Goal: Task Accomplishment & Management: Complete application form

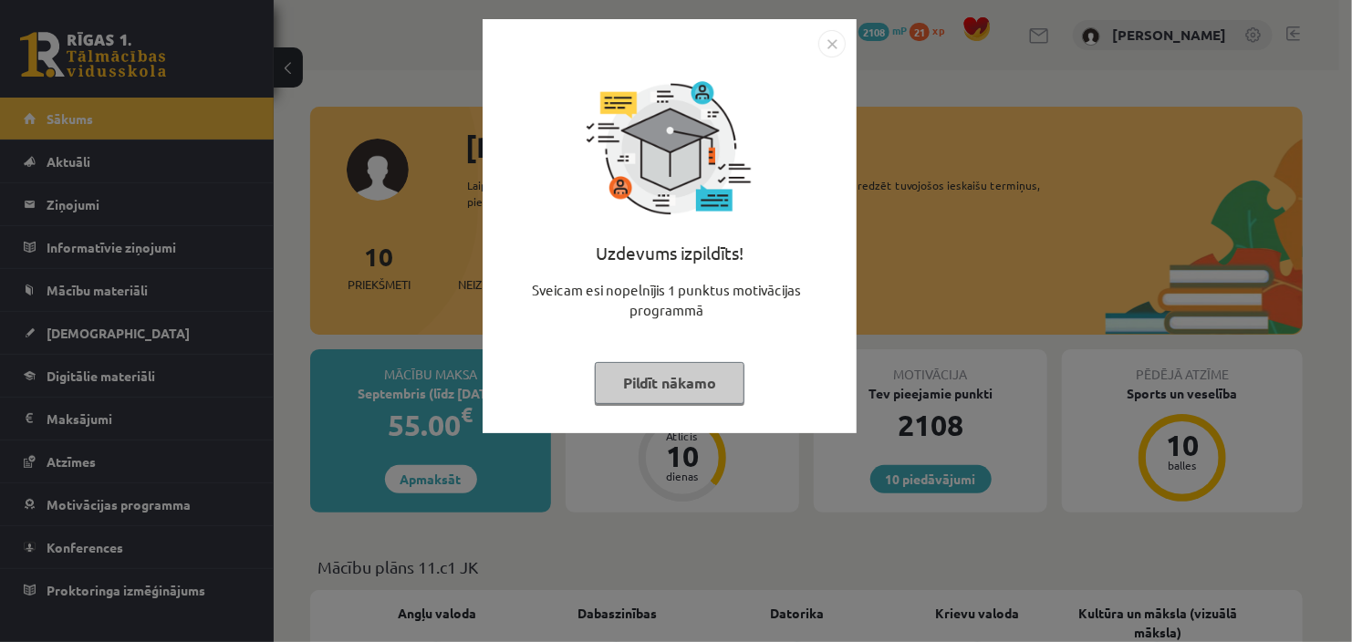
click at [679, 367] on button "Pildīt nākamo" at bounding box center [670, 383] width 150 height 42
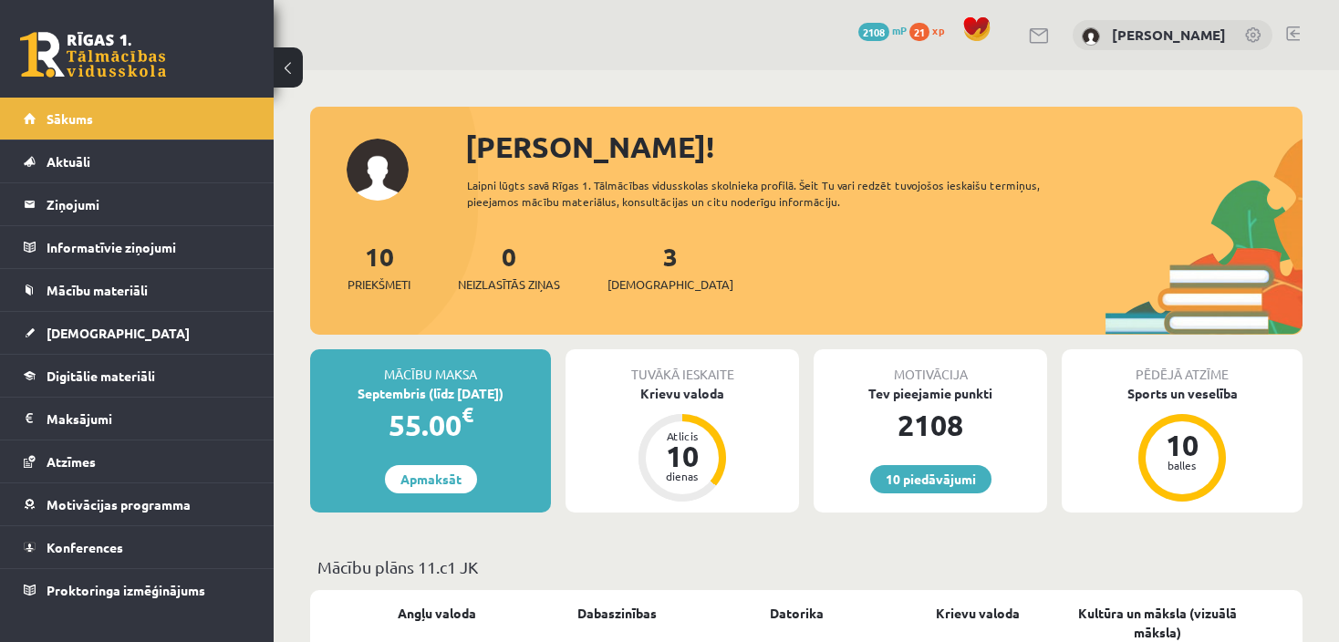
click at [1155, 25] on div "[PERSON_NAME]" at bounding box center [1173, 35] width 200 height 31
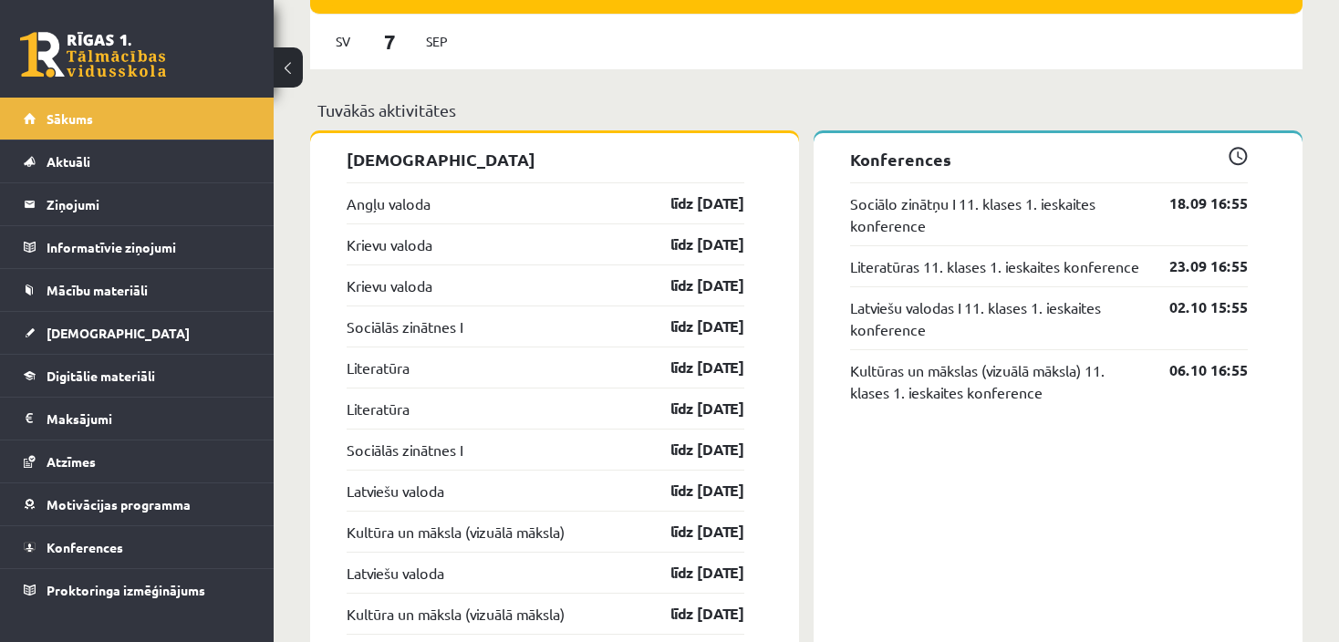
scroll to position [1395, 0]
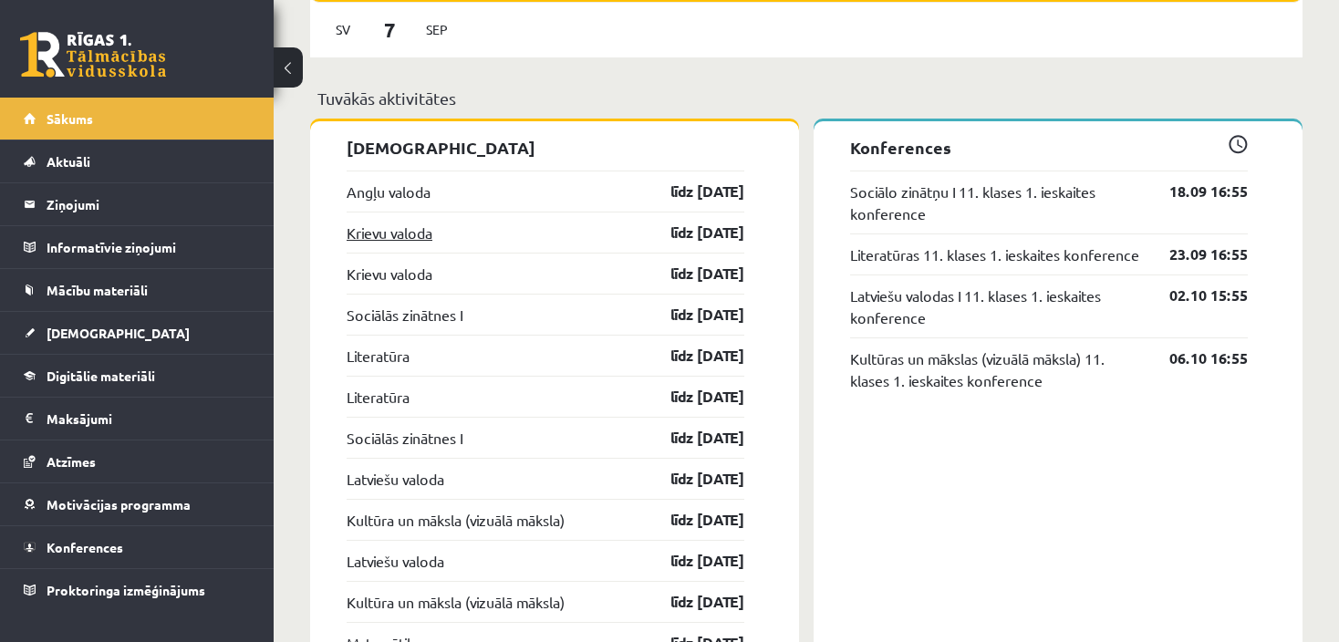
click at [396, 232] on link "Krievu valoda" at bounding box center [390, 233] width 86 height 22
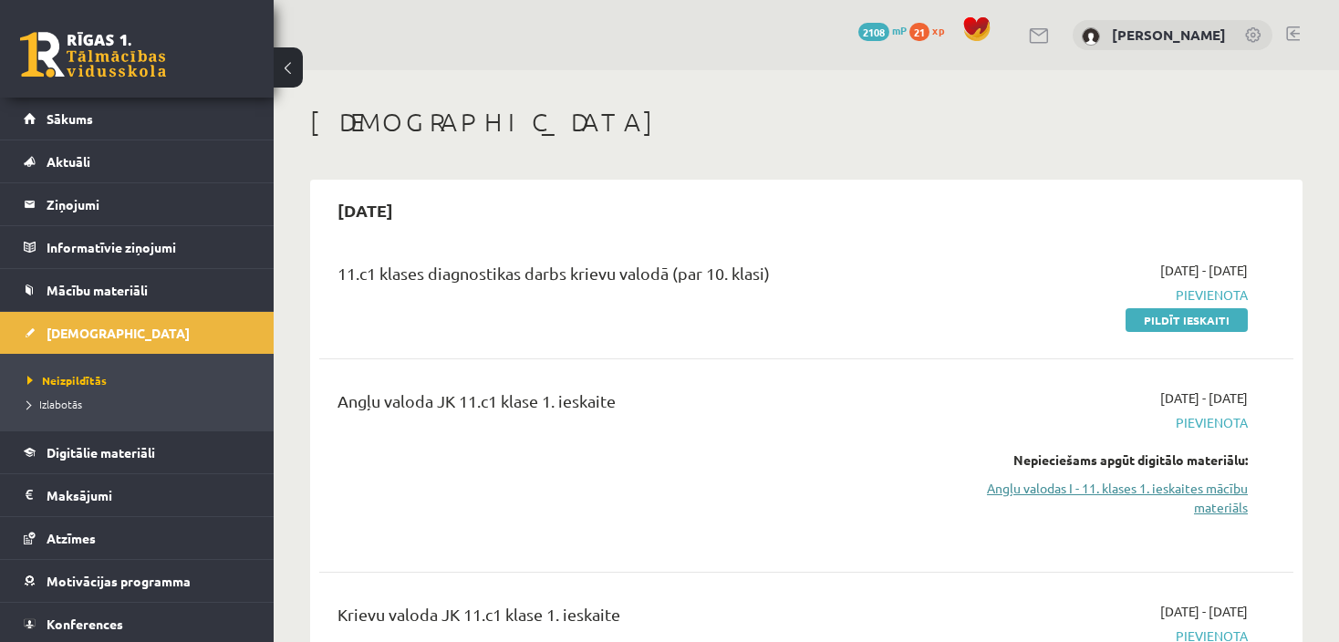
click at [1159, 487] on link "Angļu valodas I - 11. klases 1. ieskaites mācību materiāls" at bounding box center [1104, 498] width 285 height 38
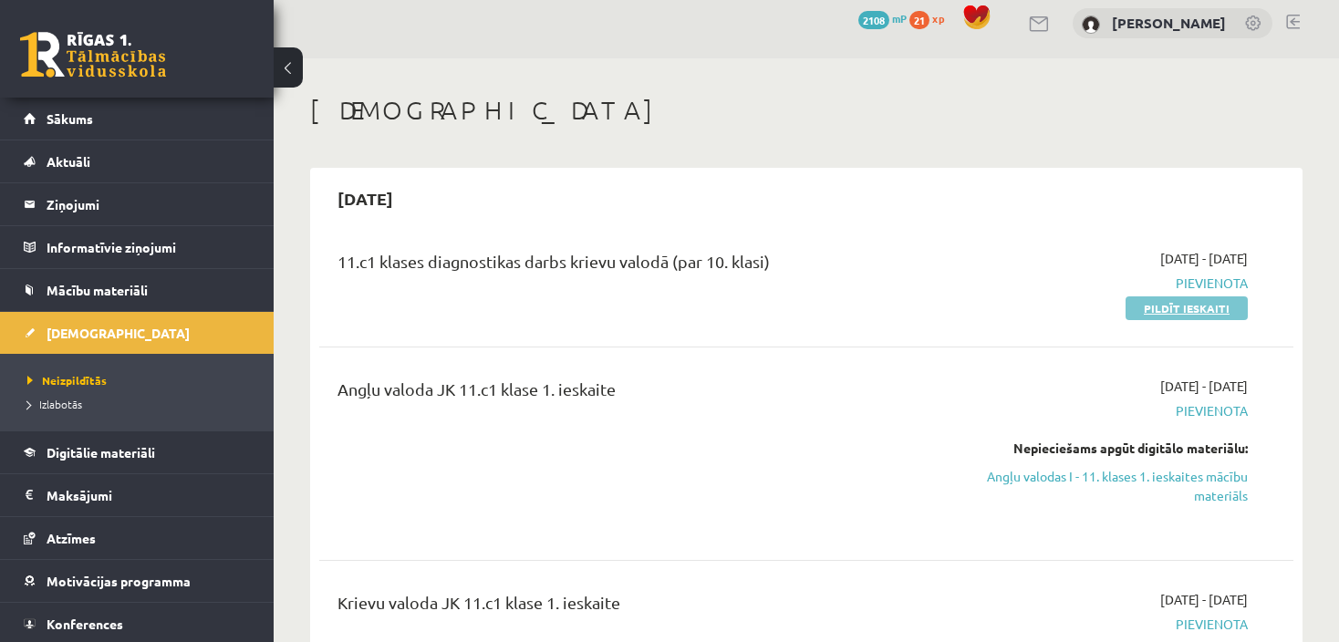
click at [1187, 304] on link "Pildīt ieskaiti" at bounding box center [1186, 308] width 122 height 24
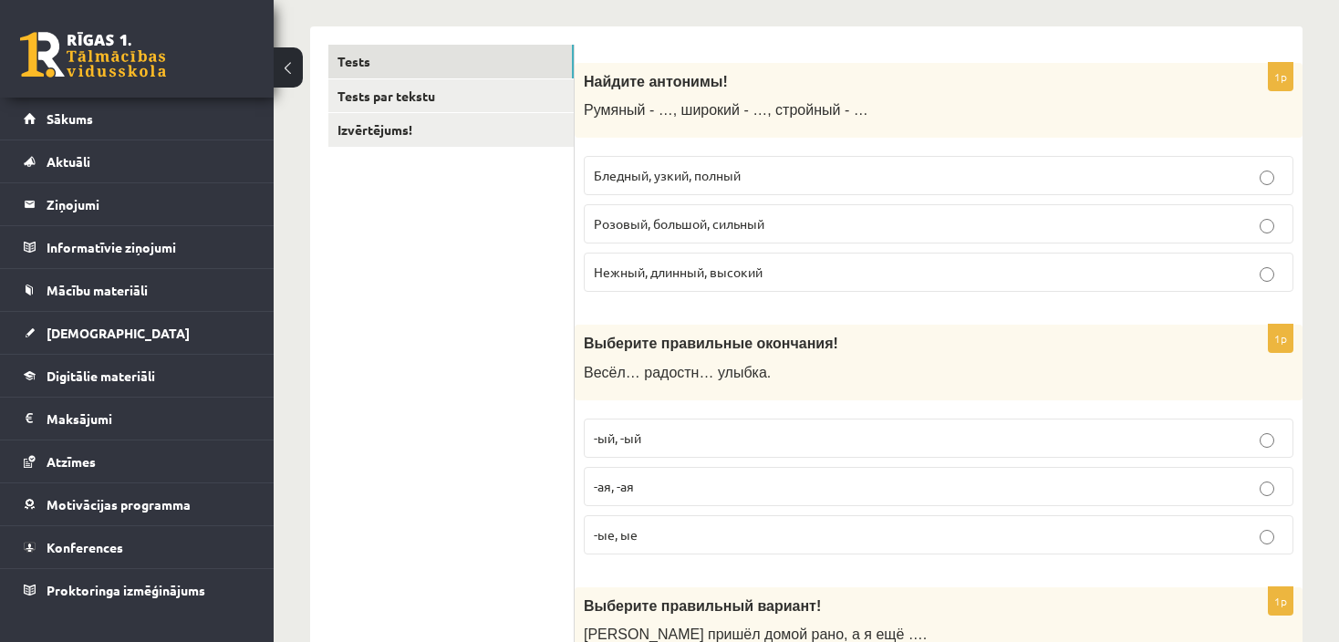
scroll to position [291, 0]
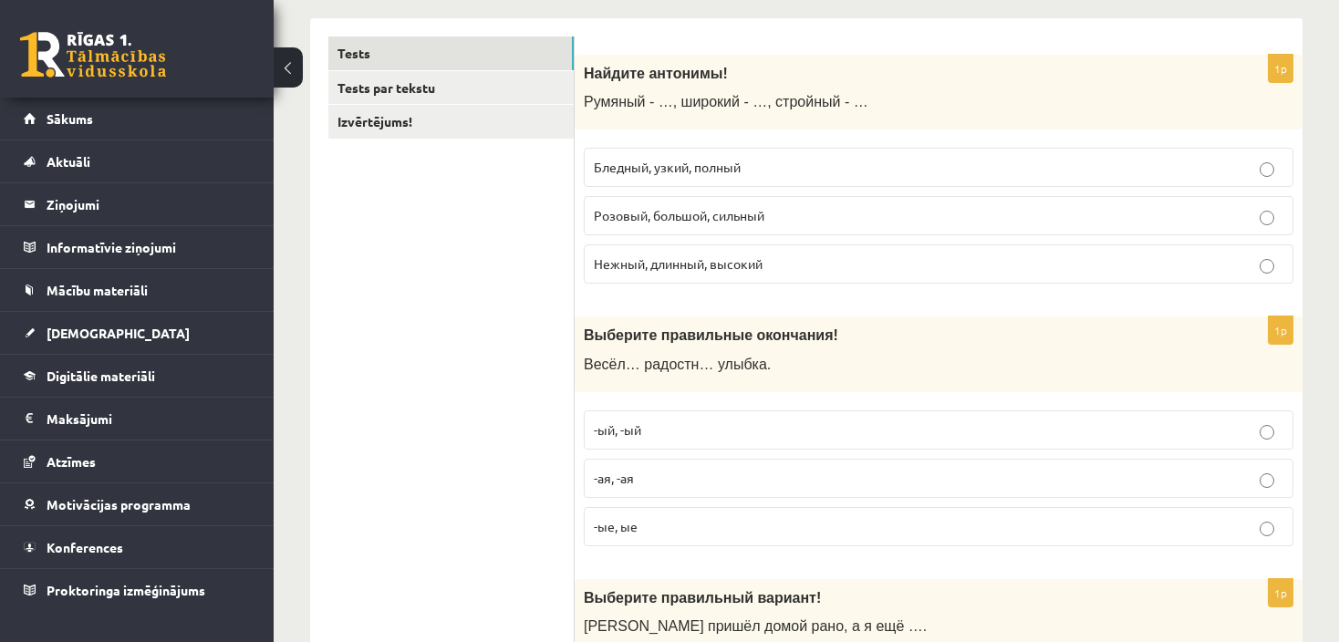
click at [1274, 264] on p "Нежный, длинный, высокий" at bounding box center [938, 263] width 689 height 19
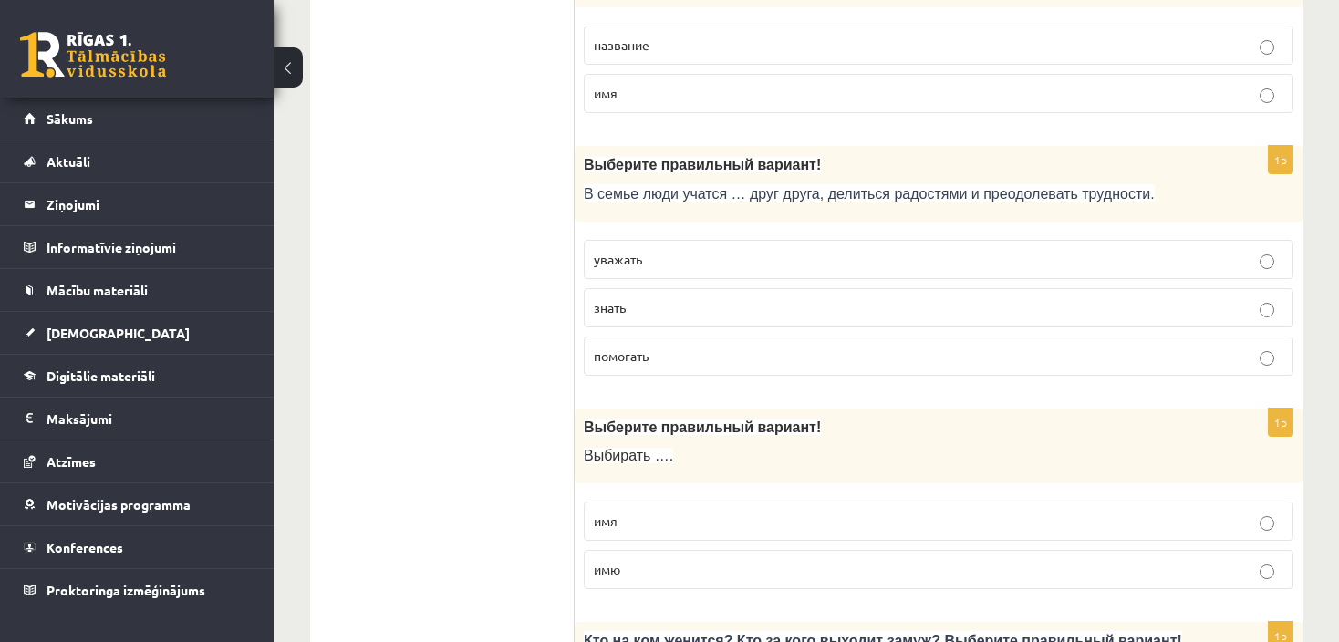
scroll to position [1518, 0]
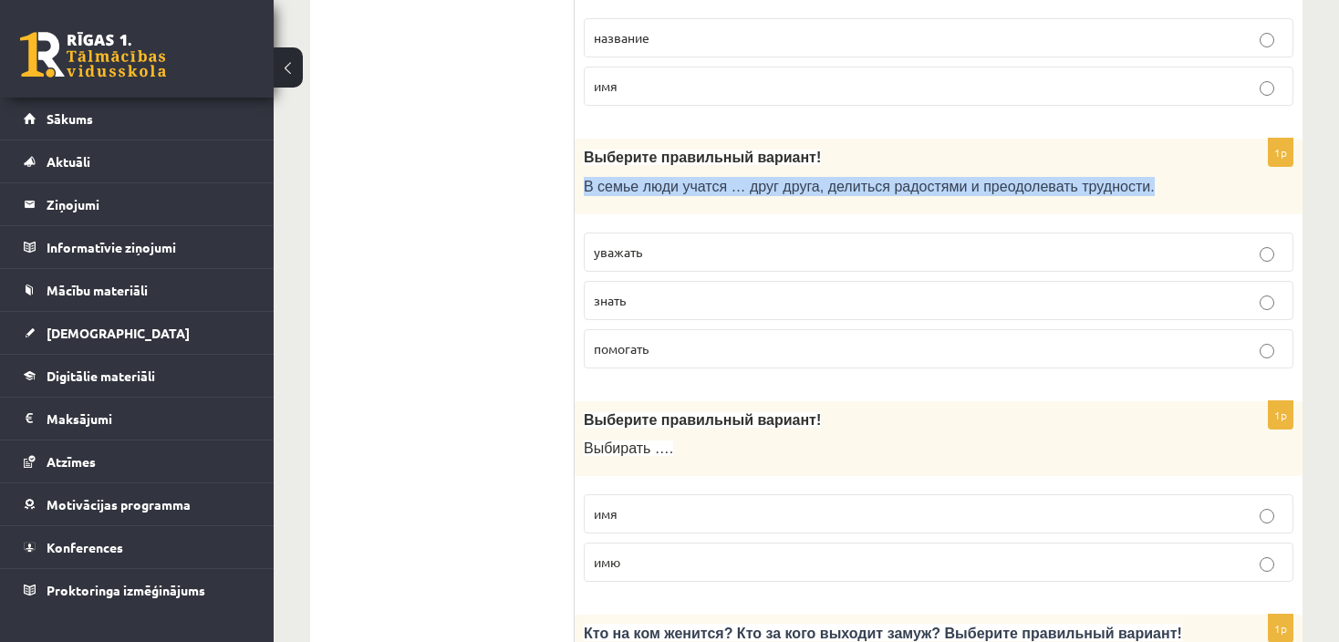
drag, startPoint x: 585, startPoint y: 177, endPoint x: 1110, endPoint y: 188, distance: 525.4
click at [1110, 188] on p "В семье люди учатся … друг друга, делиться радостями и преодолевать трудности." at bounding box center [893, 186] width 618 height 19
copy span "В семье люди учатся … друг друга, делиться радостями и преодолевать трудности."
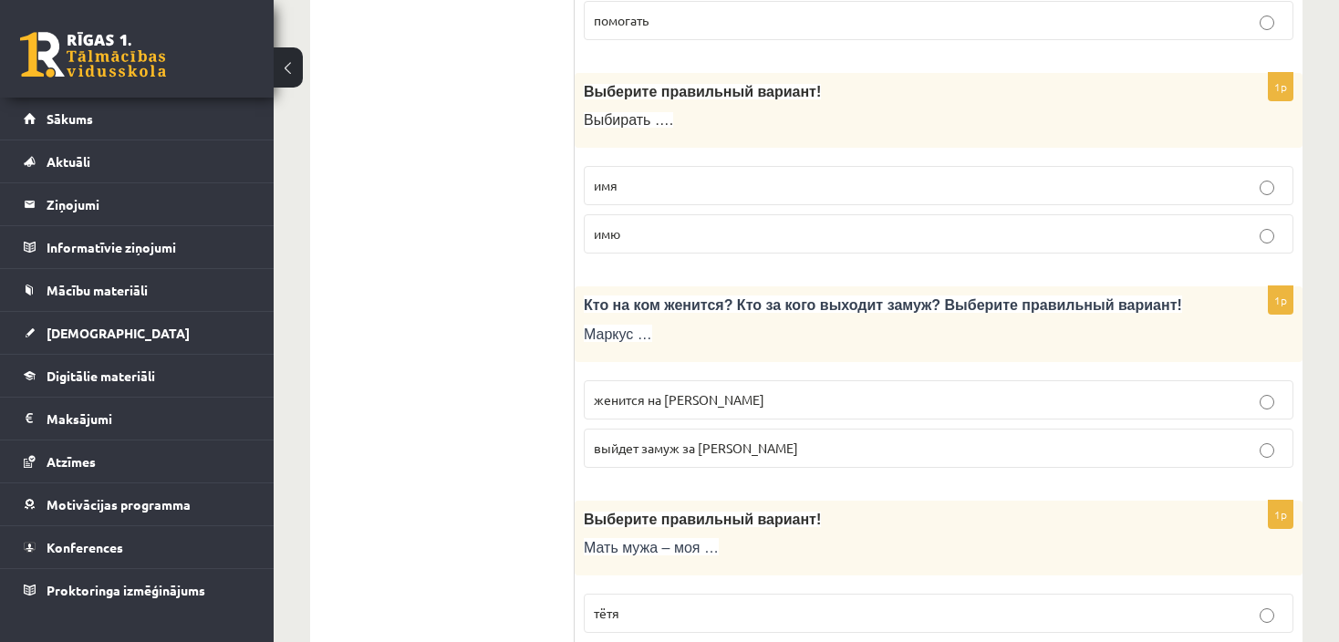
scroll to position [1566, 0]
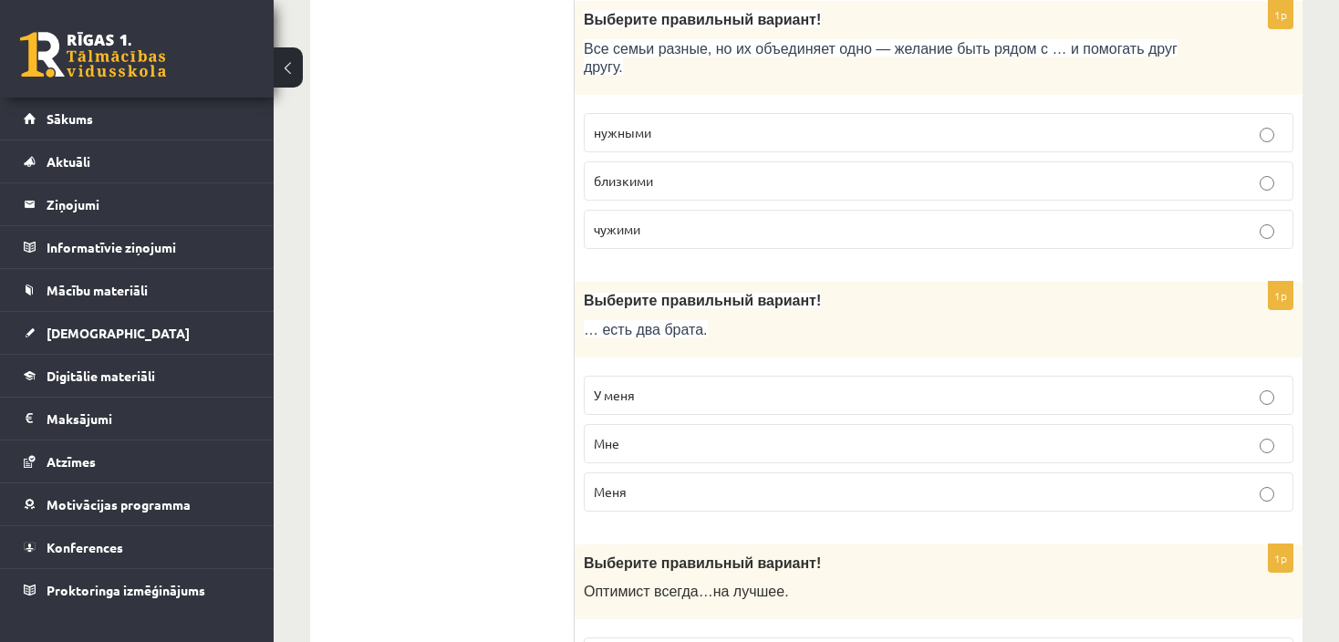
scroll to position [3092, 0]
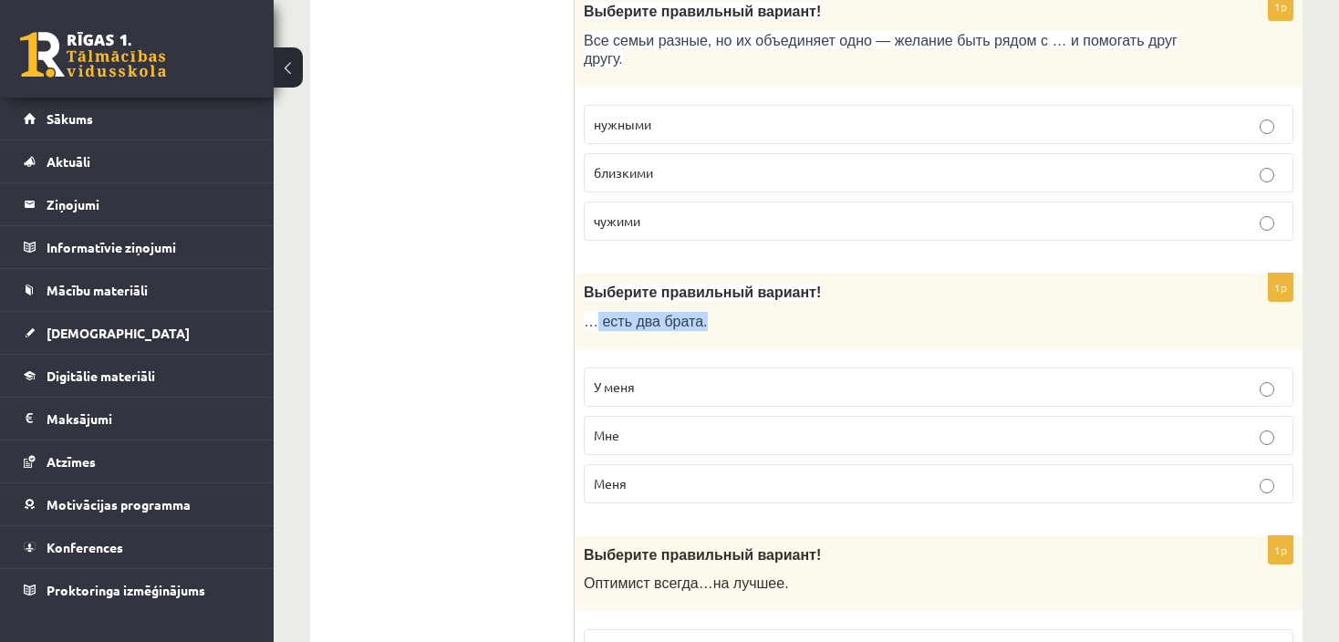
drag, startPoint x: 590, startPoint y: 355, endPoint x: 595, endPoint y: 292, distance: 63.1
click at [595, 292] on div "1p Выберите правильный вариант! … есть два брата. У меня Мне Меня" at bounding box center [939, 396] width 728 height 244
copy div "есть два брата."
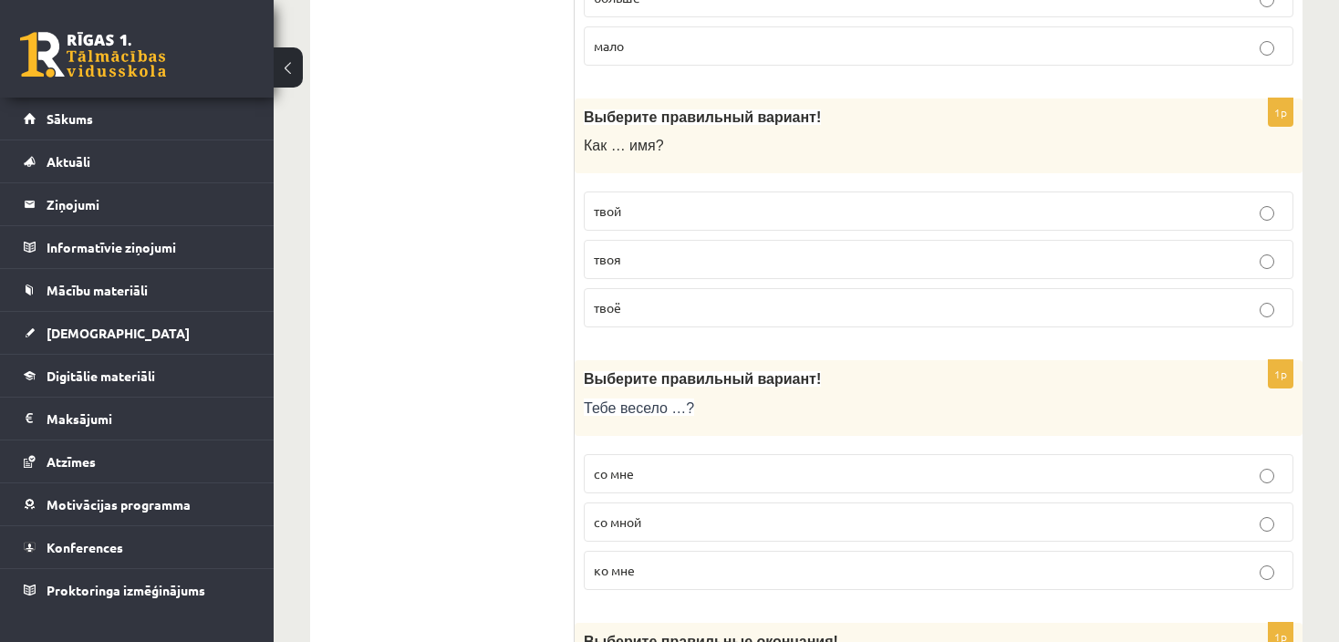
scroll to position [5158, 0]
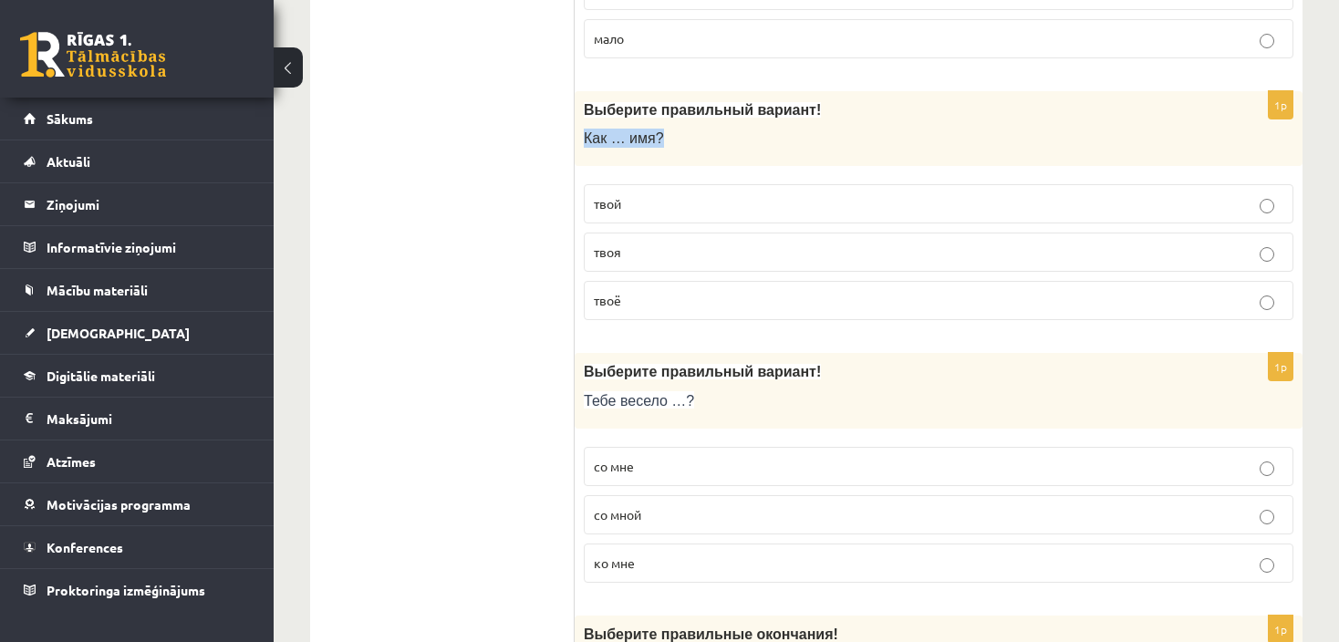
drag, startPoint x: 583, startPoint y: 97, endPoint x: 652, endPoint y: 91, distance: 69.5
click at [652, 130] on span "Как … имя?" at bounding box center [624, 138] width 80 height 16
copy span "Как … имя?"
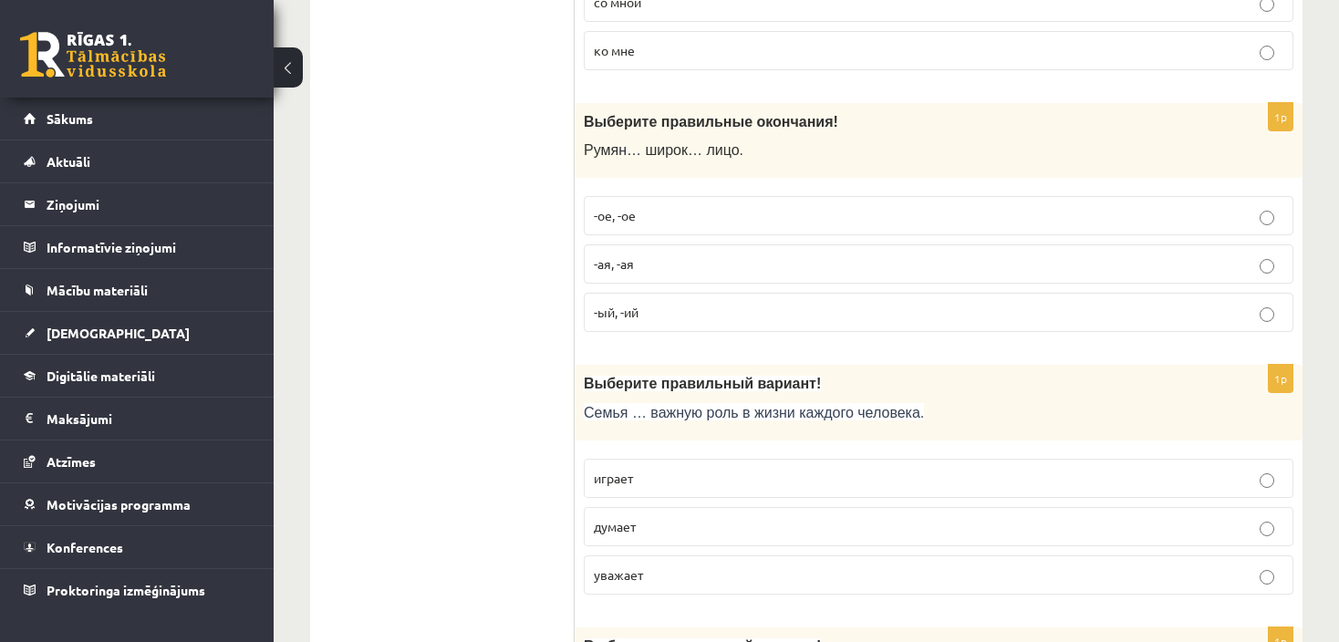
scroll to position [5687, 0]
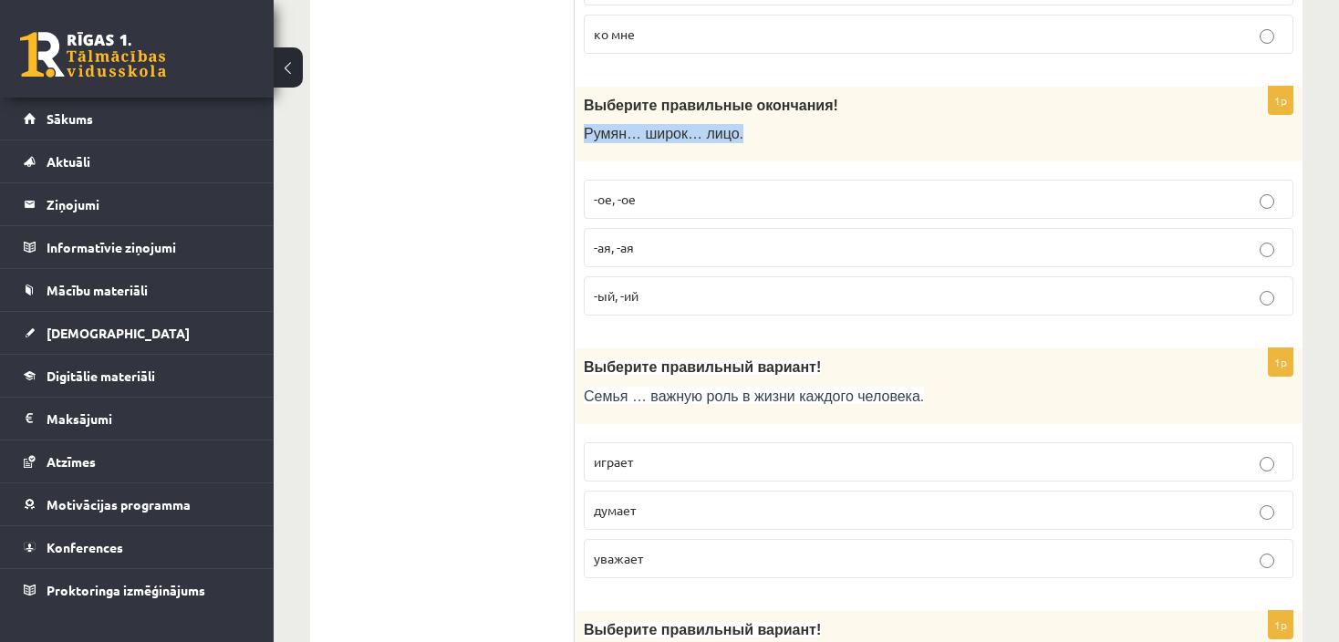
drag, startPoint x: 586, startPoint y: 88, endPoint x: 745, endPoint y: 93, distance: 158.8
click at [745, 124] on p "Румян… широк… лицо." at bounding box center [893, 133] width 618 height 19
copy span "Румян… широк… лицо."
click at [904, 124] on p "Румян… широк… лицо." at bounding box center [893, 133] width 618 height 19
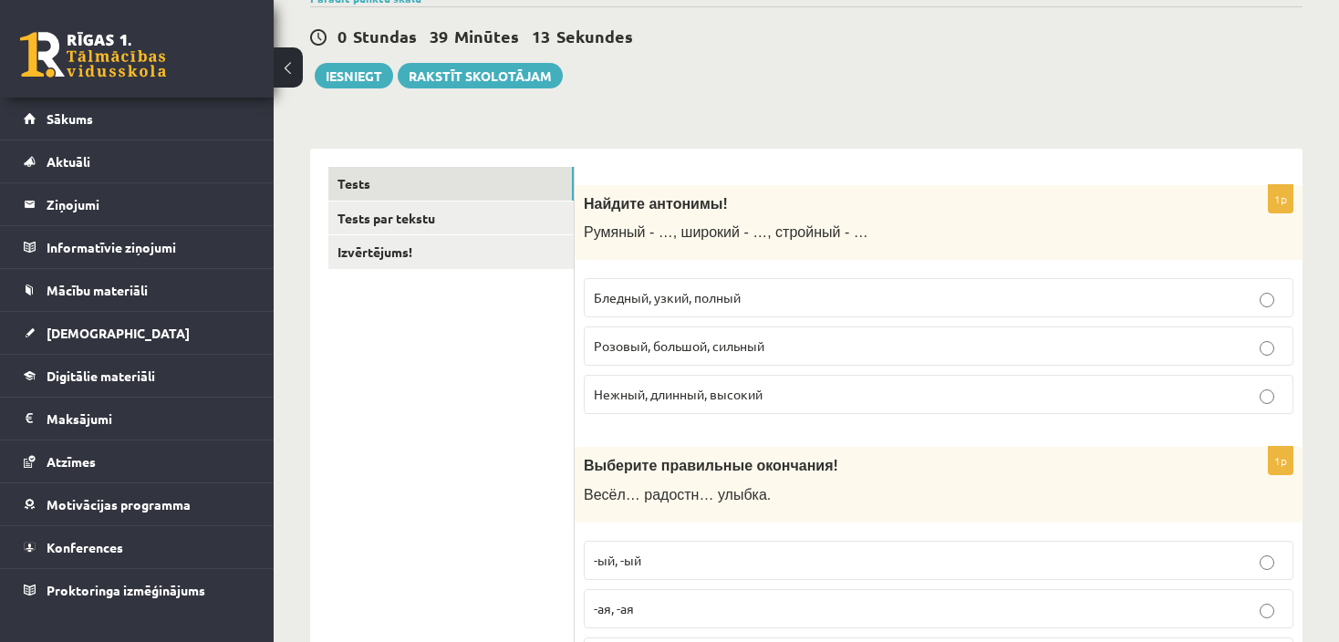
scroll to position [122, 0]
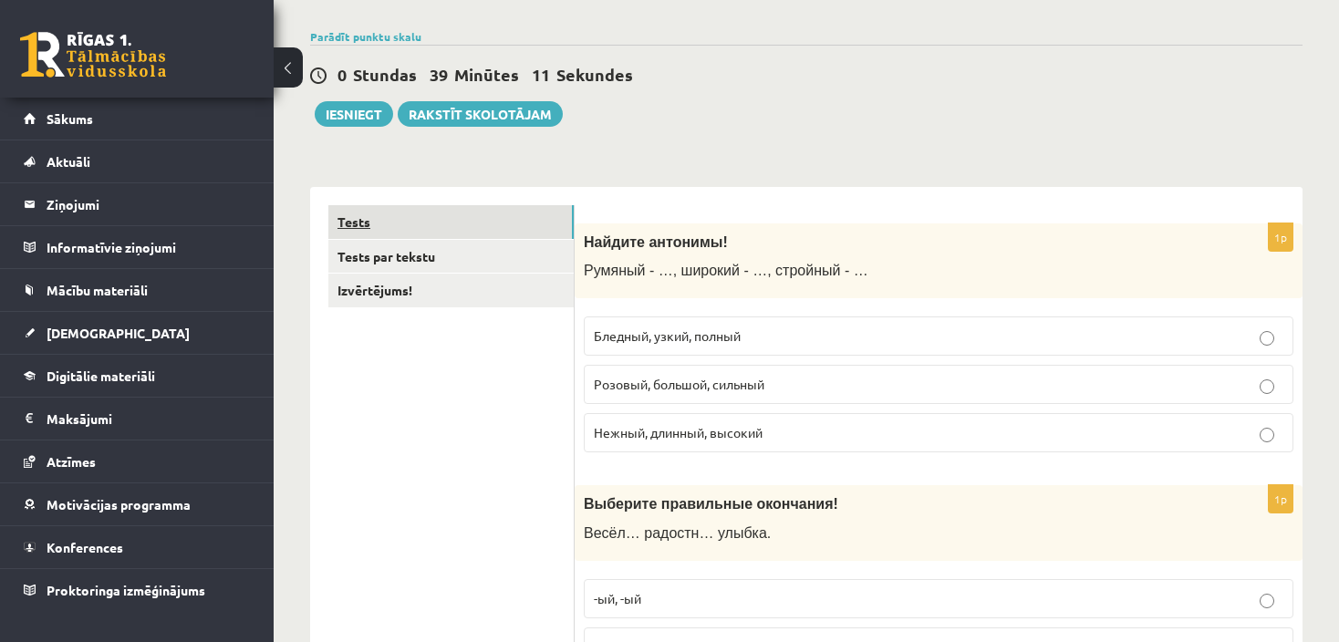
click at [479, 214] on link "Tests" at bounding box center [450, 222] width 245 height 34
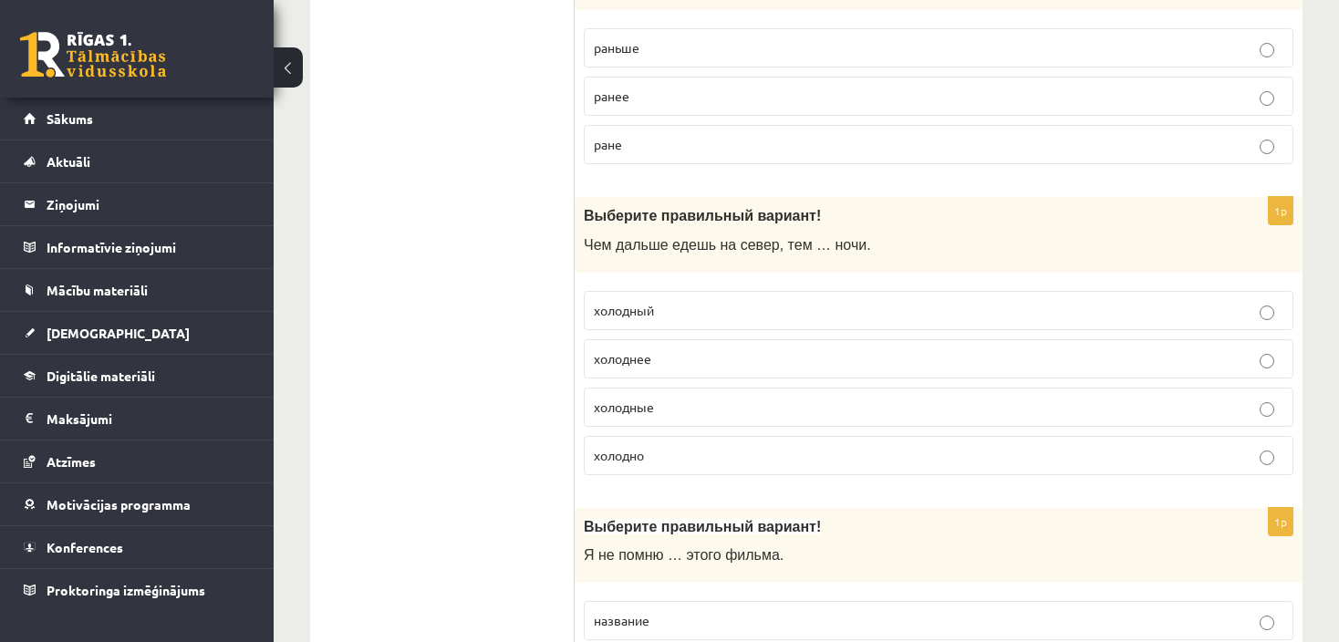
scroll to position [0, 0]
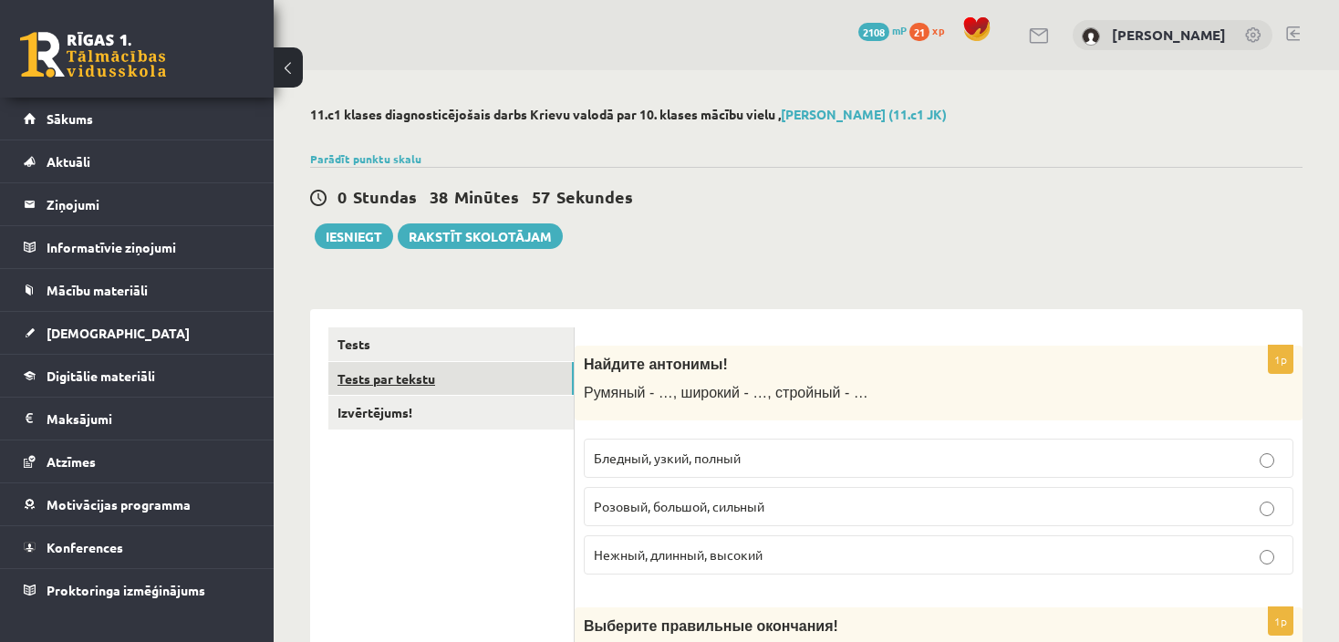
click at [387, 381] on link "Tests par tekstu" at bounding box center [450, 379] width 245 height 34
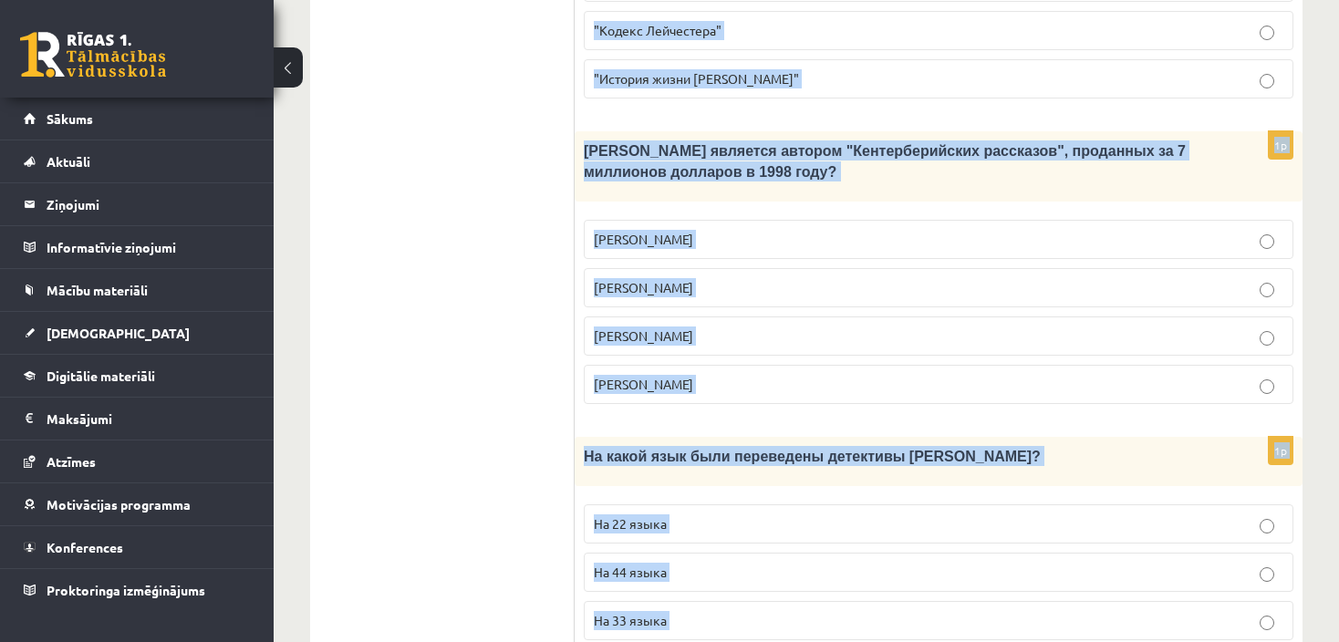
scroll to position [1893, 0]
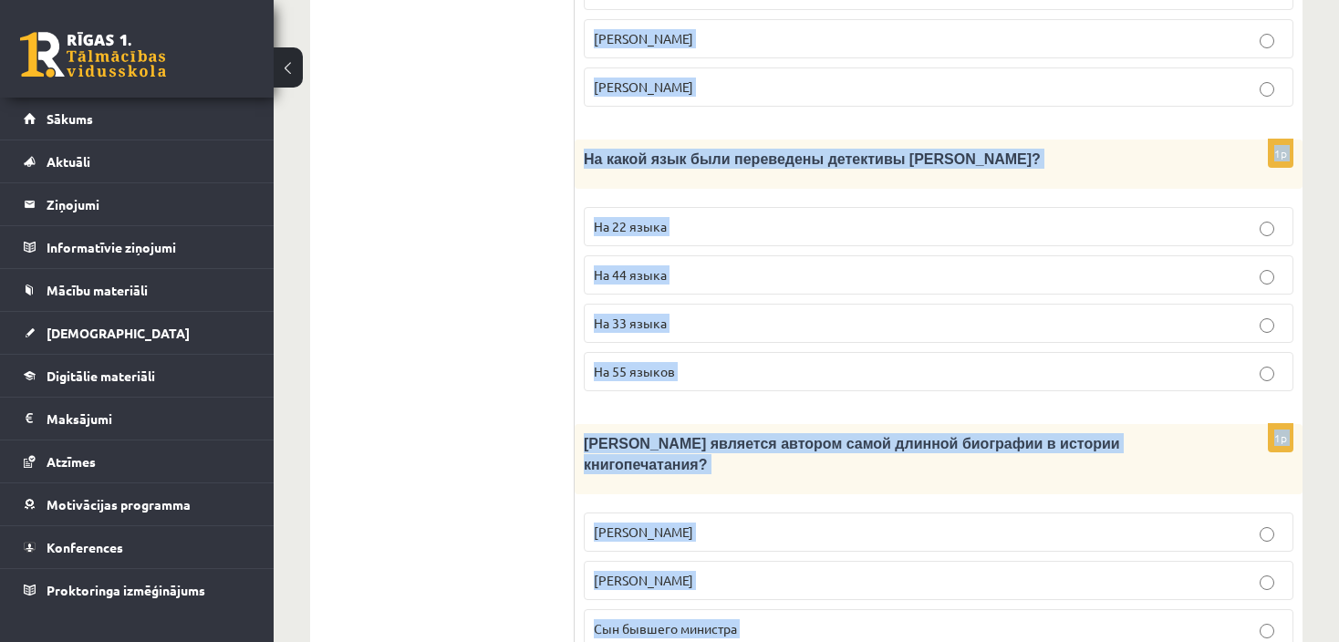
drag, startPoint x: 866, startPoint y: 86, endPoint x: 1301, endPoint y: 612, distance: 682.8
copy form "Интересные факты о книгах Книгопечатание изобретено сравнительно недавно. Счита…"
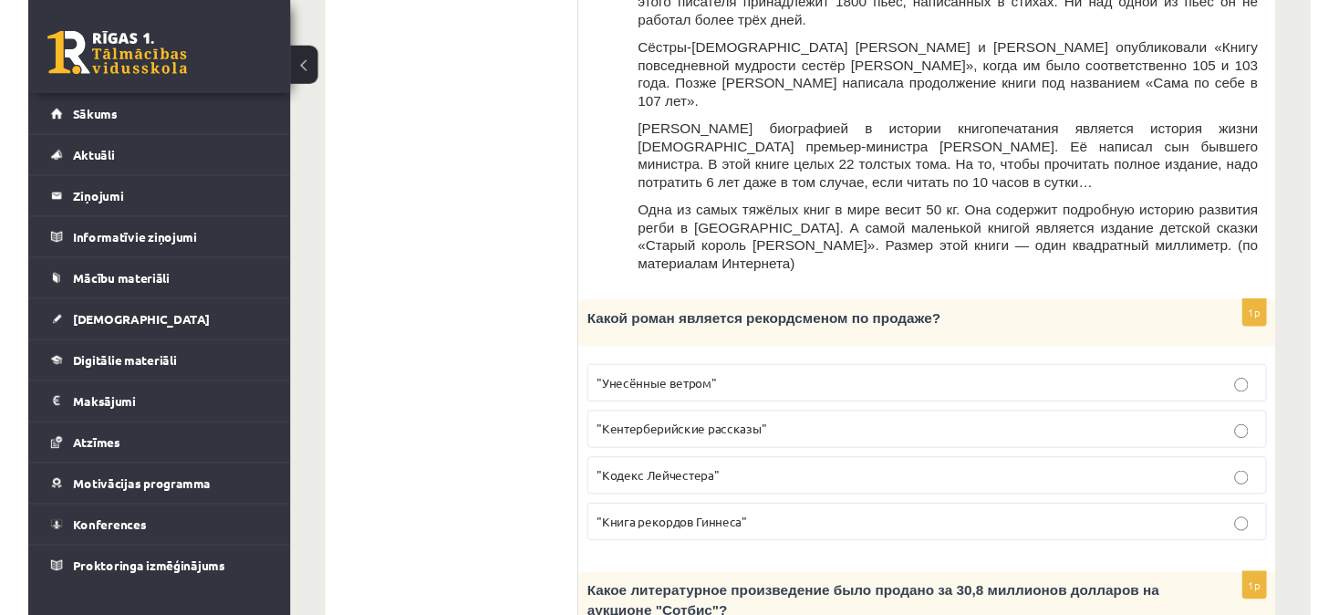
scroll to position [832, 0]
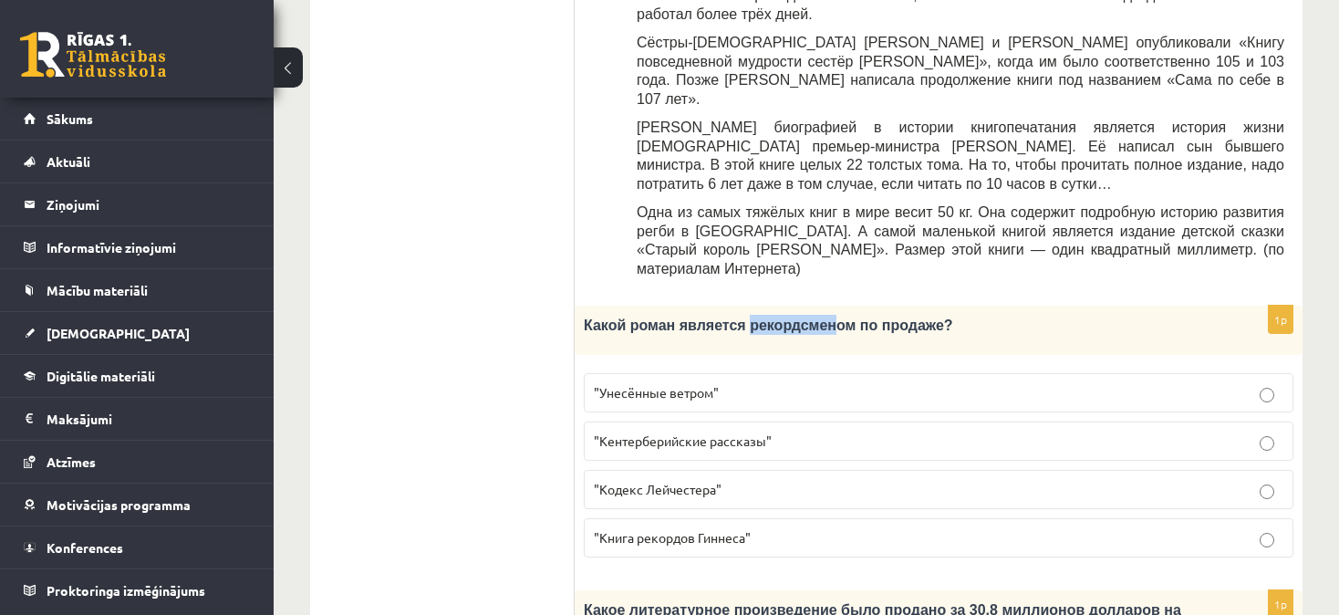
drag, startPoint x: 729, startPoint y: 229, endPoint x: 805, endPoint y: 232, distance: 76.7
click at [805, 317] on span "Какой роман является рекордсменом по продаже?" at bounding box center [768, 325] width 369 height 16
copy span "рекордсмен"
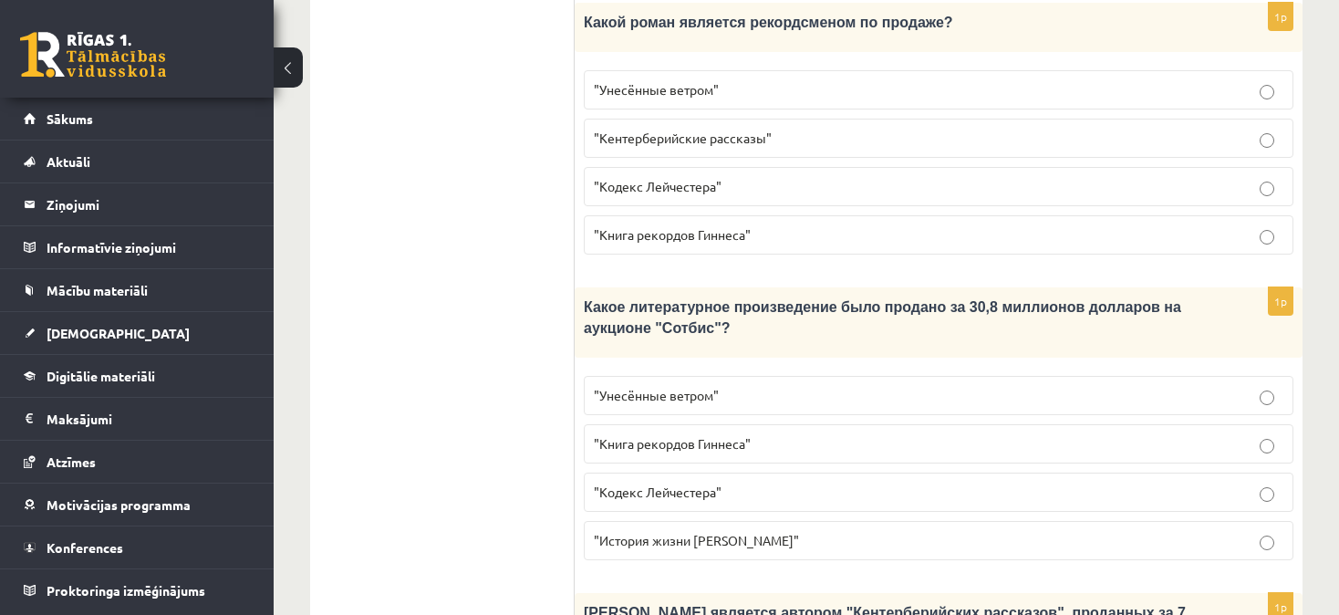
scroll to position [1131, 0]
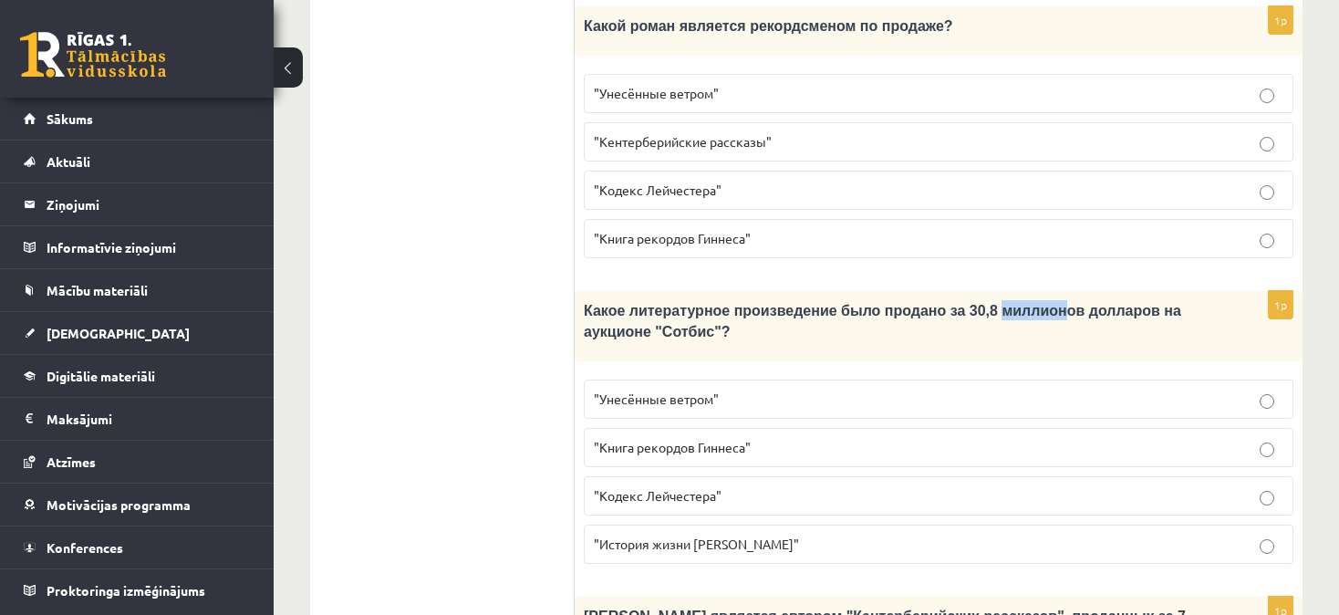
drag, startPoint x: 951, startPoint y: 217, endPoint x: 1008, endPoint y: 217, distance: 56.5
click at [1008, 303] on span "Какое литературное произведение было продано за 30,8 миллионов долларов на аукц…" at bounding box center [882, 321] width 597 height 36
copy span "миллион"
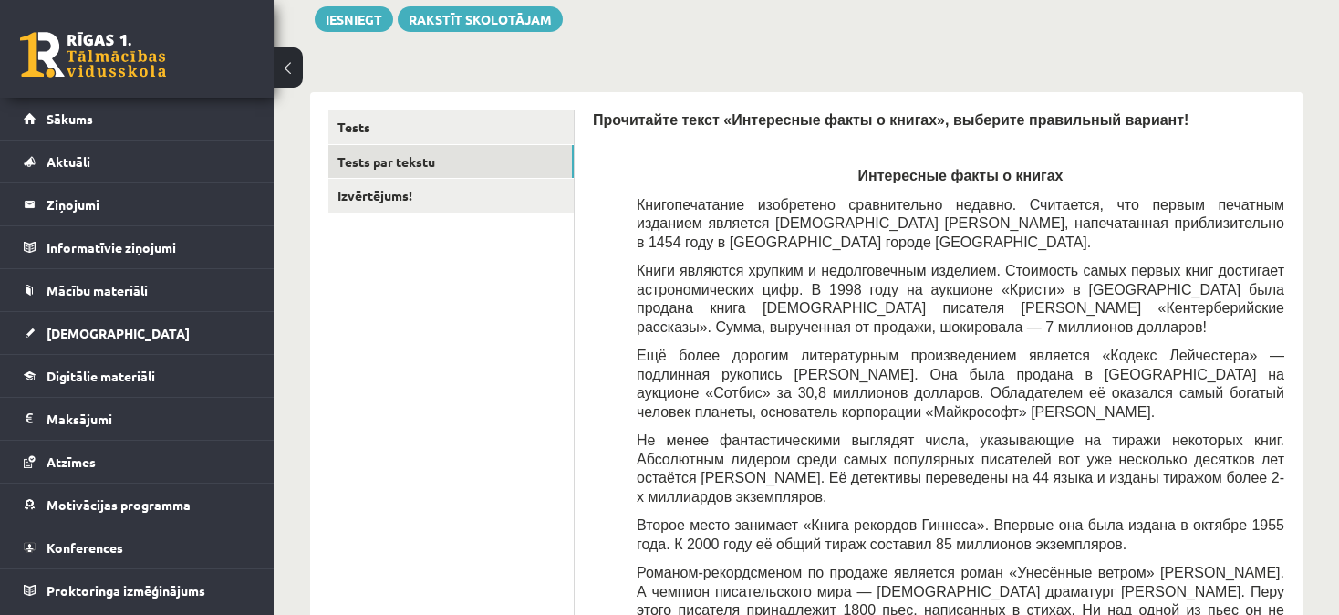
click at [1262, 181] on p "Интересные факты о книгах" at bounding box center [961, 175] width 648 height 19
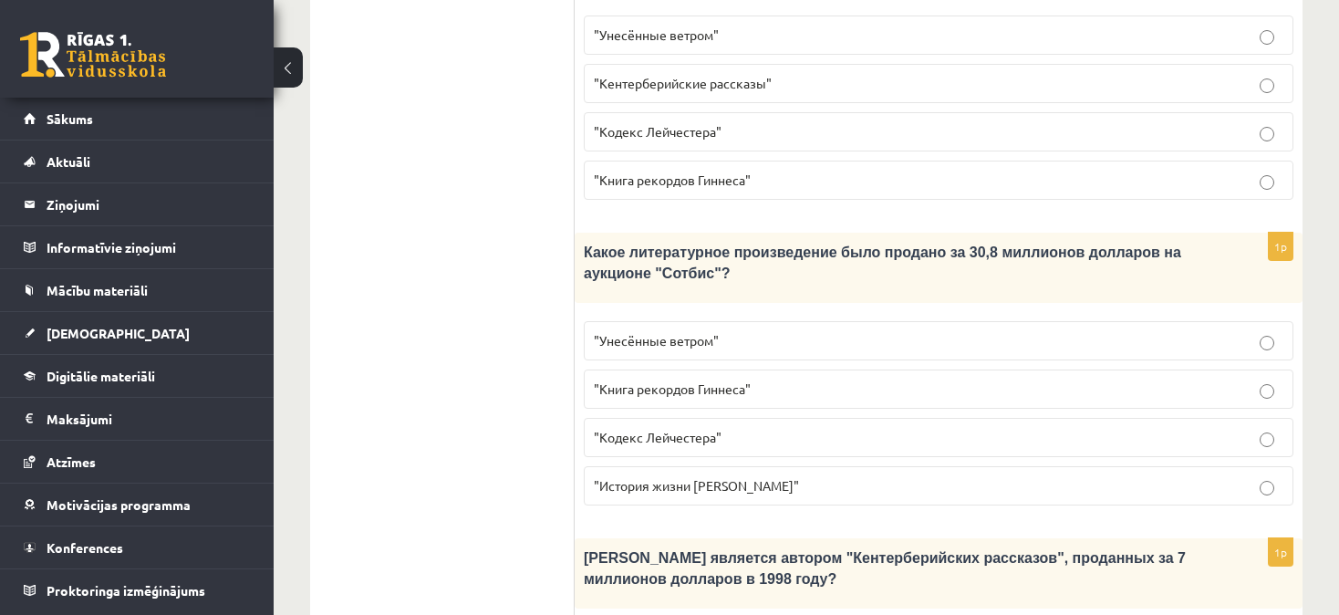
scroll to position [1193, 0]
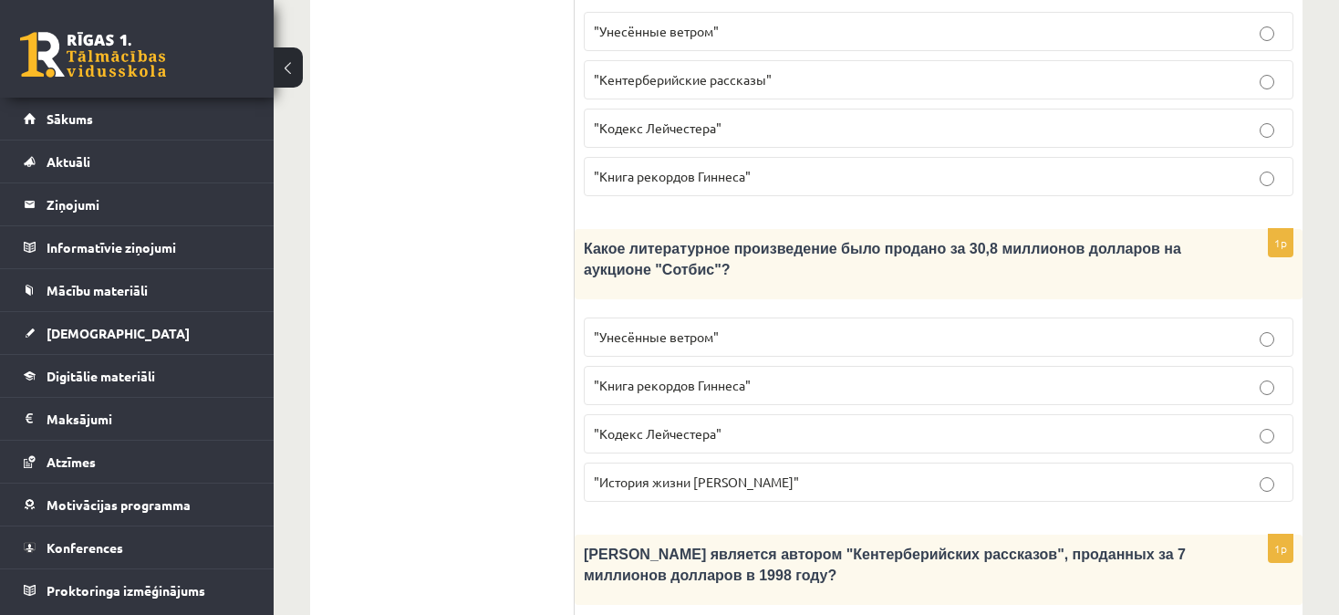
click at [994, 407] on fieldset ""Унесённые ветром" "Книга рекордов Гиннеса" "Кодекс Лейчестера" "История жизни …" at bounding box center [939, 407] width 710 height 199
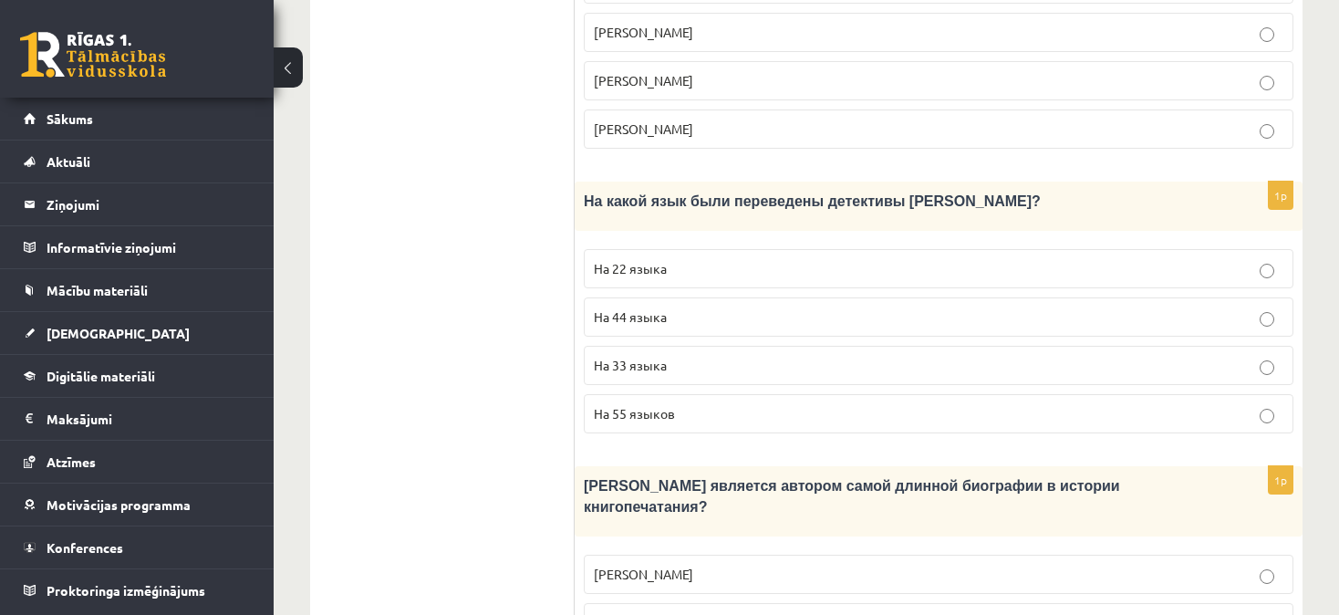
scroll to position [1922, 0]
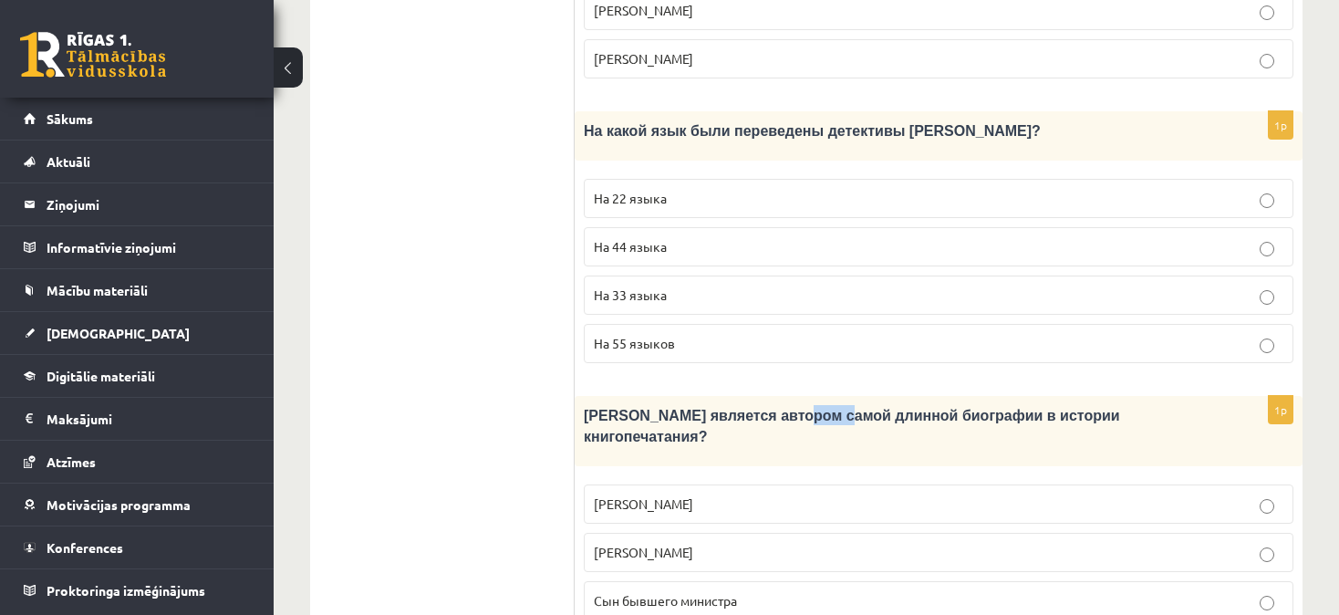
drag, startPoint x: 771, startPoint y: 316, endPoint x: 811, endPoint y: 317, distance: 40.2
click at [811, 408] on span "Кто является автором самой длинной биографии в истории книгопечатания?" at bounding box center [852, 426] width 536 height 36
copy span "длинн"
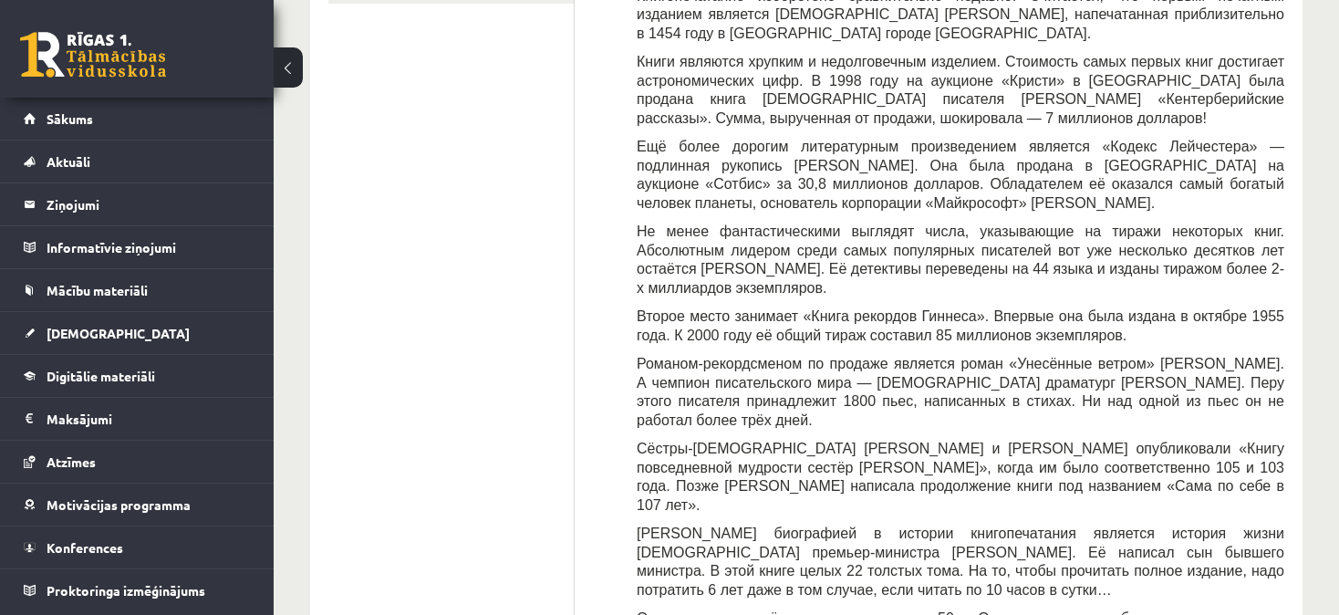
scroll to position [29, 0]
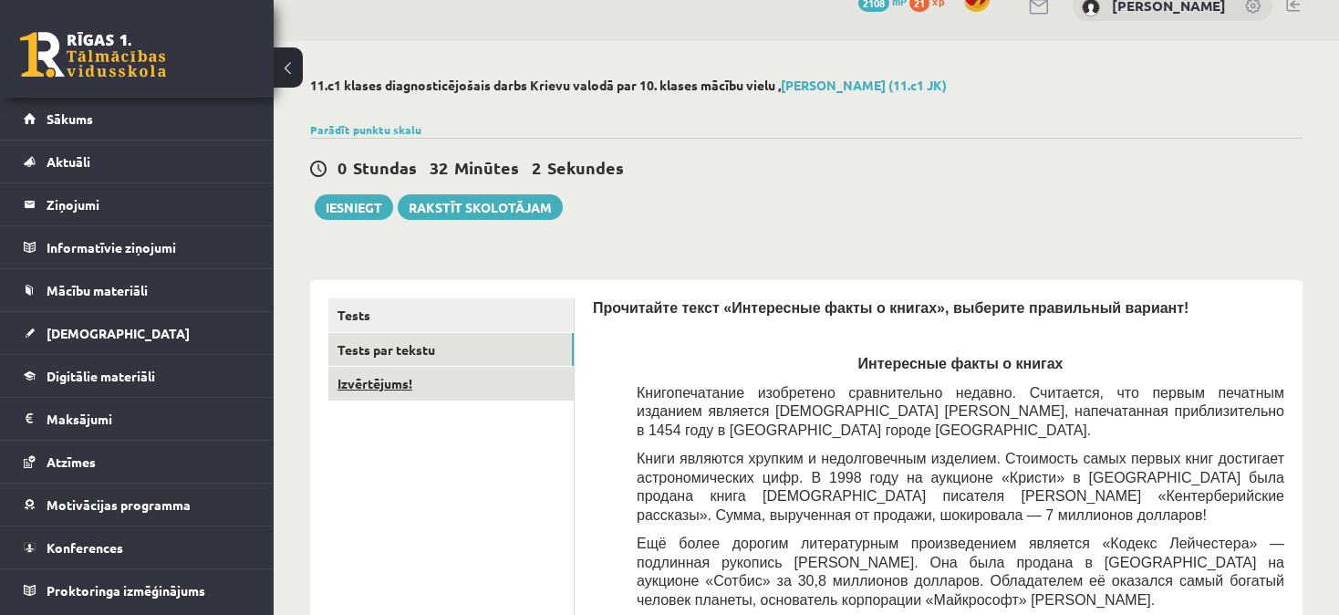
click at [378, 380] on link "Izvērtējums!" at bounding box center [450, 384] width 245 height 34
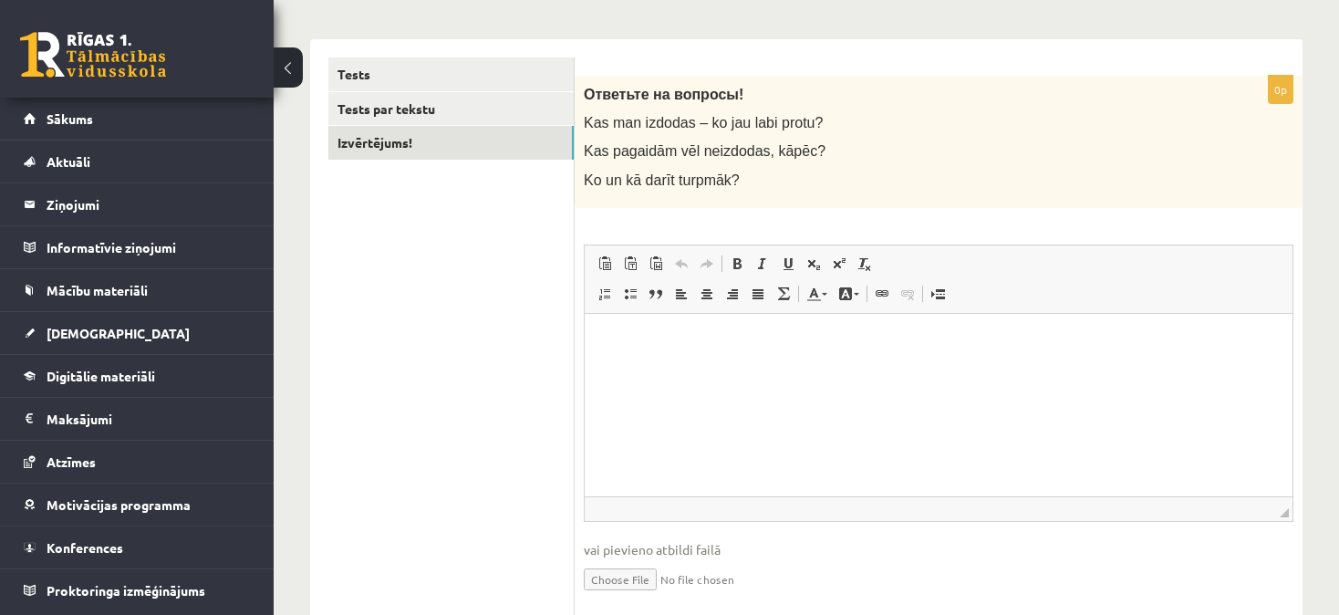
scroll to position [333, 0]
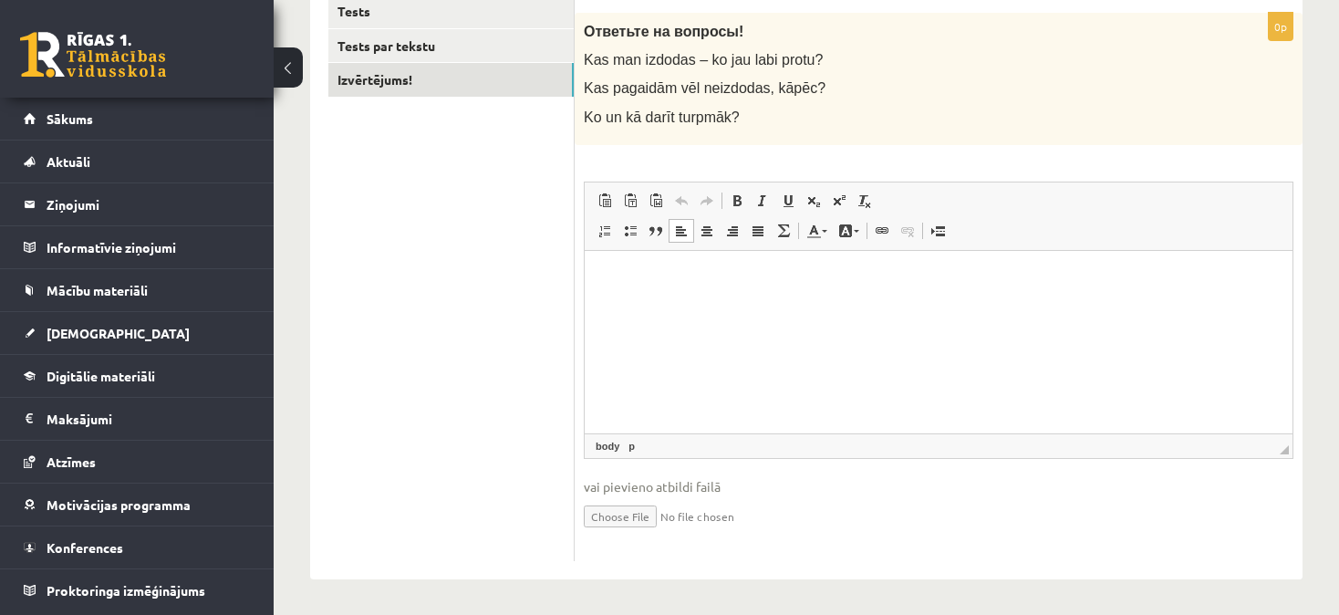
click at [606, 263] on html at bounding box center [939, 278] width 708 height 56
drag, startPoint x: 770, startPoint y: 277, endPoint x: 511, endPoint y: 284, distance: 259.1
click at [585, 284] on html "**********" at bounding box center [939, 278] width 708 height 56
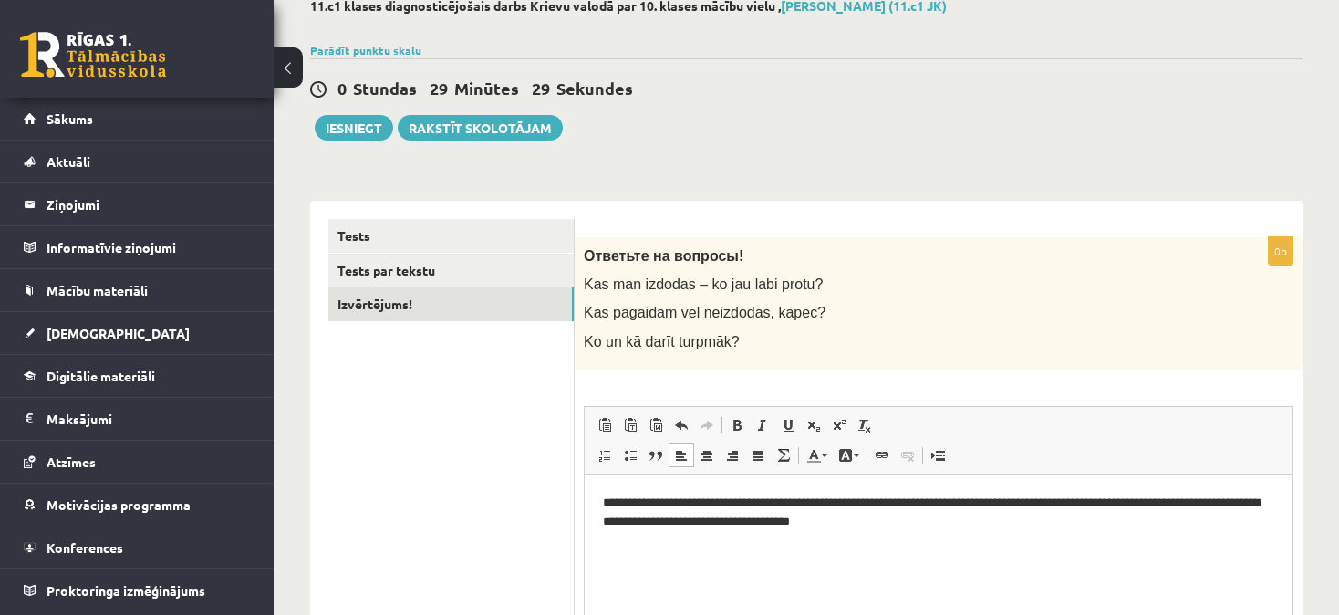
scroll to position [109, 0]
click at [381, 263] on link "Tests par tekstu" at bounding box center [450, 270] width 245 height 34
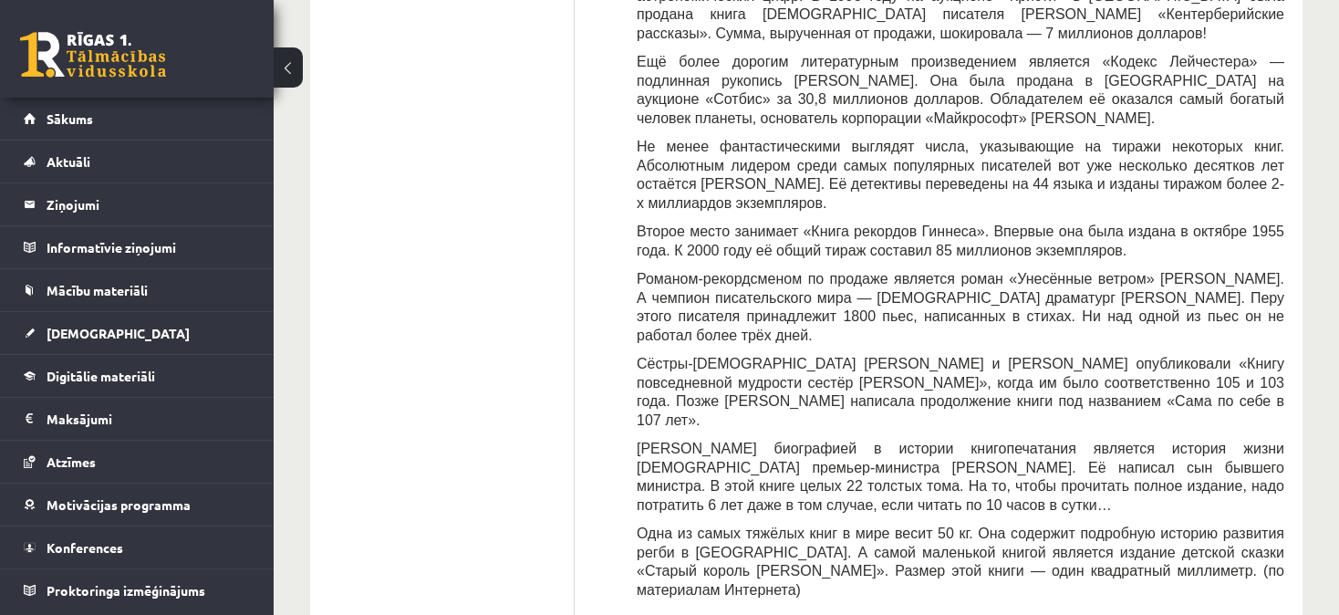
scroll to position [23, 0]
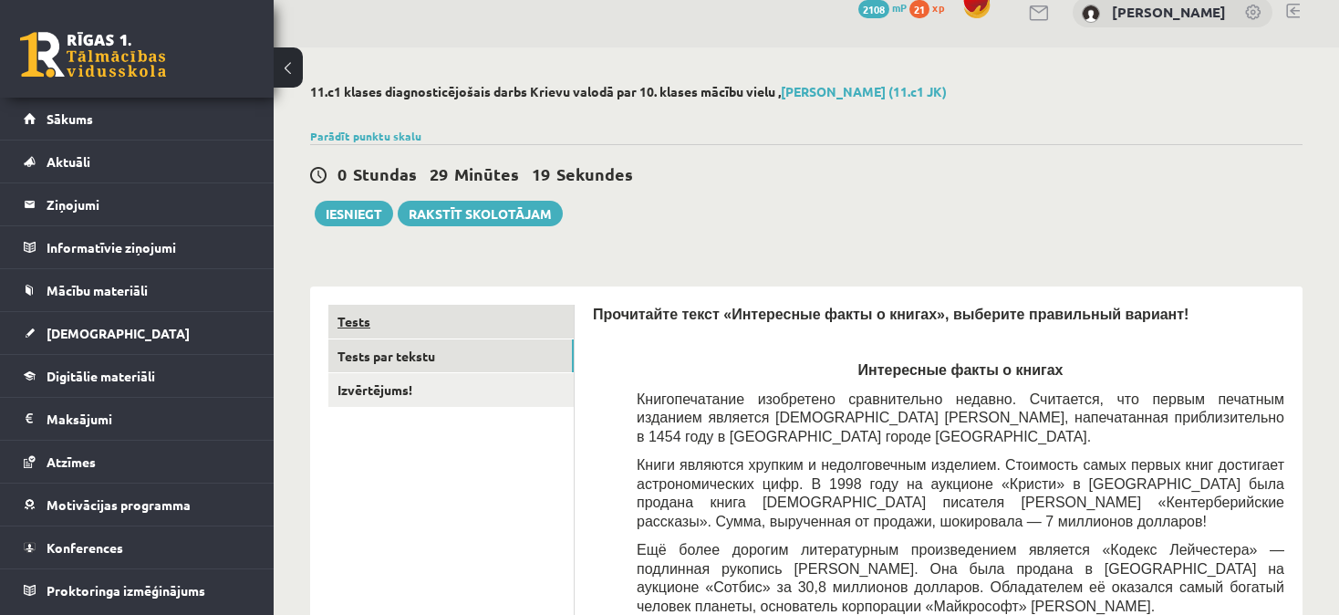
click at [353, 318] on link "Tests" at bounding box center [450, 322] width 245 height 34
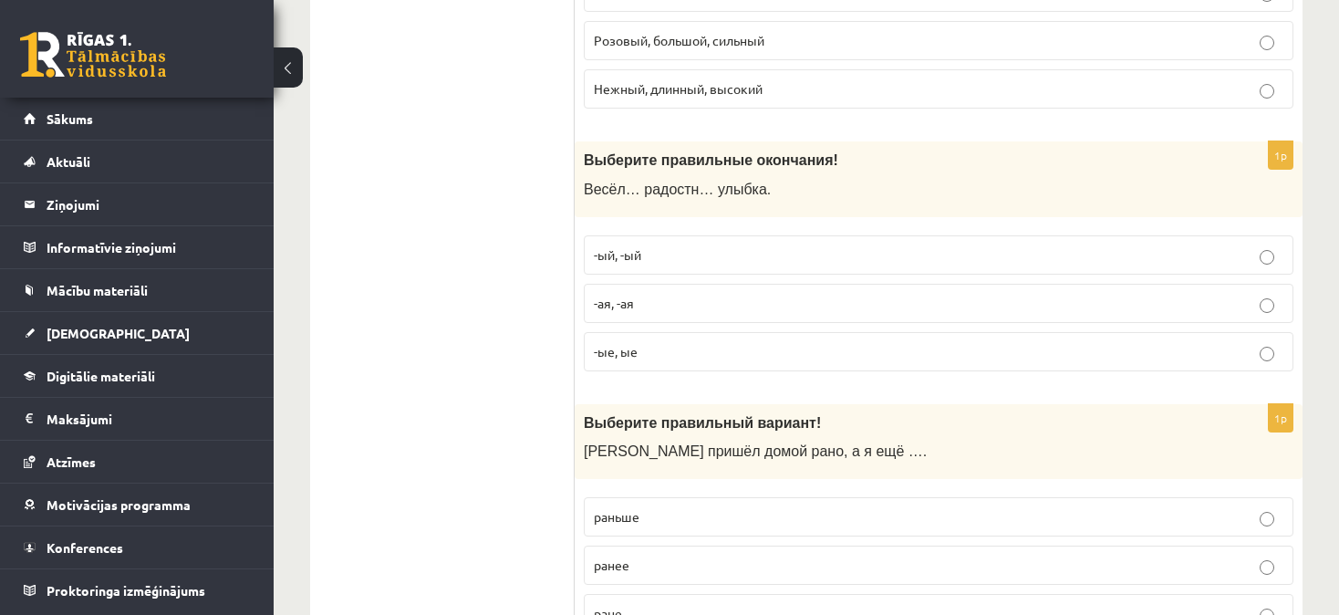
scroll to position [0, 0]
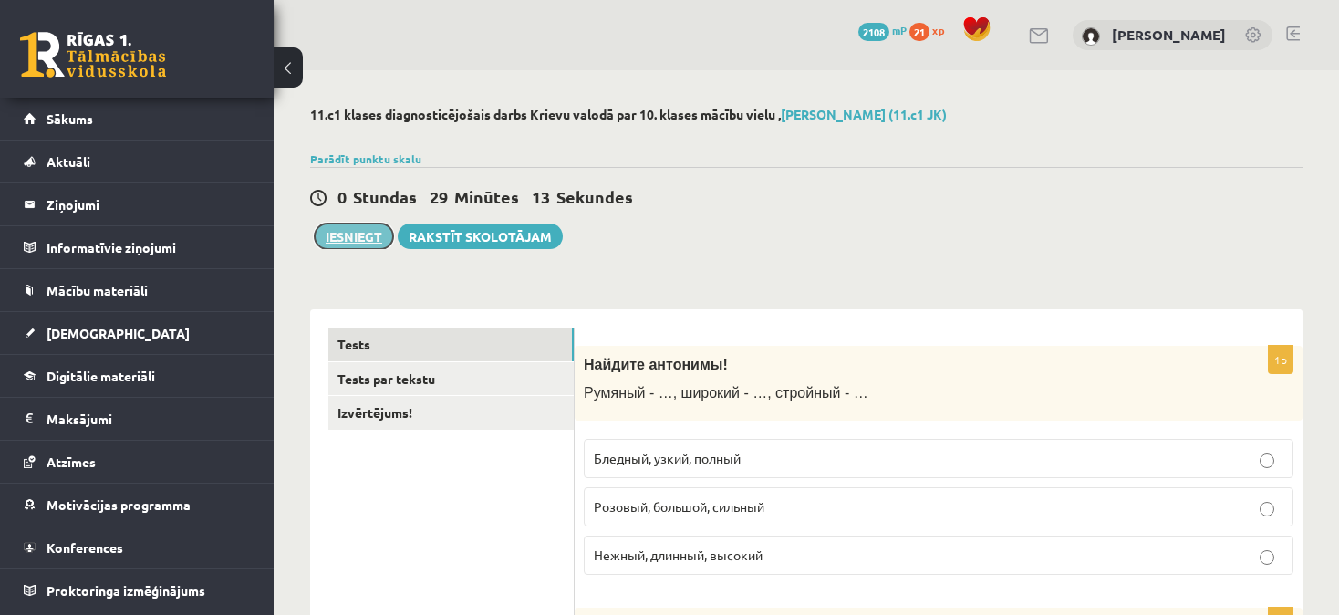
click at [357, 238] on button "Iesniegt" at bounding box center [354, 236] width 78 height 26
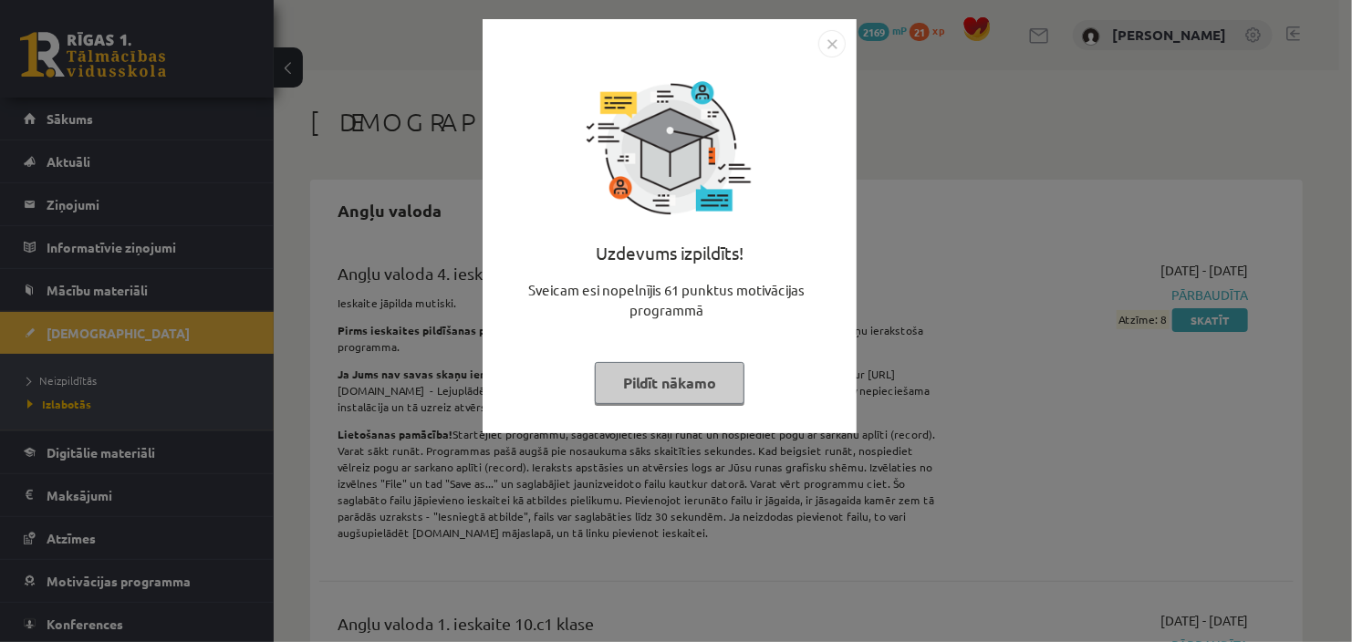
click at [683, 388] on button "Pildīt nākamo" at bounding box center [670, 383] width 150 height 42
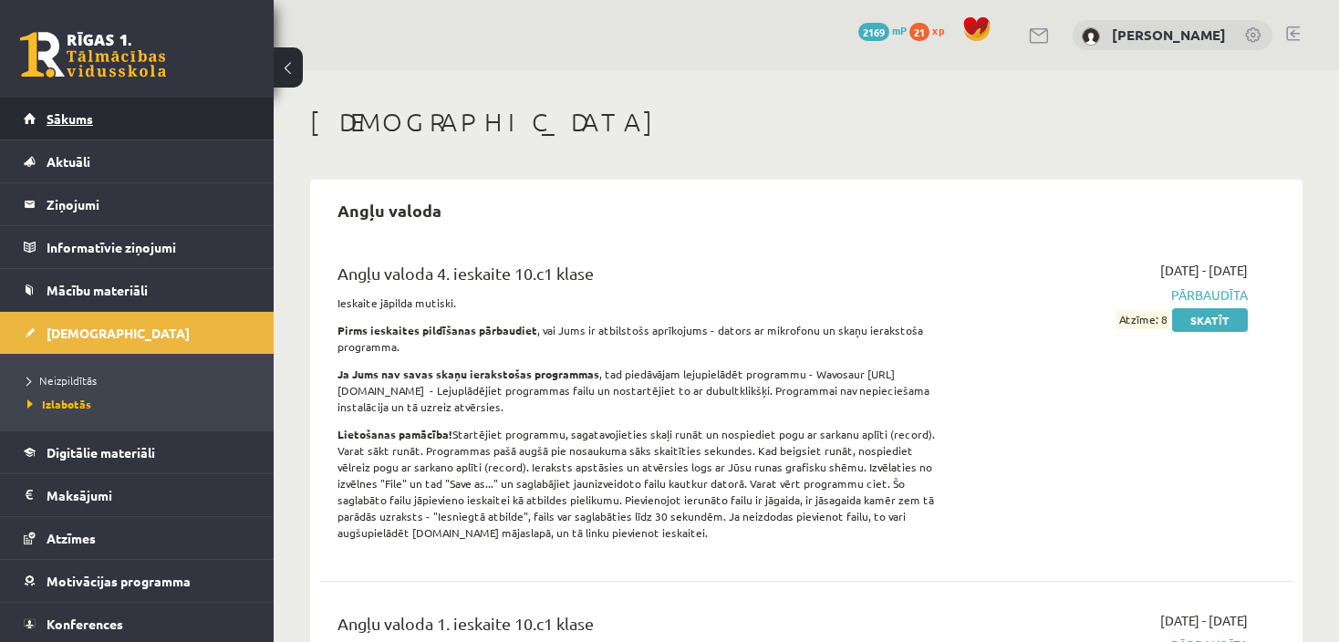
click at [80, 110] on link "Sākums" at bounding box center [137, 119] width 227 height 42
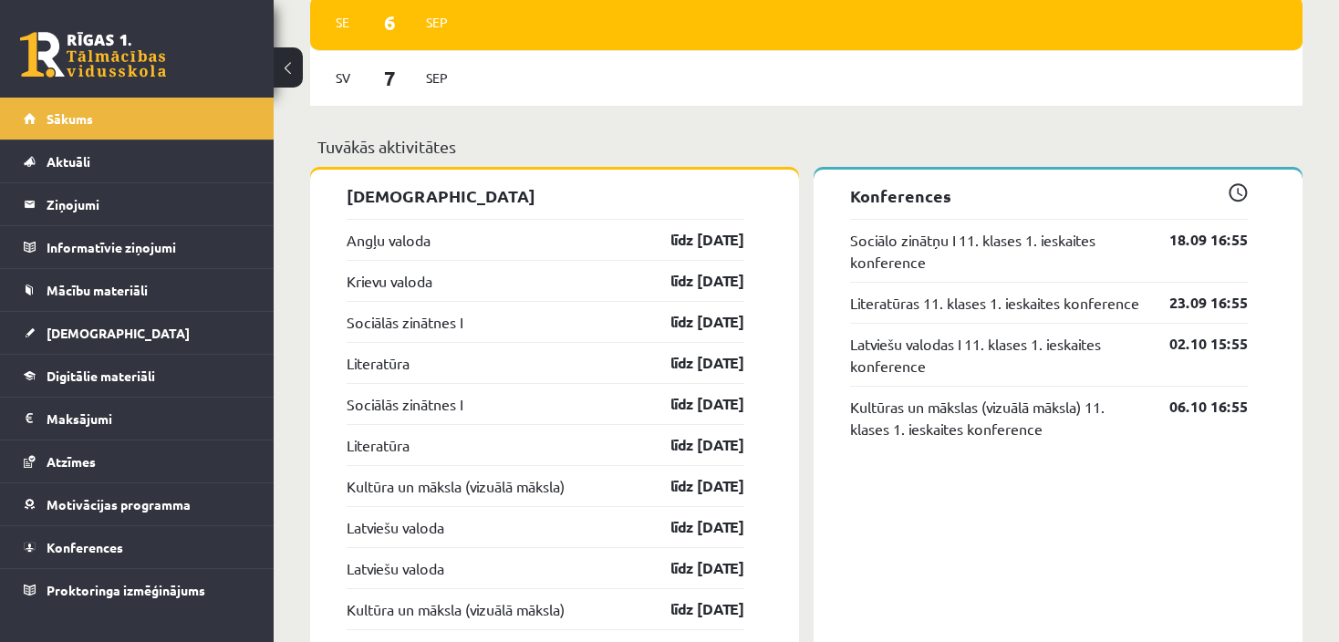
scroll to position [1361, 0]
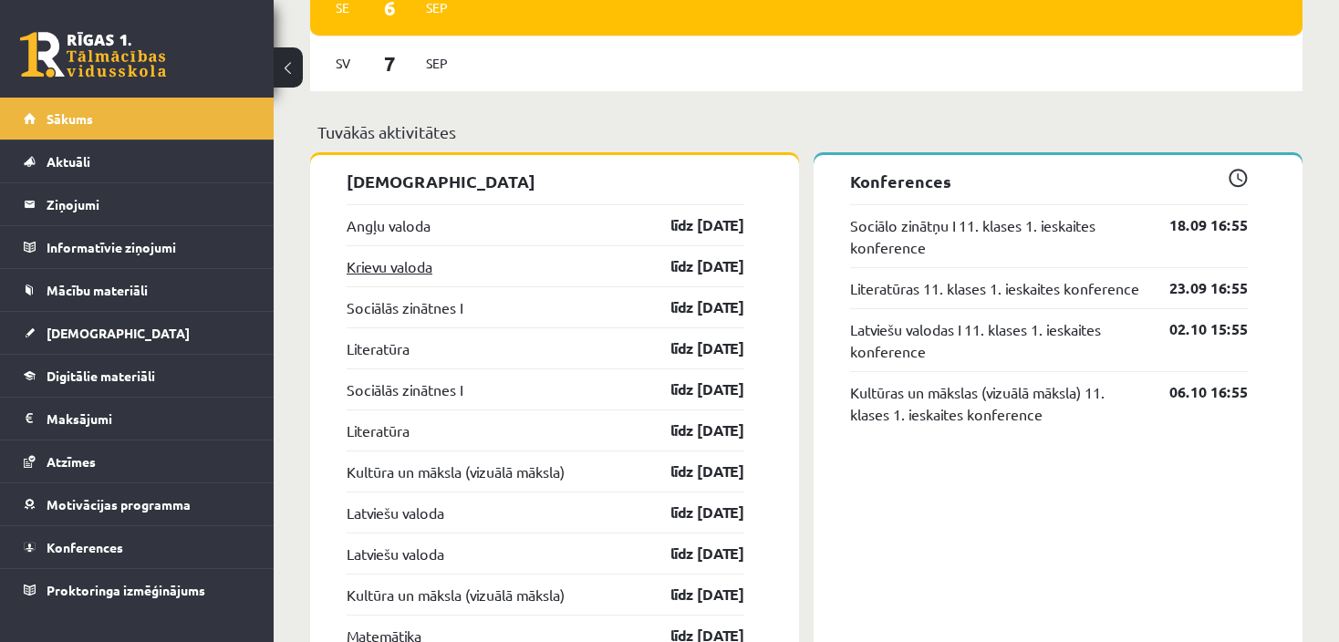
click at [388, 263] on link "Krievu valoda" at bounding box center [390, 266] width 86 height 22
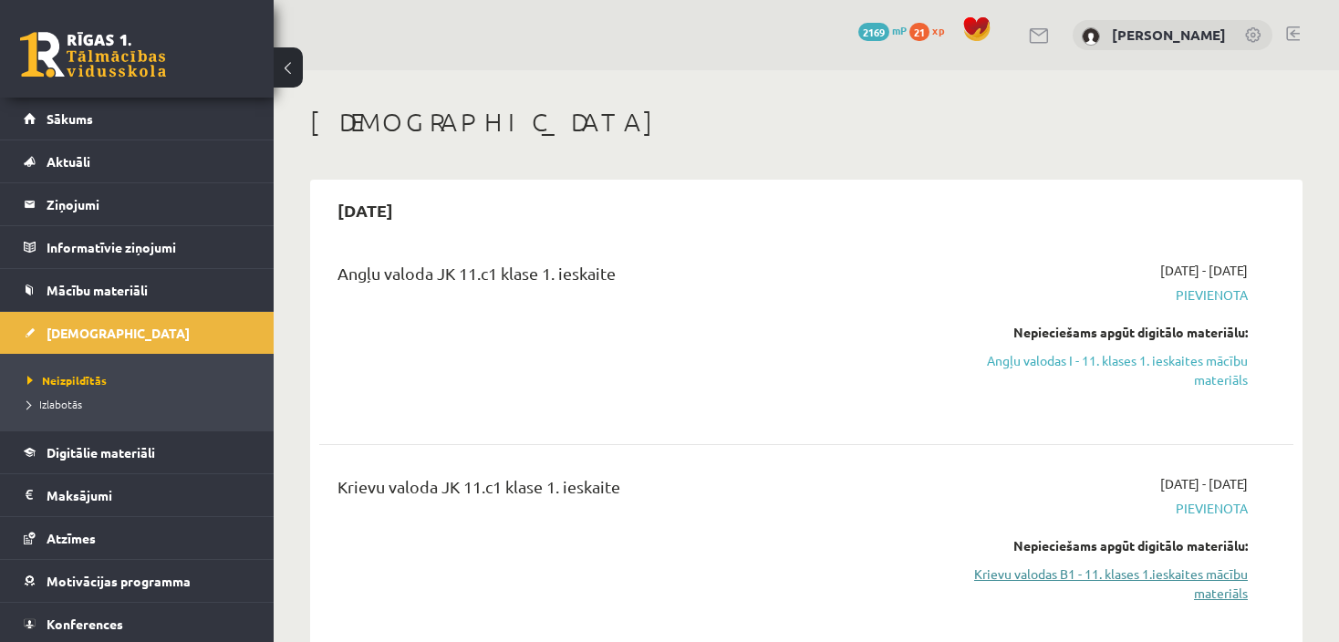
click at [1179, 566] on link "Krievu valodas B1 - 11. klases 1.ieskaites mācību materiāls" at bounding box center [1104, 584] width 285 height 38
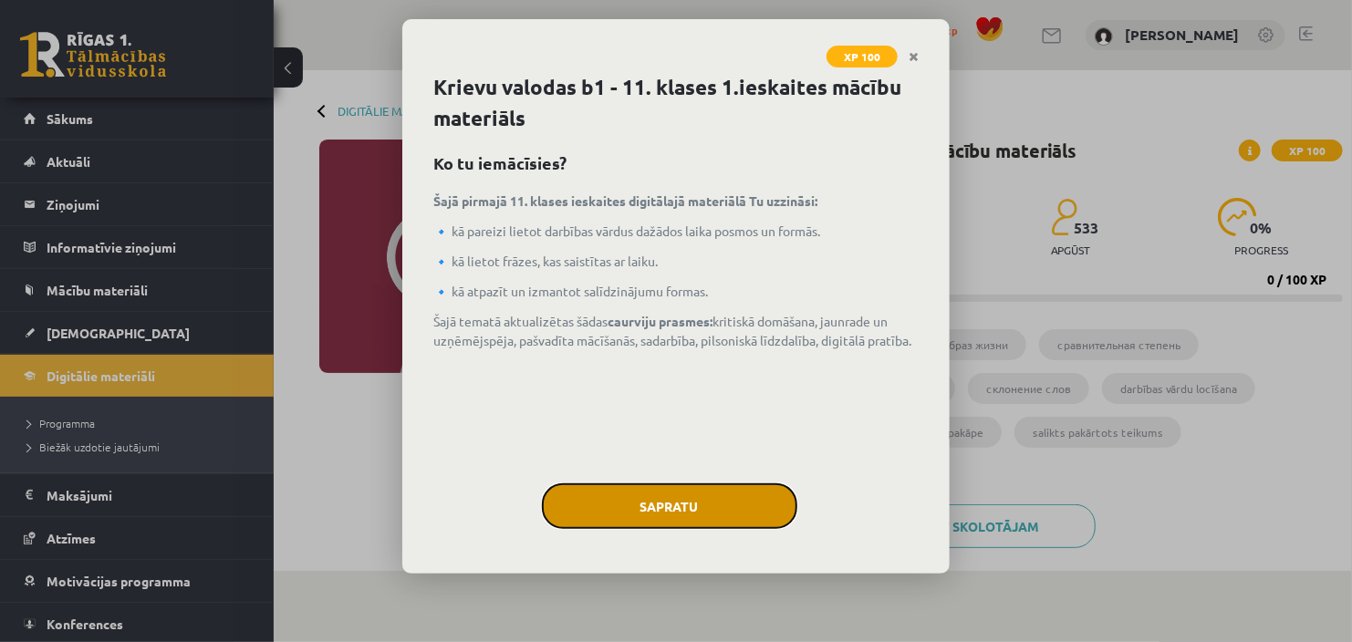
click at [700, 519] on button "Sapratu" at bounding box center [669, 506] width 255 height 46
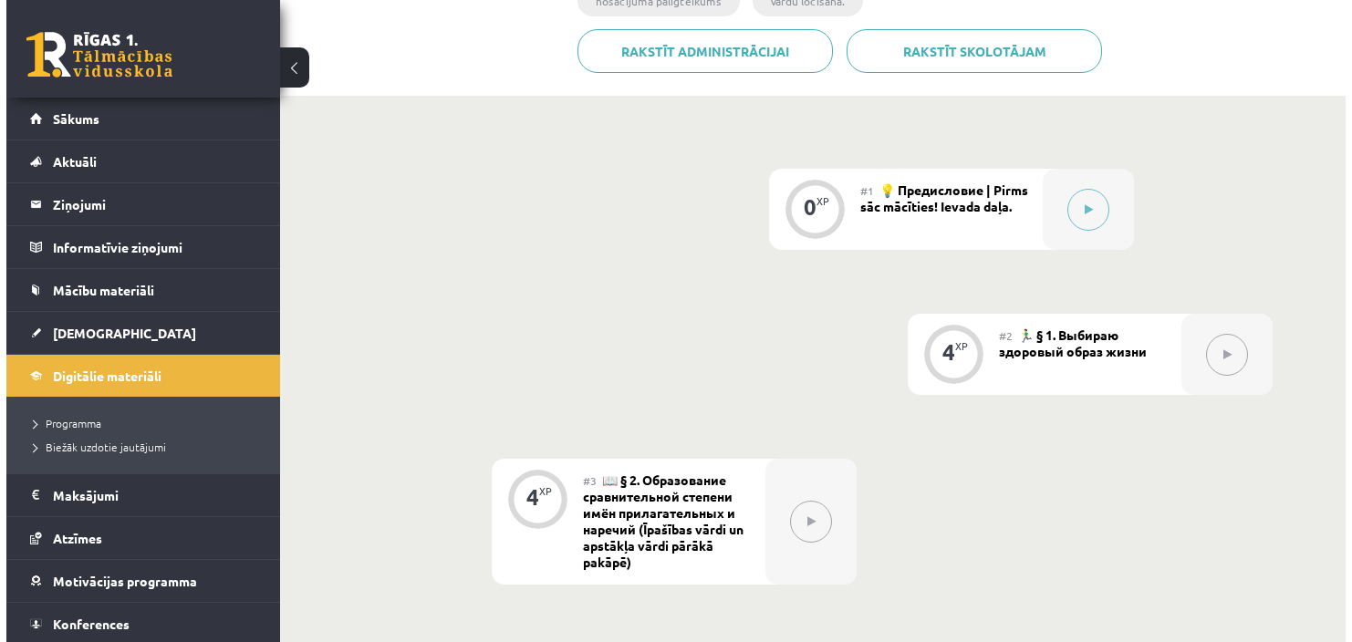
scroll to position [479, 0]
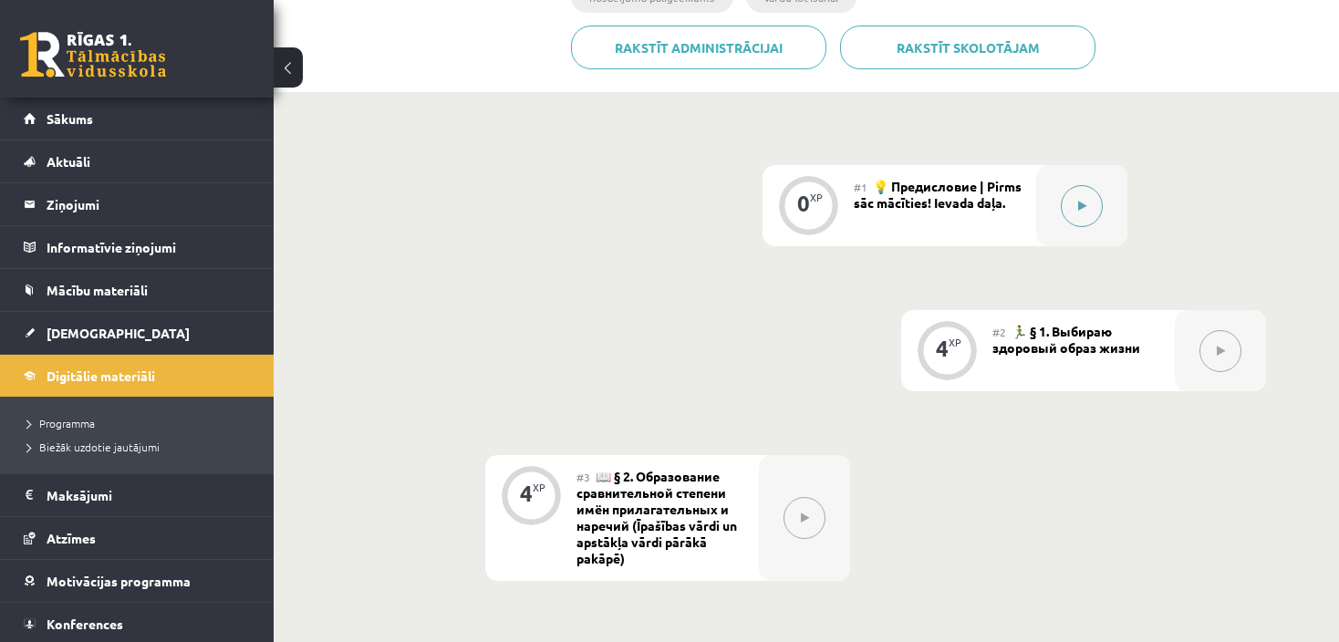
click at [1092, 212] on button at bounding box center [1082, 206] width 42 height 42
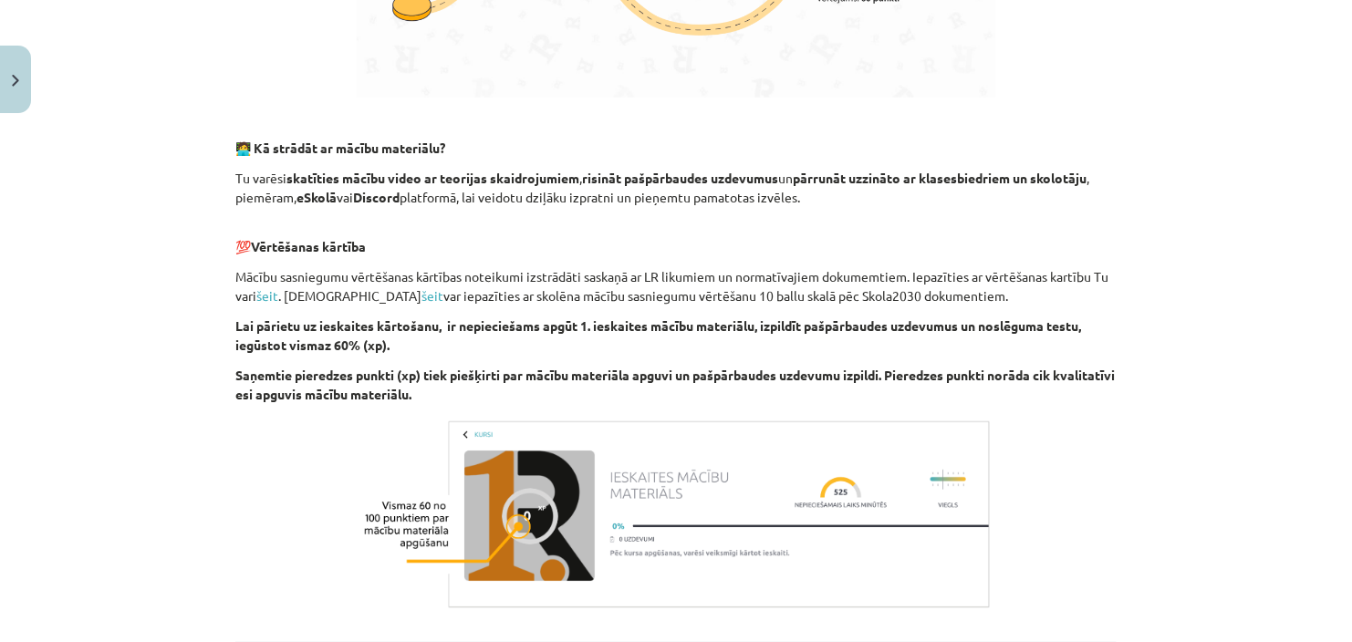
scroll to position [1218, 0]
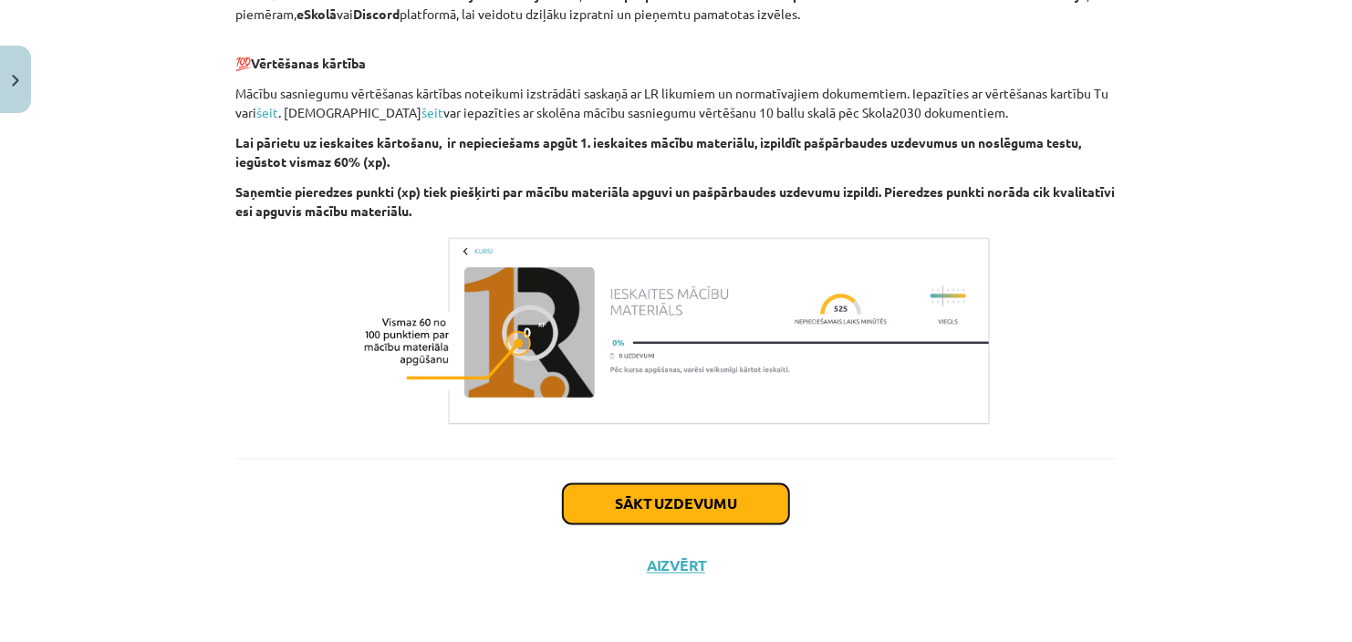
click at [635, 495] on button "Sākt uzdevumu" at bounding box center [676, 504] width 226 height 40
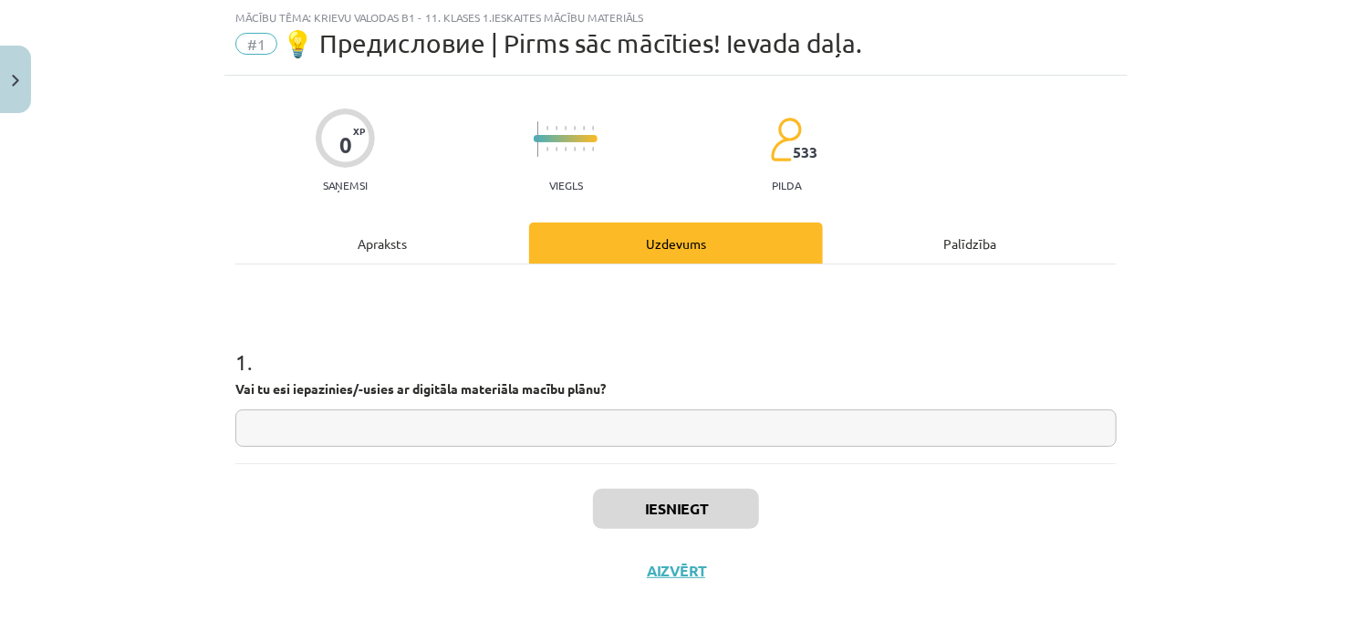
click at [446, 432] on input "text" at bounding box center [675, 428] width 881 height 37
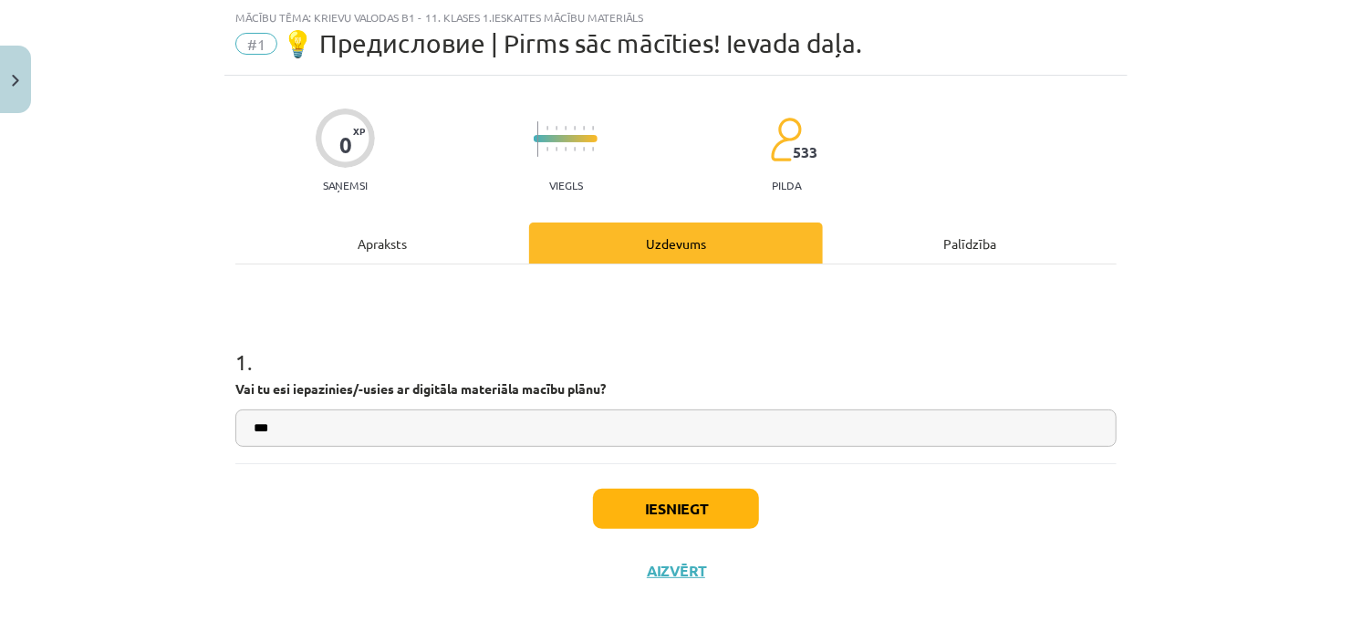
type input "***"
click at [700, 501] on button "Iesniegt" at bounding box center [676, 509] width 166 height 40
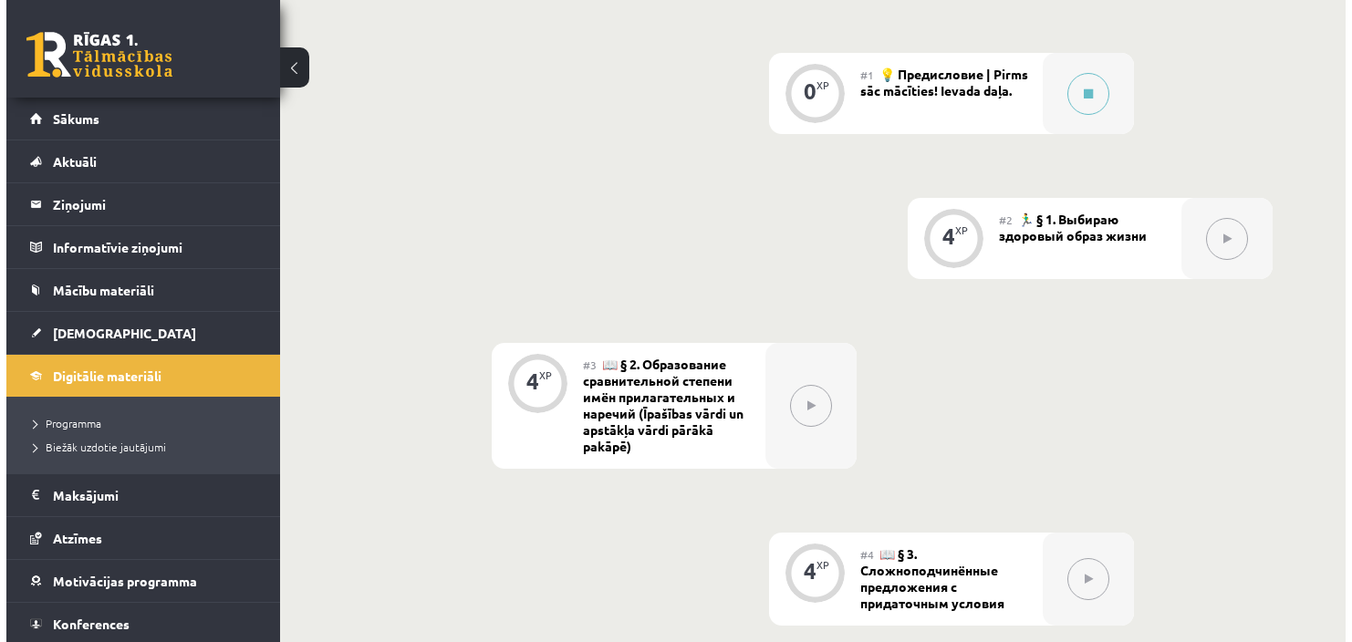
scroll to position [598, 0]
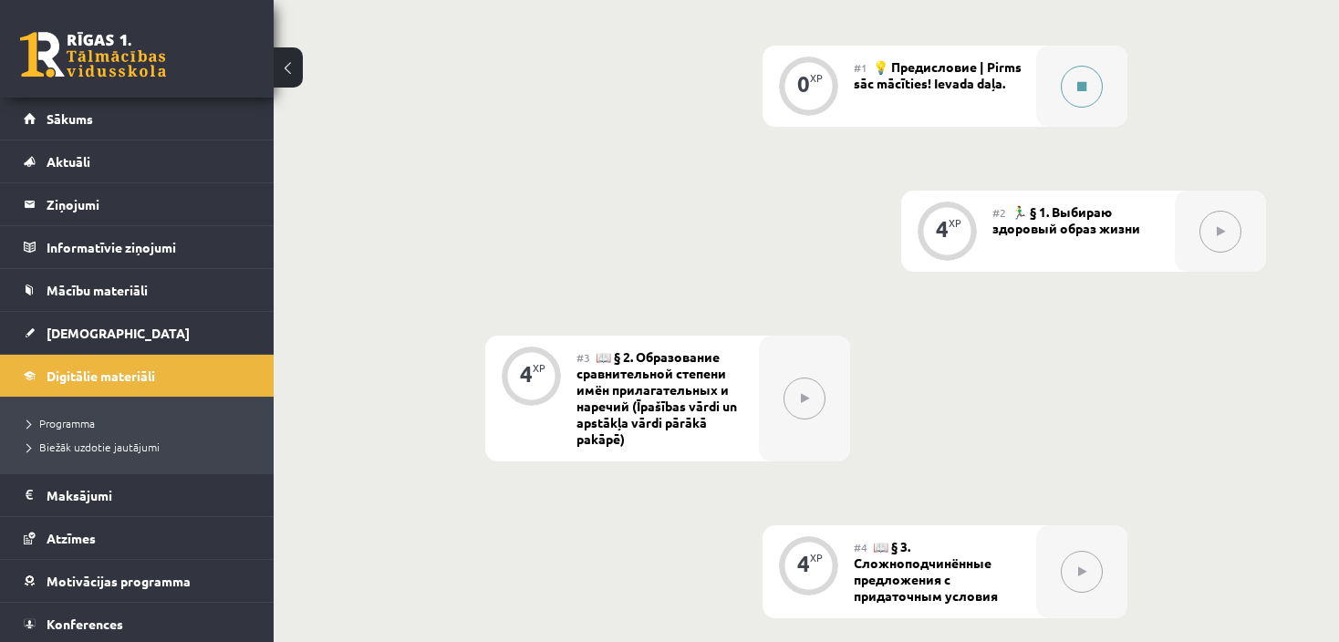
click at [1079, 95] on button at bounding box center [1082, 87] width 42 height 42
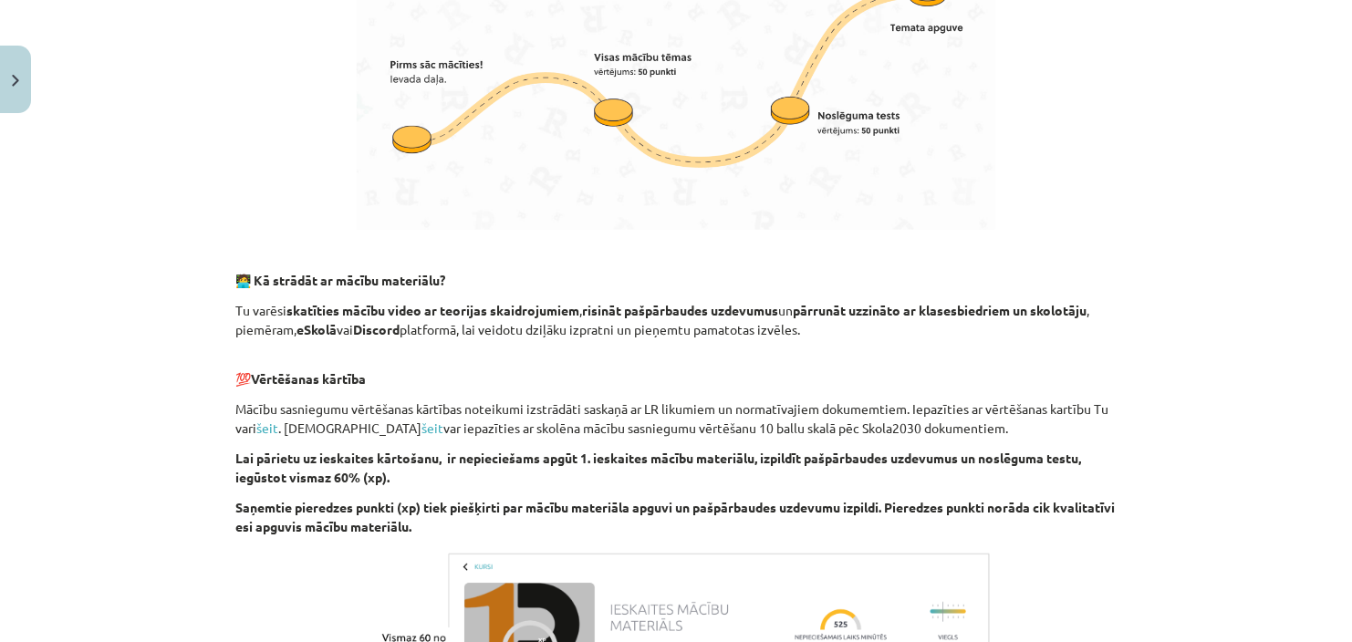
scroll to position [1218, 0]
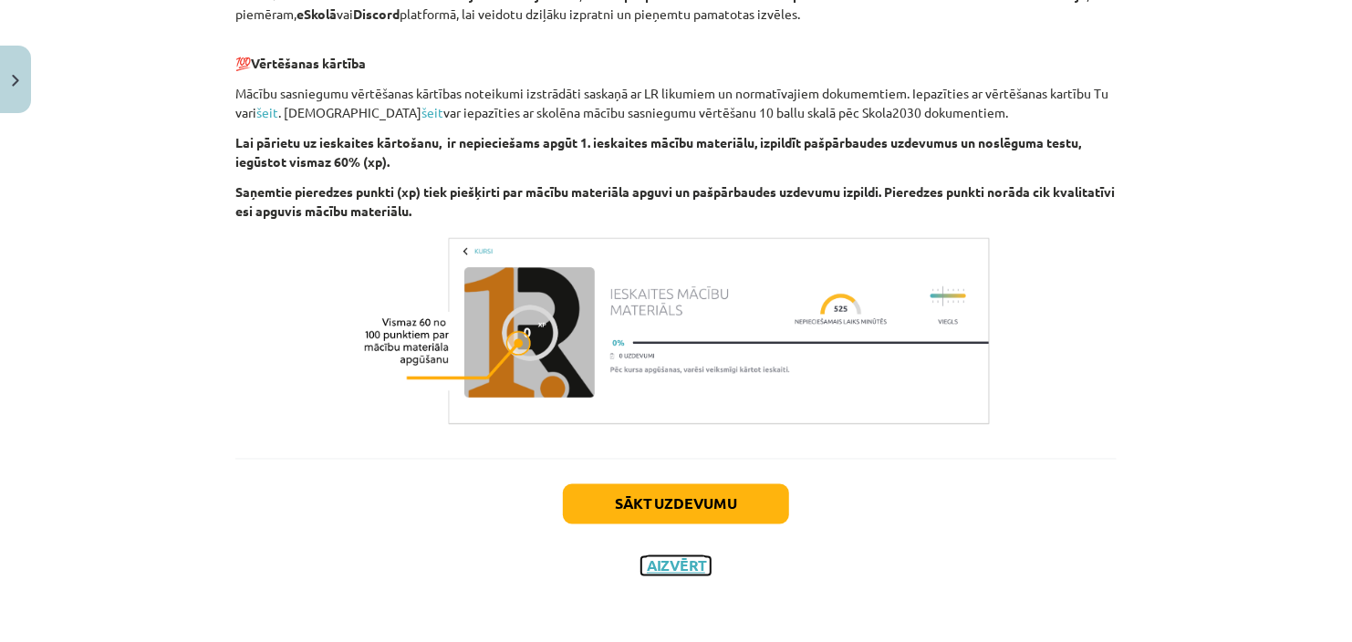
click at [668, 562] on button "Aizvērt" at bounding box center [675, 566] width 69 height 18
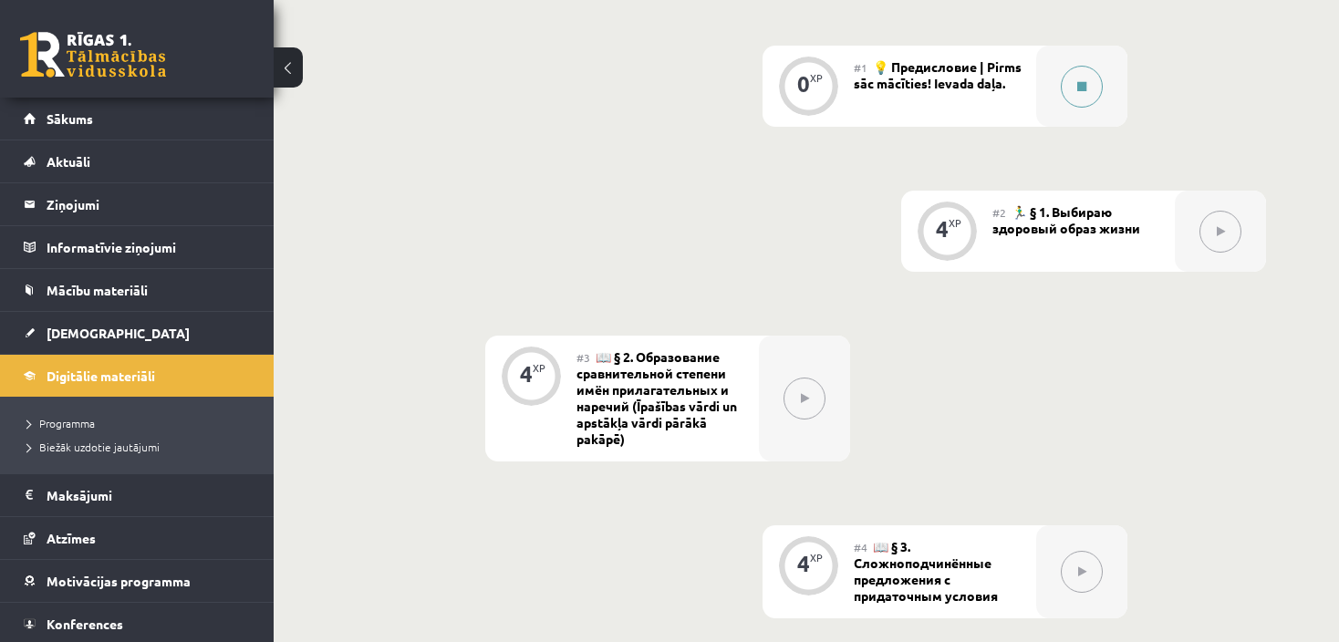
click at [1086, 99] on button at bounding box center [1082, 87] width 42 height 42
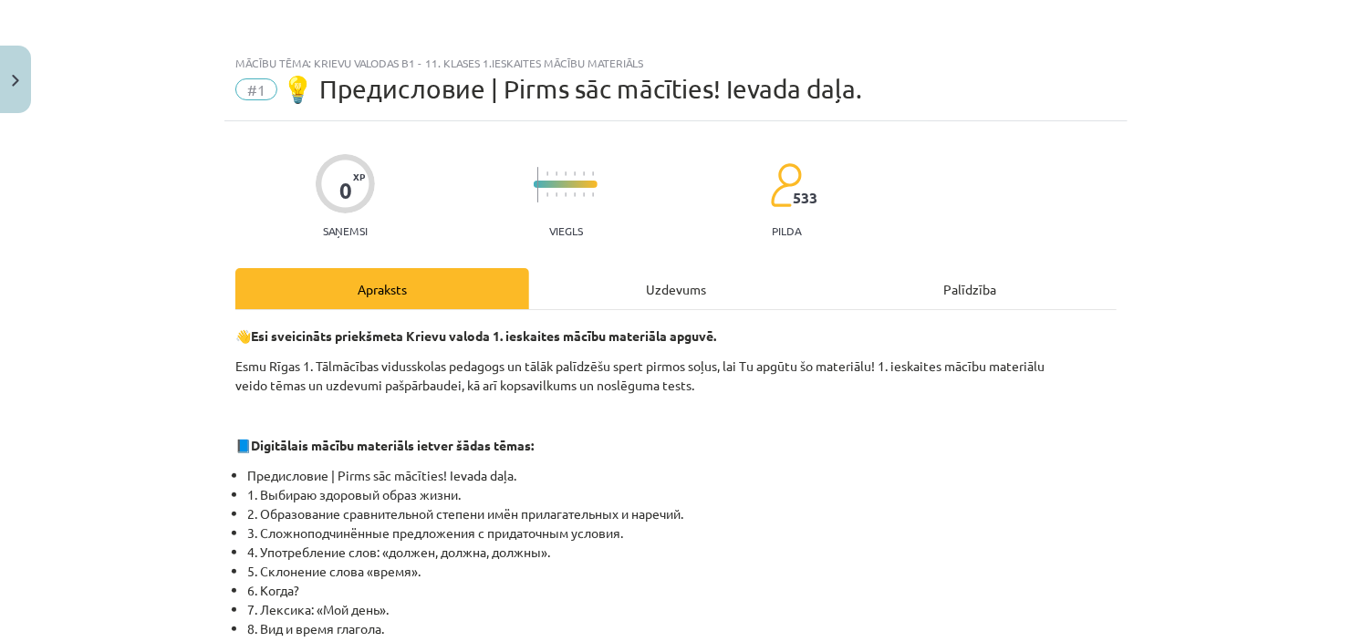
click at [670, 283] on div "Uzdevums" at bounding box center [676, 288] width 294 height 41
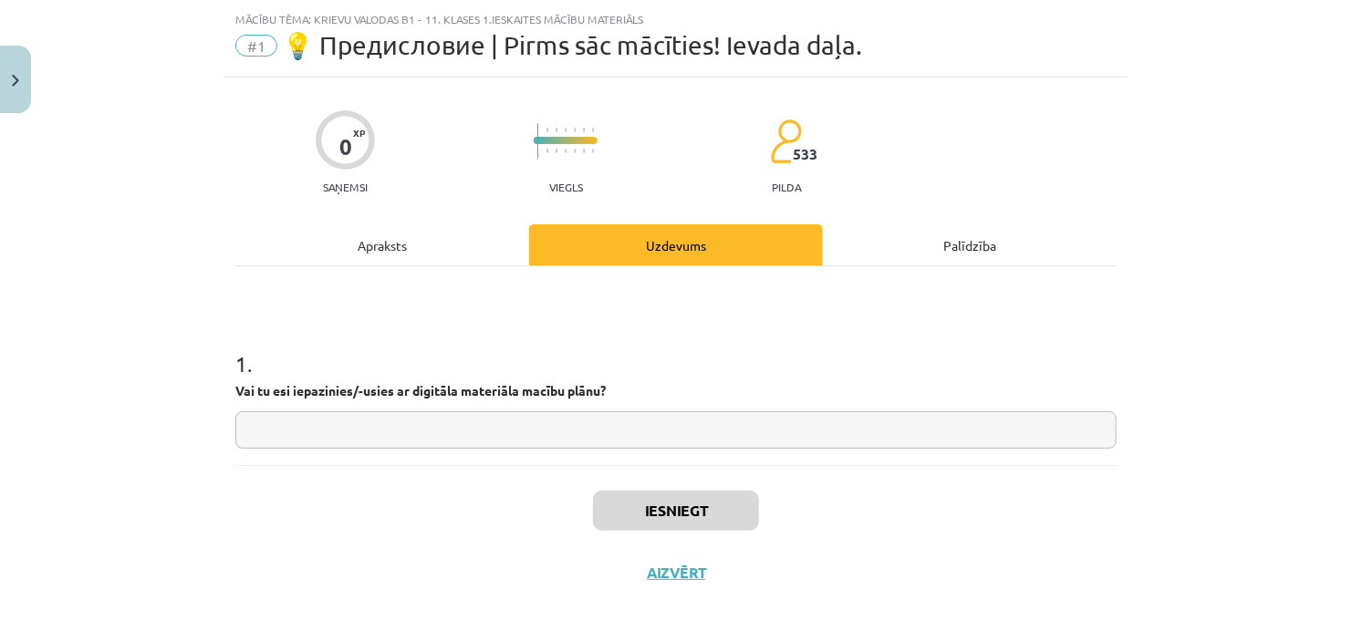
scroll to position [46, 0]
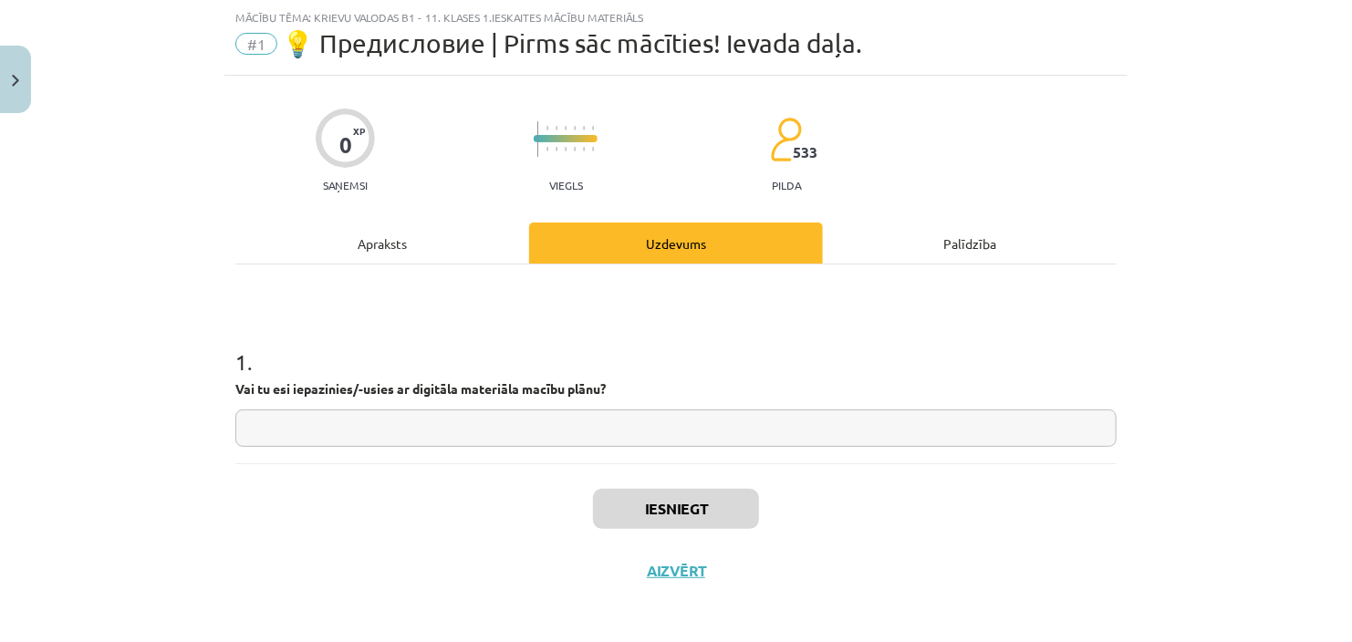
click at [364, 234] on div "Apraksts" at bounding box center [382, 243] width 294 height 41
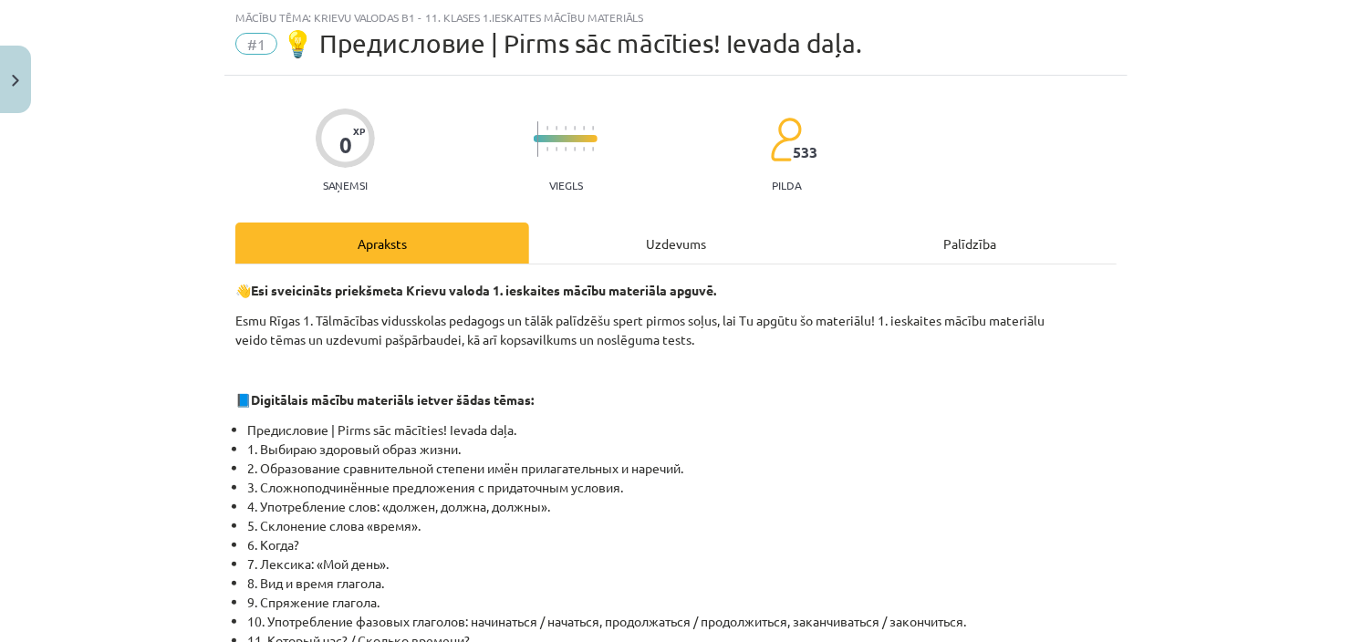
click at [674, 234] on div "Uzdevums" at bounding box center [676, 243] width 294 height 41
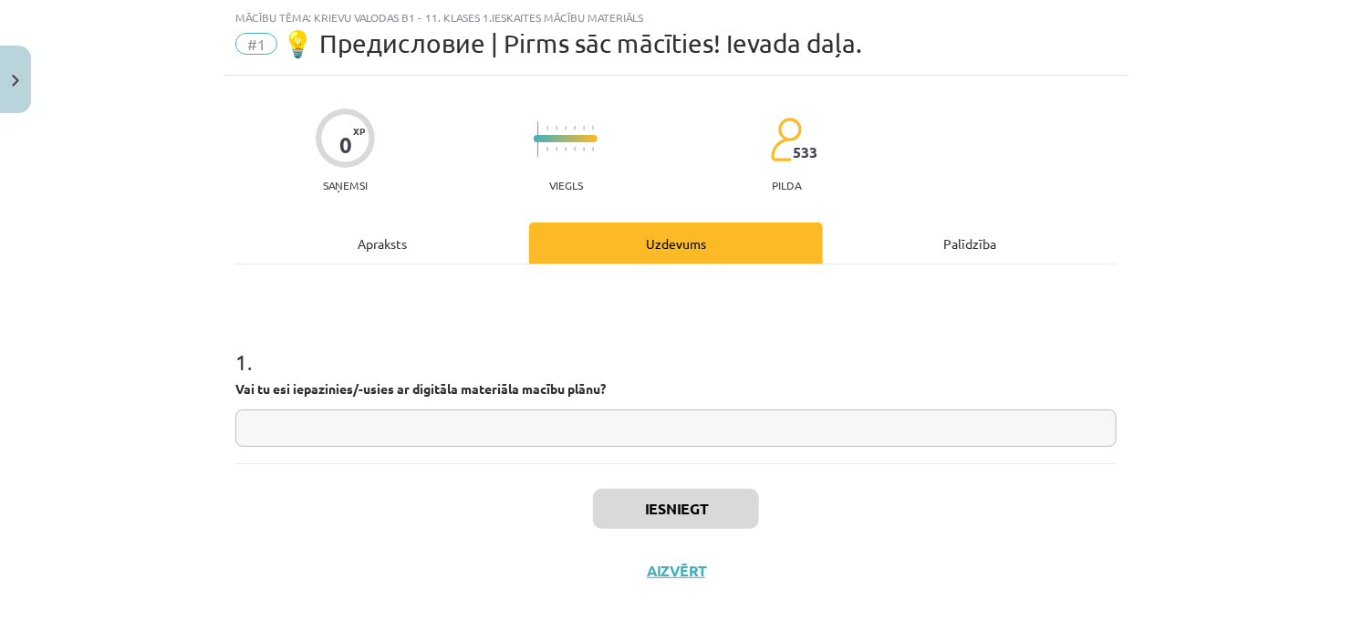
click at [978, 241] on div "Palīdzība" at bounding box center [970, 243] width 294 height 41
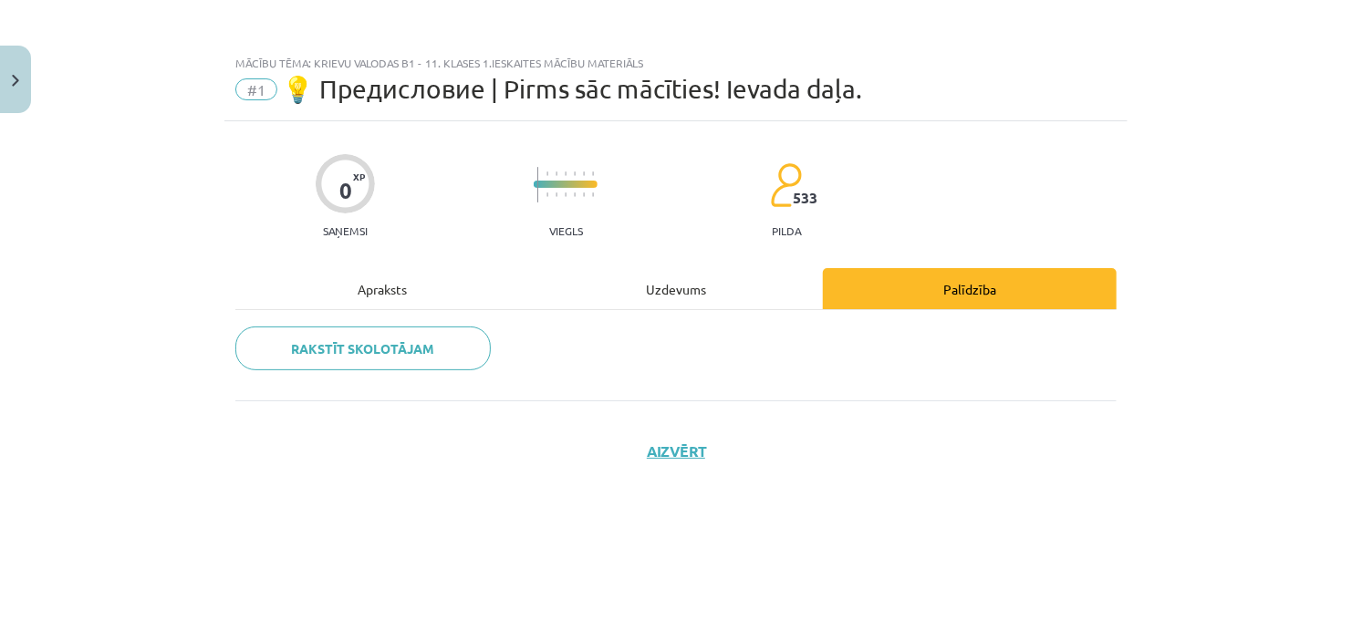
click at [382, 289] on div "Apraksts" at bounding box center [382, 288] width 294 height 41
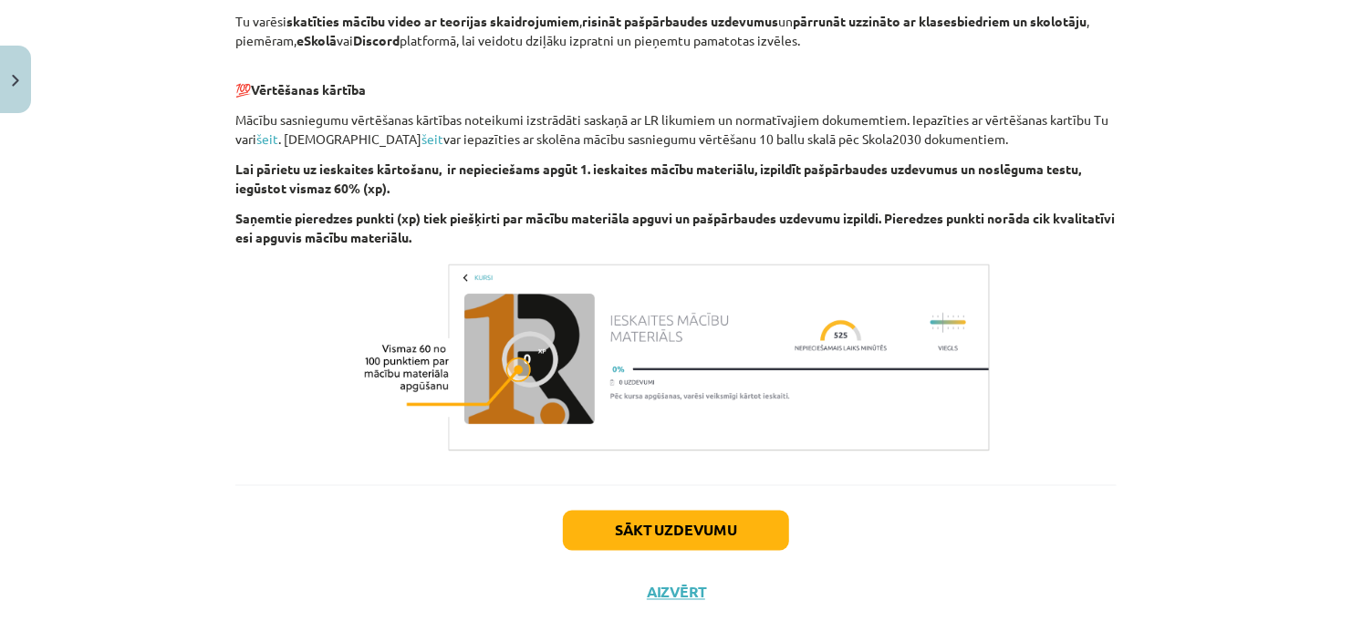
scroll to position [1218, 0]
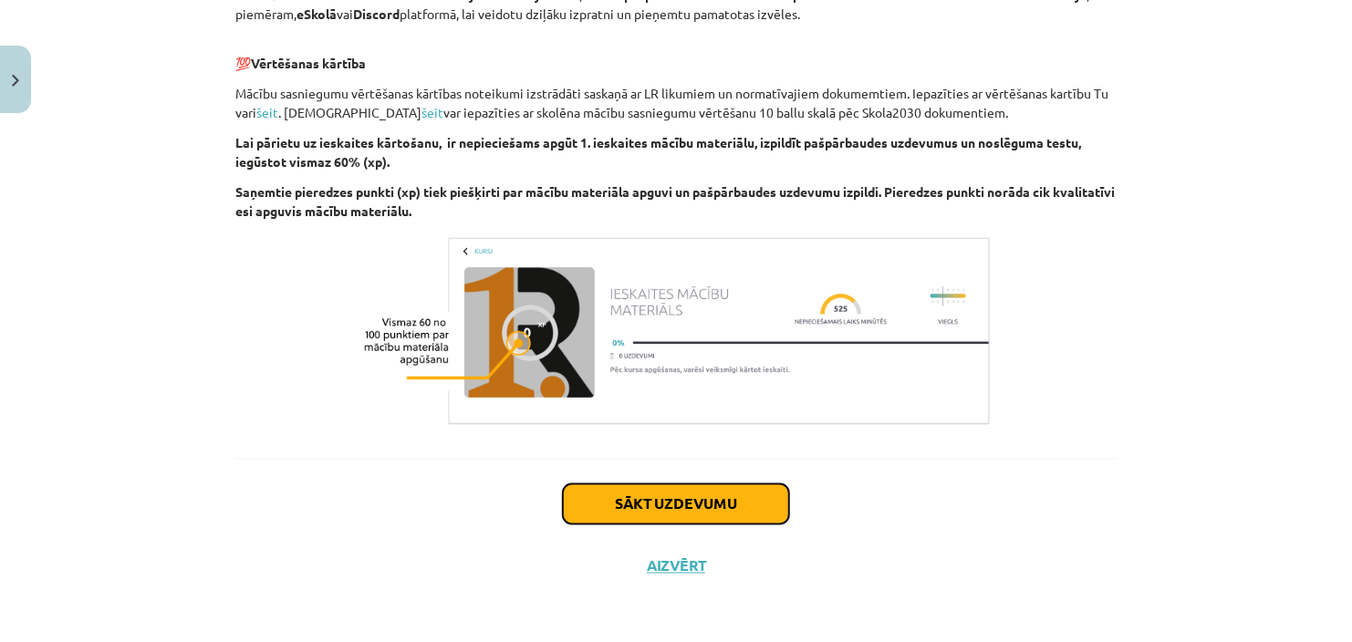
click at [692, 484] on button "Sākt uzdevumu" at bounding box center [676, 504] width 226 height 40
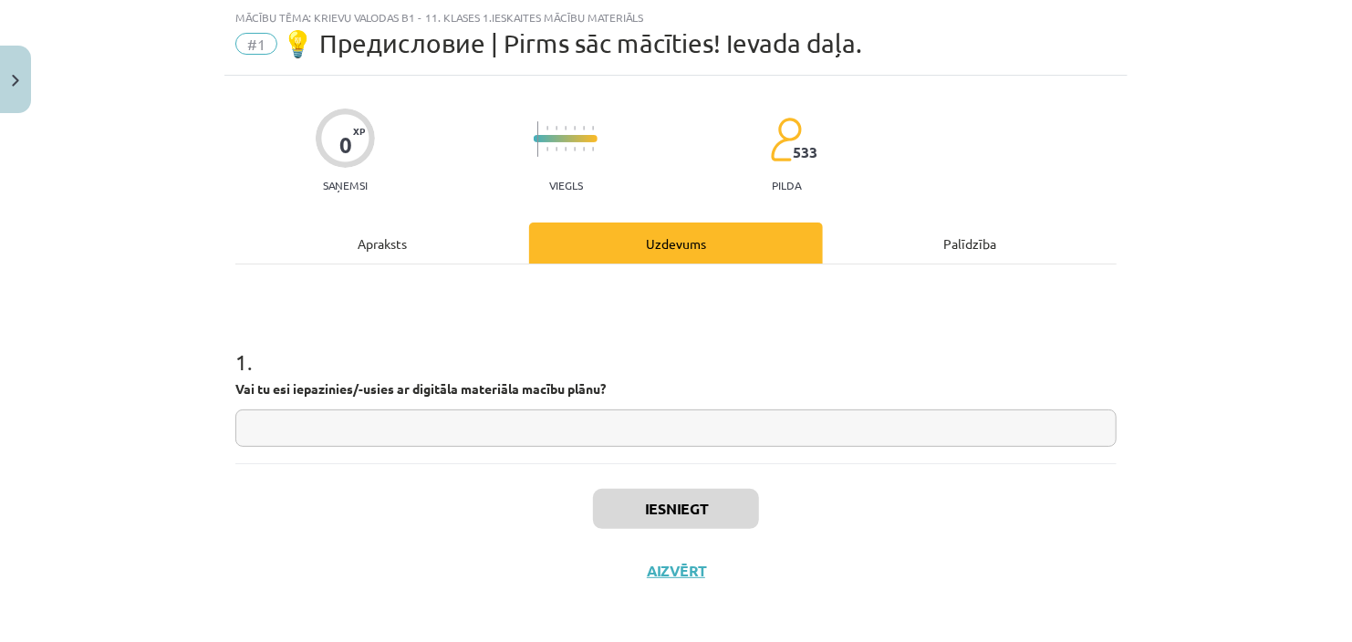
click at [1099, 415] on input "text" at bounding box center [675, 428] width 881 height 37
click at [1083, 432] on input "text" at bounding box center [675, 428] width 881 height 37
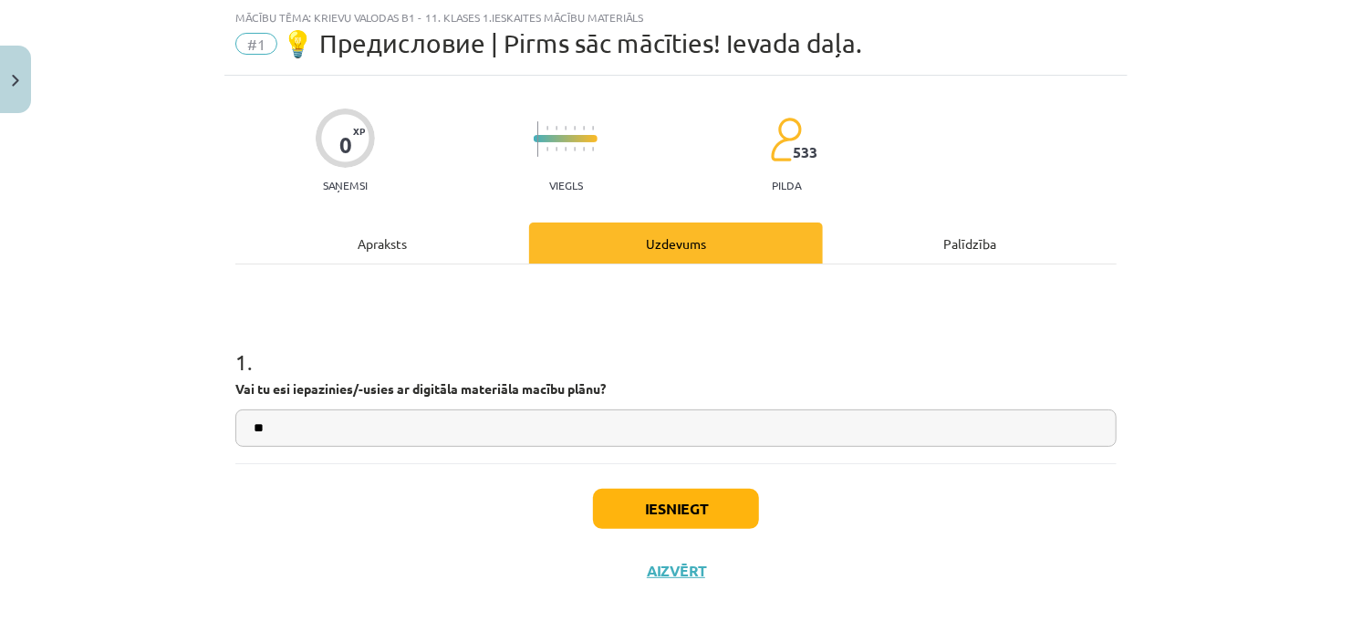
type input "**"
click at [699, 515] on button "Iesniegt" at bounding box center [676, 509] width 166 height 40
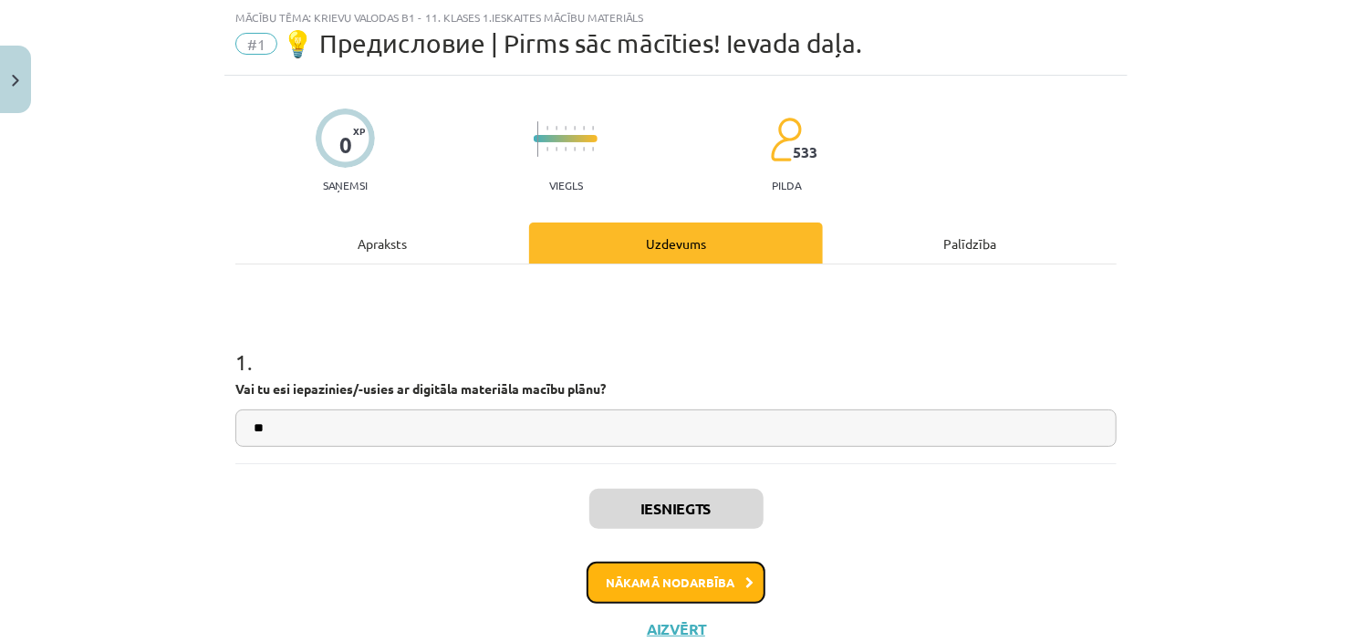
click at [700, 585] on button "Nākamā nodarbība" at bounding box center [675, 583] width 179 height 42
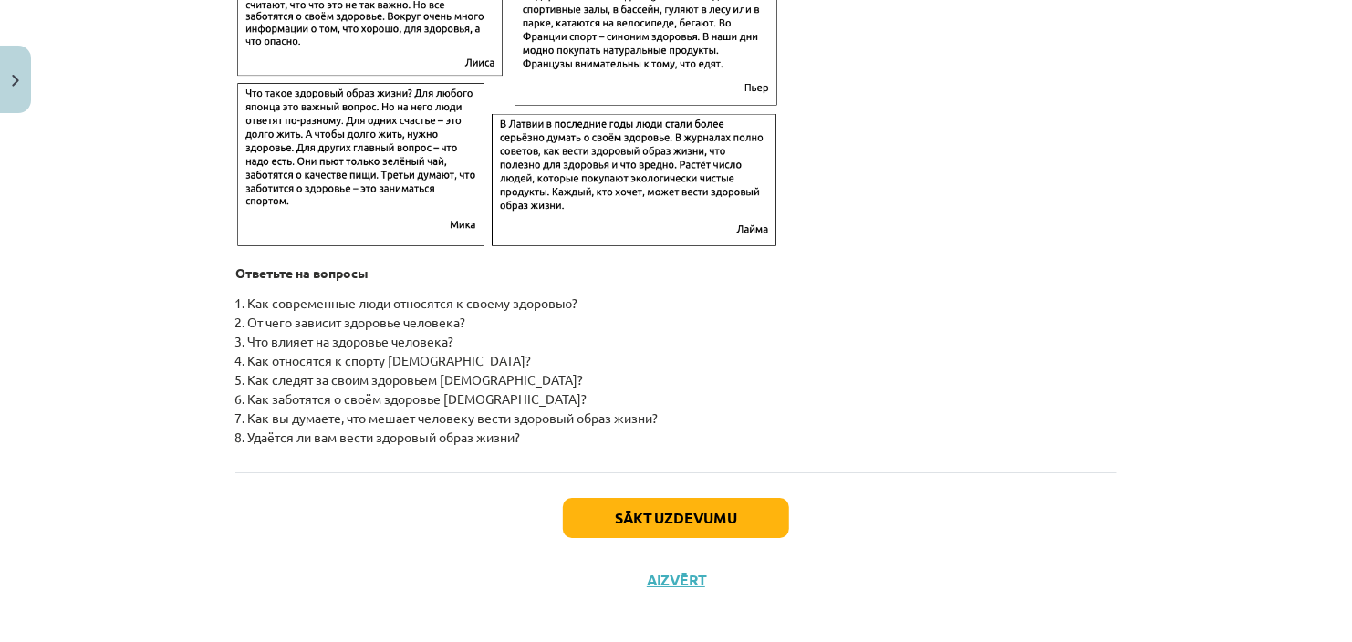
scroll to position [2952, 0]
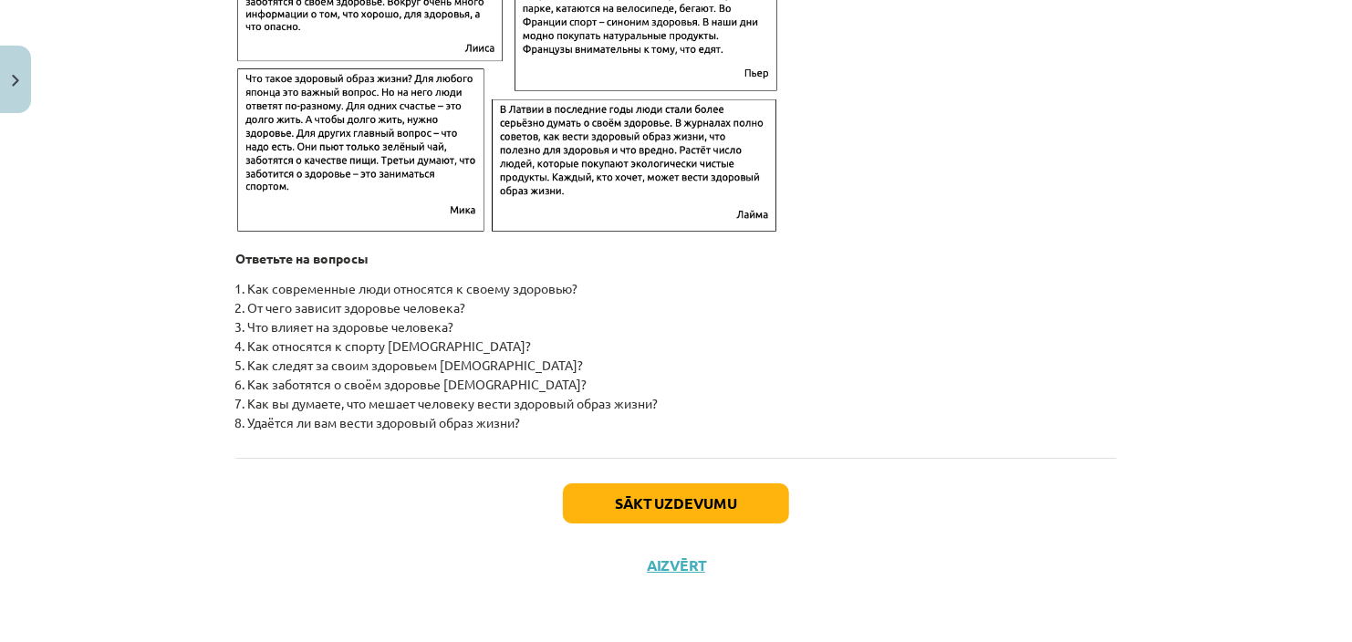
drag, startPoint x: 225, startPoint y: 68, endPoint x: 703, endPoint y: 430, distance: 599.0
click at [774, 359] on li "Как следят за своим здоровьем японцы?" at bounding box center [681, 365] width 869 height 19
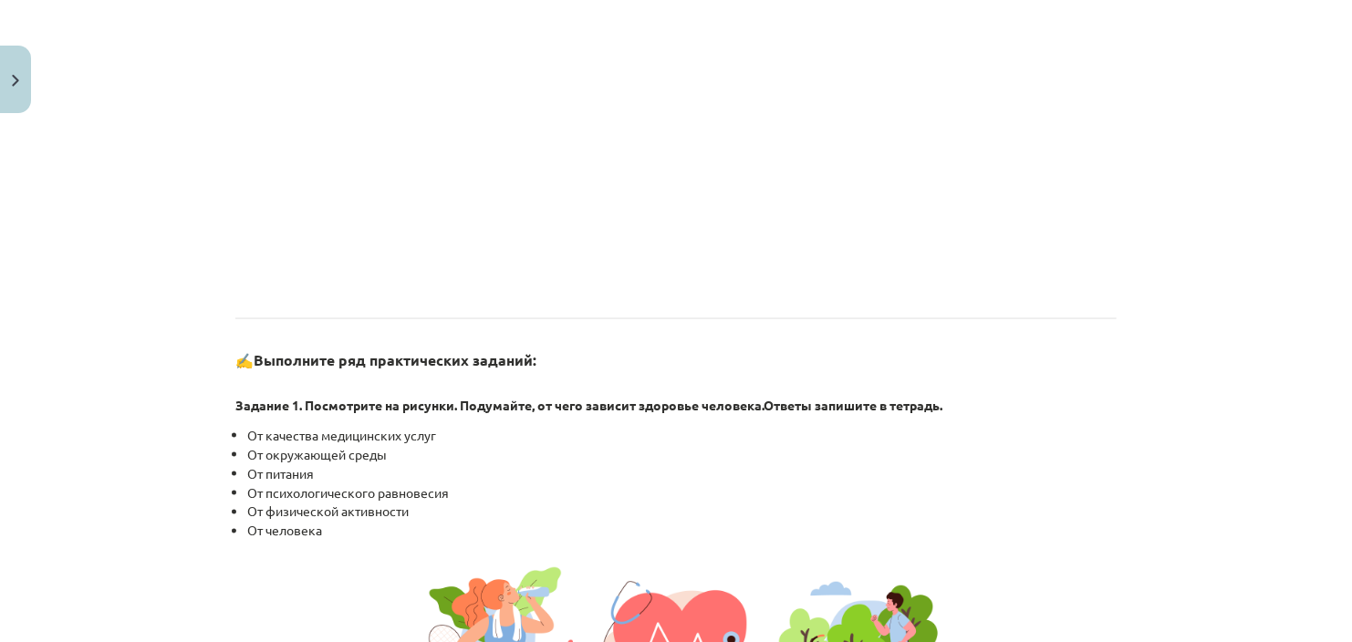
scroll to position [1056, 0]
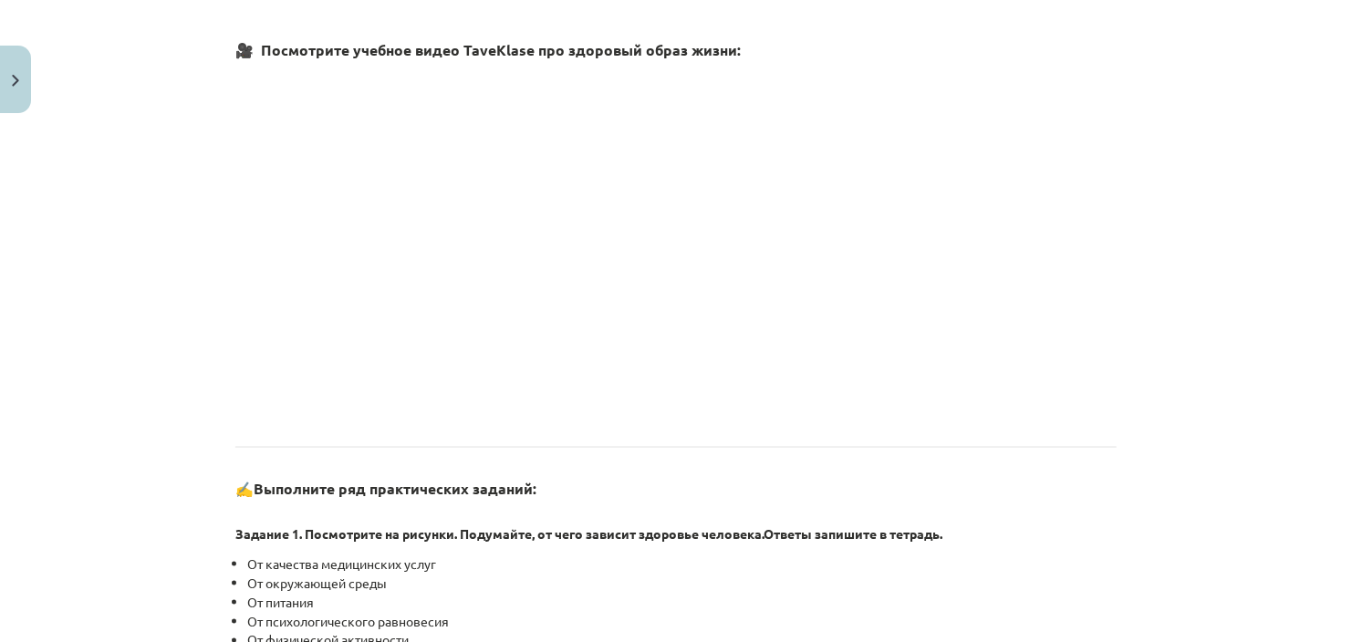
drag, startPoint x: 521, startPoint y: 423, endPoint x: 225, endPoint y: 546, distance: 320.1
copy div "Задание 1. Посмотрите на рисунки. Подумайте, от чего зависит здоровье человека.…"
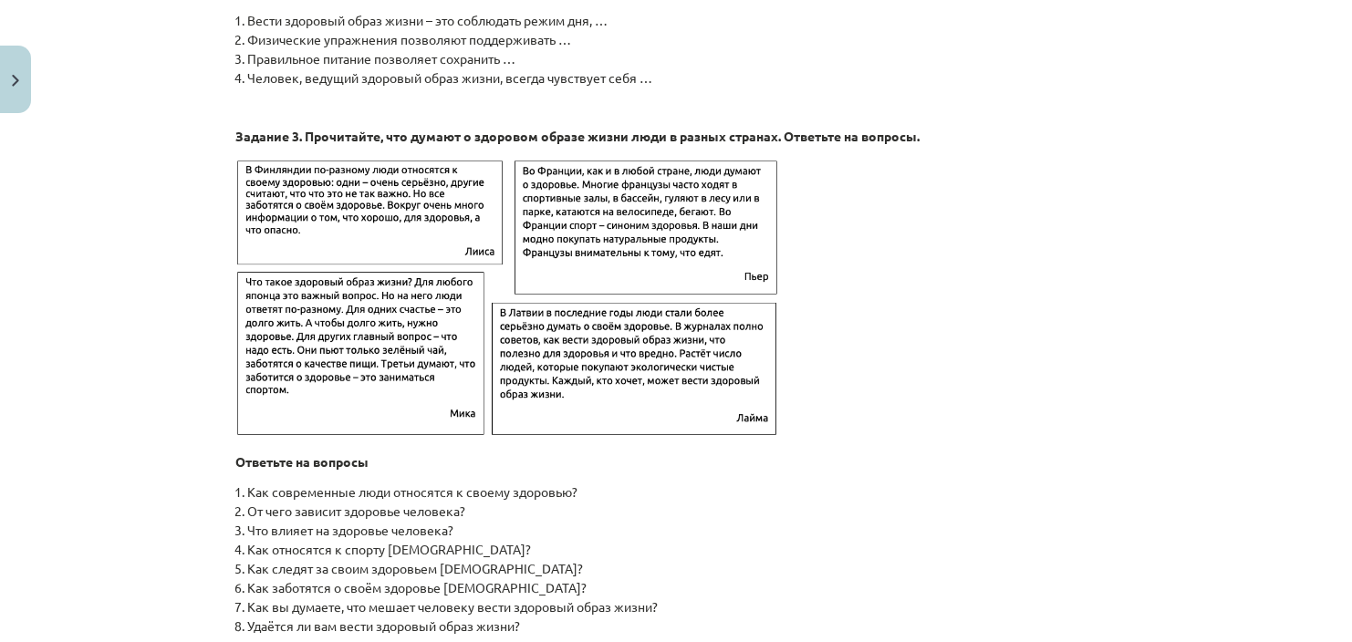
scroll to position [2952, 0]
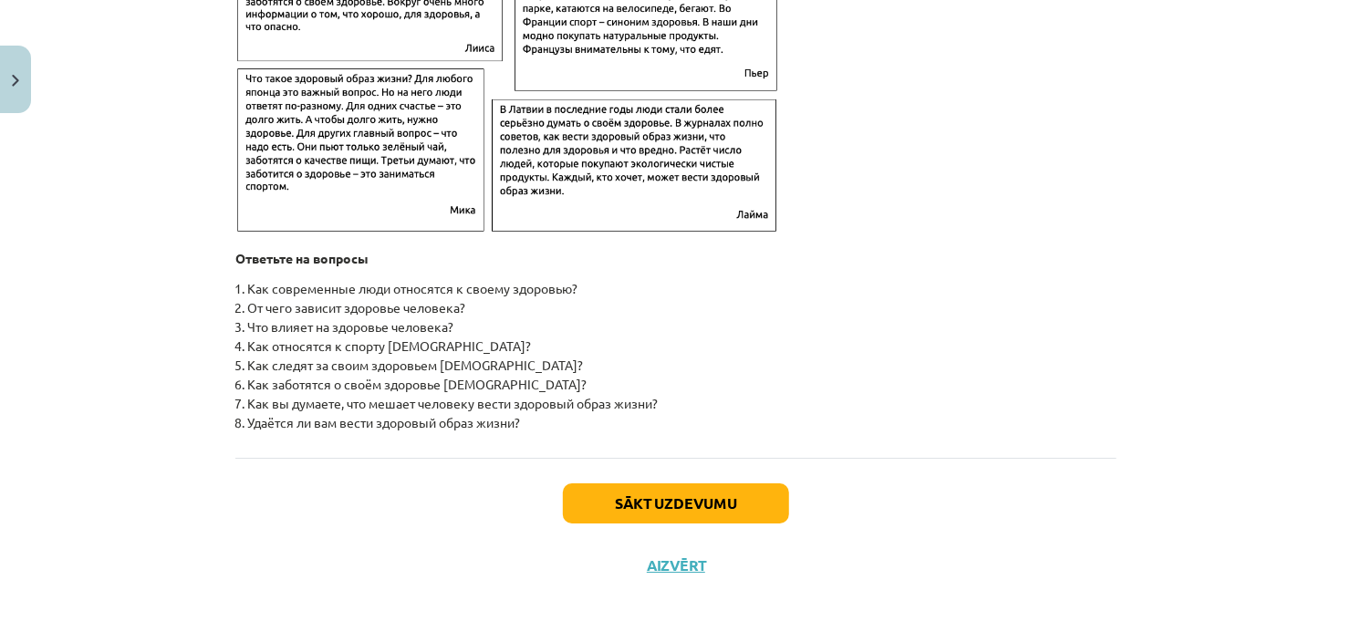
click at [707, 534] on div "Sākt uzdevumu Aizvērt" at bounding box center [675, 522] width 881 height 128
click at [688, 490] on button "Sākt uzdevumu" at bounding box center [676, 503] width 226 height 40
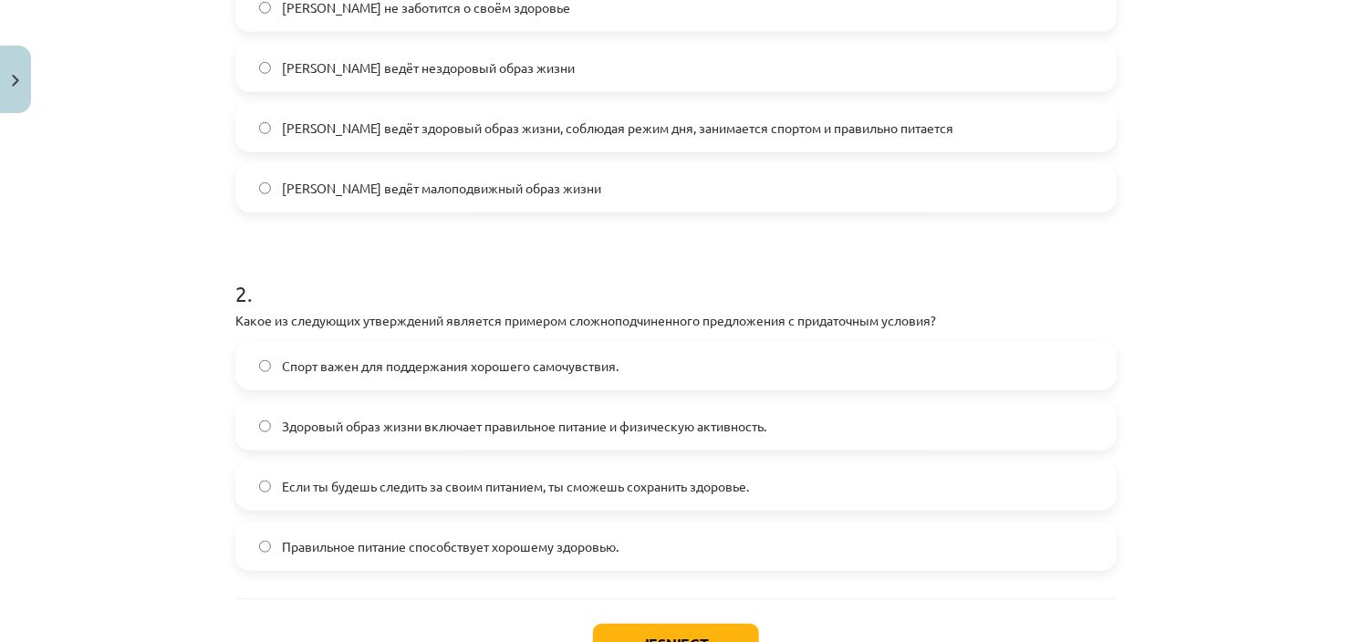
scroll to position [582, 0]
click at [451, 423] on span "Здоровый образ жизни включает правильное питание и физическую активность." at bounding box center [524, 423] width 484 height 19
click at [648, 630] on button "Iesniegt" at bounding box center [676, 641] width 166 height 40
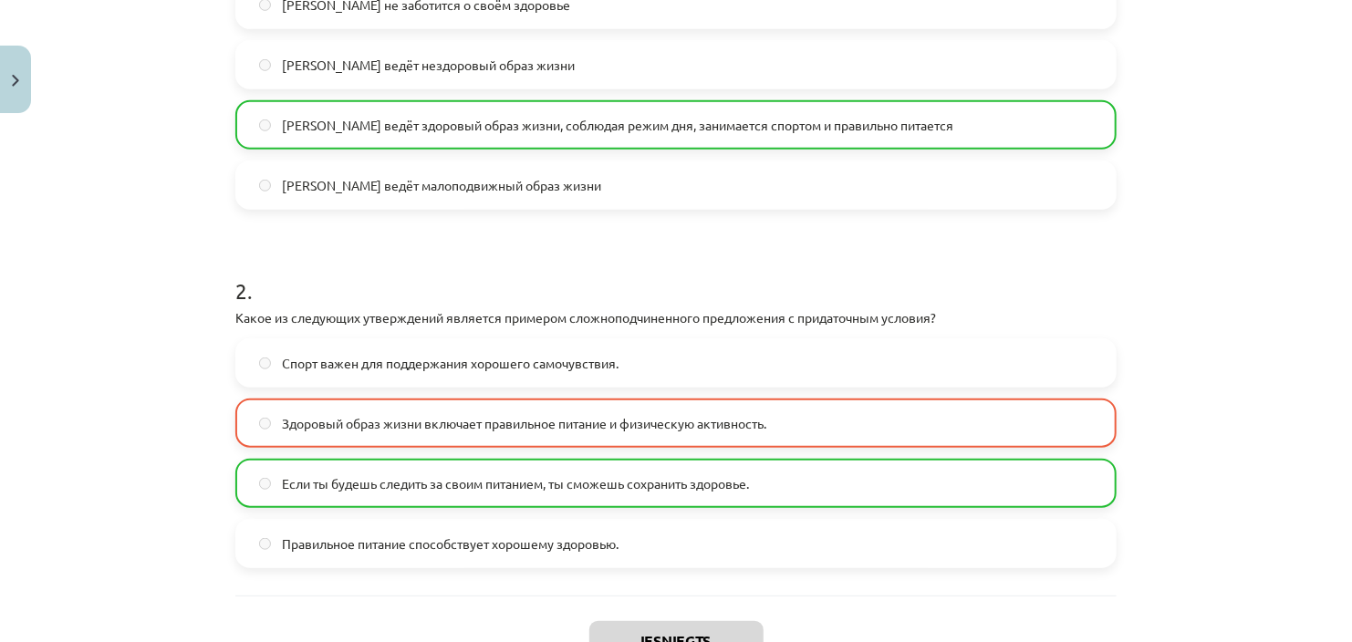
click at [475, 434] on label "Здоровый образ жизни включает правильное питание и физическую активность." at bounding box center [675, 423] width 877 height 46
click at [484, 431] on label "Здоровый образ жизни включает правильное питание и физическую активность." at bounding box center [675, 423] width 877 height 46
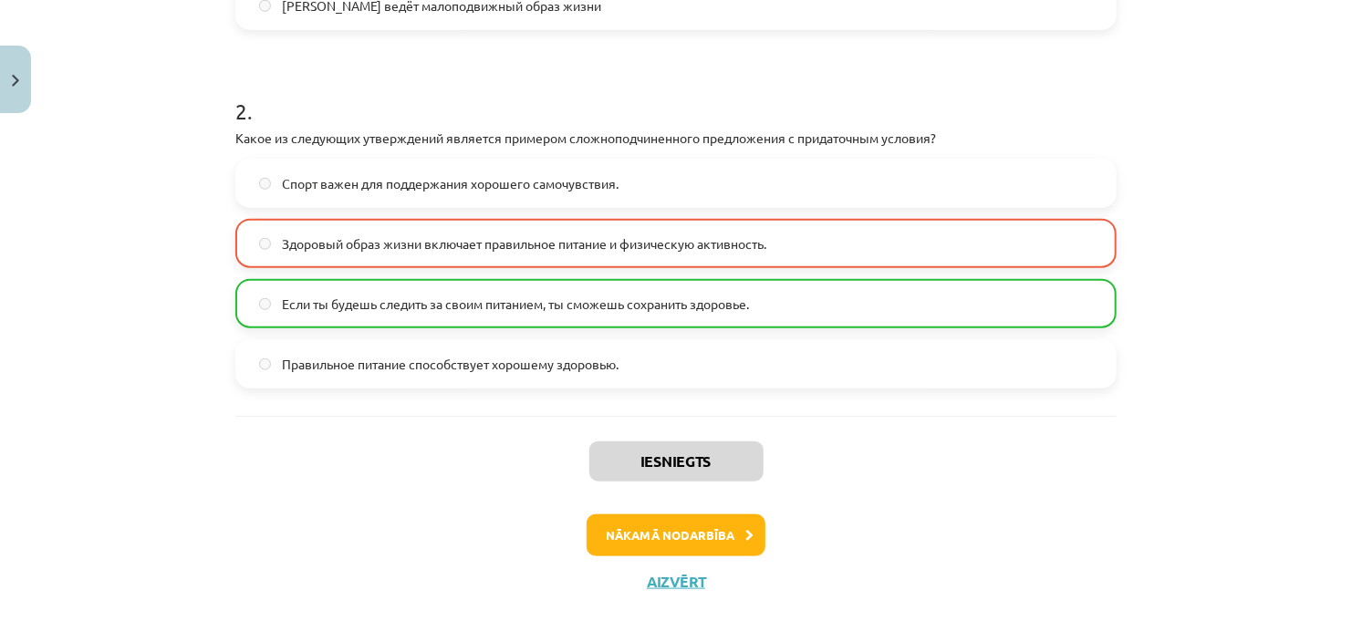
scroll to position [776, 0]
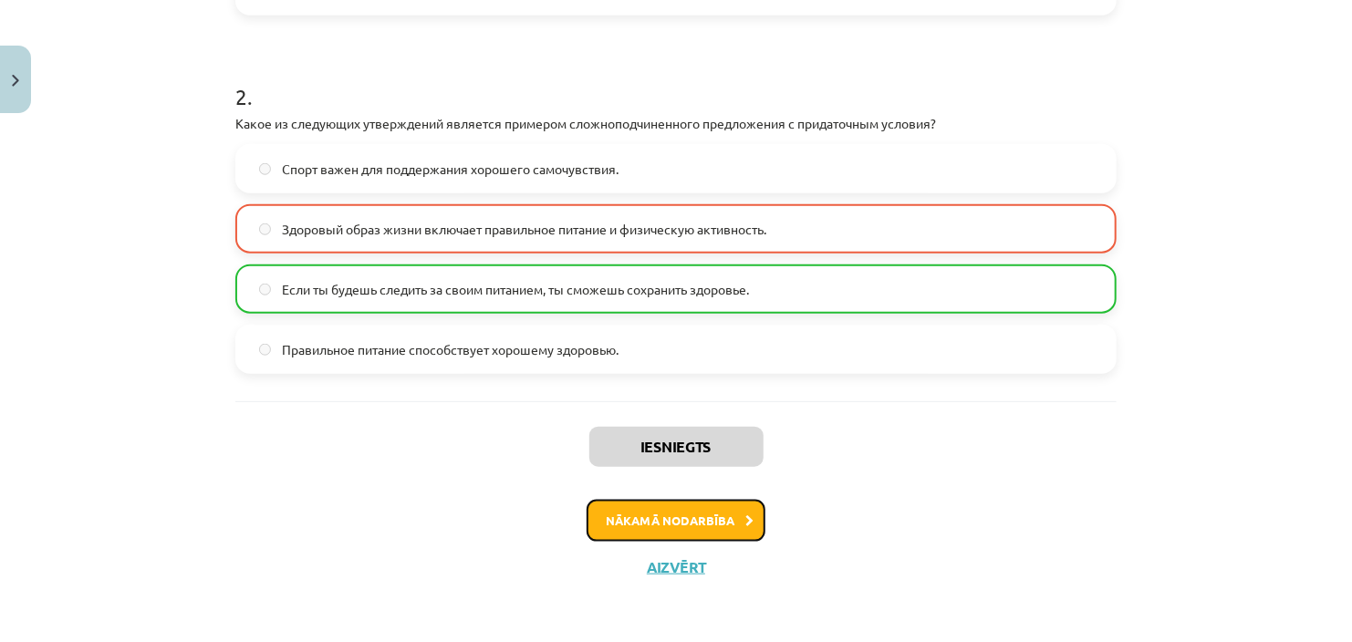
click at [703, 525] on button "Nākamā nodarbība" at bounding box center [675, 521] width 179 height 42
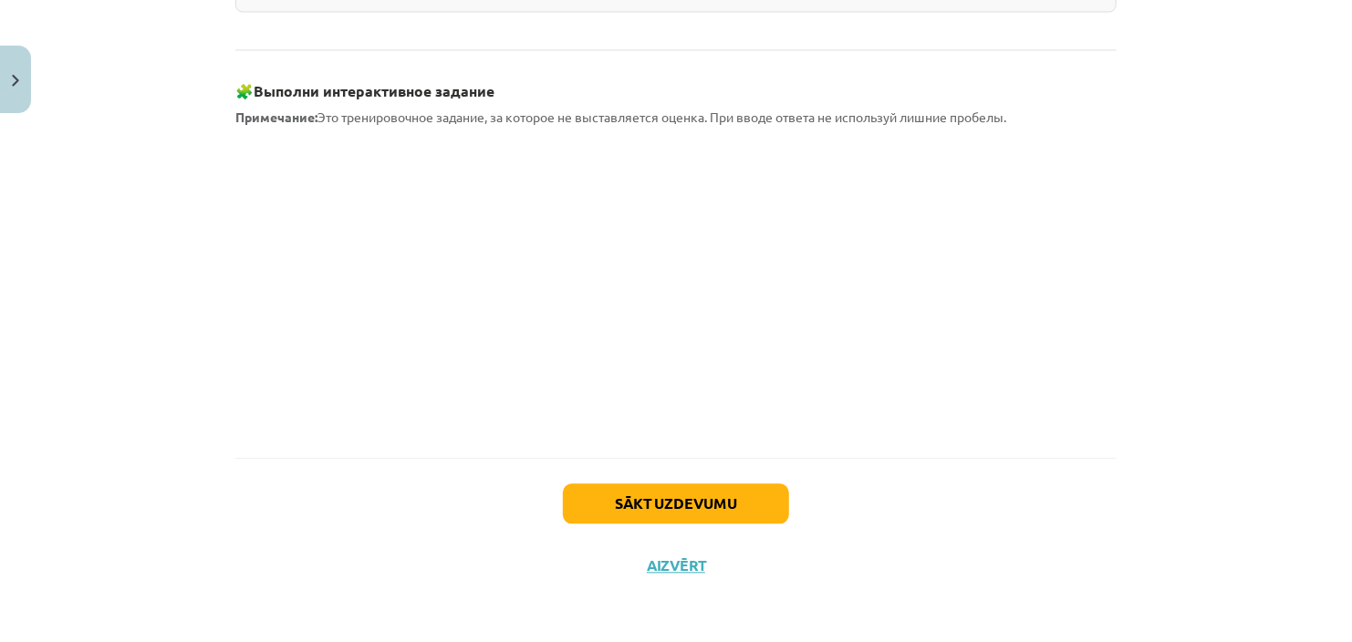
scroll to position [1667, 0]
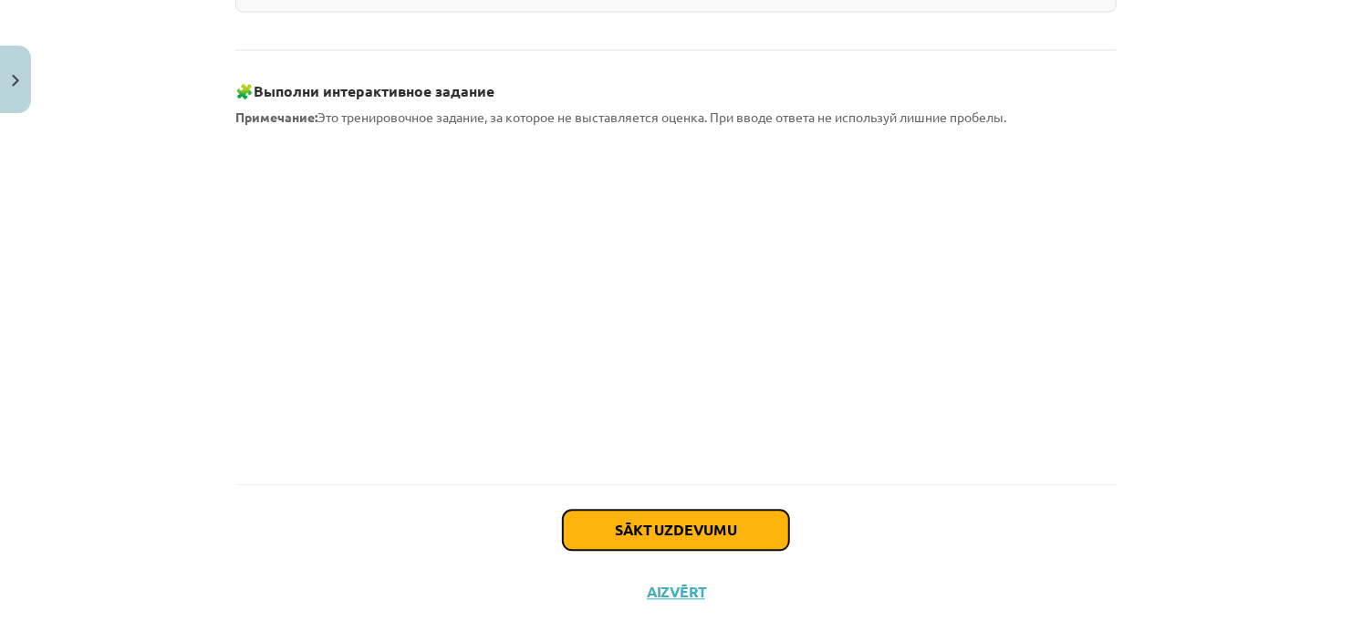
click at [661, 518] on button "Sākt uzdevumu" at bounding box center [676, 531] width 226 height 40
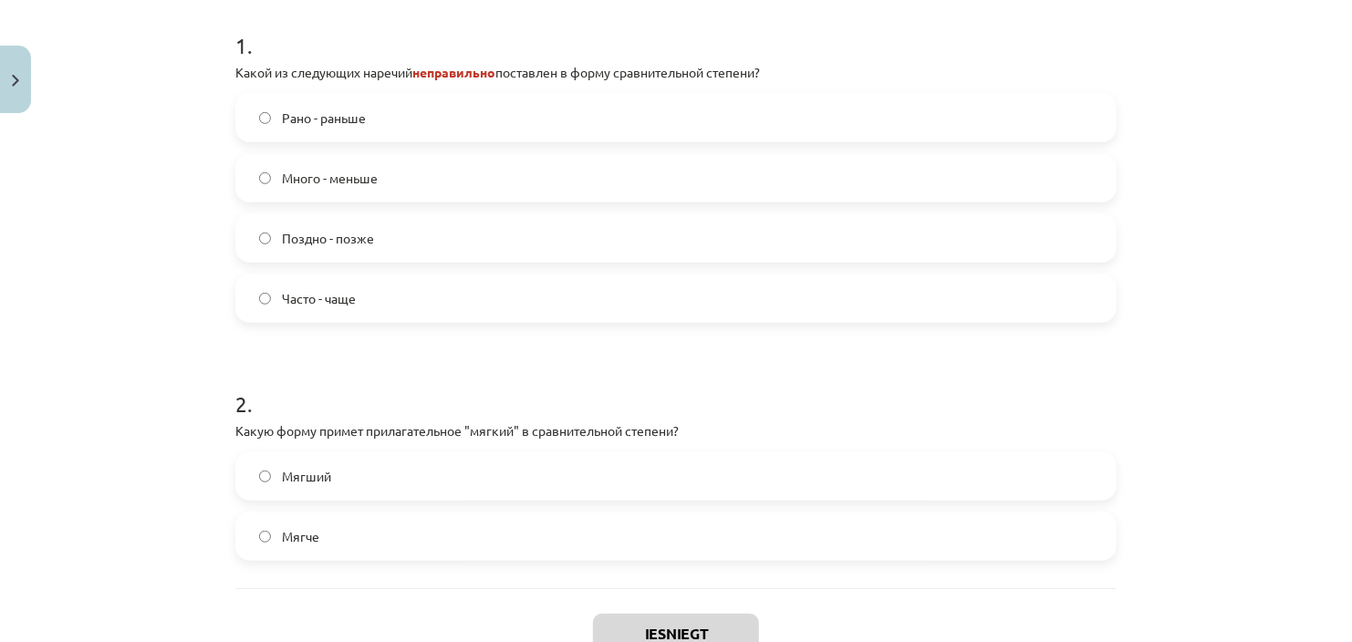
scroll to position [390, 0]
click at [702, 627] on button "Iesniegt" at bounding box center [676, 635] width 166 height 40
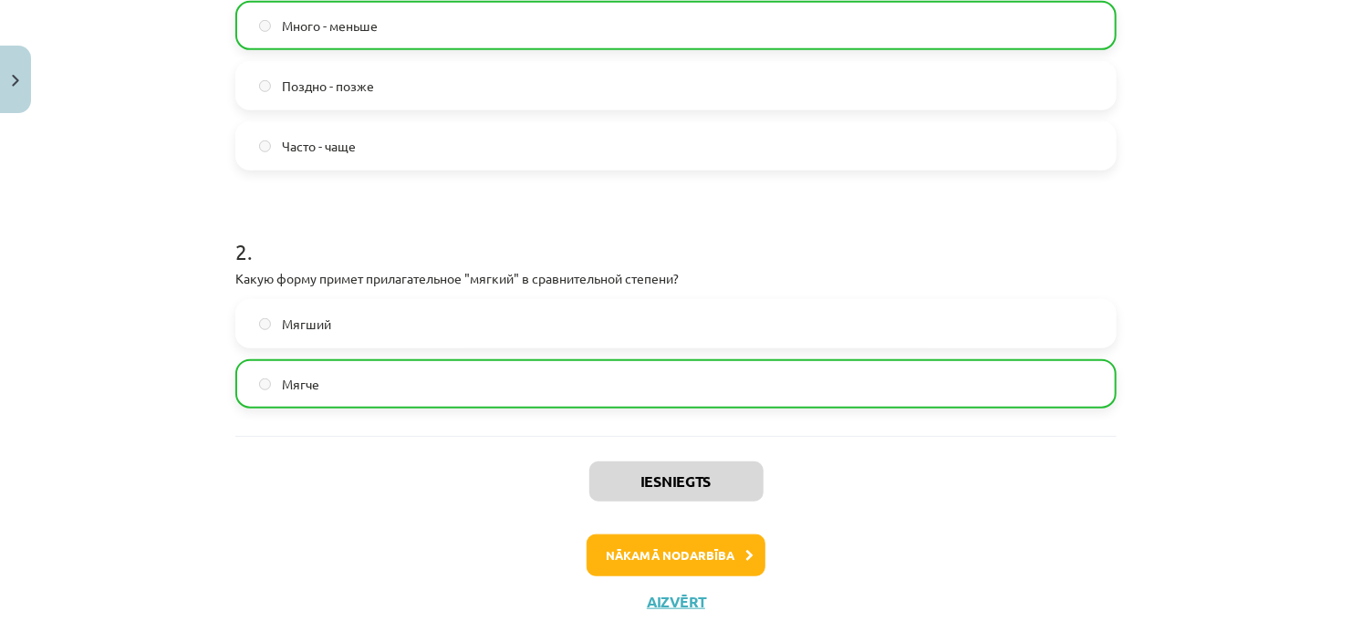
scroll to position [578, 0]
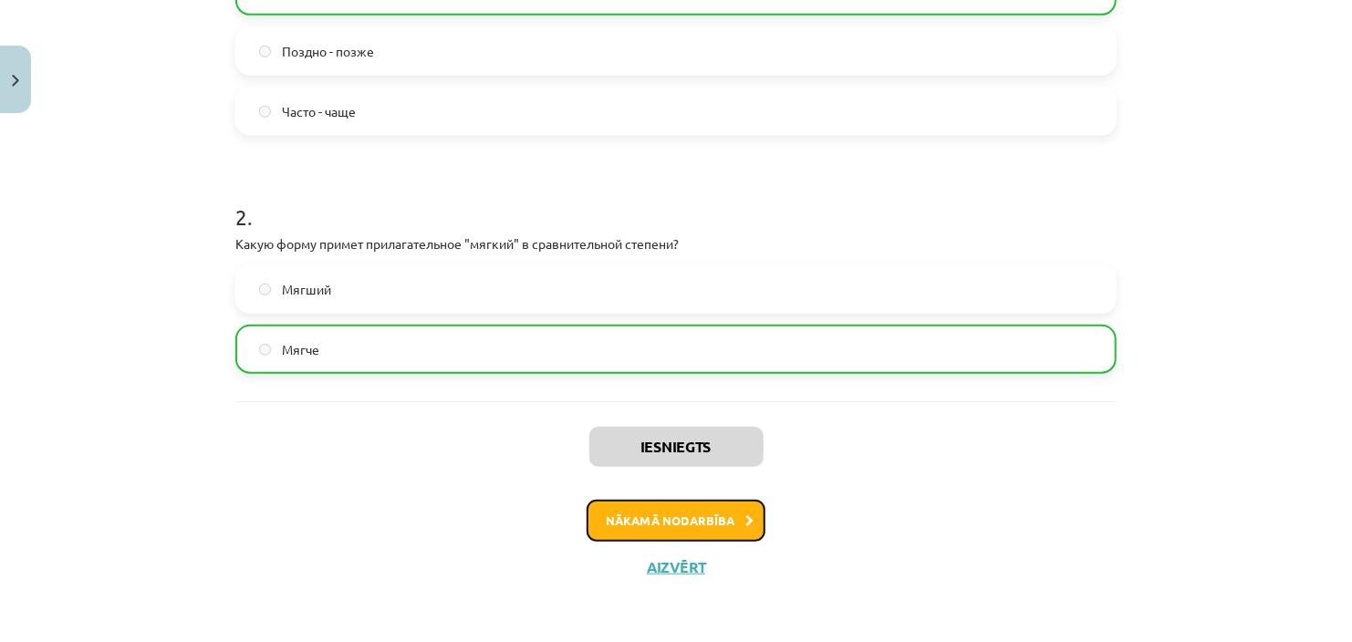
click at [696, 524] on button "Nākamā nodarbība" at bounding box center [675, 521] width 179 height 42
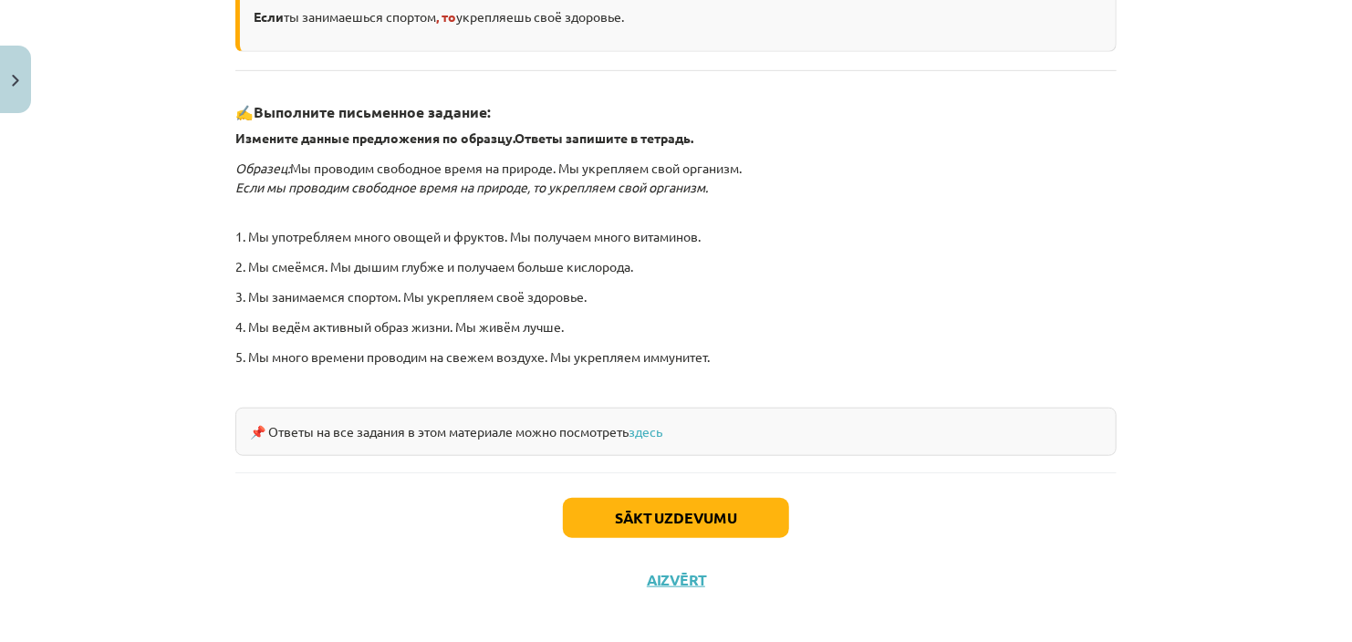
scroll to position [565, 0]
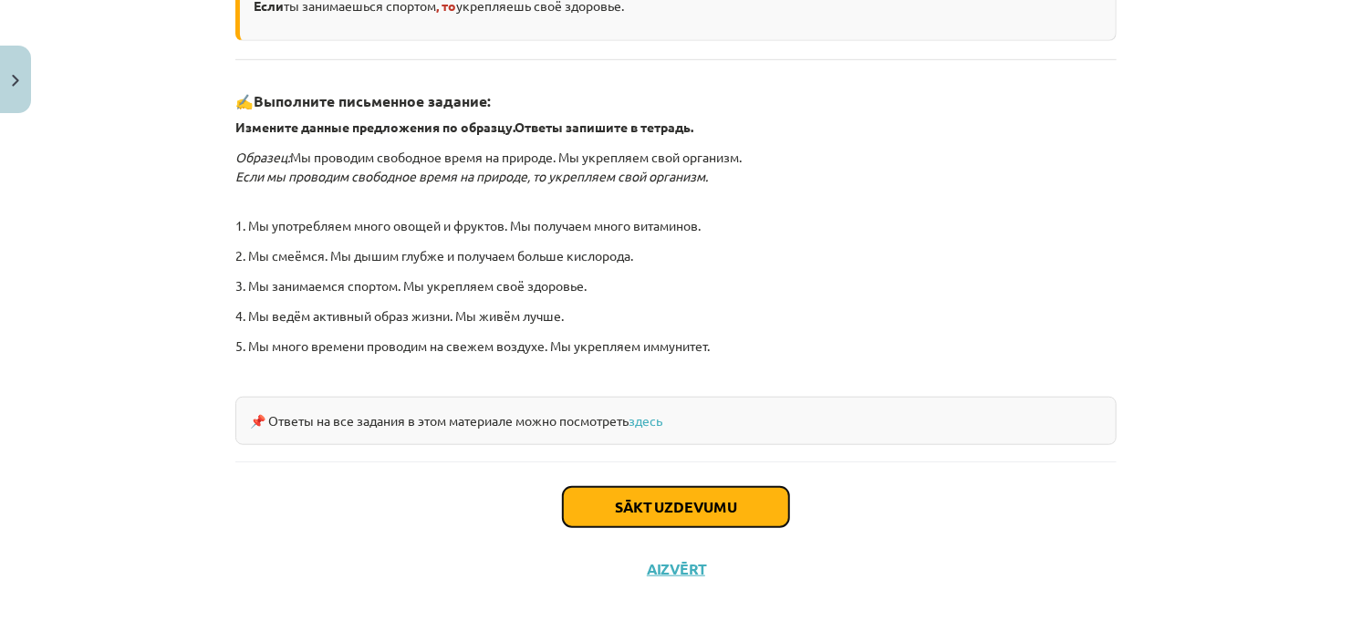
click at [680, 496] on button "Sākt uzdevumu" at bounding box center [676, 507] width 226 height 40
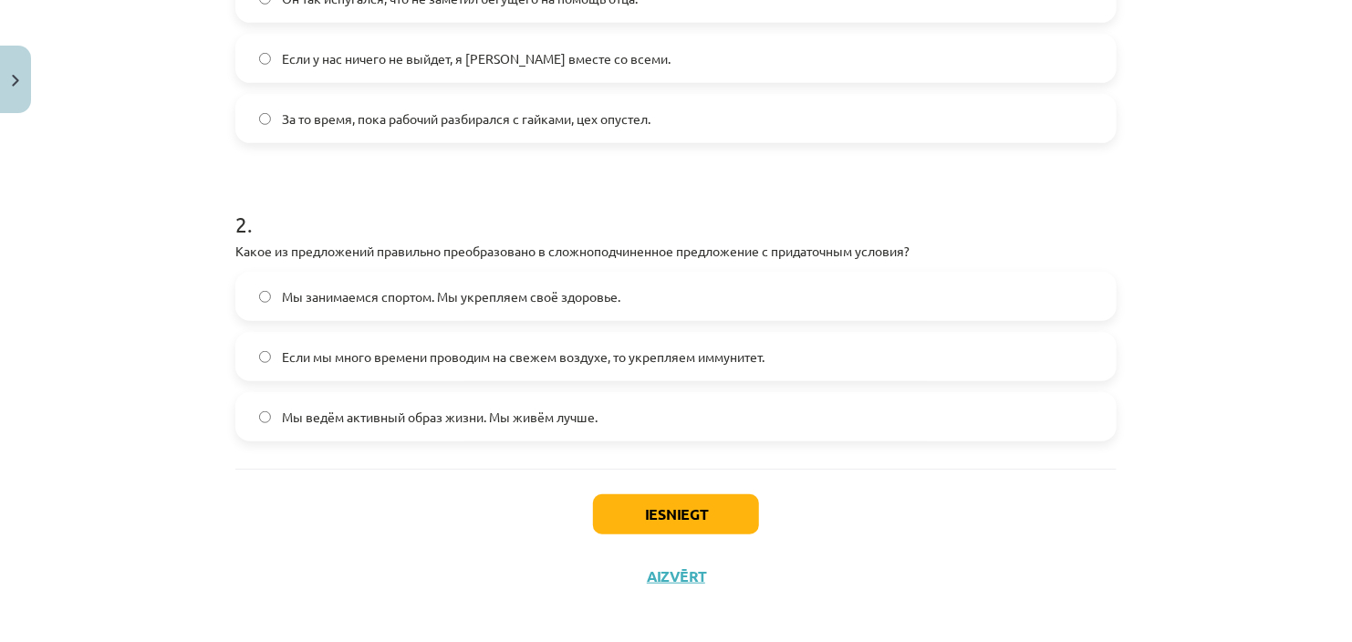
scroll to position [492, 0]
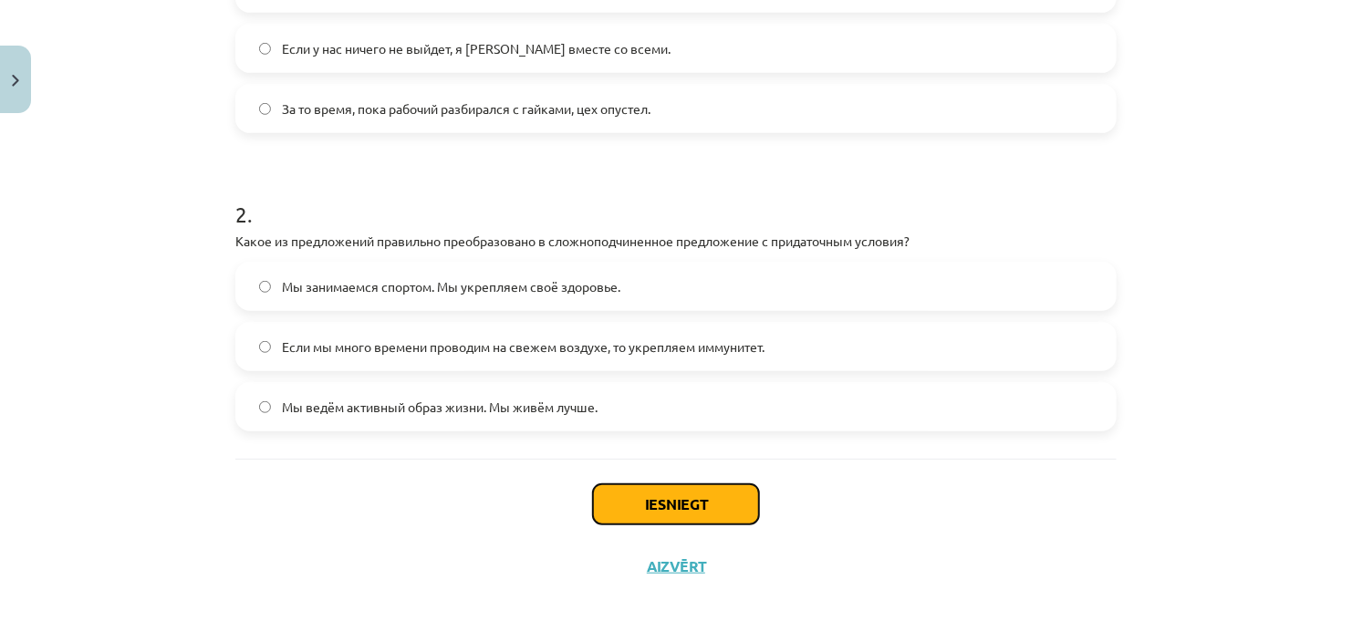
click at [687, 512] on button "Iesniegt" at bounding box center [676, 504] width 166 height 40
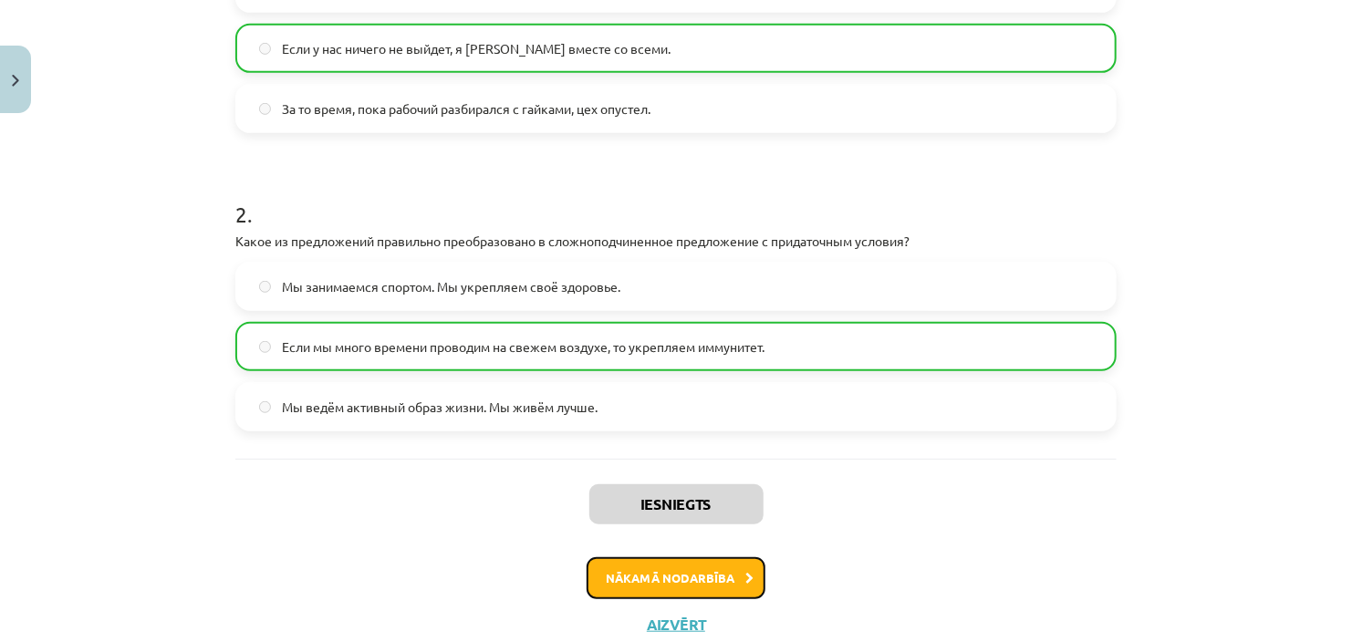
click at [736, 570] on button "Nākamā nodarbība" at bounding box center [675, 578] width 179 height 42
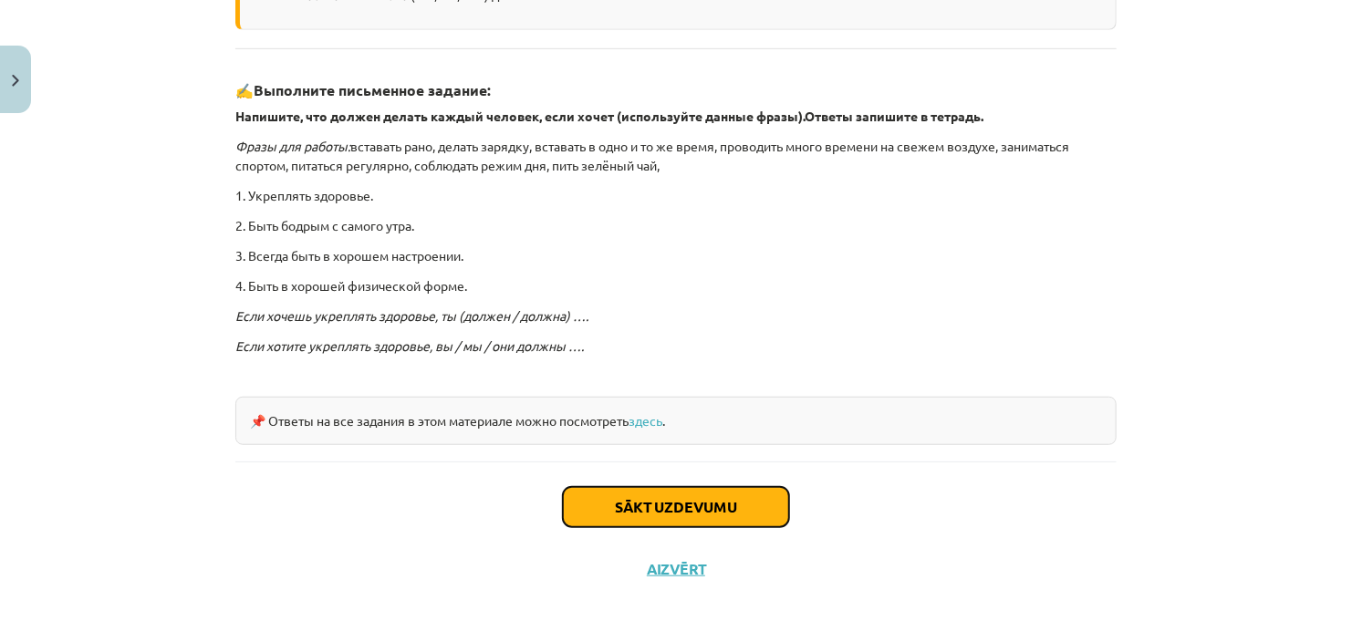
click at [658, 512] on button "Sākt uzdevumu" at bounding box center [676, 507] width 226 height 40
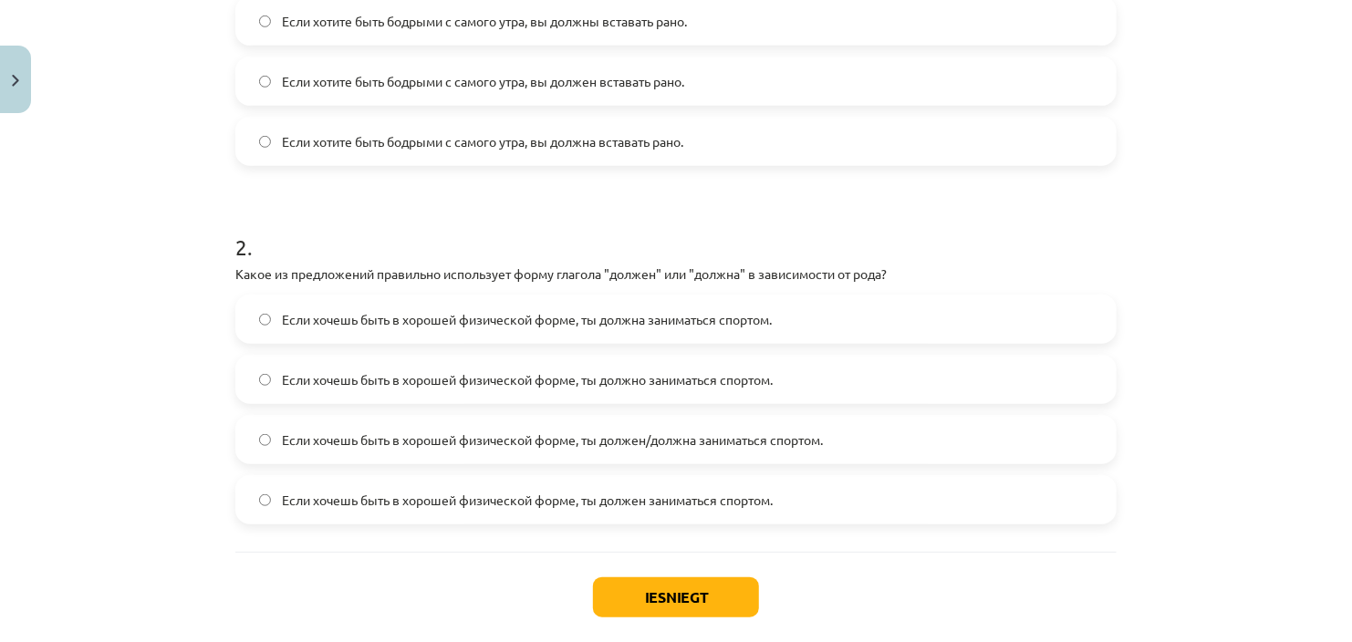
scroll to position [524, 0]
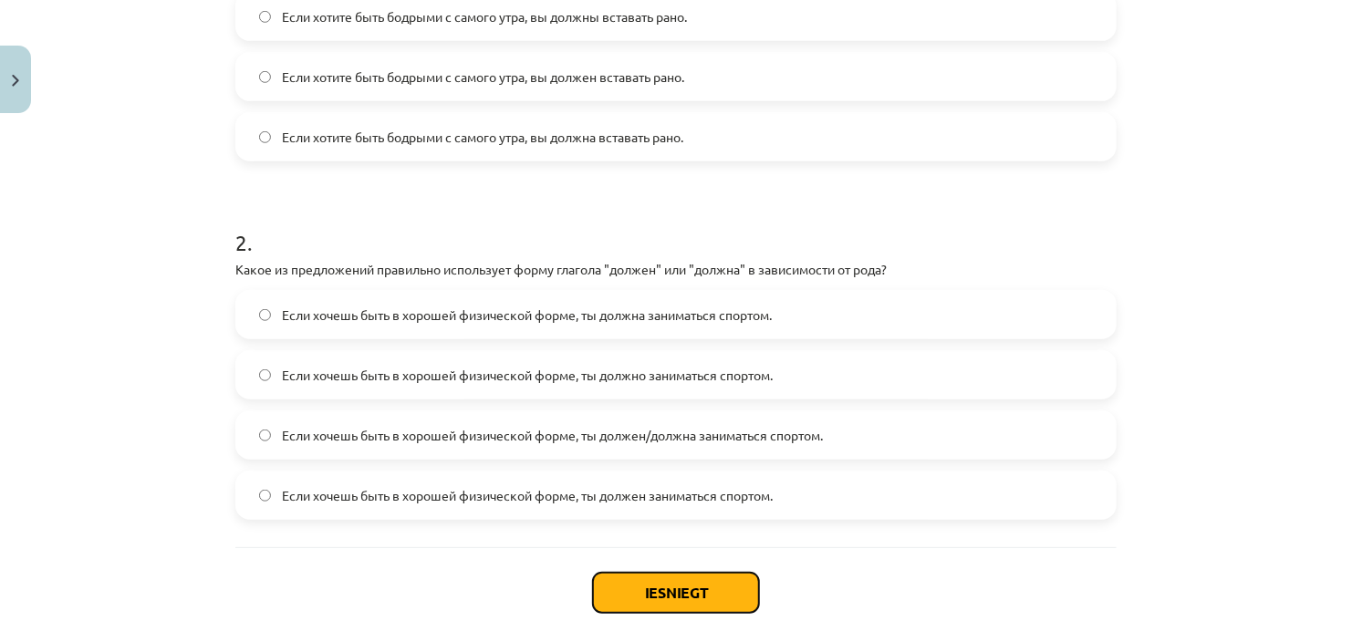
click at [710, 588] on button "Iesniegt" at bounding box center [676, 593] width 166 height 40
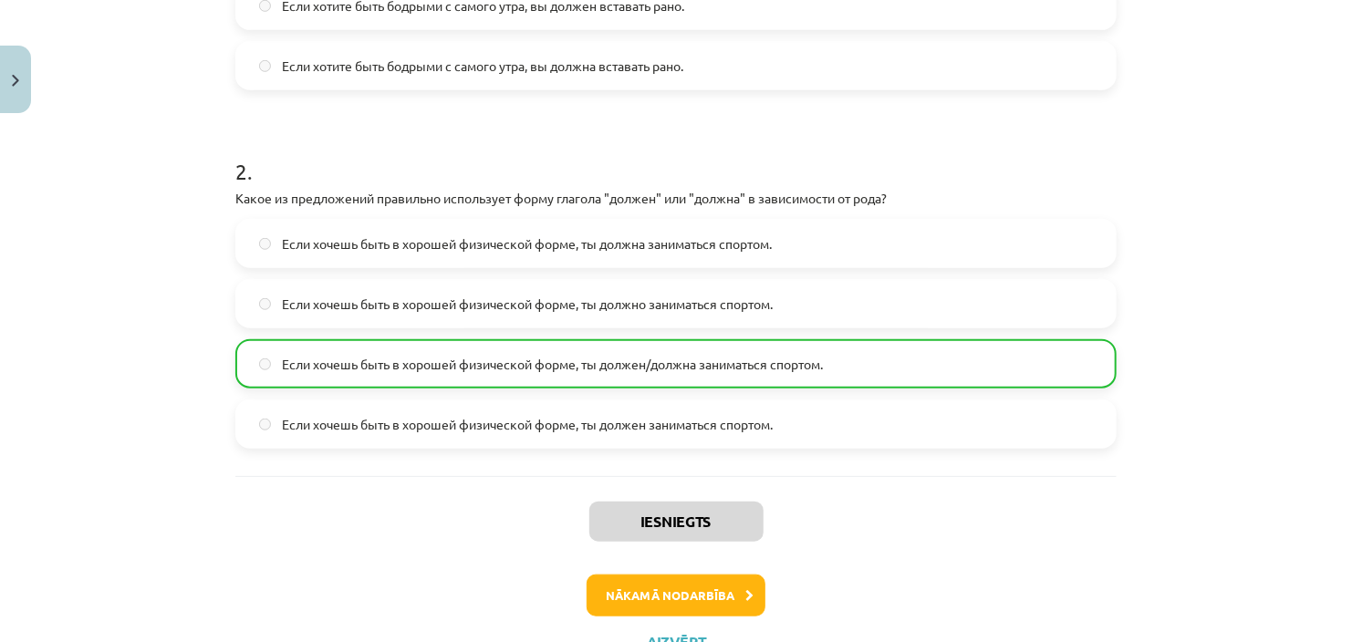
scroll to position [652, 0]
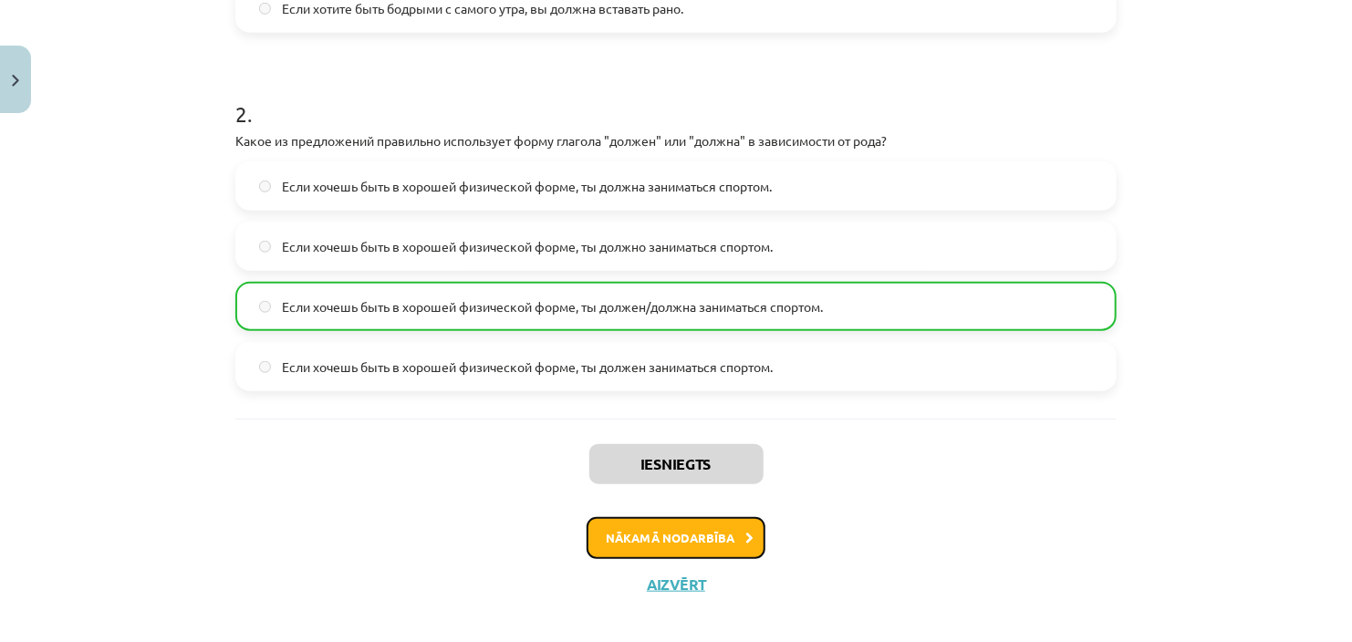
click at [708, 536] on button "Nākamā nodarbība" at bounding box center [675, 538] width 179 height 42
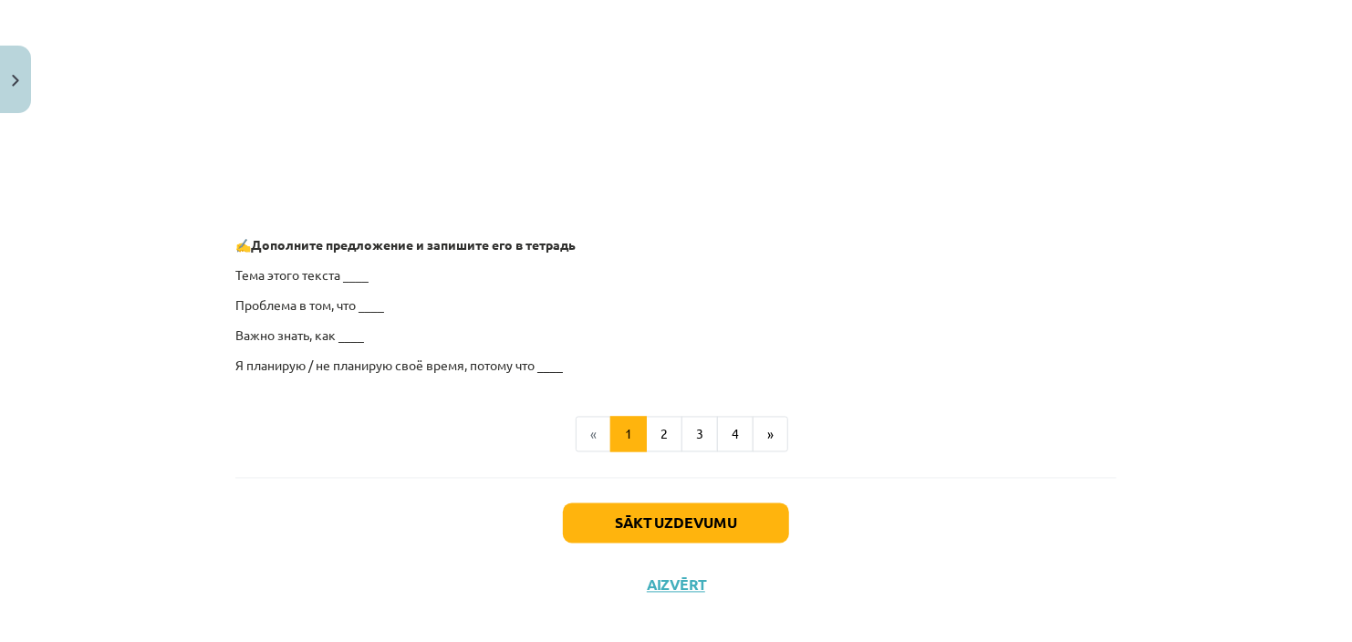
scroll to position [1445, 0]
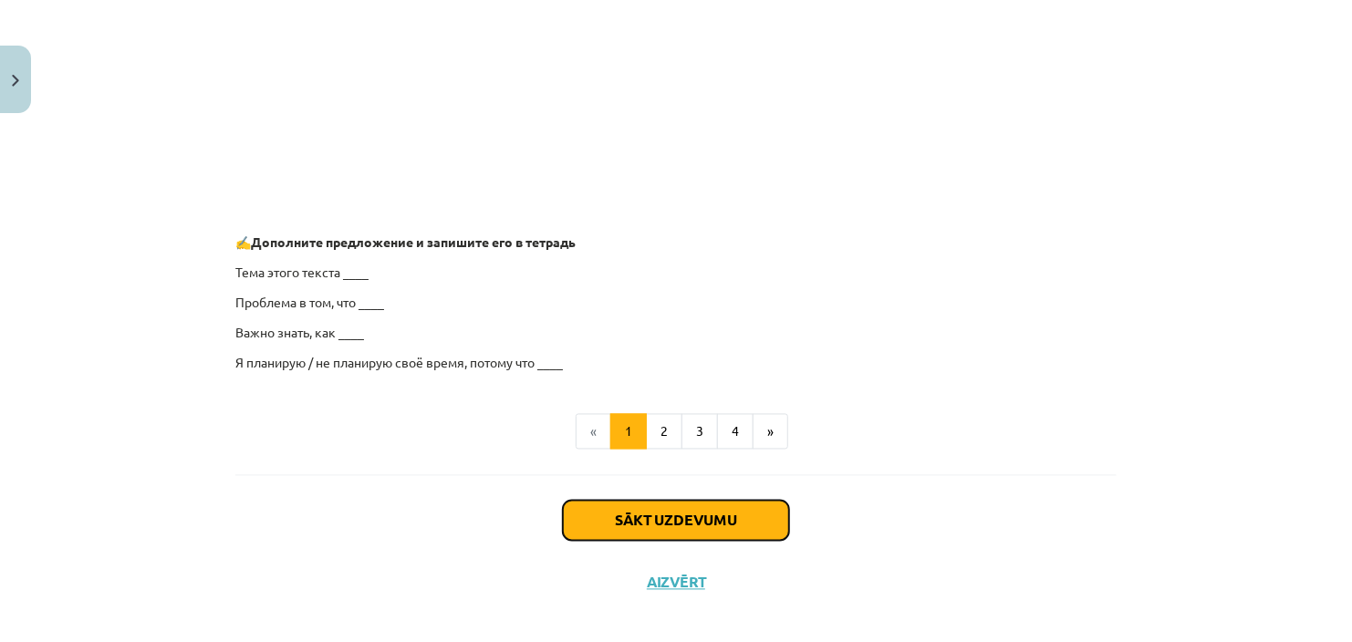
click at [689, 519] on button "Sākt uzdevumu" at bounding box center [676, 521] width 226 height 40
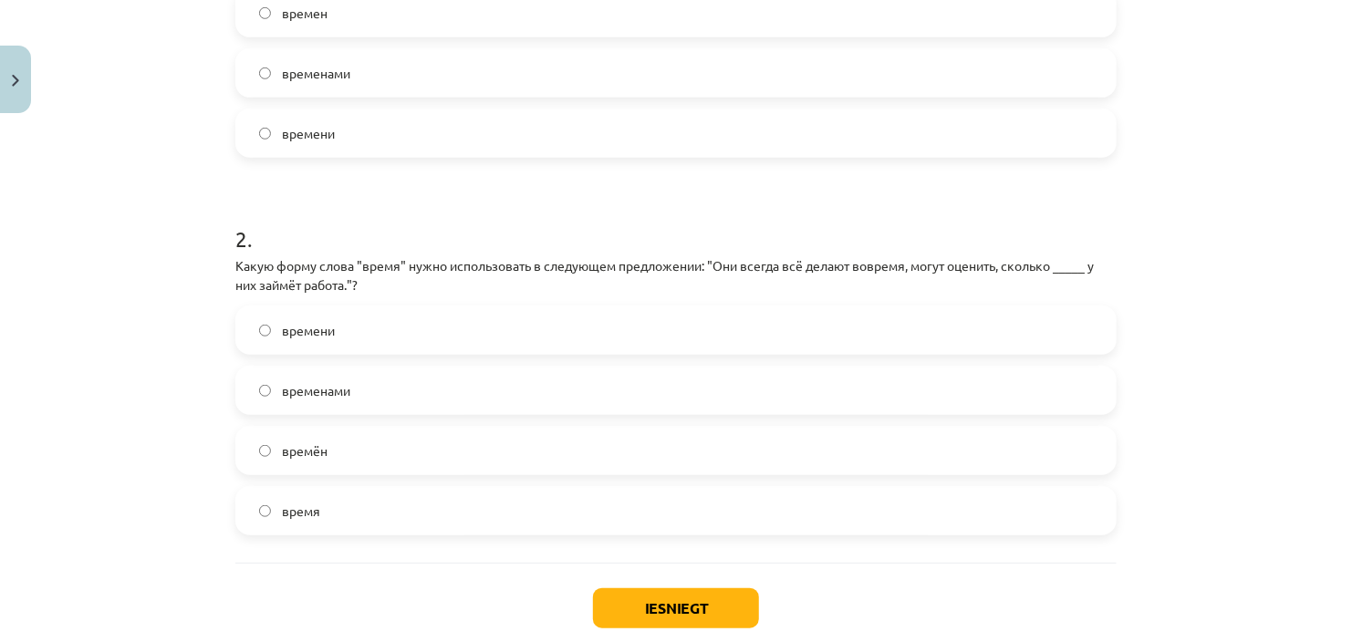
scroll to position [529, 0]
click at [287, 326] on span "времени" at bounding box center [308, 328] width 53 height 19
click at [719, 612] on button "Iesniegt" at bounding box center [676, 606] width 166 height 40
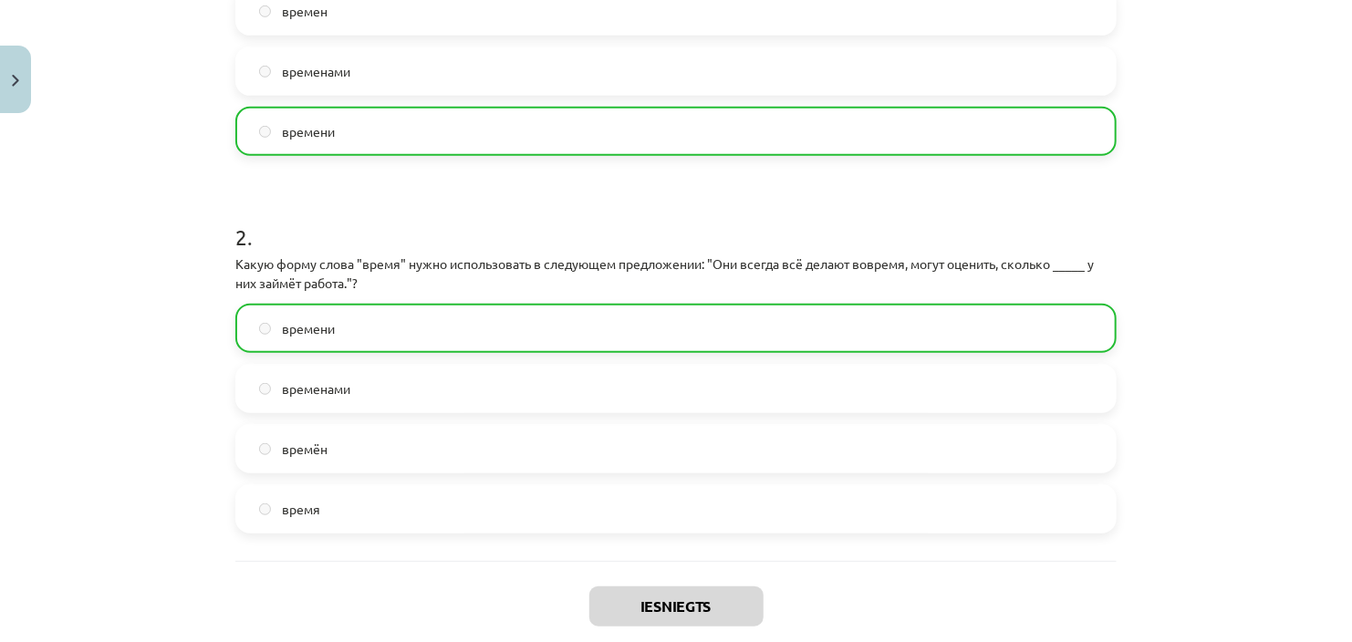
scroll to position [689, 0]
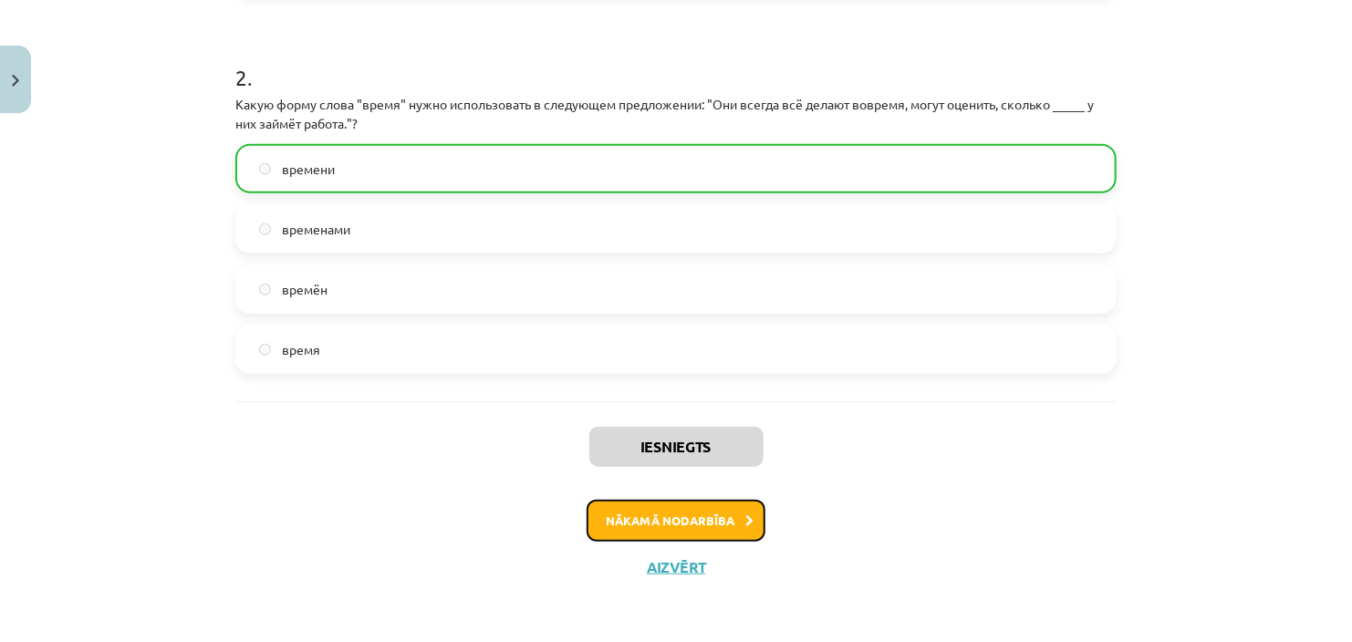
click at [704, 512] on button "Nākamā nodarbība" at bounding box center [675, 521] width 179 height 42
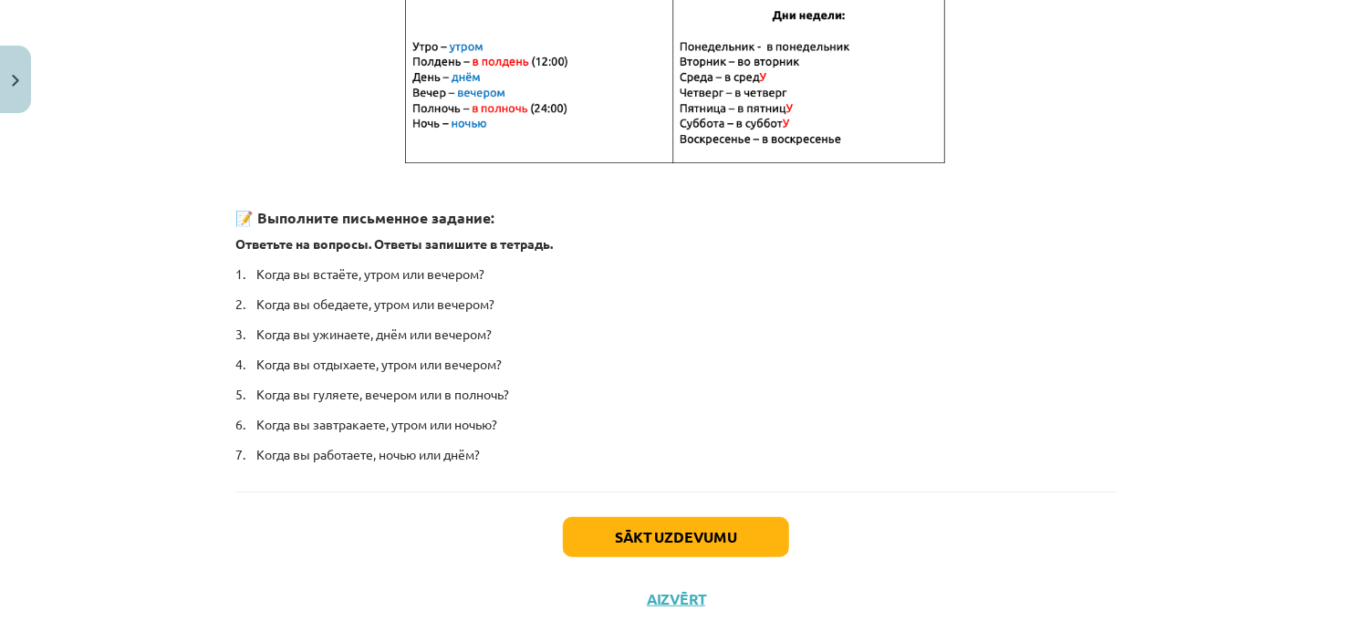
scroll to position [424, 0]
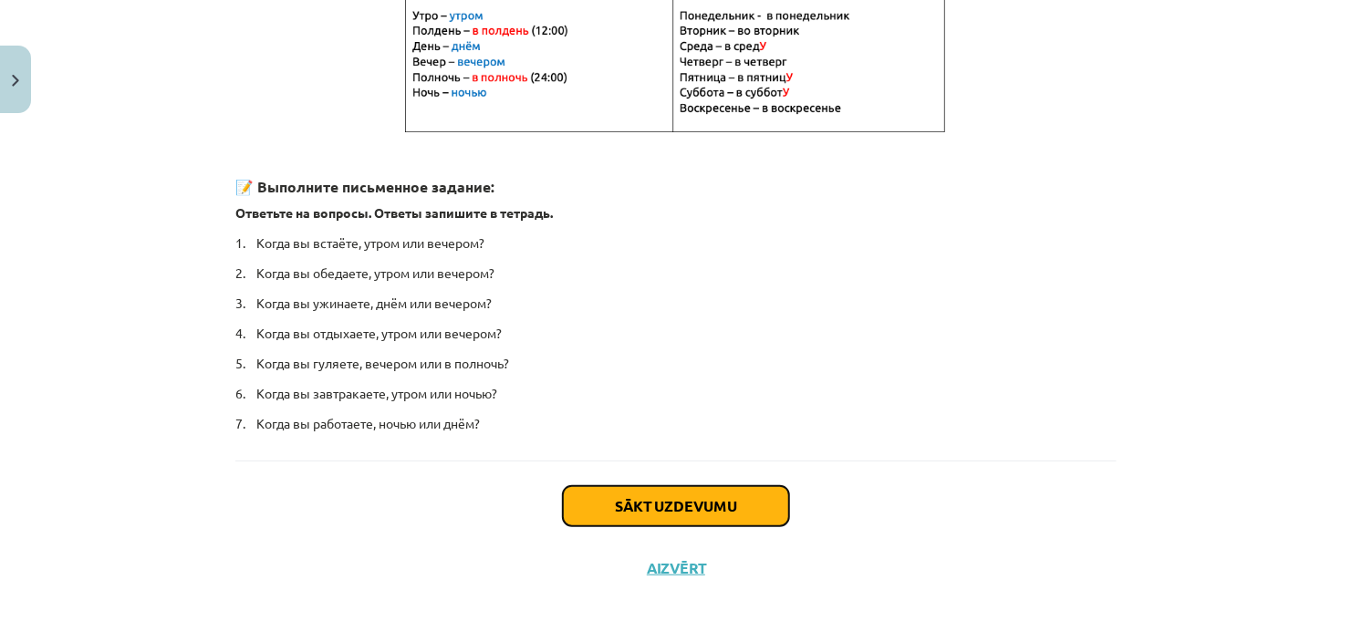
click at [672, 507] on button "Sākt uzdevumu" at bounding box center [676, 506] width 226 height 40
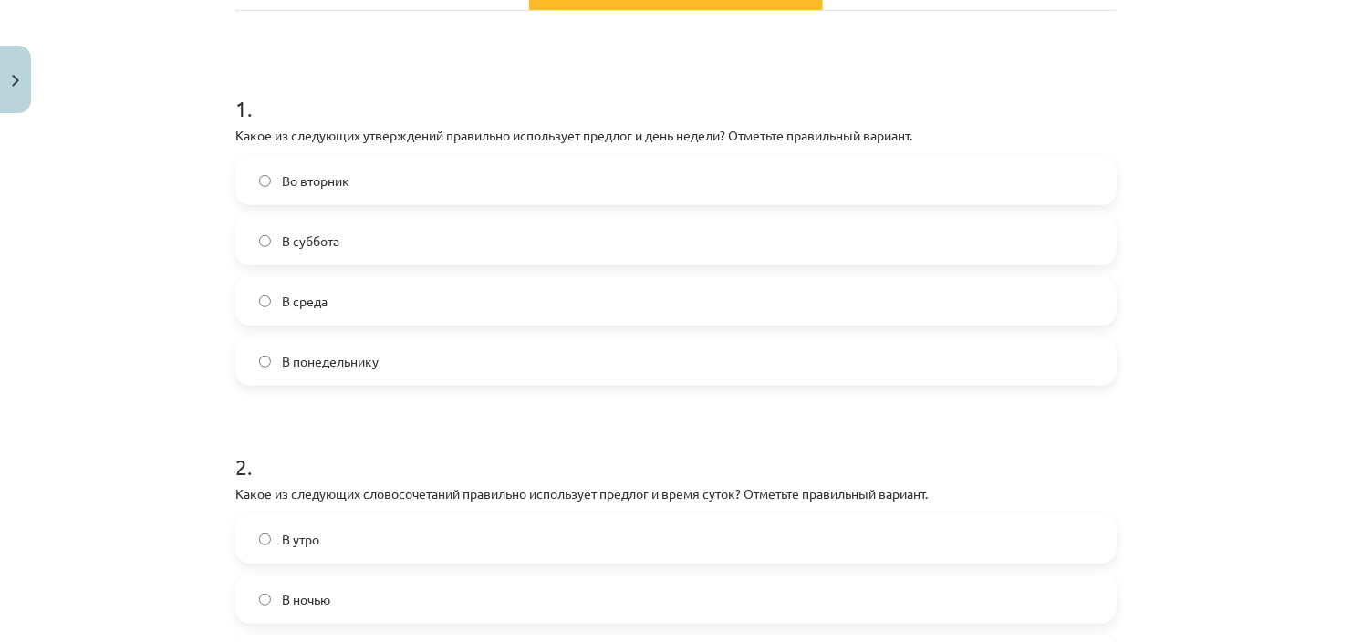
scroll to position [304, 0]
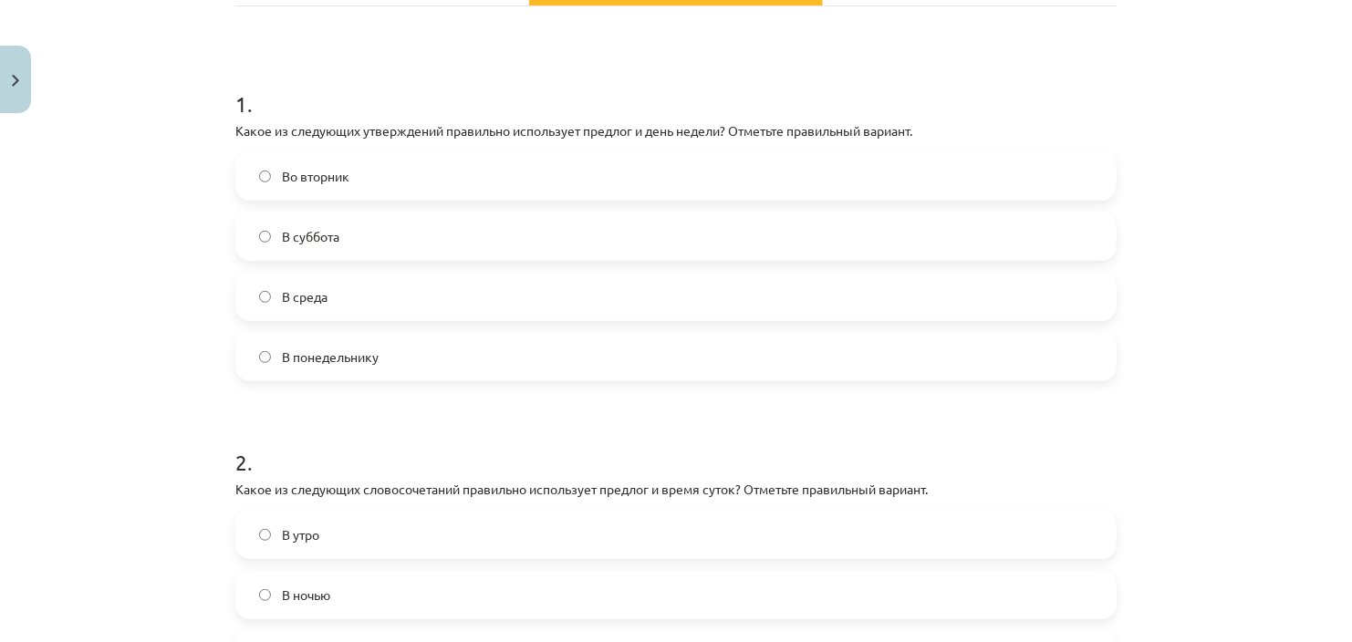
click at [529, 28] on div "1 . Какое из следующих утверждений правильно использует предлог и день недели? …" at bounding box center [675, 386] width 881 height 761
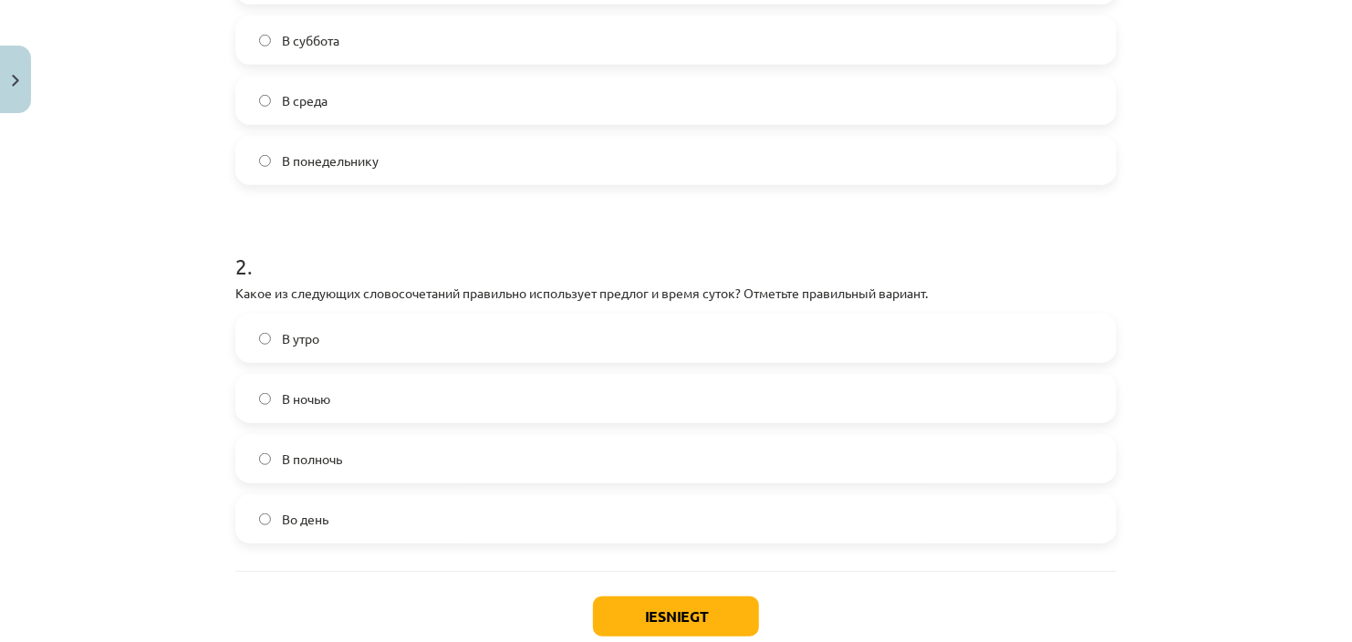
scroll to position [507, 0]
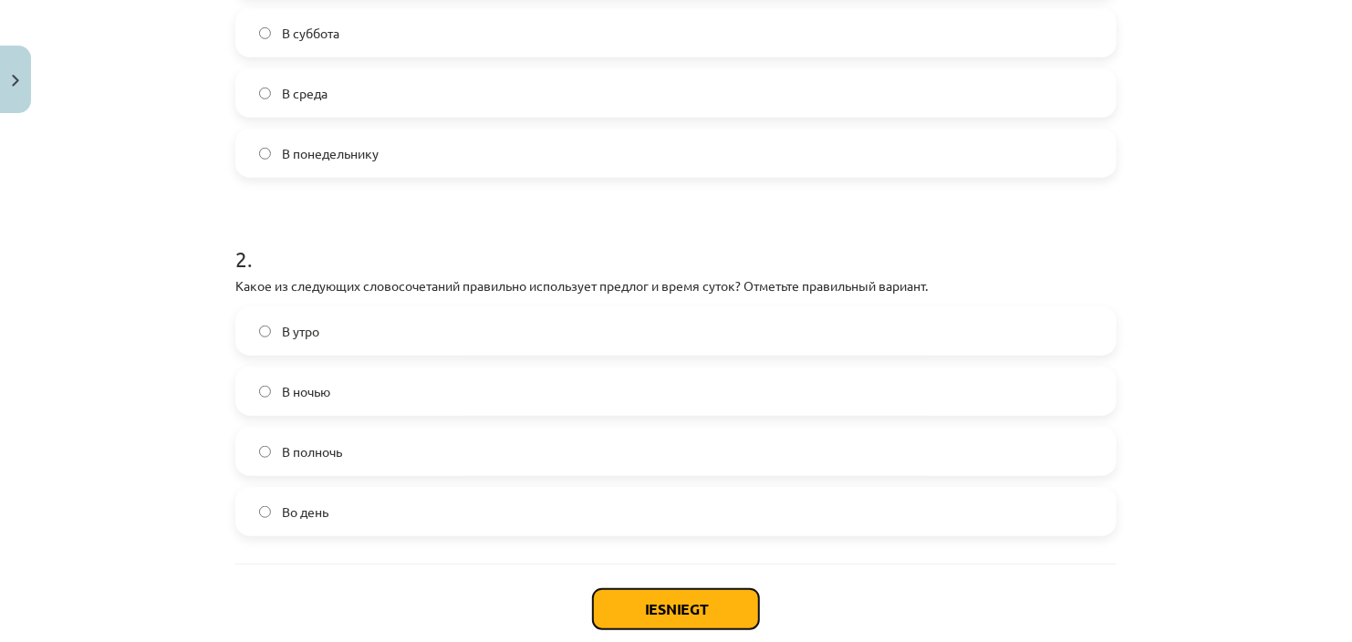
click at [675, 597] on button "Iesniegt" at bounding box center [676, 609] width 166 height 40
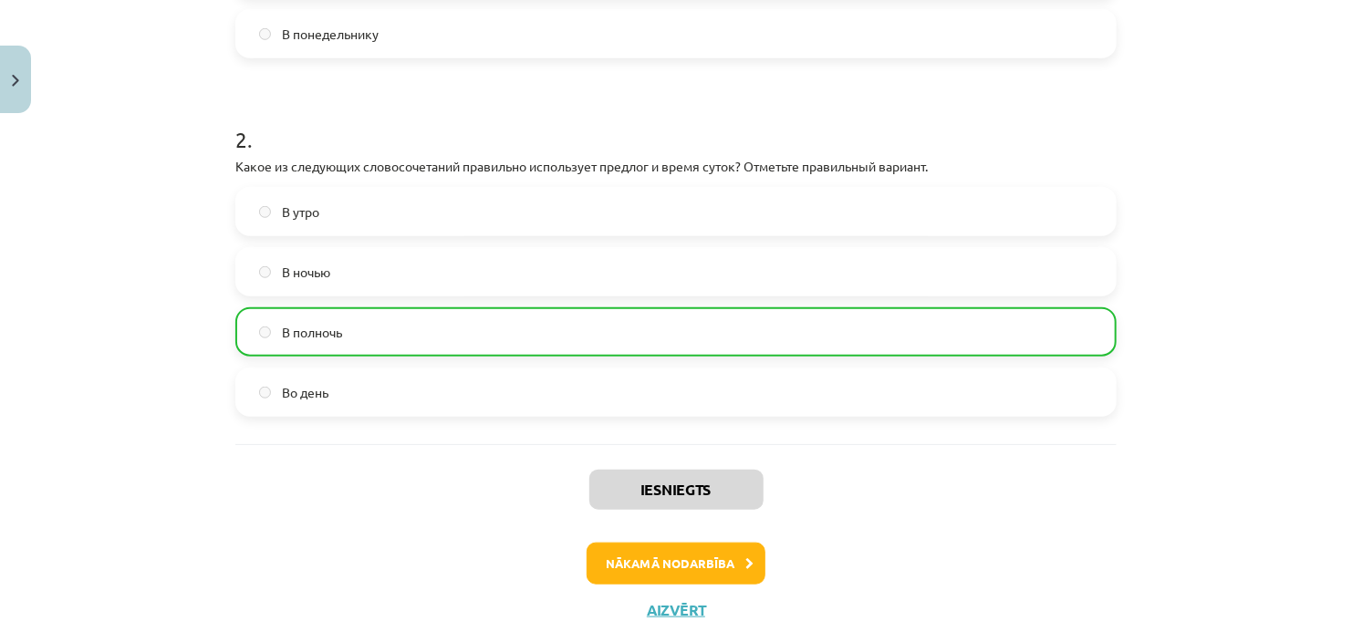
scroll to position [645, 0]
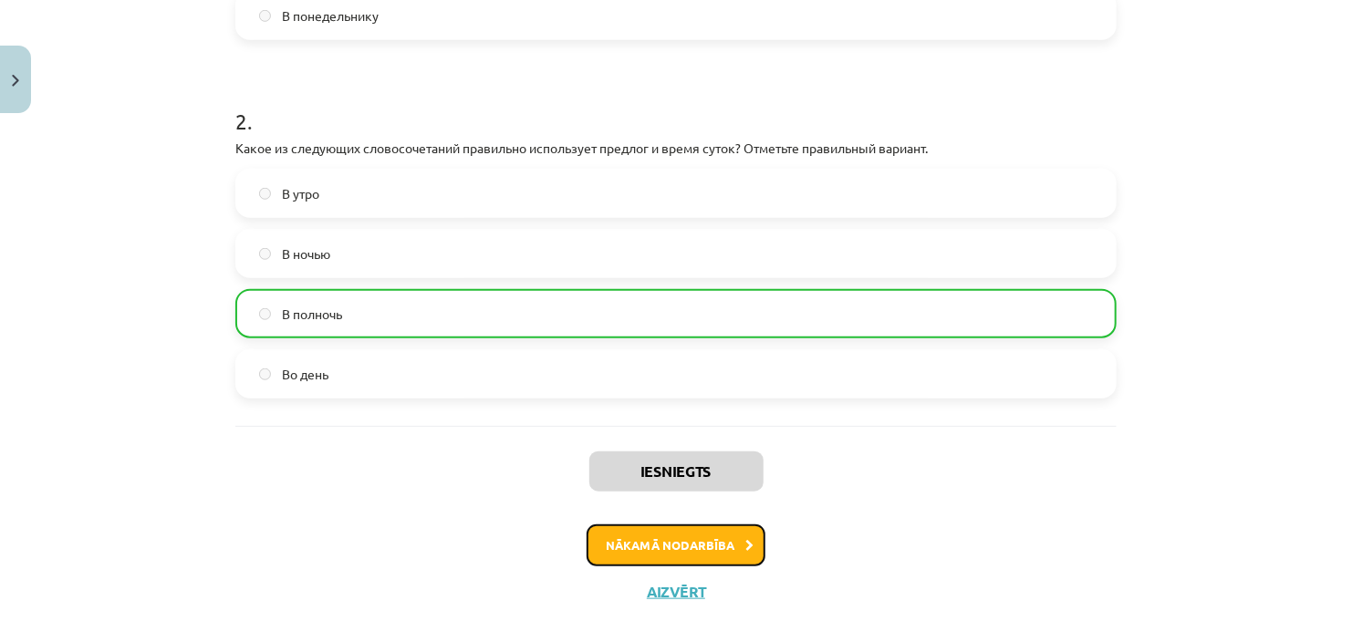
click at [679, 542] on button "Nākamā nodarbība" at bounding box center [675, 545] width 179 height 42
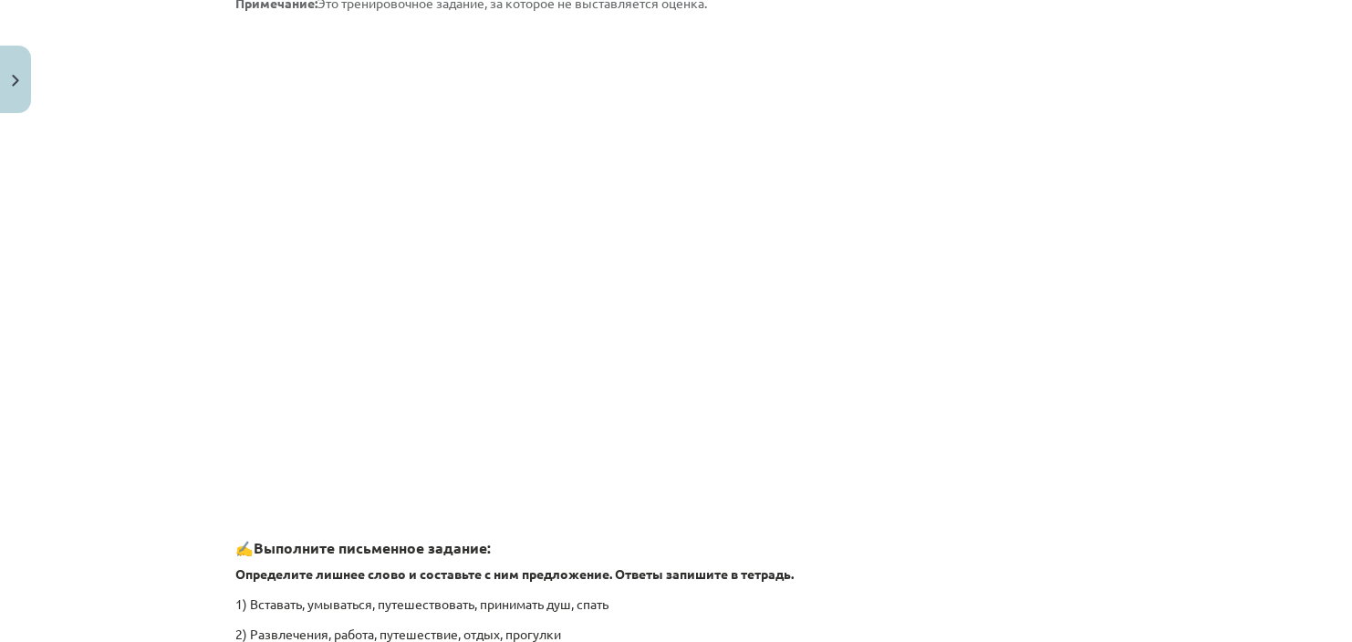
scroll to position [2762, 0]
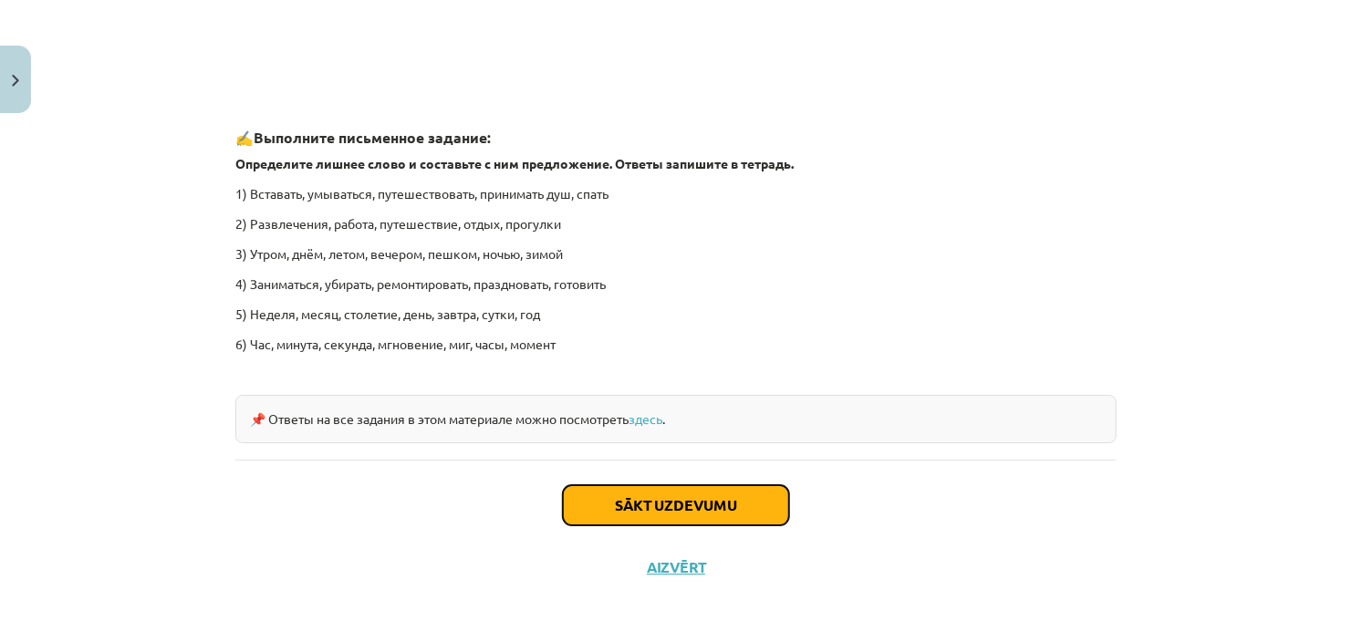
click at [696, 509] on button "Sākt uzdevumu" at bounding box center [676, 505] width 226 height 40
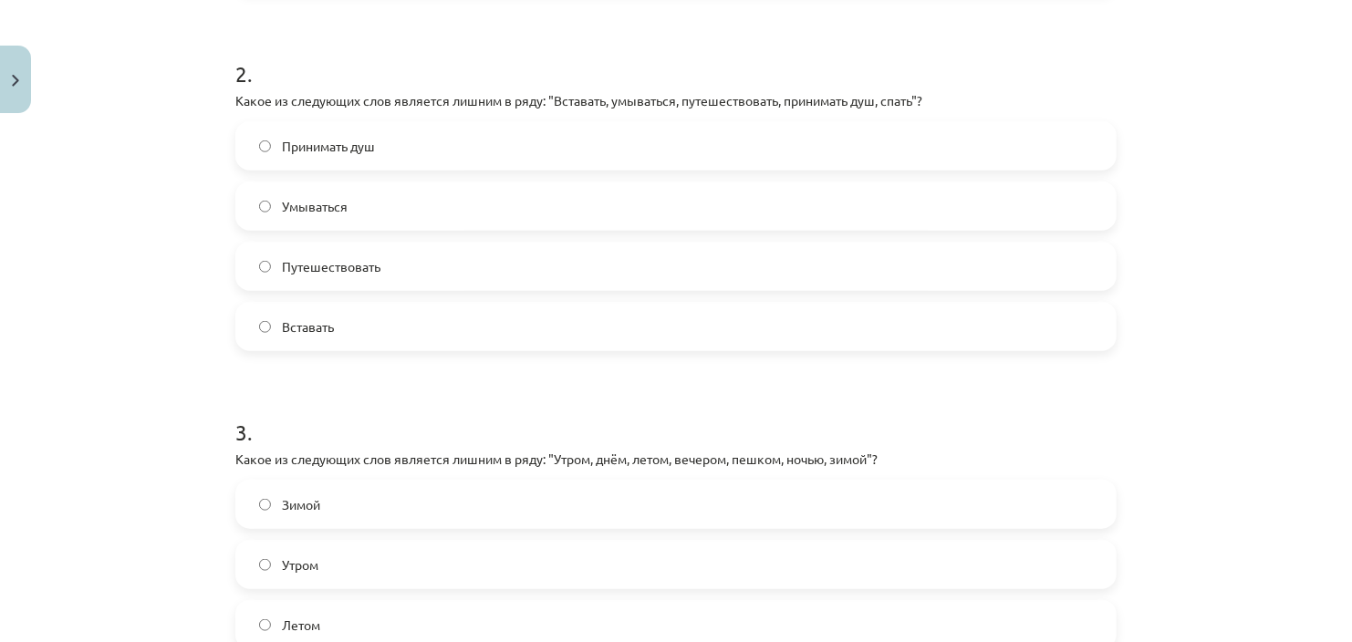
scroll to position [635, 0]
click at [298, 149] on span "Принимать душ" at bounding box center [328, 143] width 93 height 19
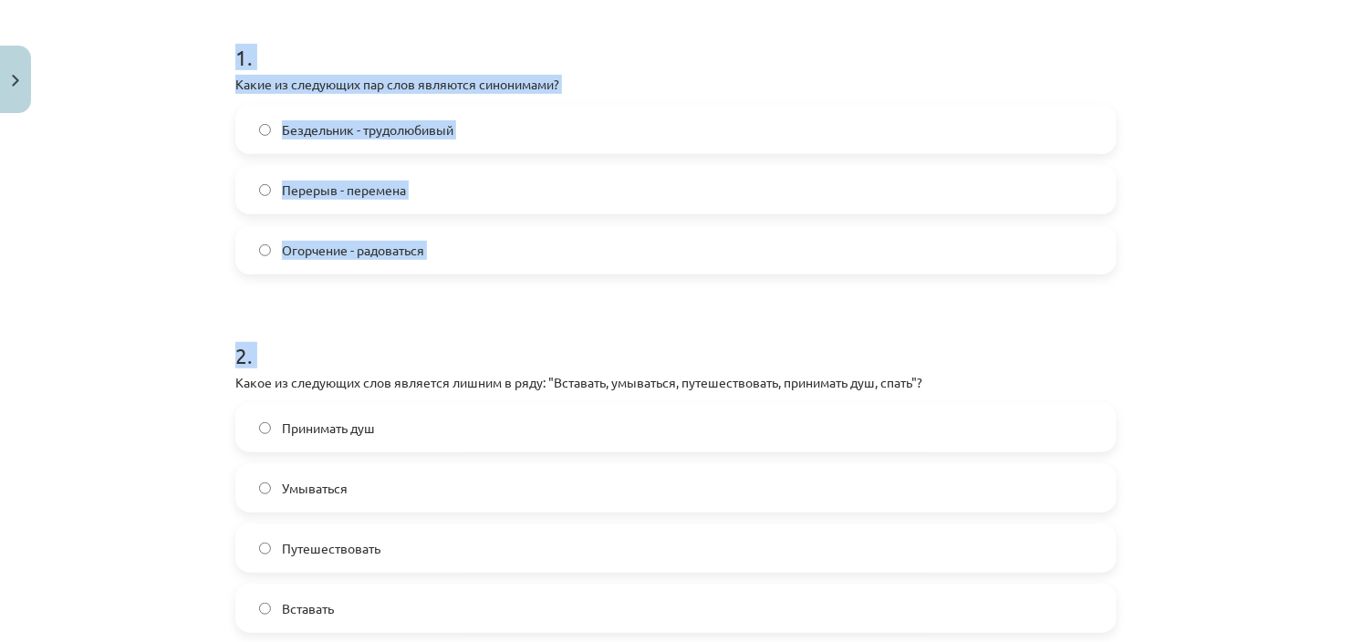
scroll to position [274, 0]
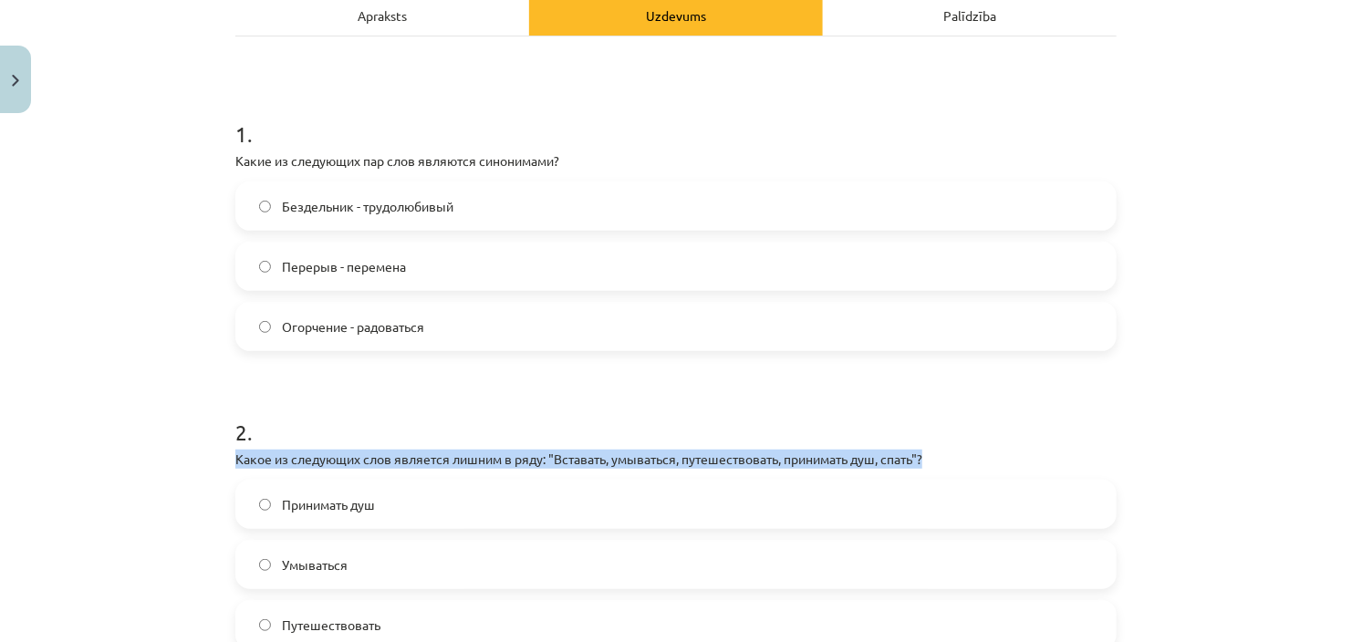
drag, startPoint x: 228, startPoint y: 38, endPoint x: 932, endPoint y: 456, distance: 818.7
copy p "Какое из следующих слов является лишним в ряду: "Вставать, умываться, путешеств…"
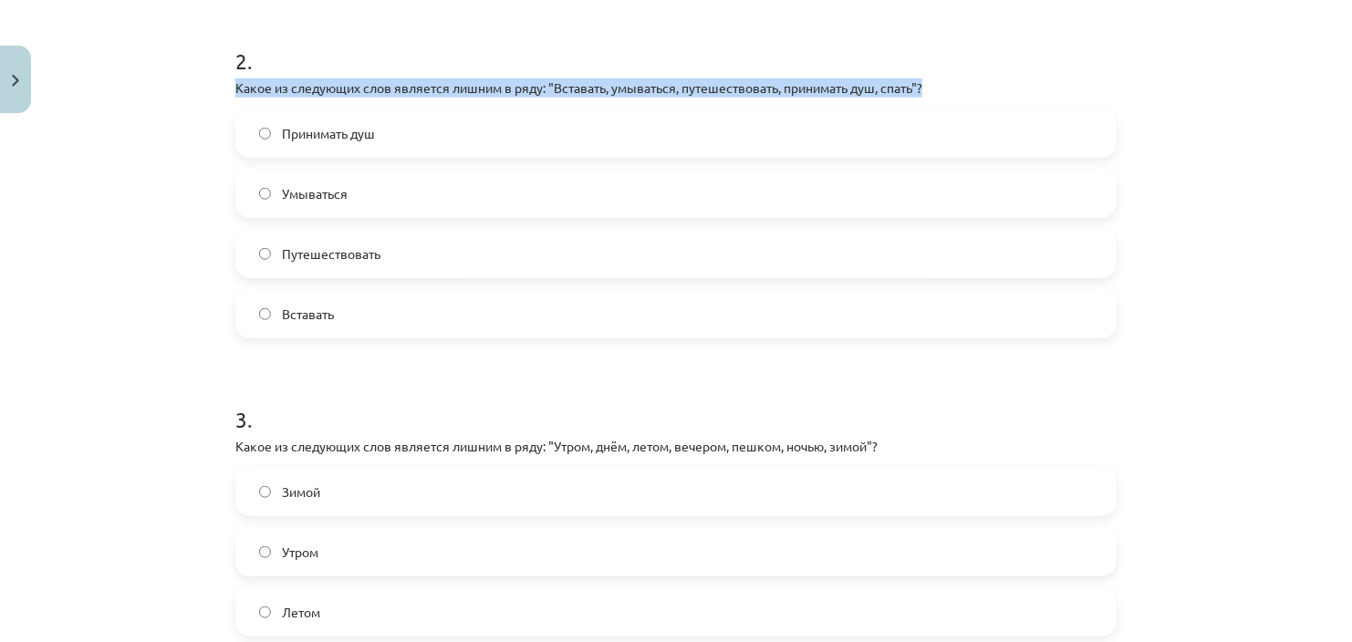
scroll to position [656, 0]
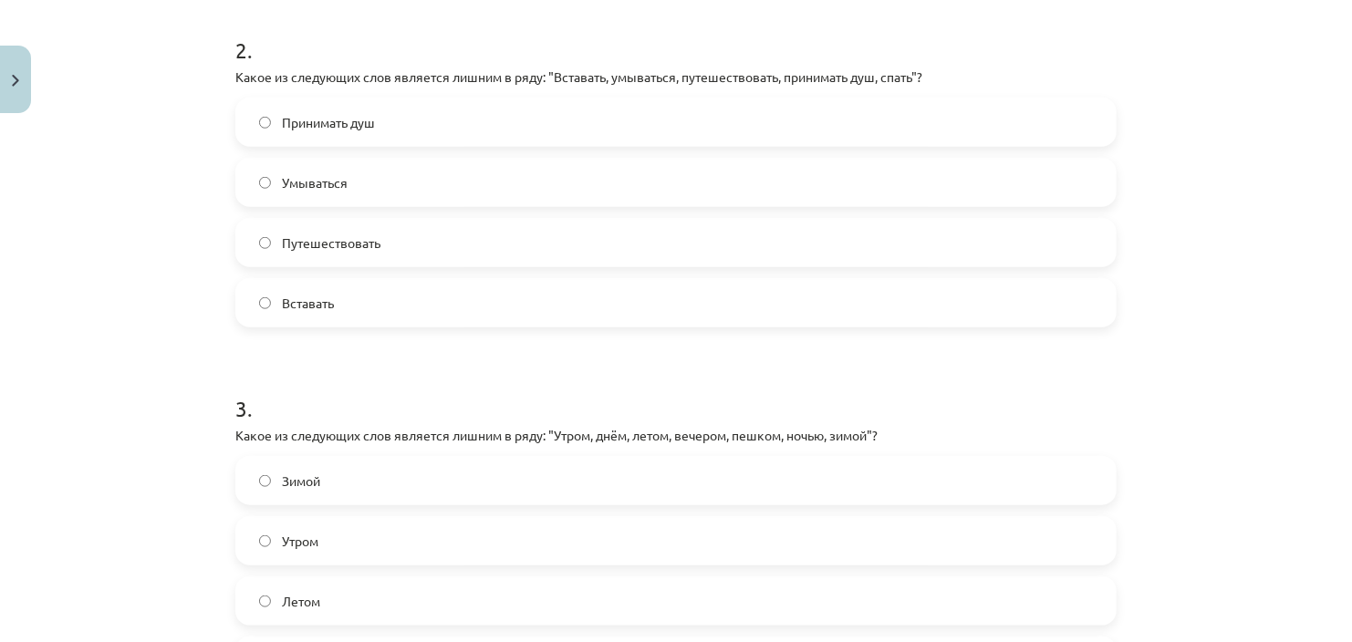
click at [366, 351] on form "1 . Какие из следующих пар слов являются синонимами? Бездельник - трудолюбивый …" at bounding box center [675, 375] width 881 height 1337
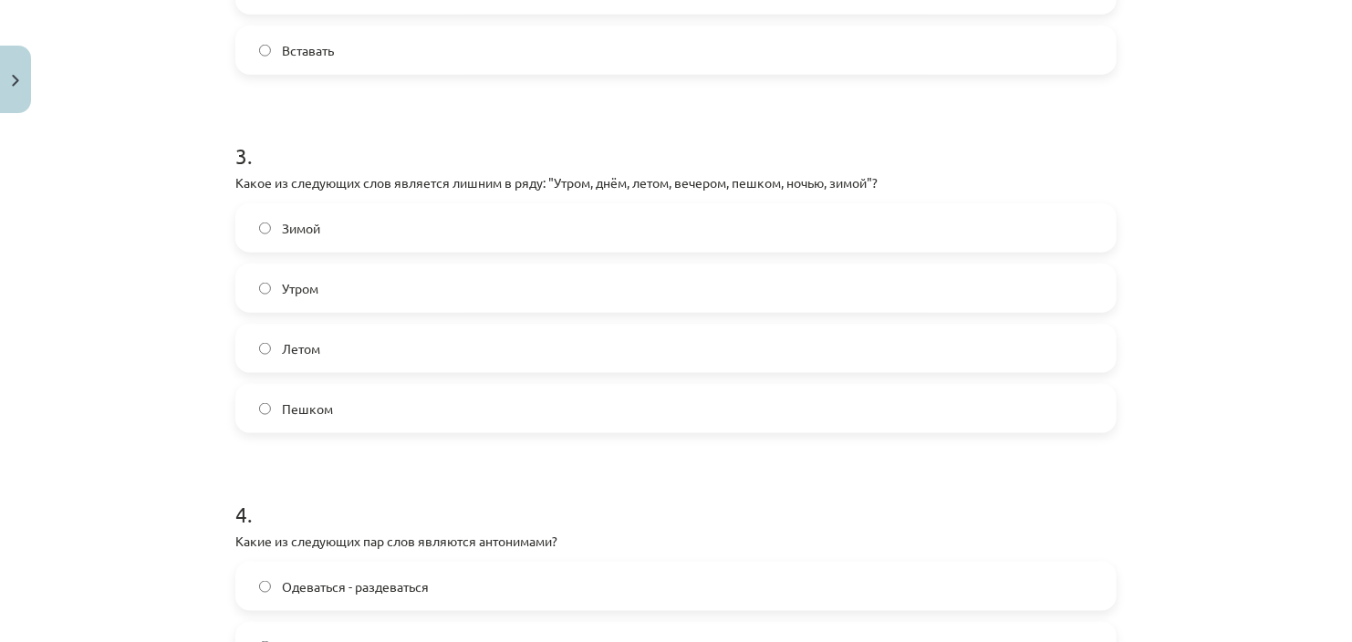
scroll to position [1269, 0]
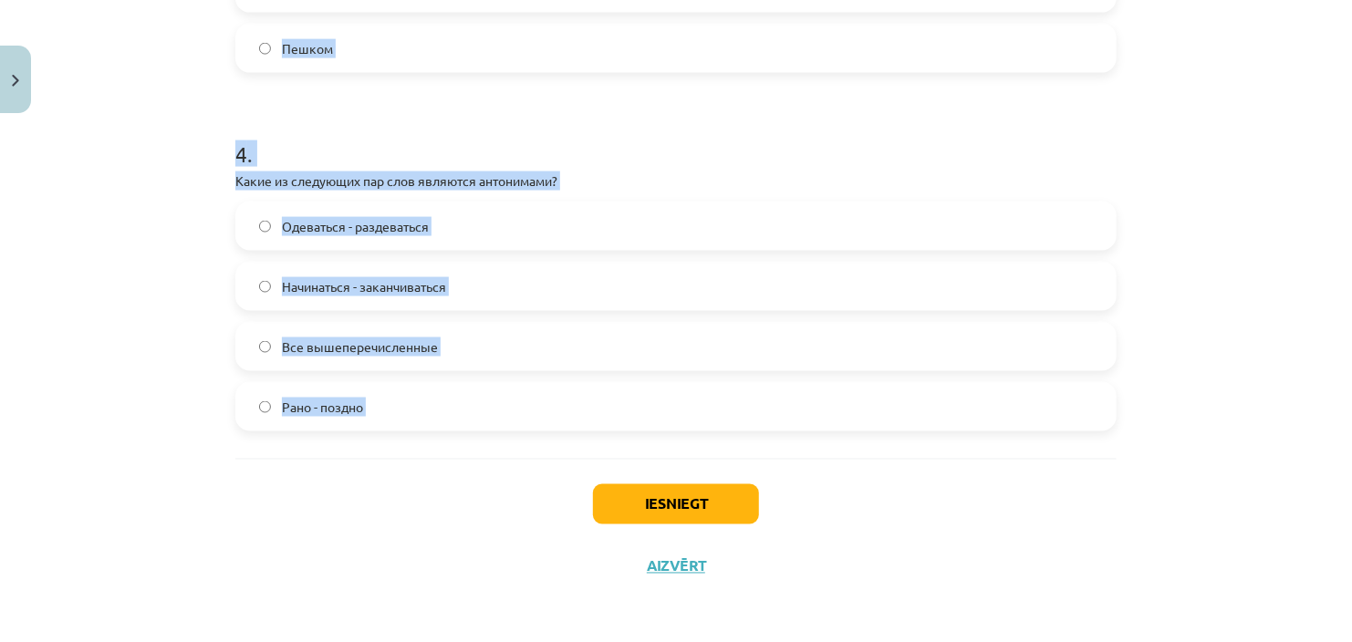
drag, startPoint x: 225, startPoint y: 9, endPoint x: 416, endPoint y: 461, distance: 490.9
copy form "2 . Какое из следующих слов является лишним в ряду: "Вставать, умываться, путеш…"
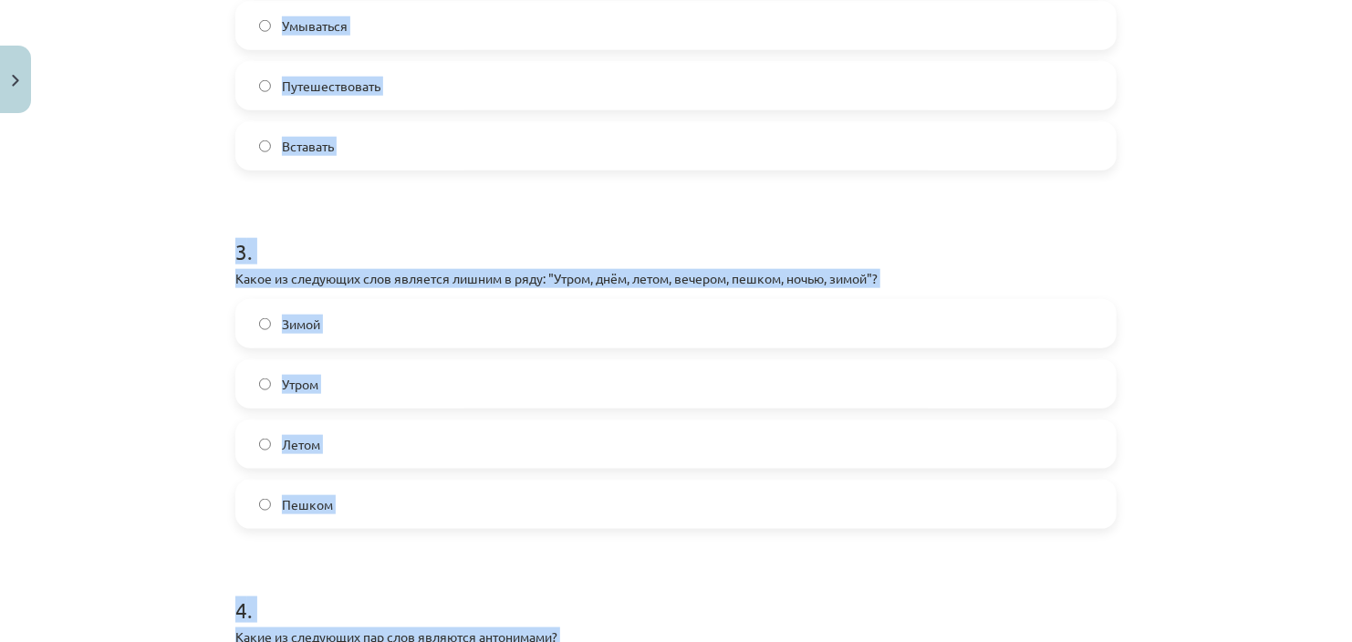
scroll to position [697, 0]
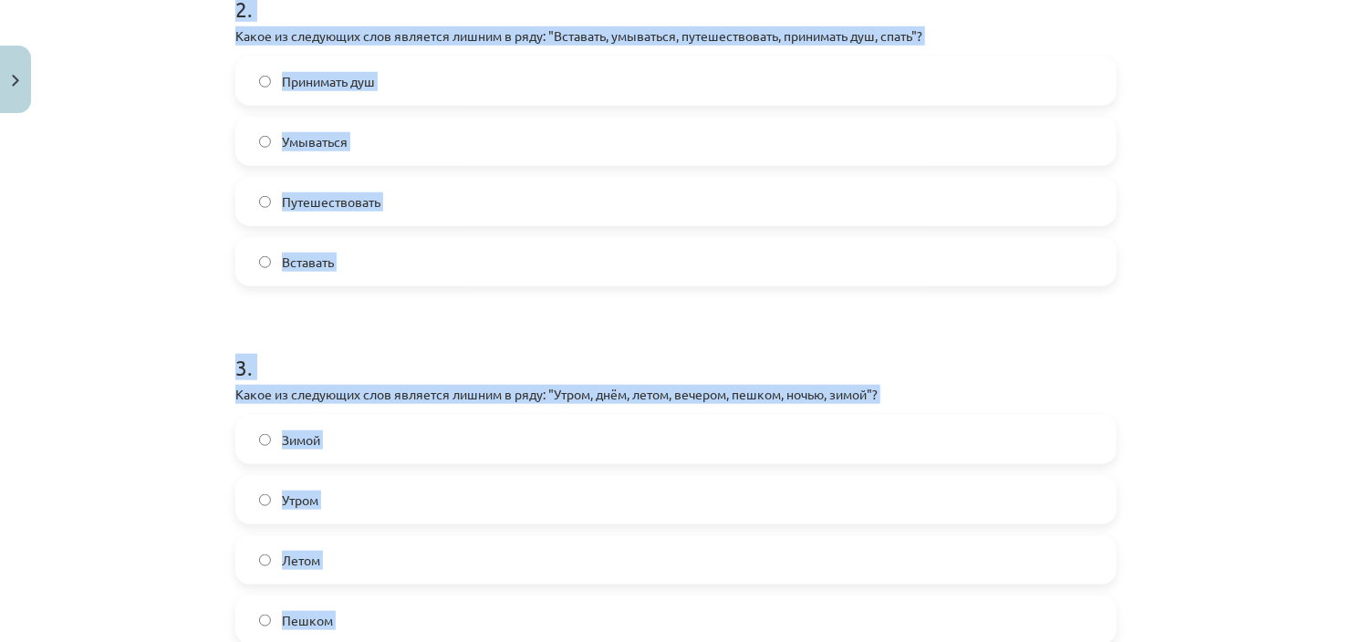
click at [167, 282] on div "Mācību tēma: Krievu valodas b1 - 11. klases 1.ieskaites mācību materiāls #8 ⏰ §…" at bounding box center [676, 321] width 1352 height 642
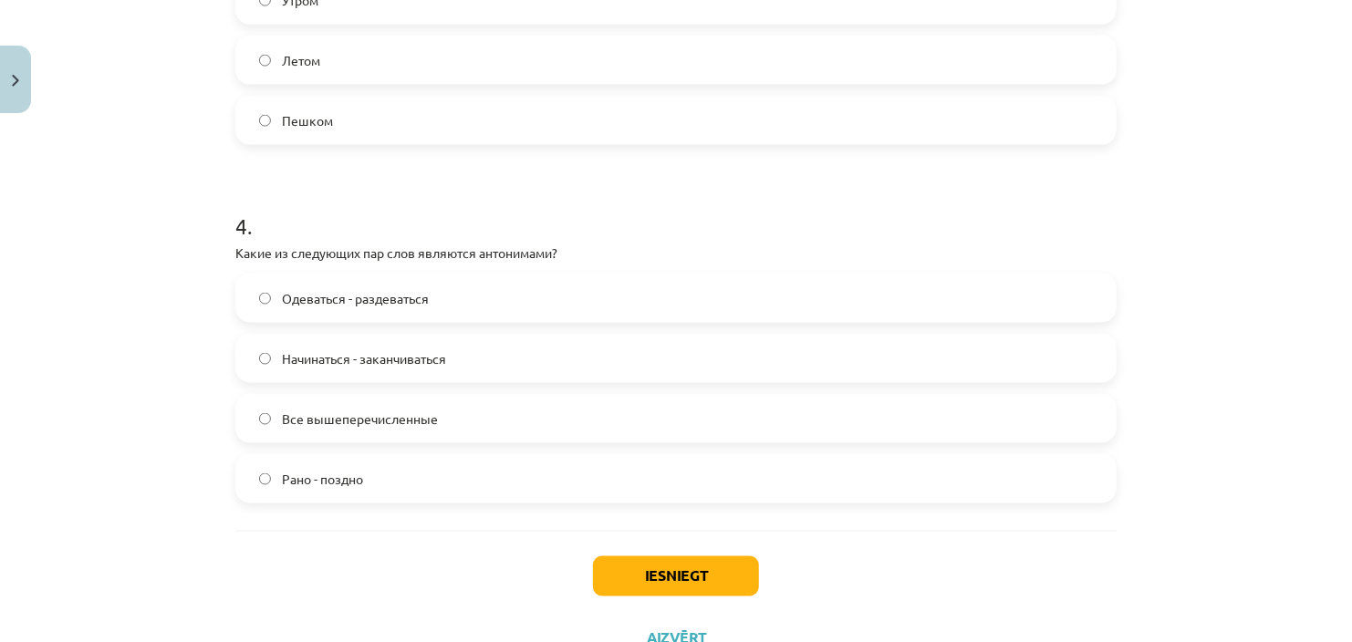
scroll to position [1200, 0]
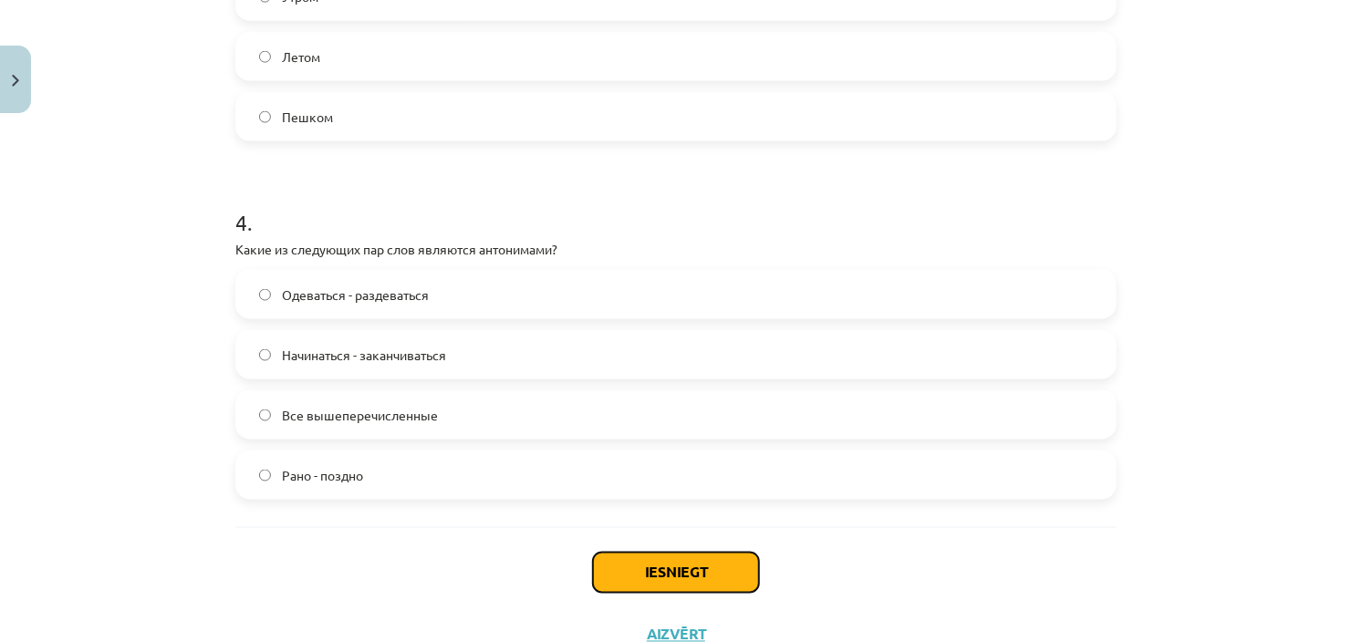
click at [648, 566] on button "Iesniegt" at bounding box center [676, 573] width 166 height 40
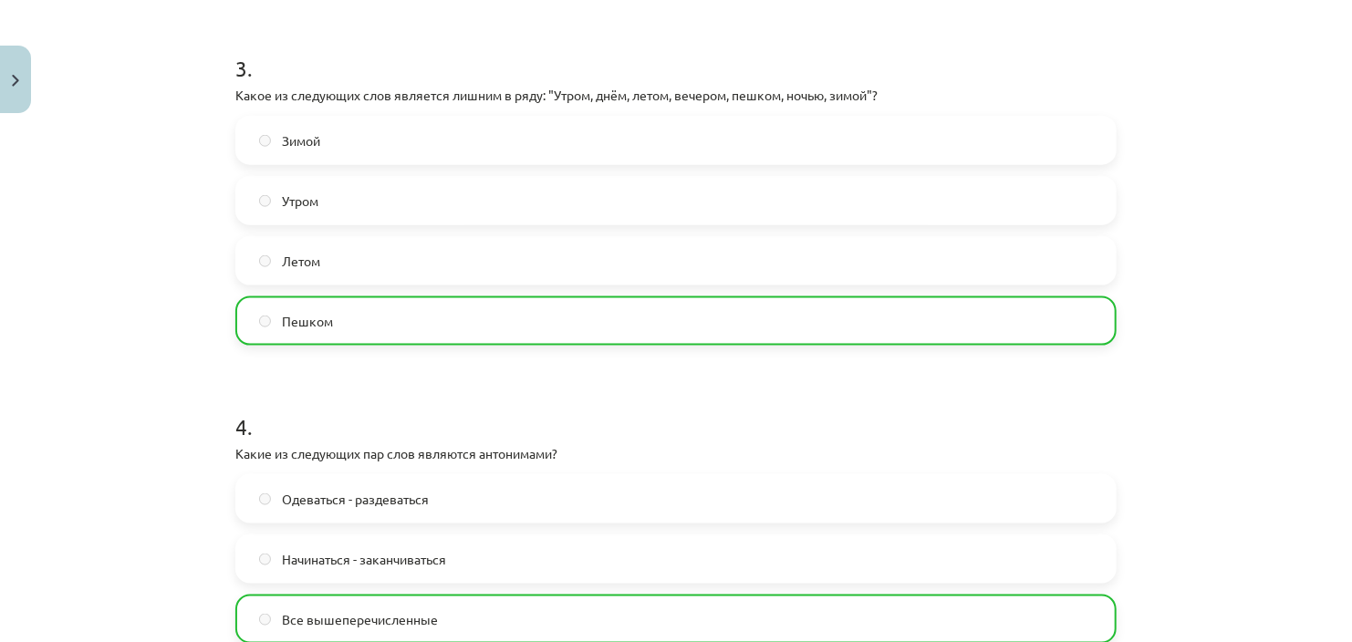
scroll to position [1326, 0]
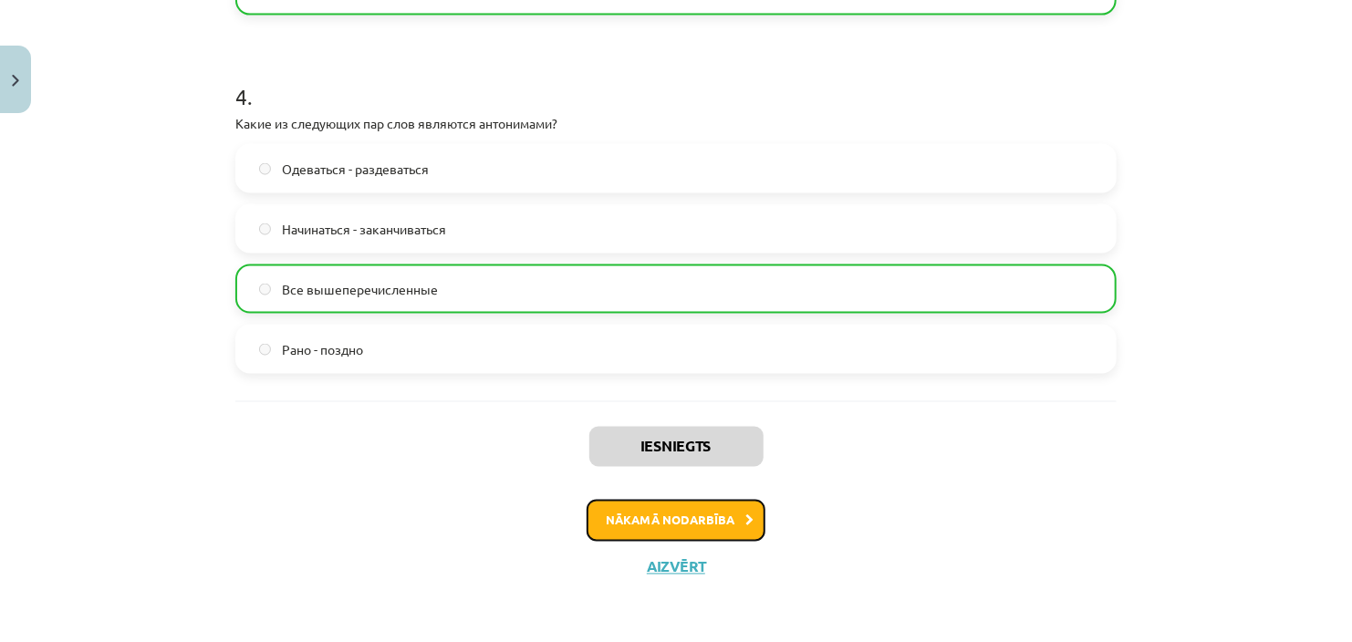
click at [721, 512] on button "Nākamā nodarbība" at bounding box center [675, 521] width 179 height 42
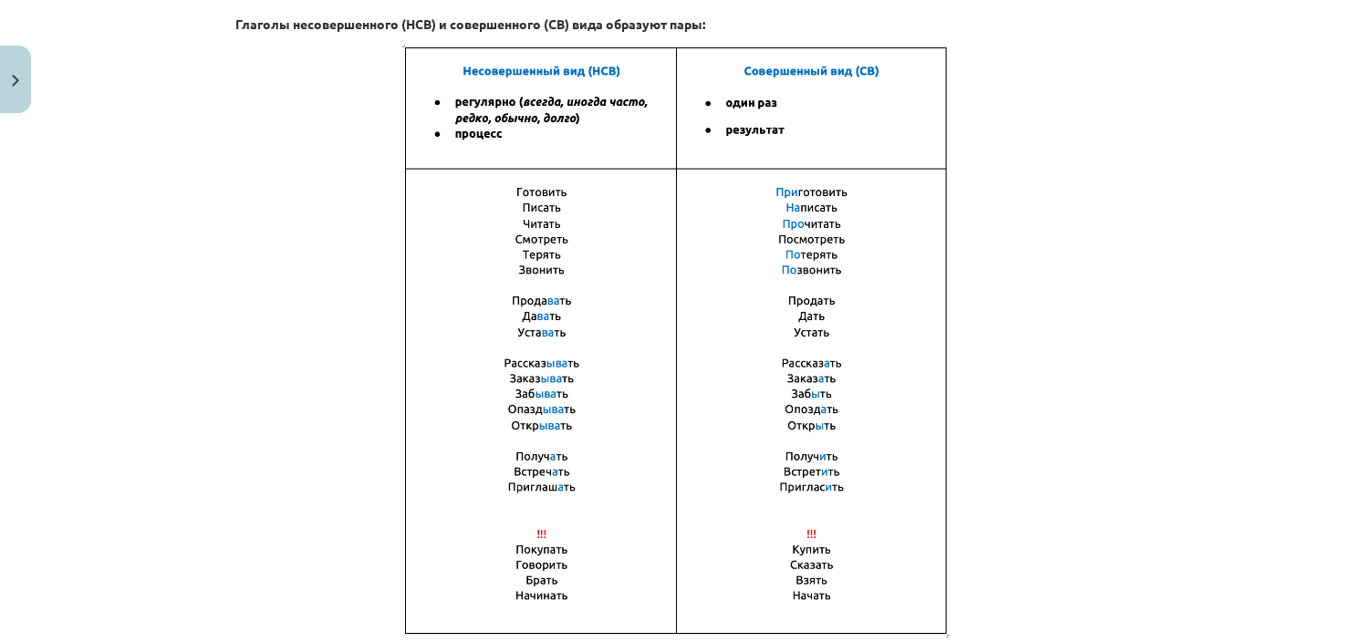
scroll to position [1316, 0]
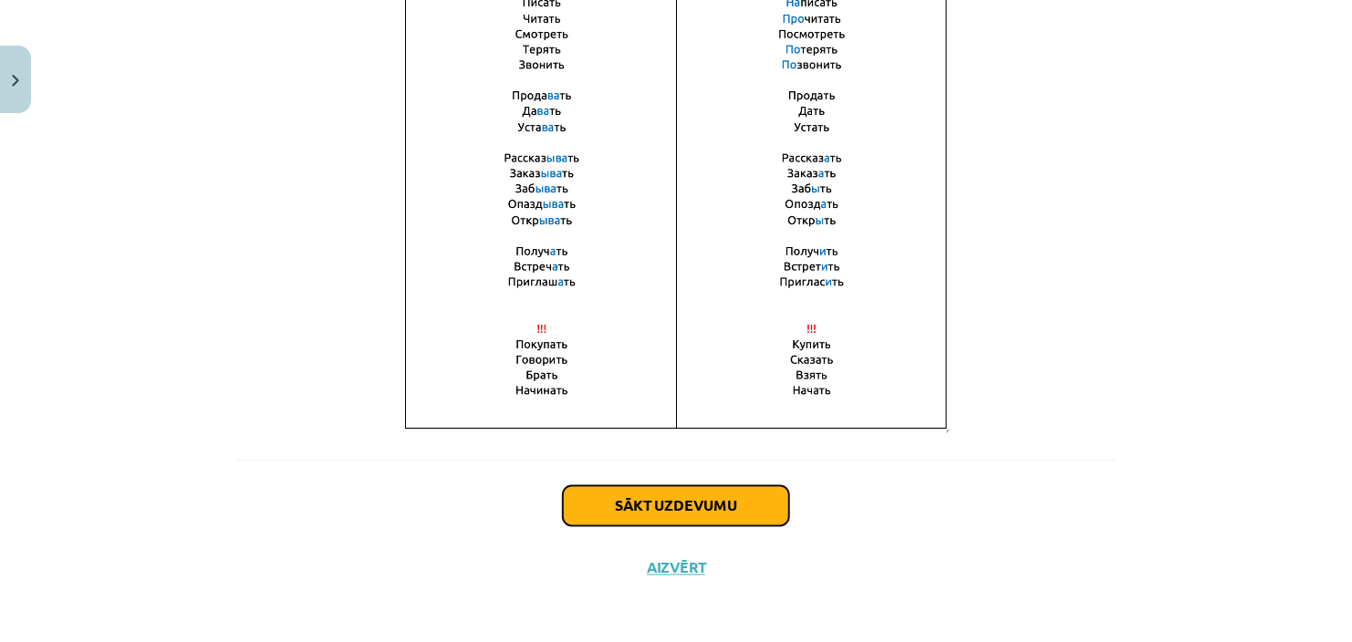
click at [638, 499] on button "Sākt uzdevumu" at bounding box center [676, 506] width 226 height 40
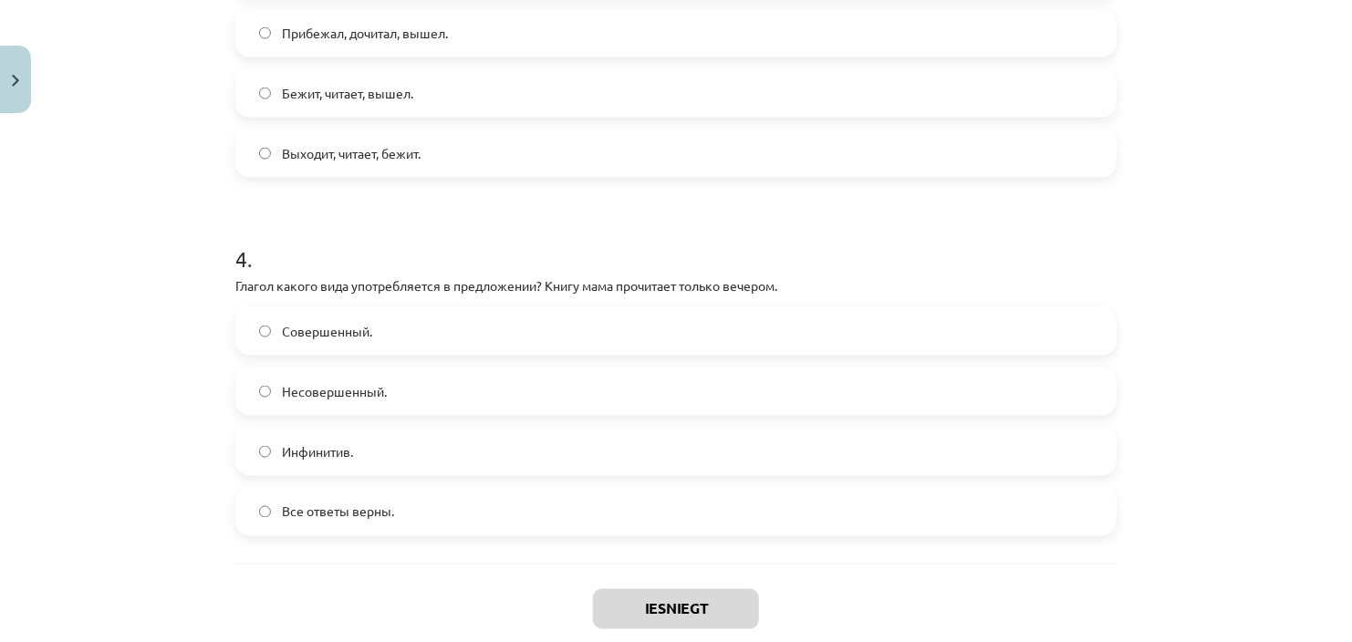
scroll to position [1329, 0]
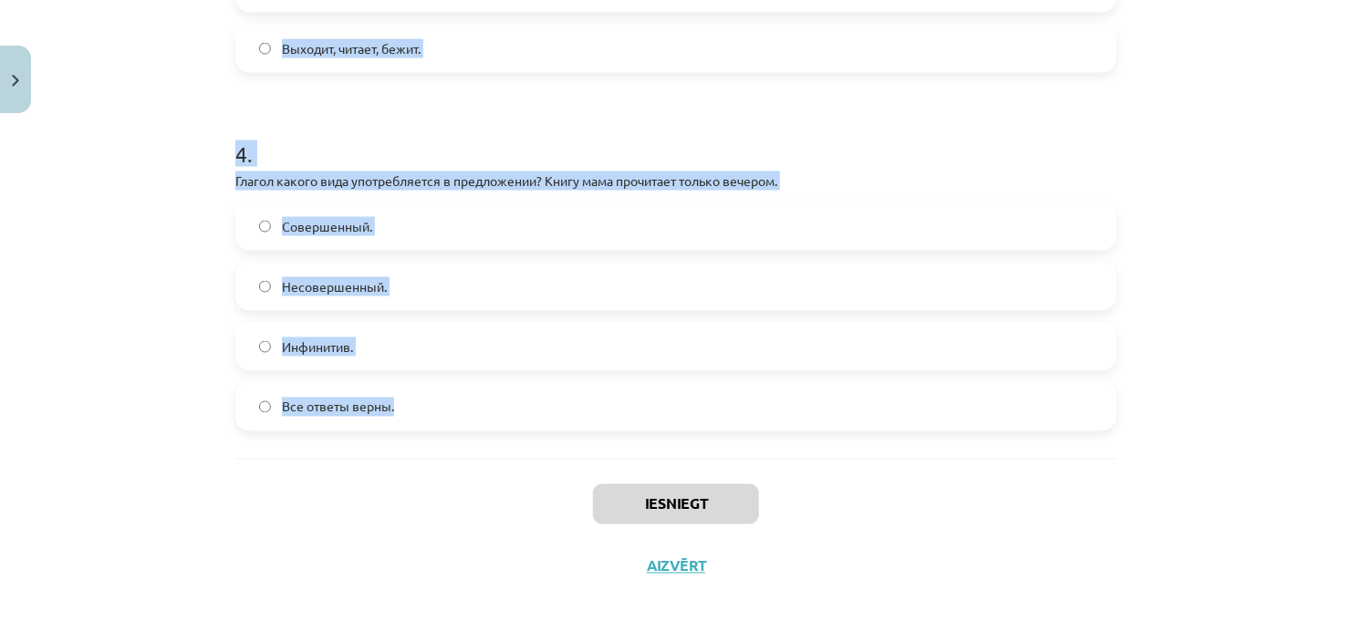
drag, startPoint x: 232, startPoint y: 115, endPoint x: 413, endPoint y: 434, distance: 367.2
copy form "1 . В каком варианте ответа все глаголы совершенного вида? Обнимает, спел, прыг…"
click at [1332, 423] on div "Mācību tēma: Krievu valodas b1 - 11. klases 1.ieskaites mācību materiāls #9 📖 §…" at bounding box center [676, 321] width 1352 height 642
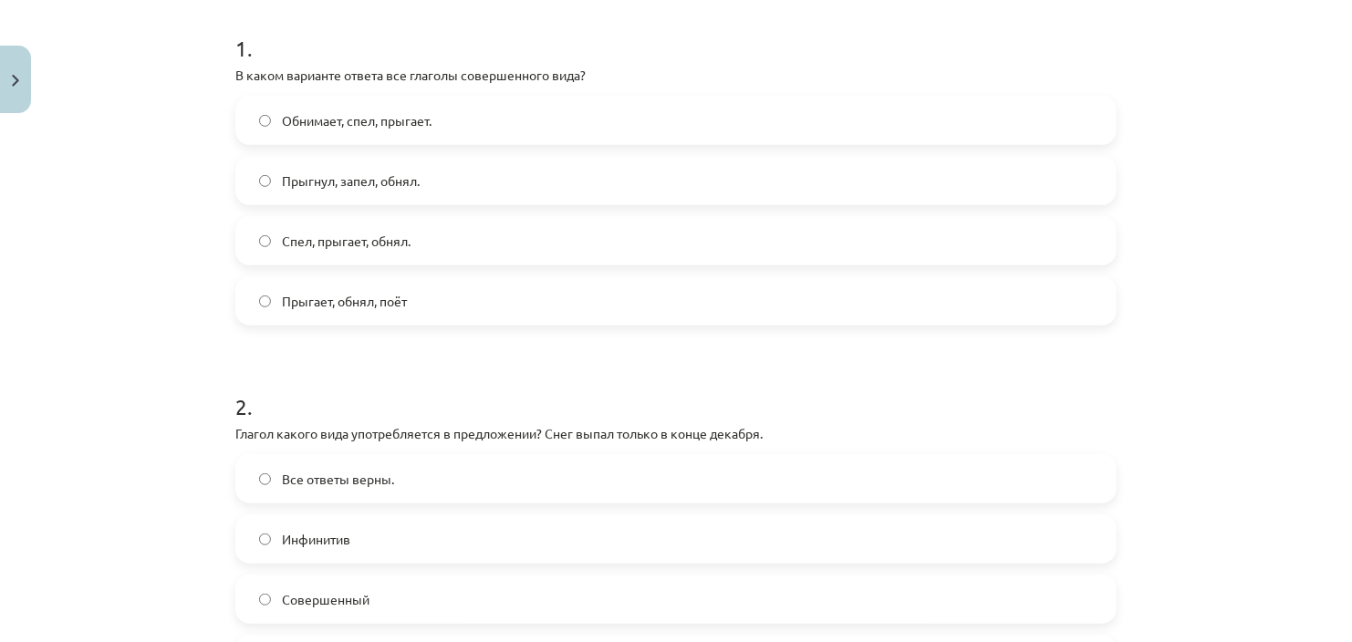
scroll to position [364, 0]
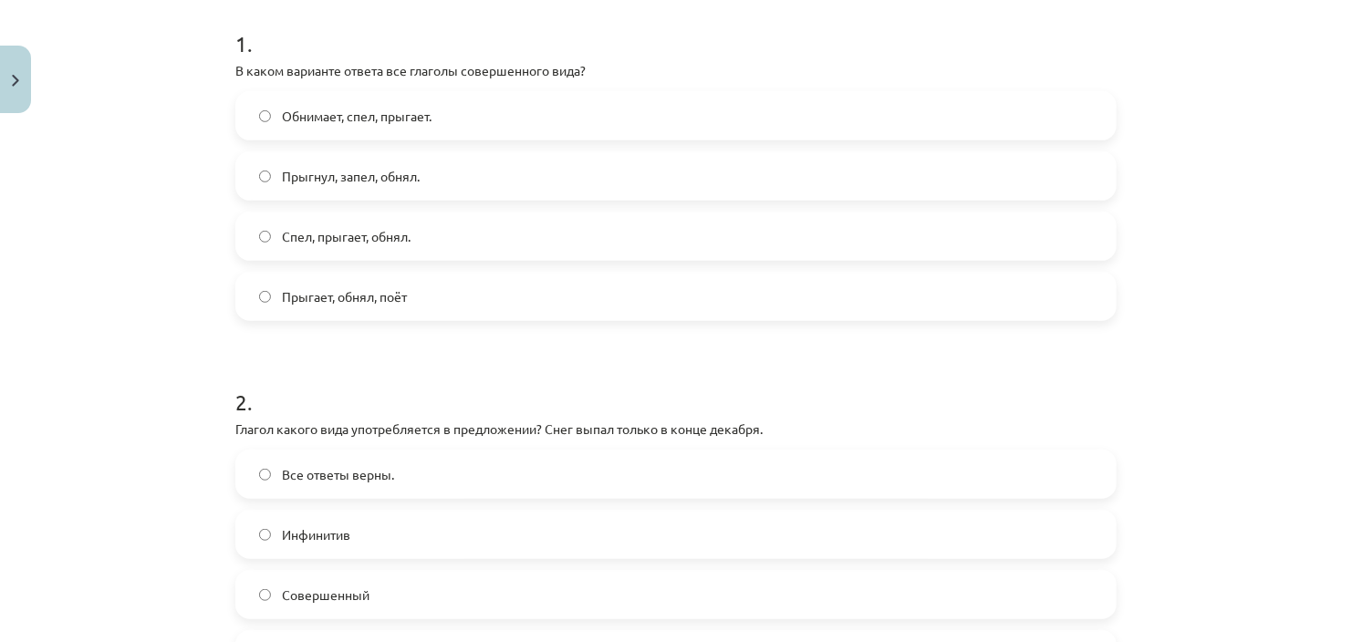
click at [255, 167] on label "Прыгнул, запел, обнял." at bounding box center [675, 176] width 877 height 46
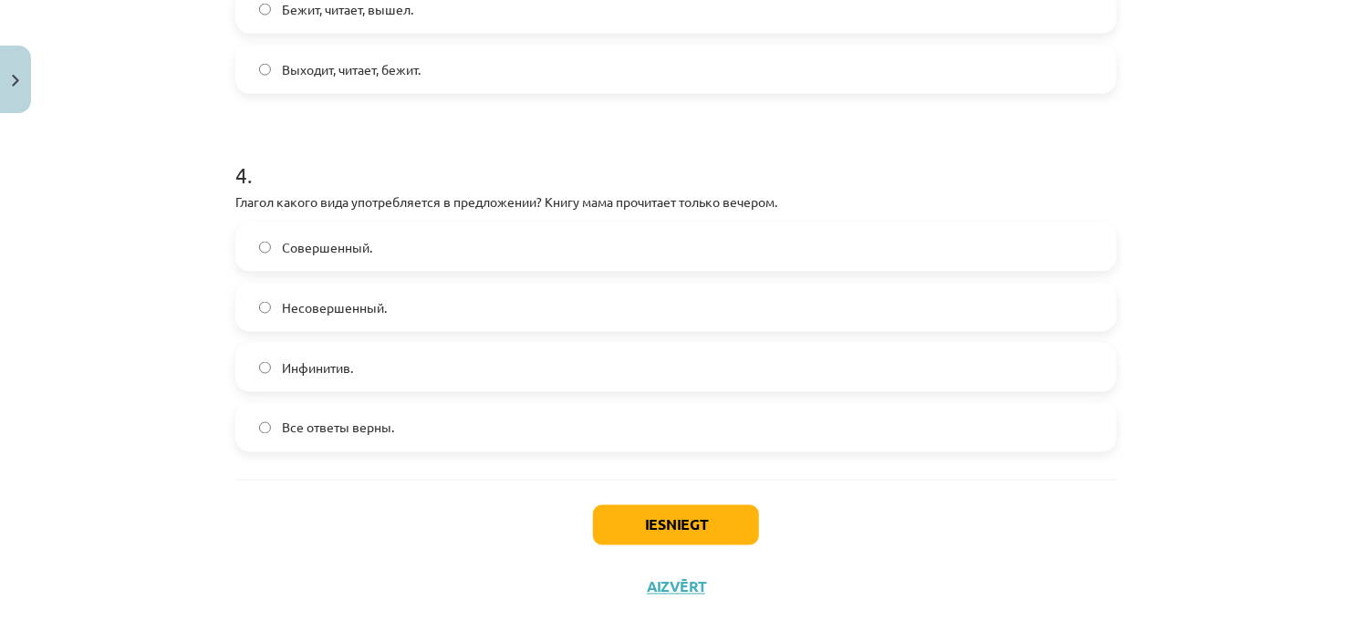
scroll to position [1329, 0]
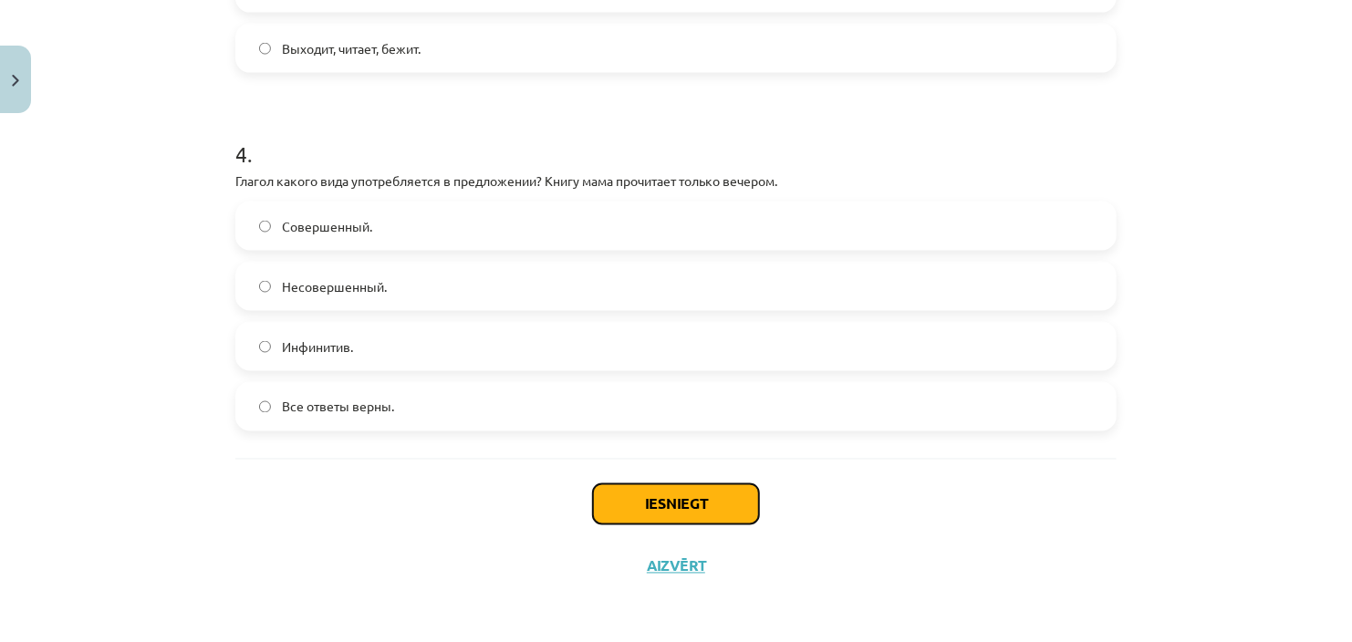
click at [701, 501] on button "Iesniegt" at bounding box center [676, 504] width 166 height 40
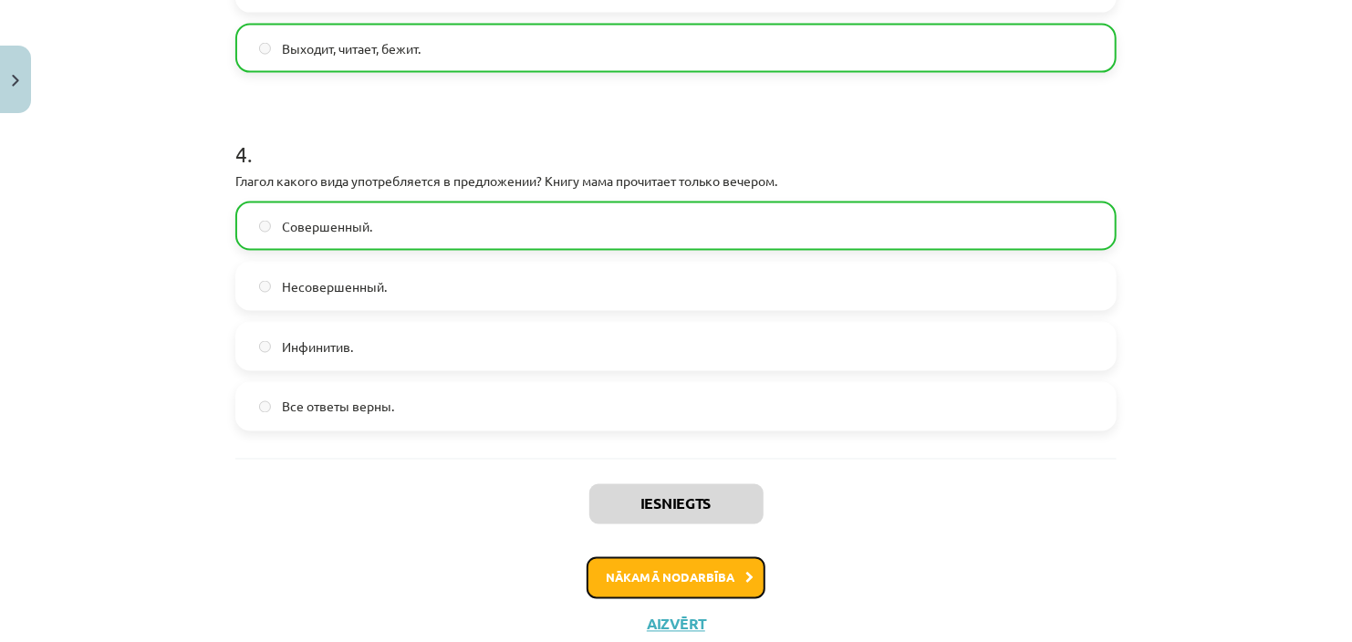
click at [691, 571] on button "Nākamā nodarbība" at bounding box center [675, 578] width 179 height 42
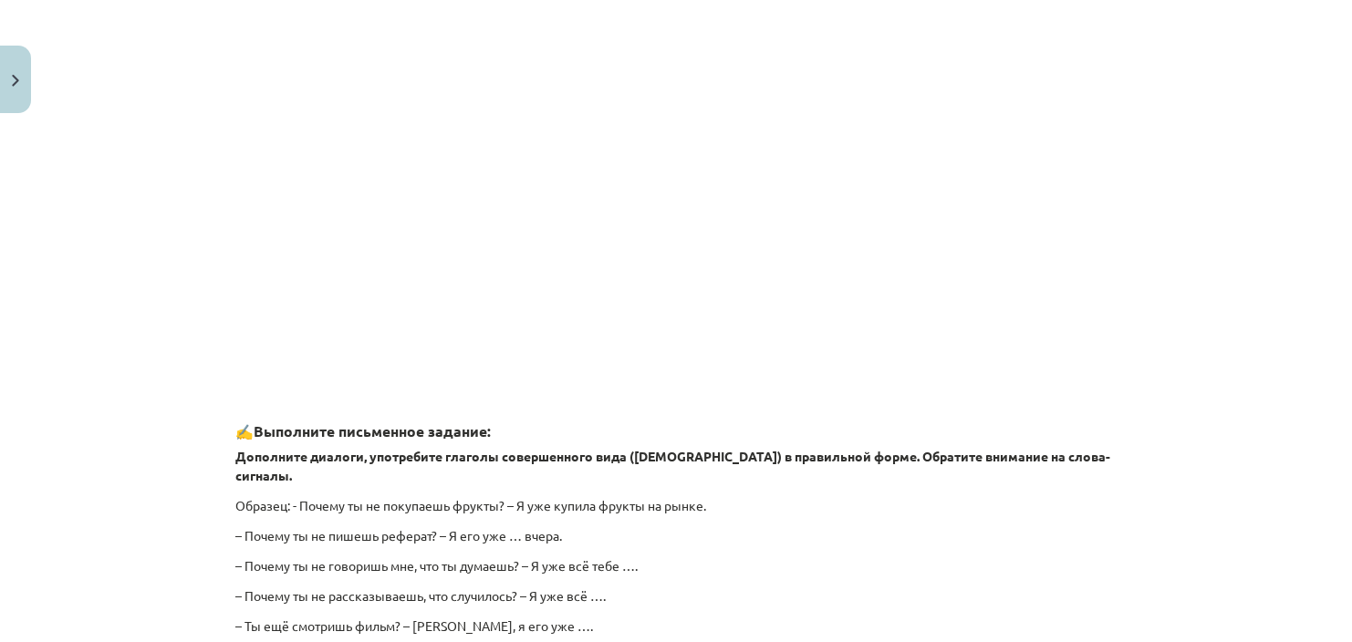
scroll to position [1429, 0]
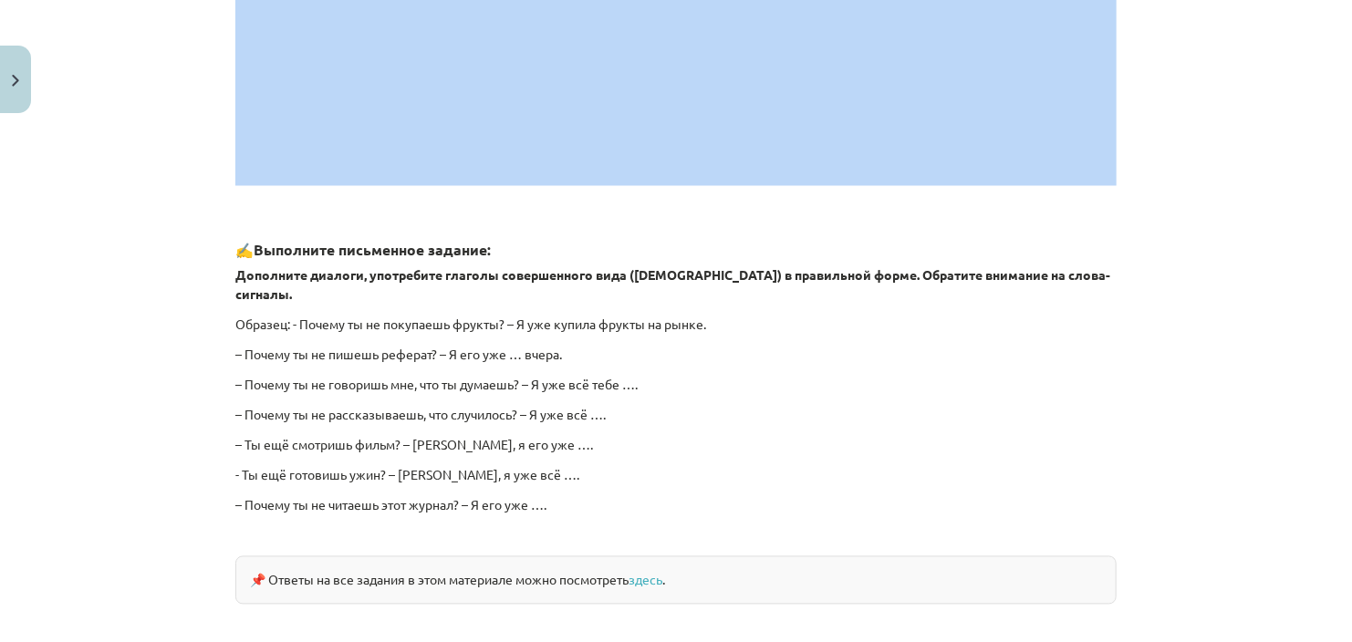
drag, startPoint x: 218, startPoint y: 45, endPoint x: 641, endPoint y: 175, distance: 442.8
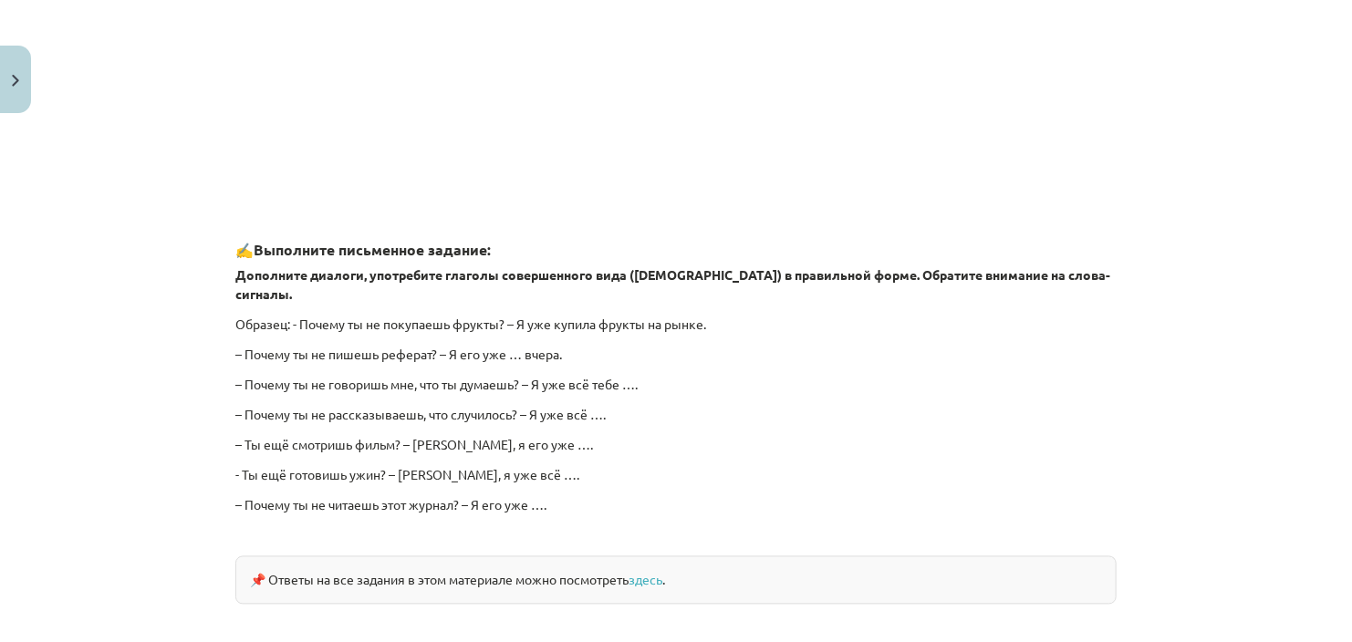
click at [1229, 241] on div "Mācību tēma: Krievu valodas b1 - 11. klases 1.ieskaites mācību materiāls #10 📖 …" at bounding box center [676, 321] width 1352 height 642
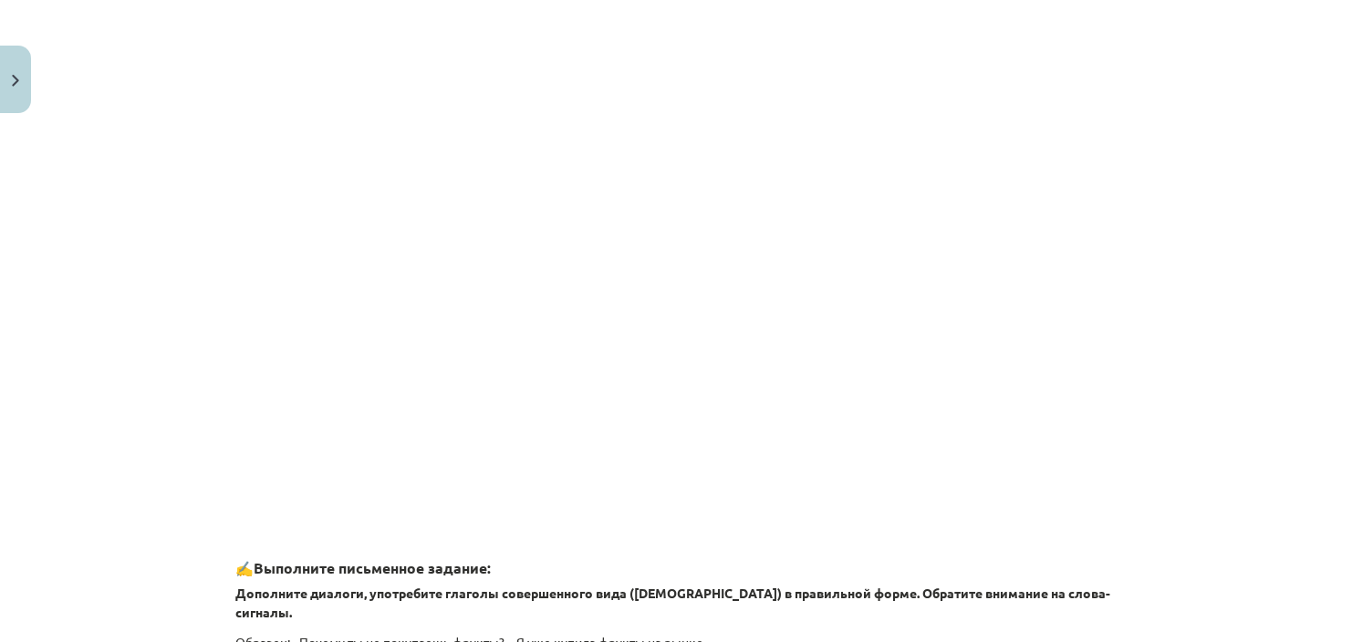
scroll to position [1187, 0]
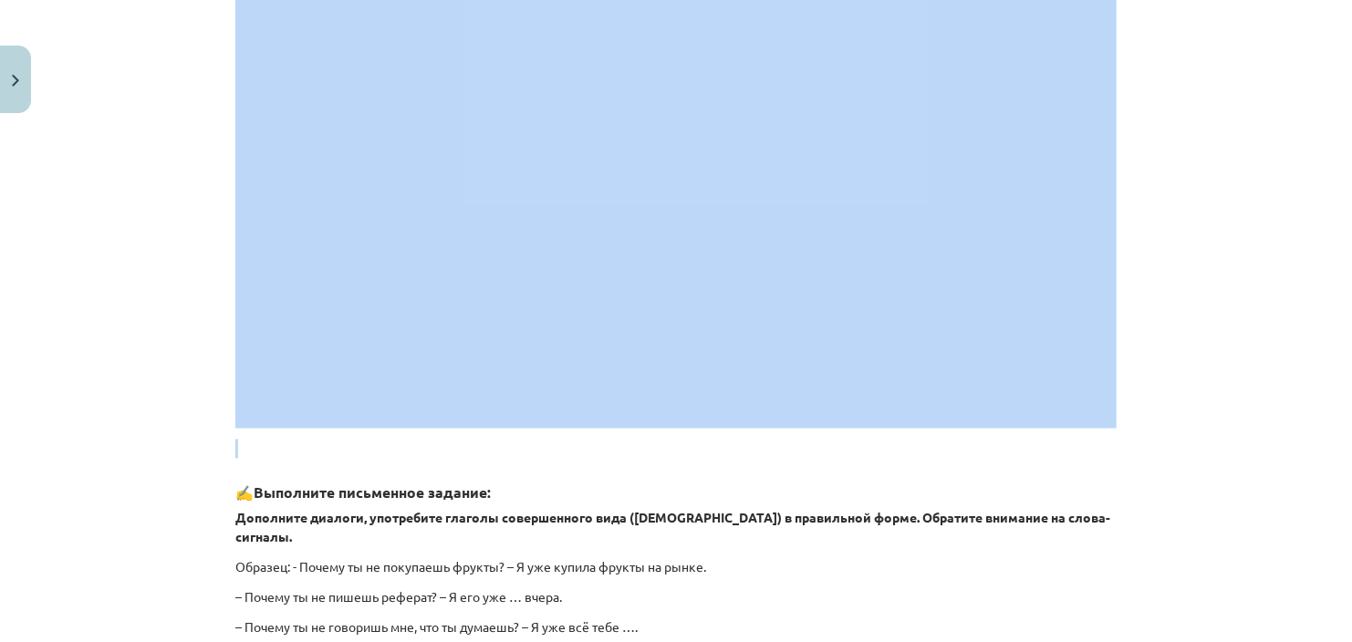
drag, startPoint x: 221, startPoint y: 171, endPoint x: 1108, endPoint y: 446, distance: 928.9
click div "7 XP Saņemsi Grūts 532 pilda Apraksts Uzdevums Palīdzība Спряжение глагола (Dar…"
copy div "🧩 Выполните интерактивные задания: Примечание: Это тренировочное задание, за ко…"
click div "Mācību tēma: Krievu valodas b1 - 11. klases 1.ieskaites mācību materiāls #10 📖 …"
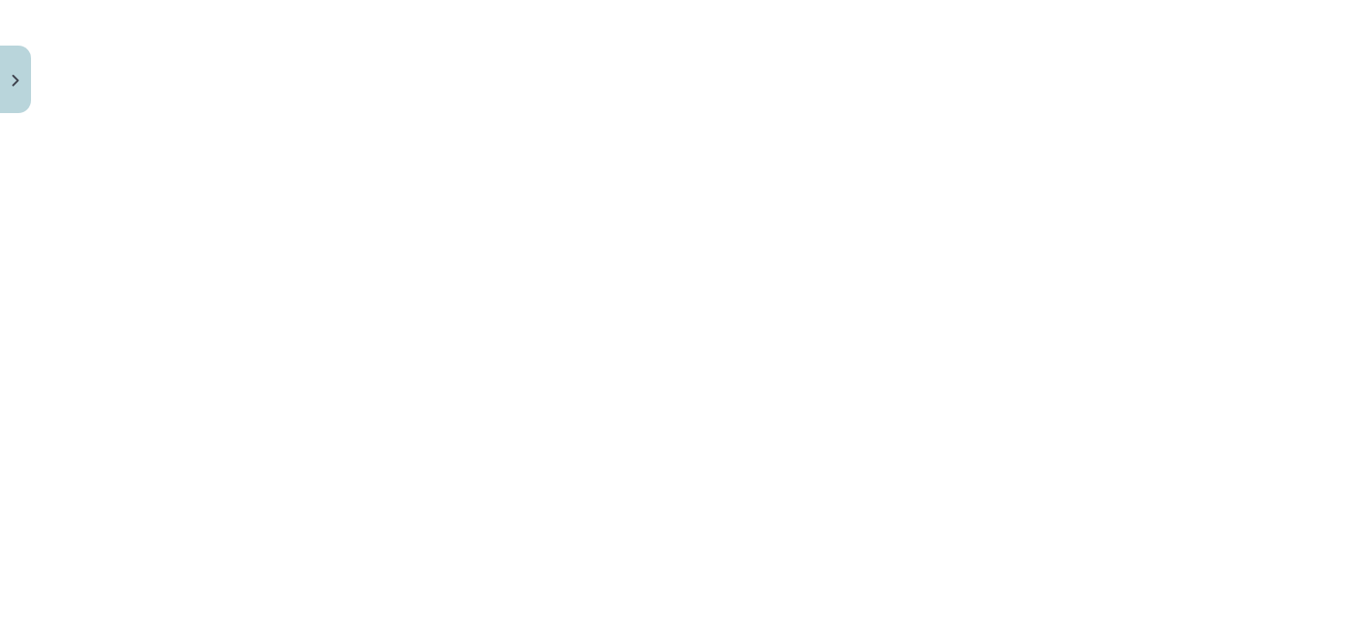
scroll to position [1026, 0]
click div "Mācību tēma: Krievu valodas b1 - 11. klases 1.ieskaites mācību materiāls #10 📖 …"
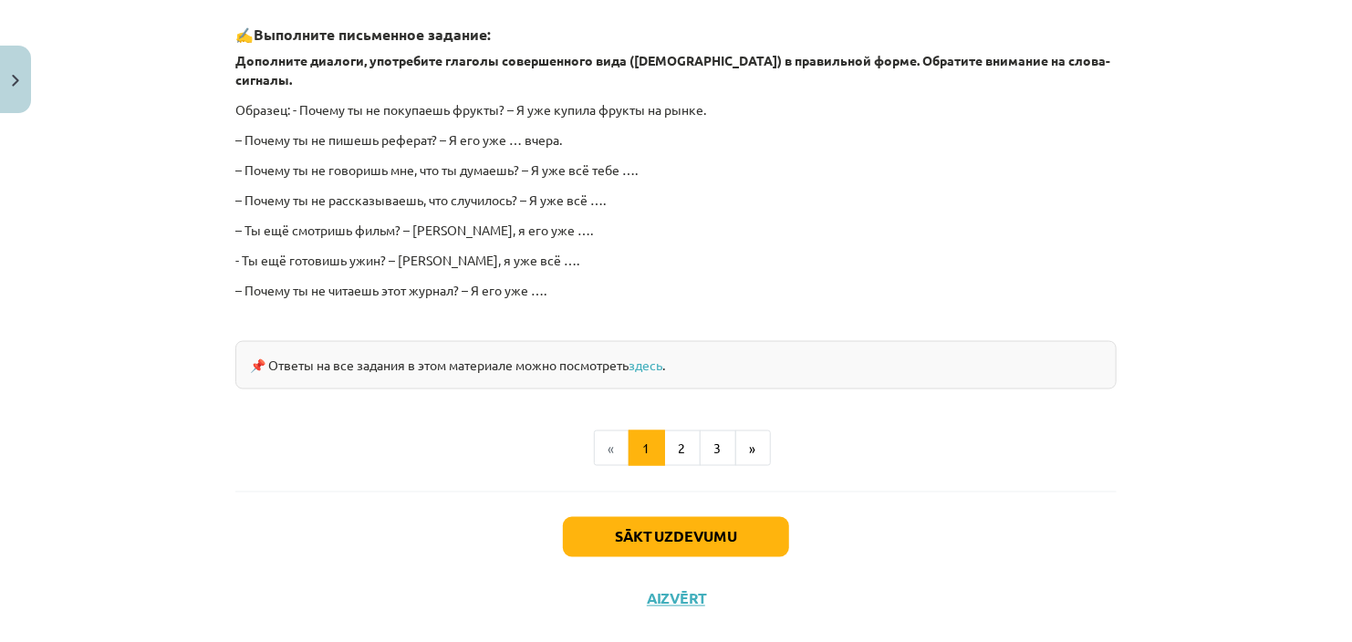
scroll to position [1175, 0]
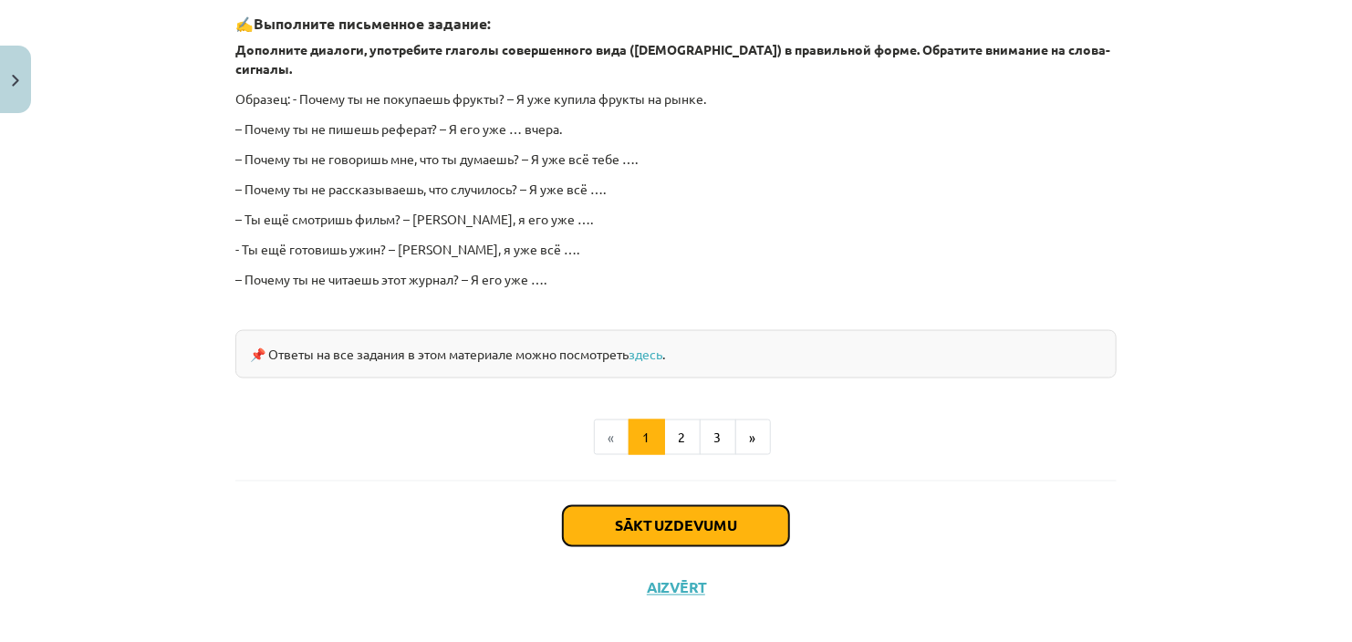
click button "Sākt uzdevumu"
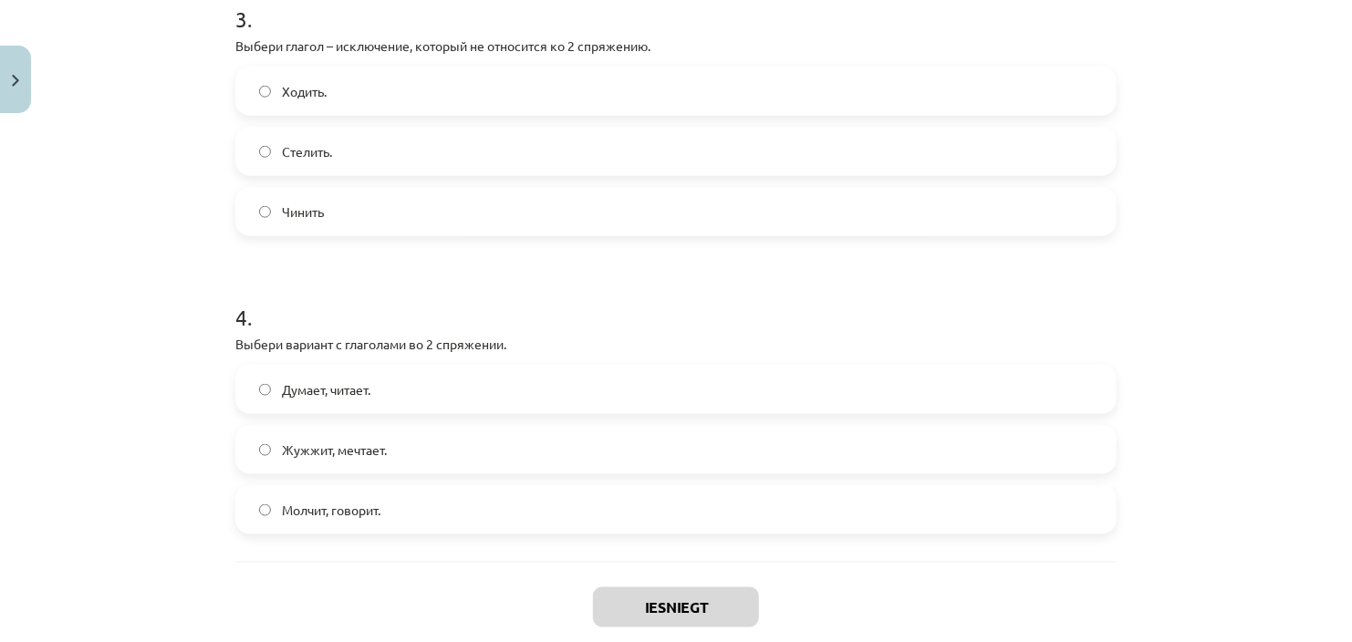
scroll to position [1088, 0]
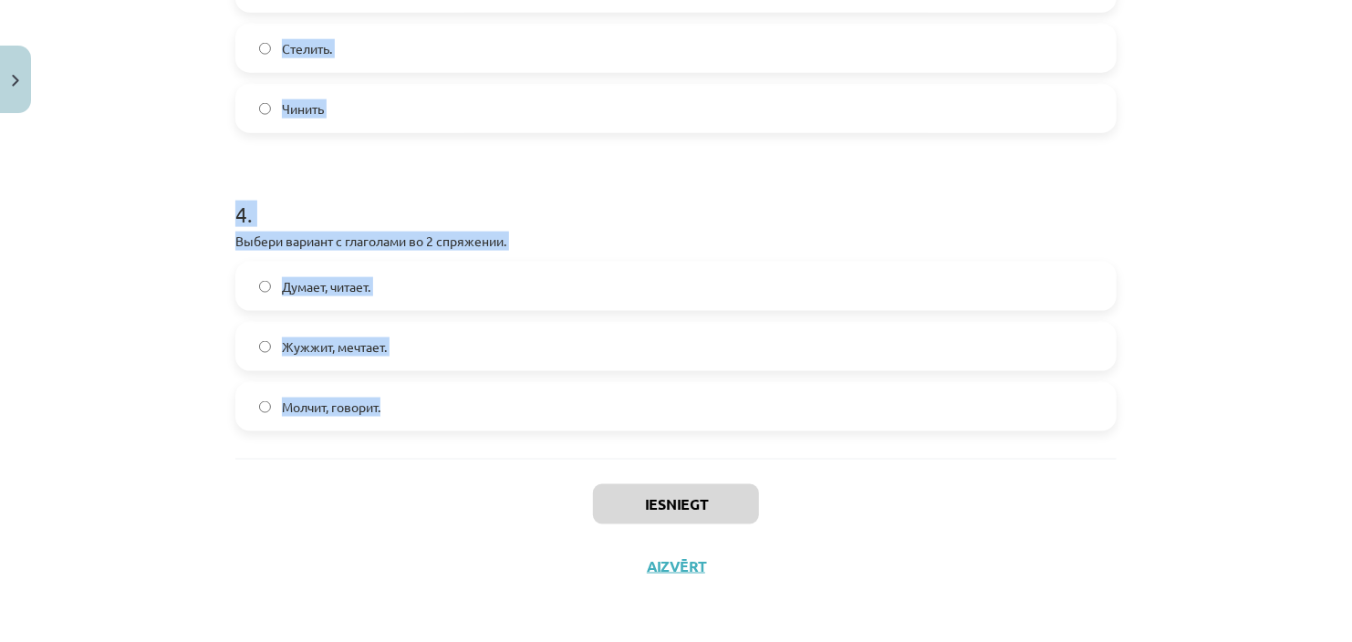
drag, startPoint x: 227, startPoint y: 356, endPoint x: 402, endPoint y: 417, distance: 185.5
click div "7 XP Saņemsi Grūts 532 pilda Apraksts Uzdevums Palīdzība 1 . Выбери вариант,в к…"
copy form "1 . Выбери вариант,в котором все глаголы относятся к 1 спряжению. Жужжит, мечта…"
click div "Mācību tēma: Krievu valodas b1 - 11. klases 1.ieskaites mācību materiāls #10 📖 …"
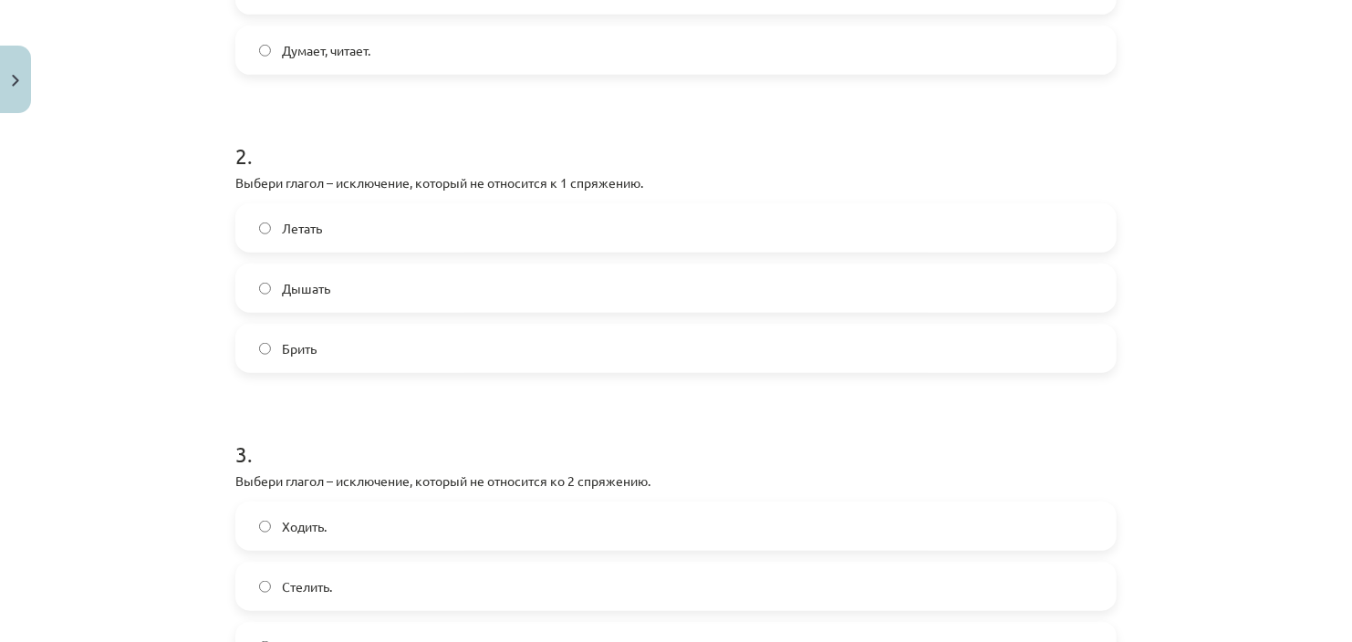
scroll to position [655, 0]
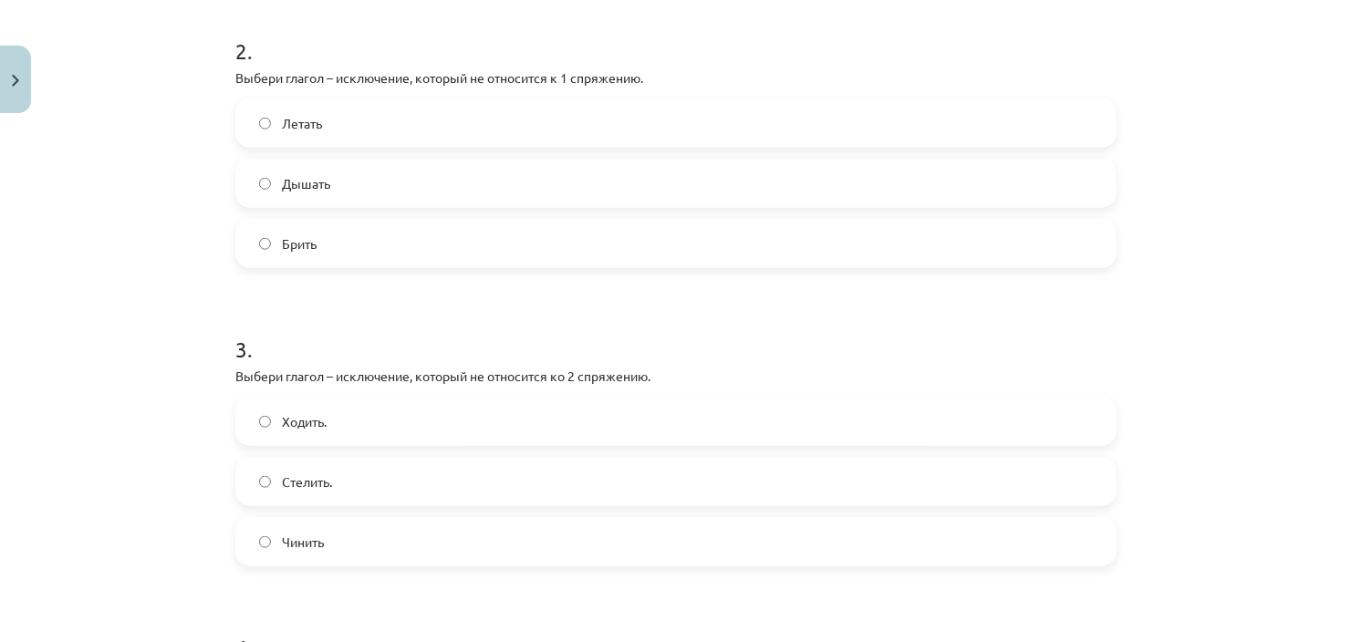
click span "Ходить."
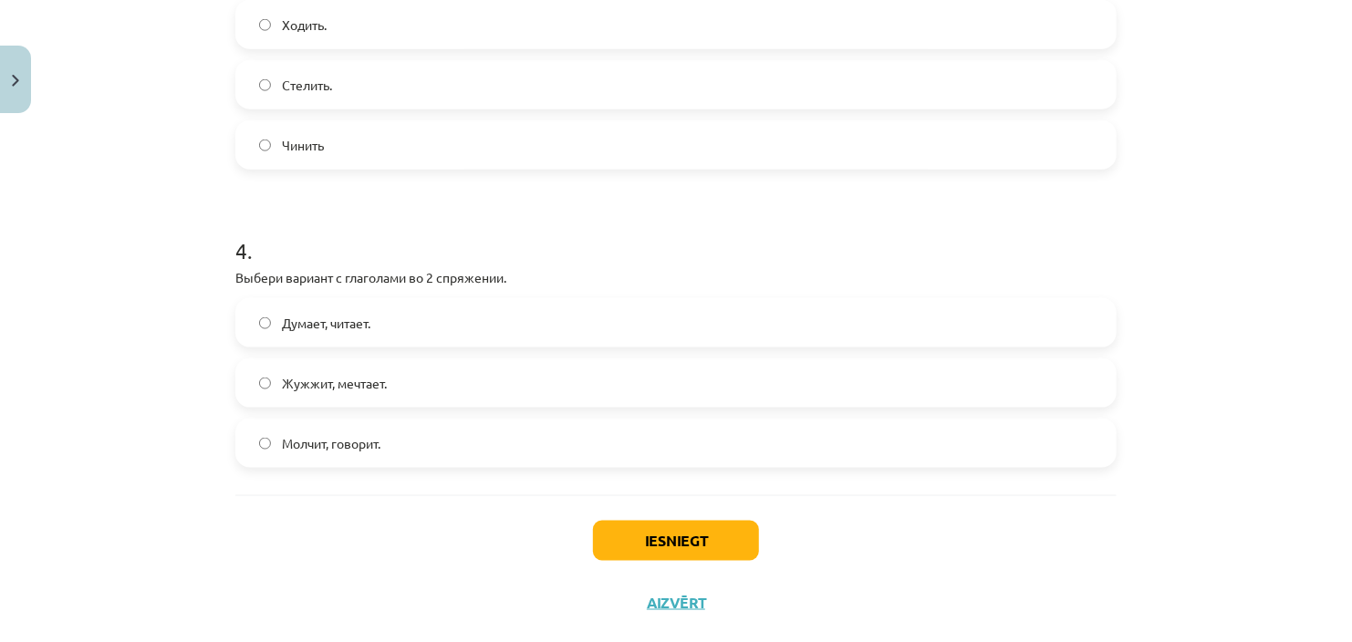
scroll to position [1056, 0]
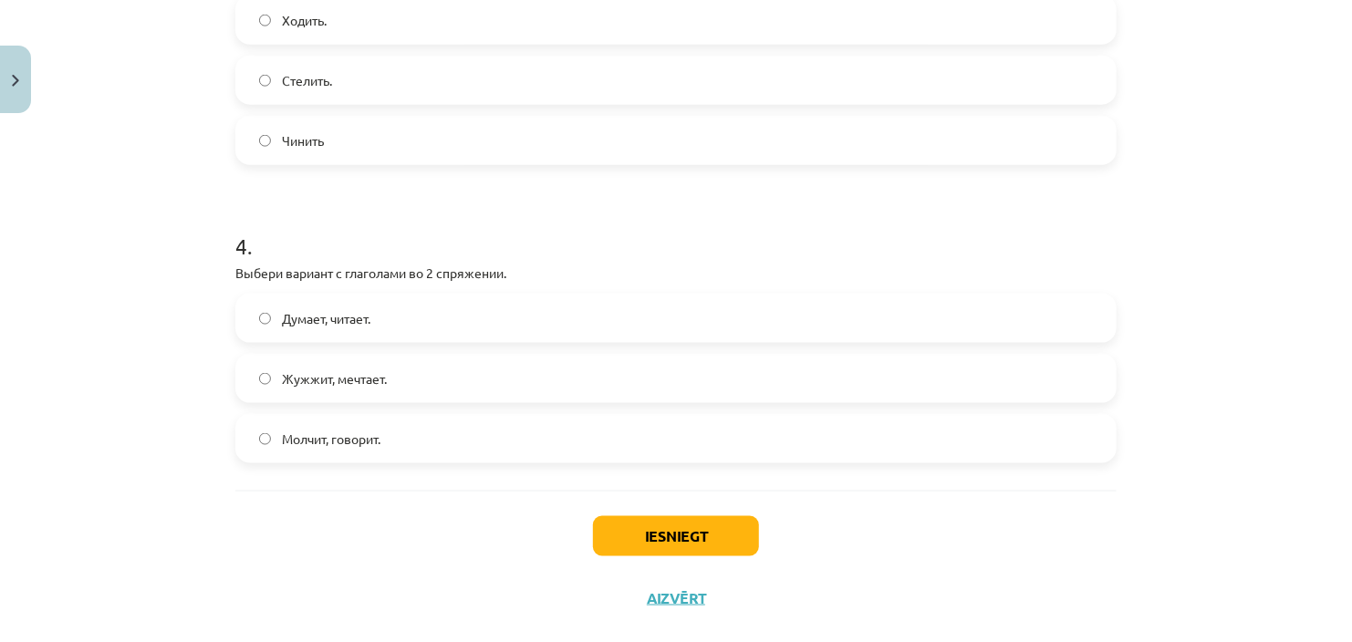
click label "Молчит, говорит."
click button "Iesniegt"
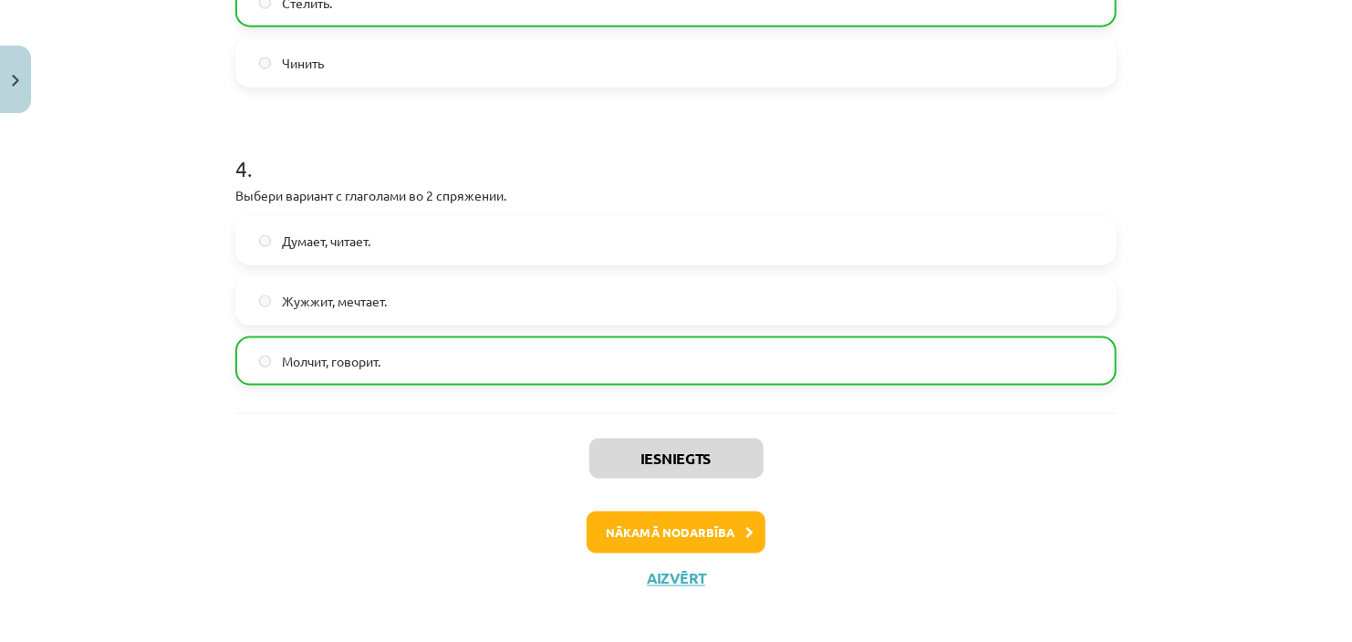
scroll to position [1146, 0]
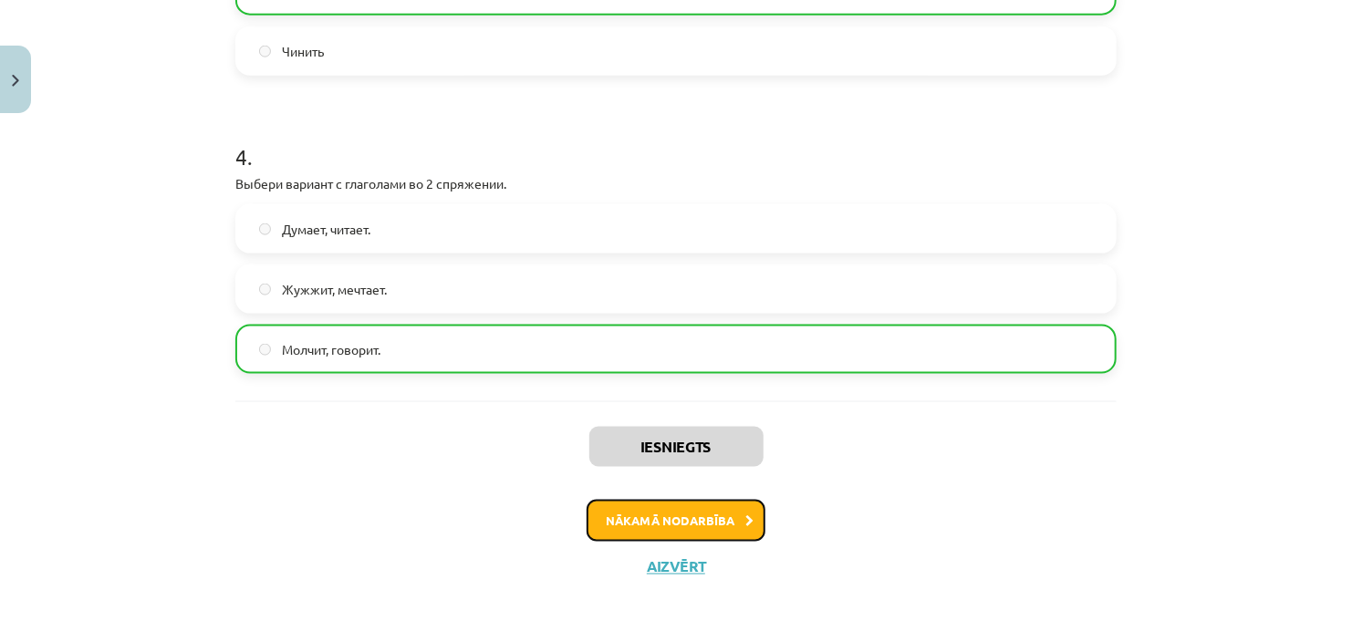
click button "Nākamā nodarbība"
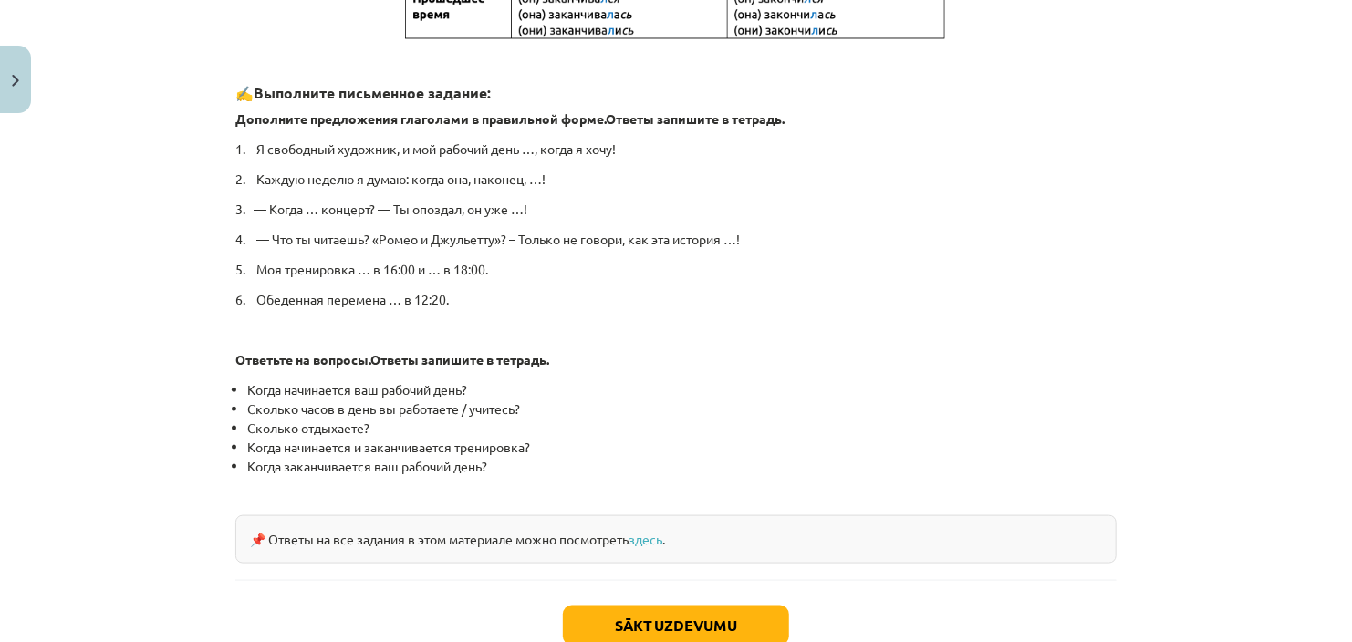
scroll to position [978, 0]
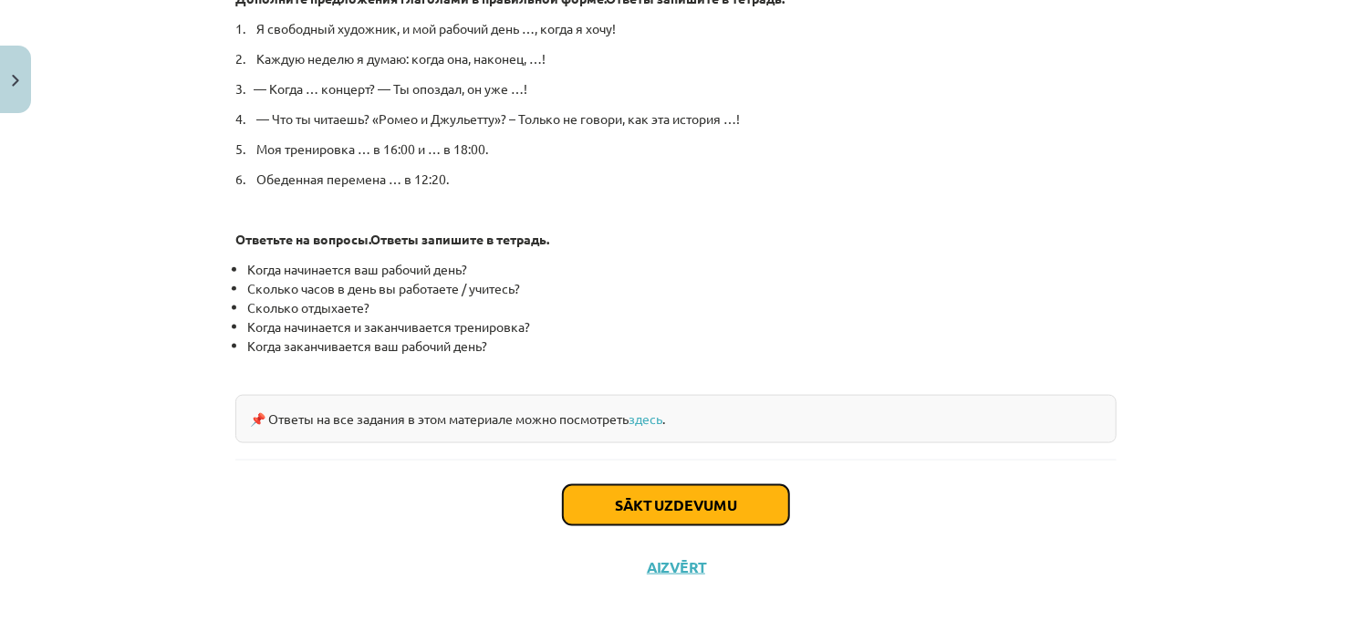
click button "Sākt uzdevumu"
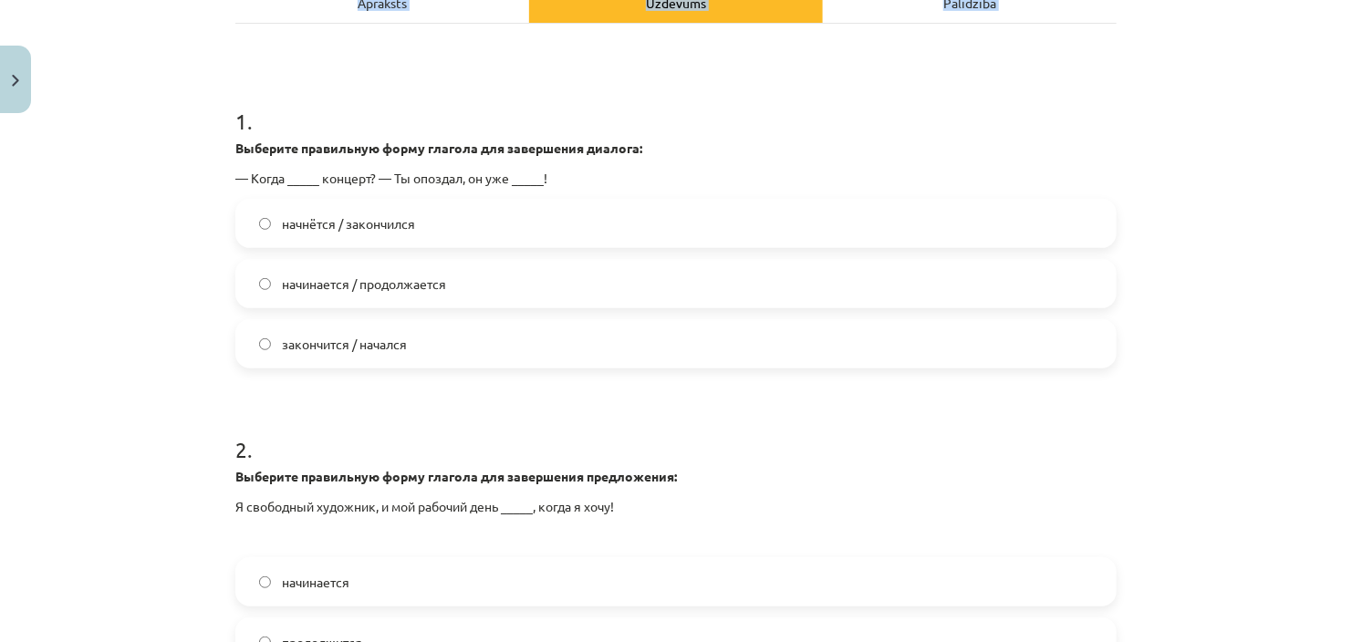
scroll to position [611, 0]
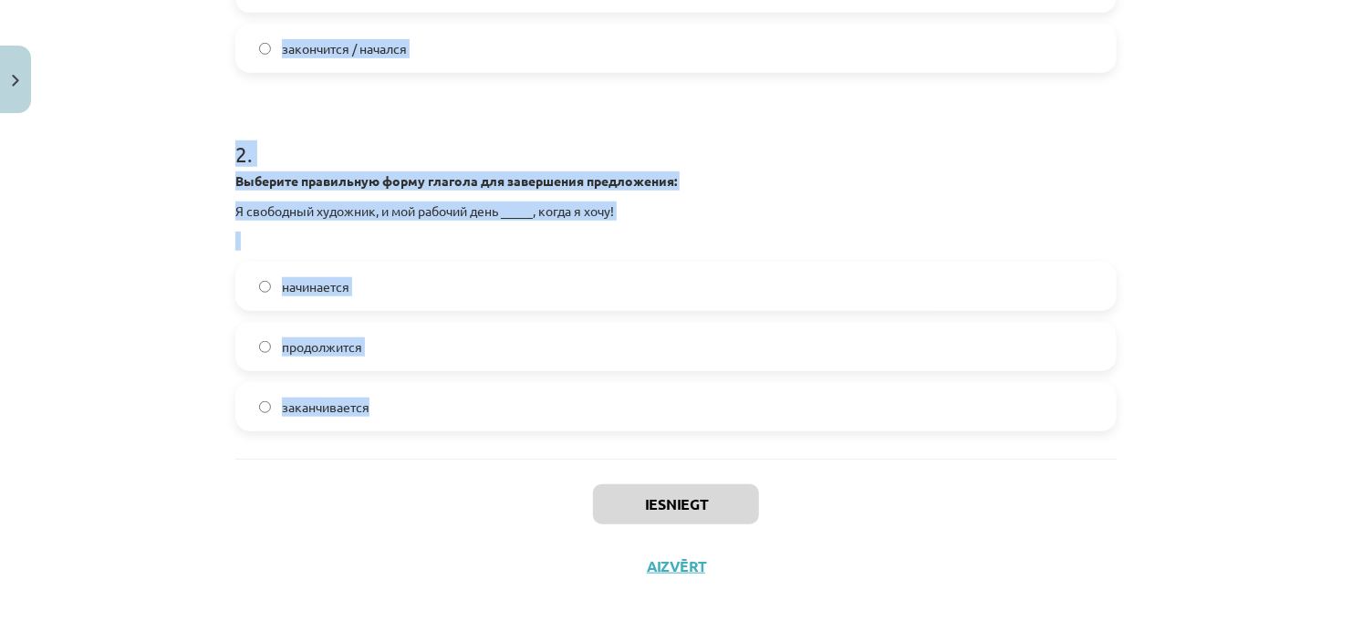
drag, startPoint x: 223, startPoint y: 389, endPoint x: 553, endPoint y: 430, distance: 332.7
click div "4 XP Saņemsi Grūts 532 pilda Apraksts Uzdevums Palīdzība 1 . Выберите правильну…"
copy form "1 . Выберите правильную форму глагола для завершения диалога: — Когда _____ кон…"
click div "Mācību tēma: Krievu valodas b1 - 11. klases 1.ieskaites mācību materiāls #11 📖 …"
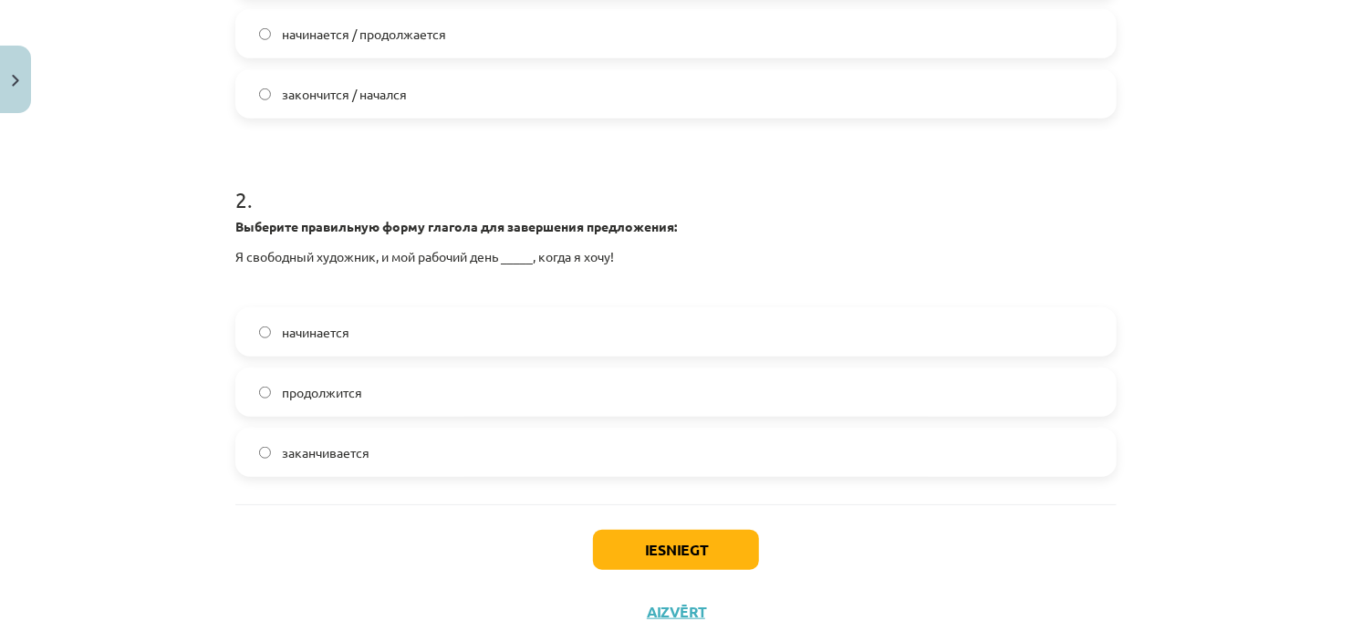
scroll to position [573, 0]
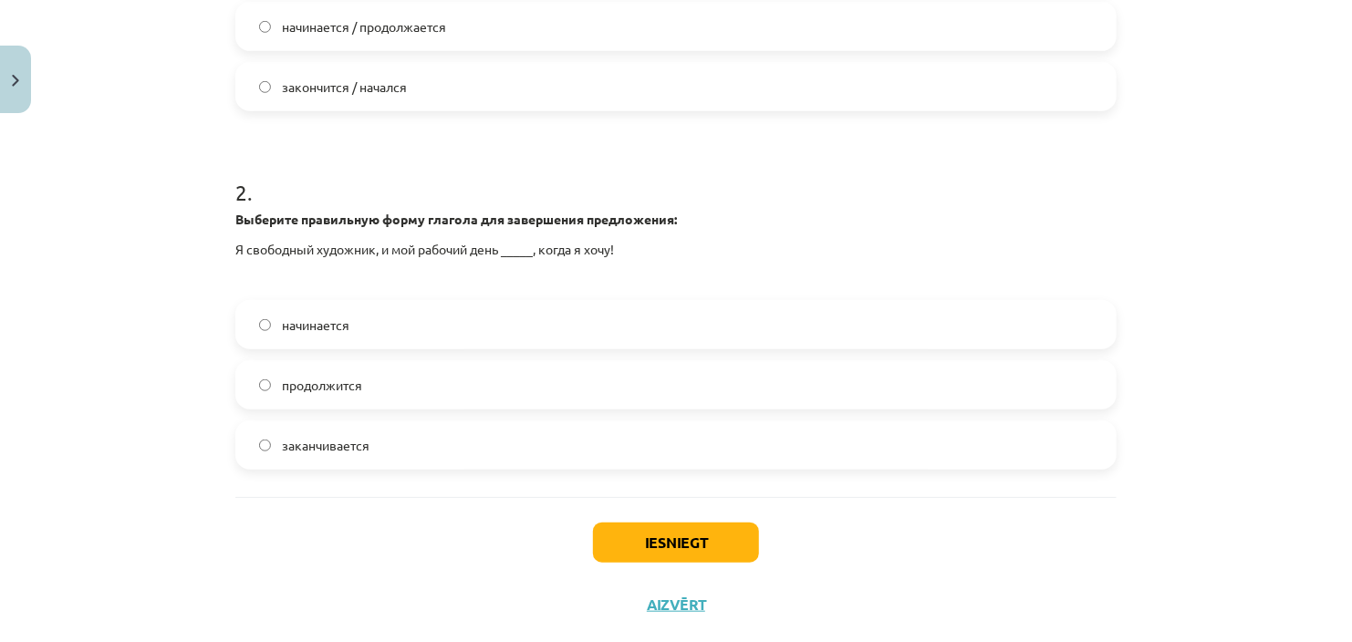
click label "начинается"
click button "Iesniegt"
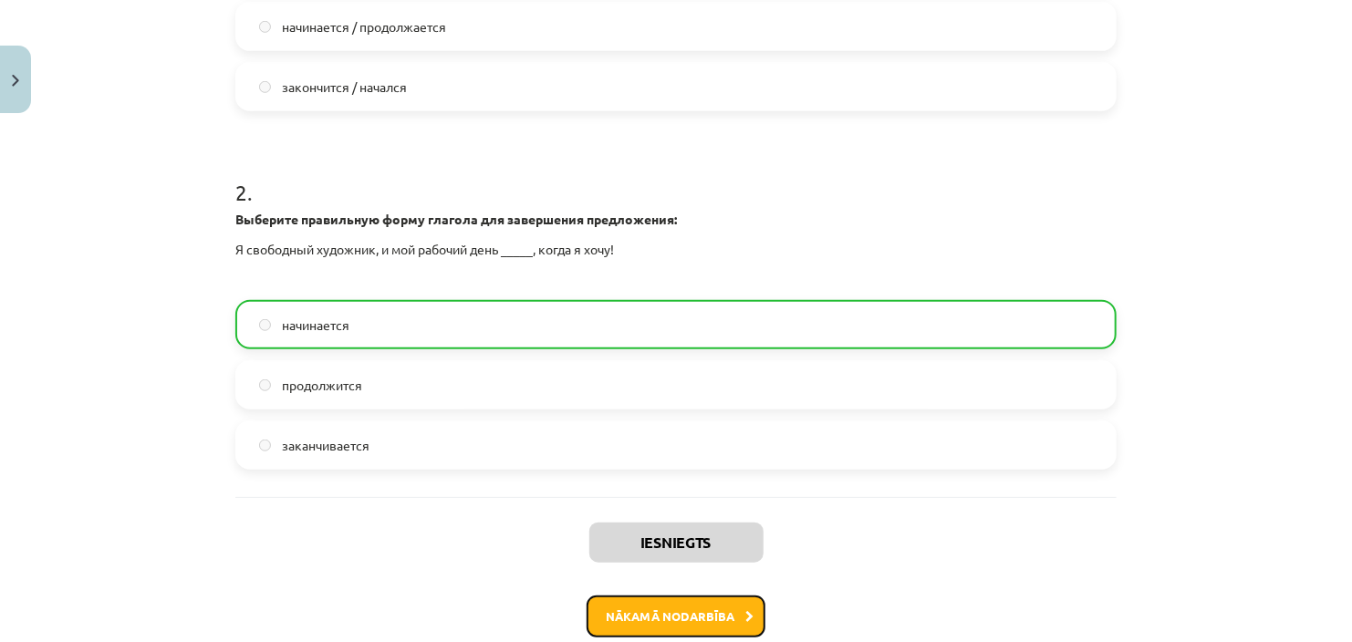
click button "Nākamā nodarbība"
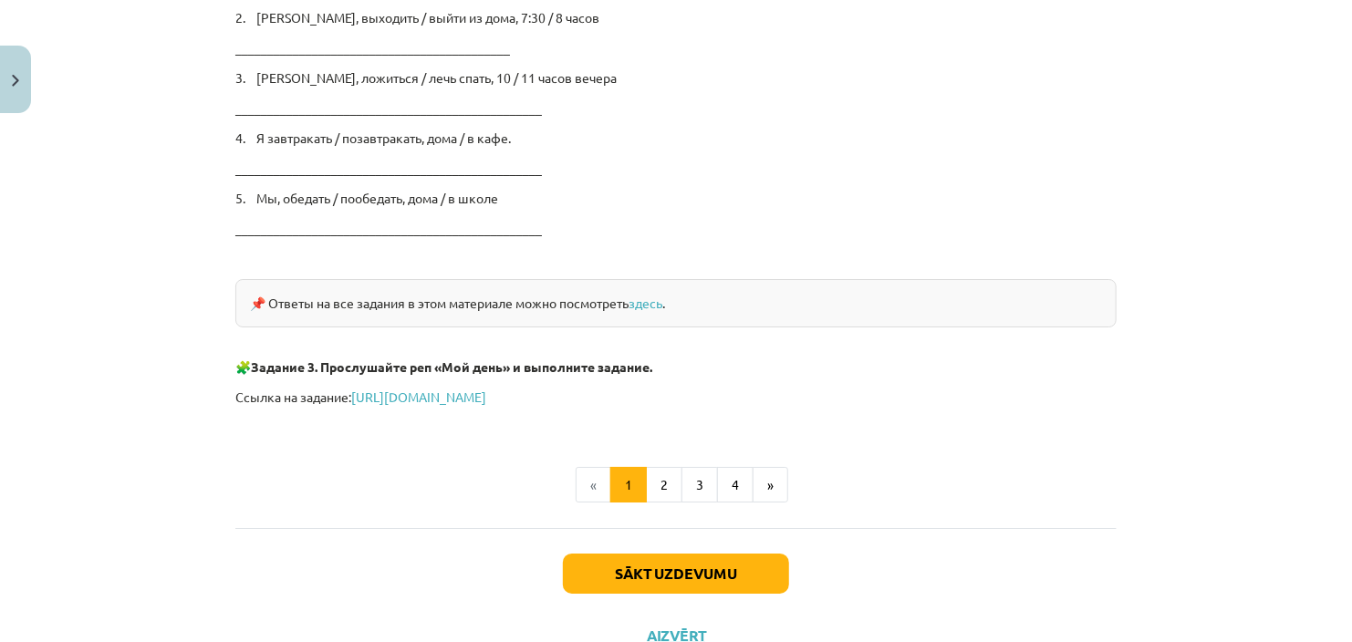
scroll to position [3039, 0]
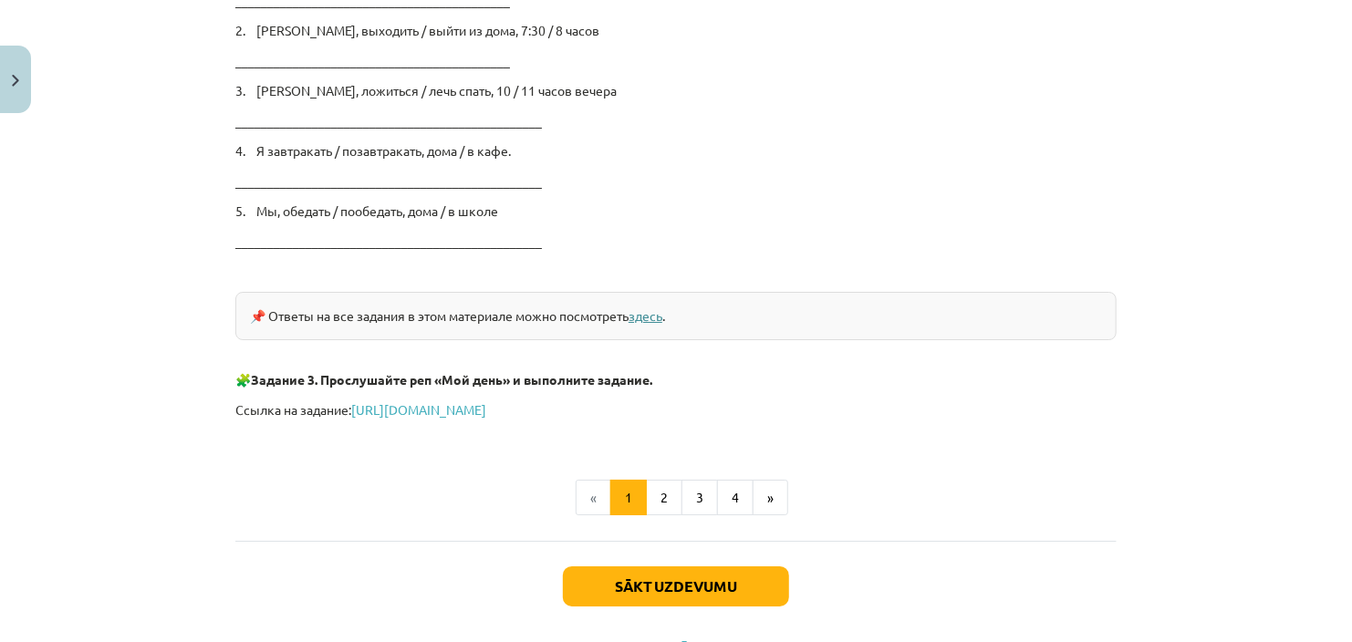
click link "здесь"
click button "Sākt uzdevumu"
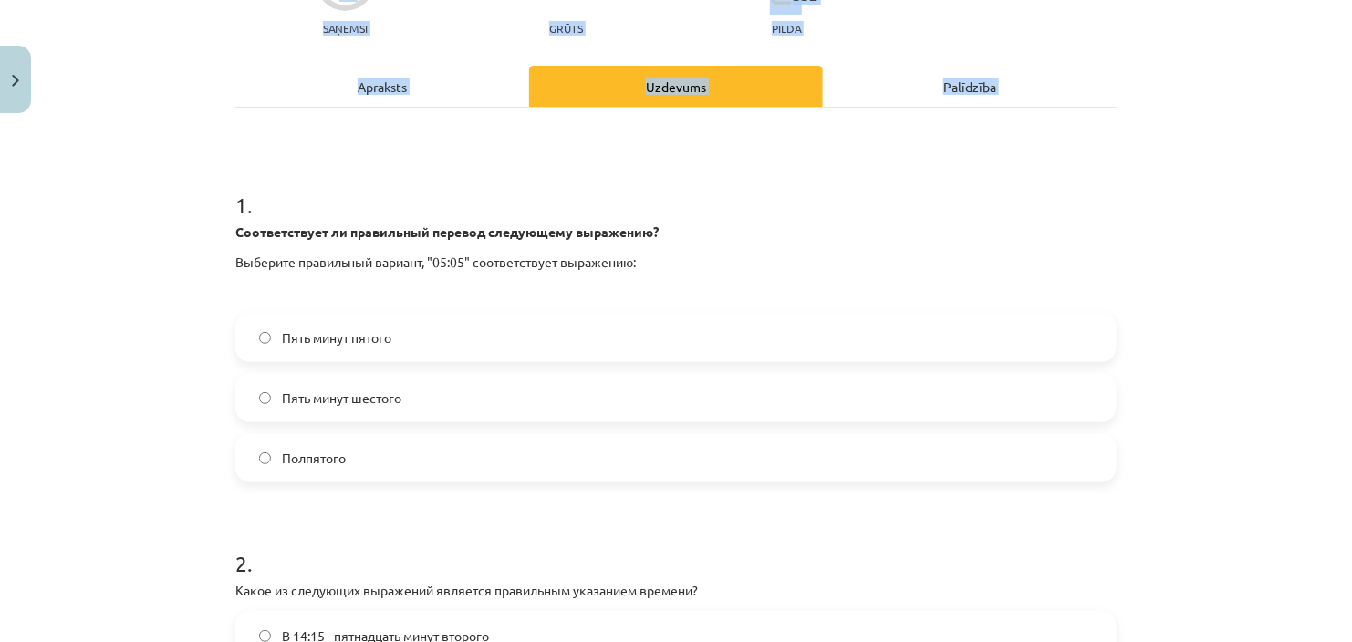
scroll to position [612, 0]
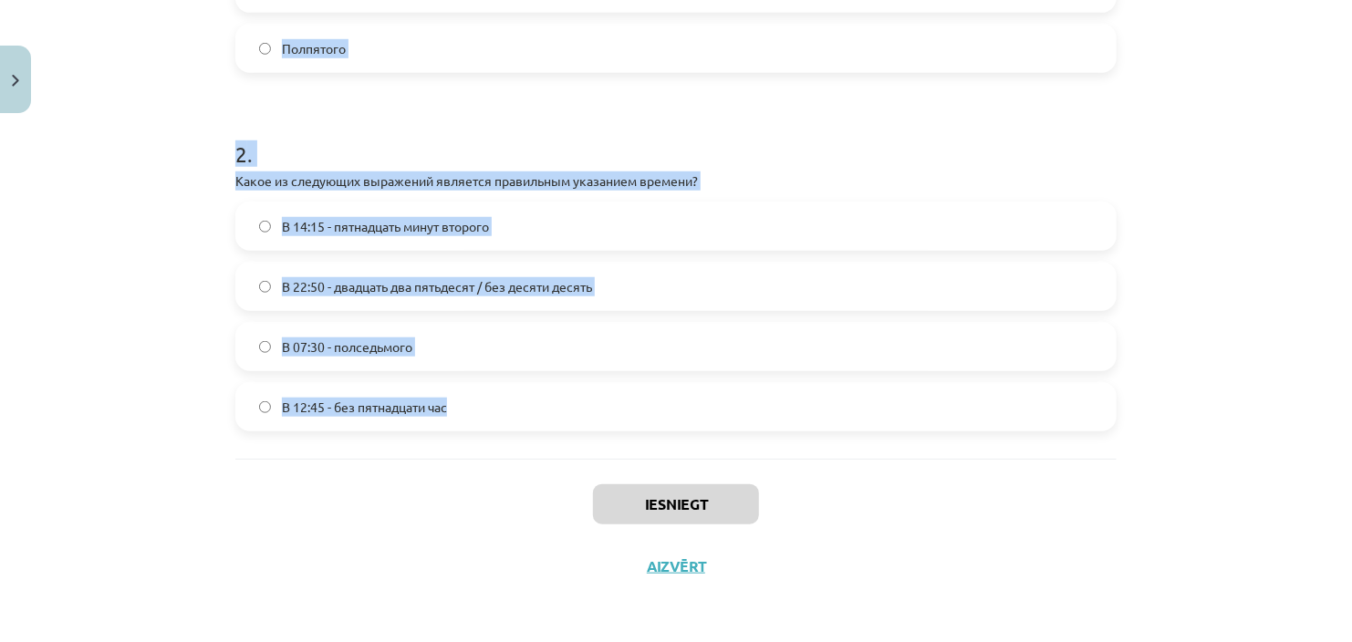
drag, startPoint x: 228, startPoint y: 209, endPoint x: 477, endPoint y: 448, distance: 345.1
click div "4 XP Saņemsi Grūts 532 pilda Apraksts Uzdevums Palīdzība 1 . Соответствует ли п…"
click div "2 . Какое из следующих выражений является правильным указанием времени? В 14:15…"
drag, startPoint x: 223, startPoint y: 147, endPoint x: 451, endPoint y: 404, distance: 343.7
click div "4 XP Saņemsi Grūts 532 pilda Apraksts Uzdevums Palīdzība 1 . Соответствует ли п…"
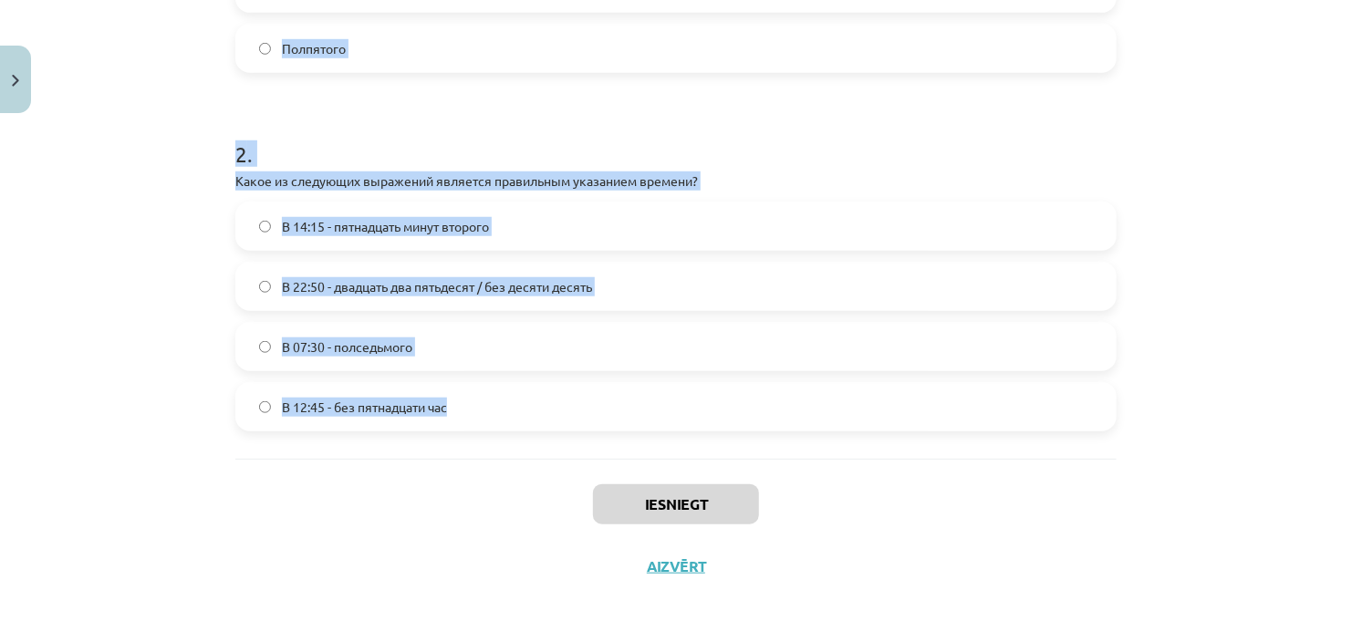
copy form "1 . Соответствует ли правильный перевод следующему выражению? Выберите правильн…"
click div "Mācību tēma: Krievu valodas b1 - 11. klases 1.ieskaites mācību materiāls #12 ⏰ …"
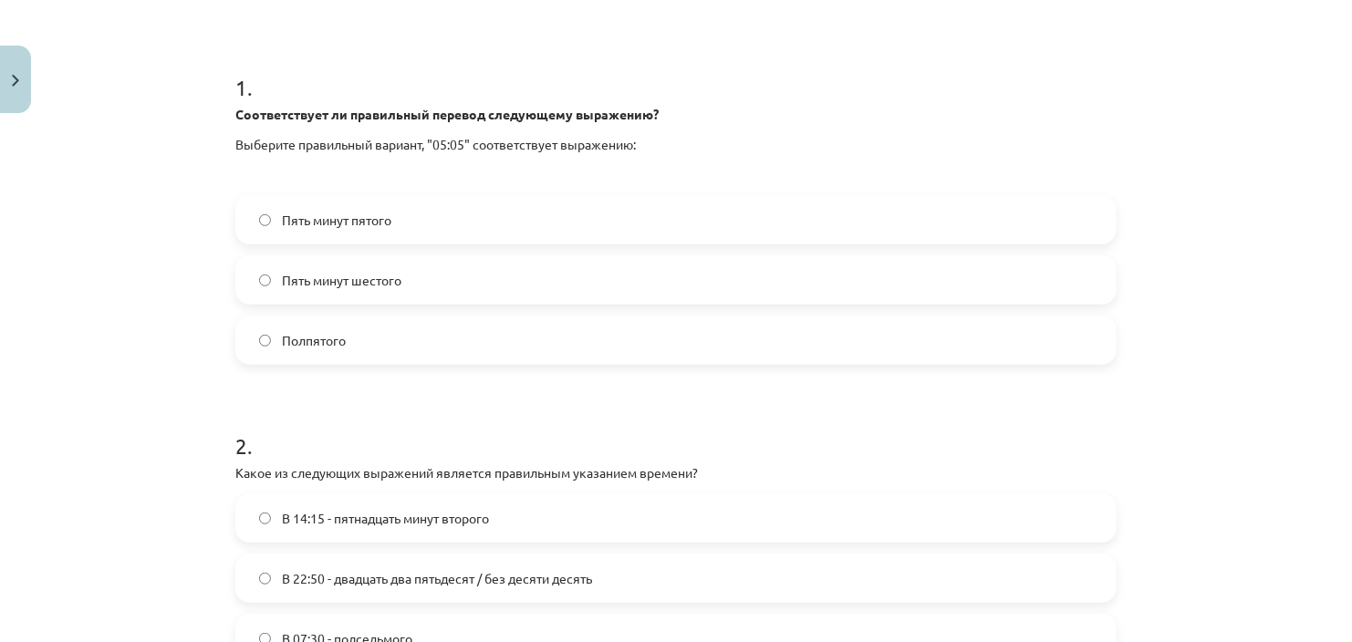
scroll to position [322, 0]
click label "Пять минут шестого"
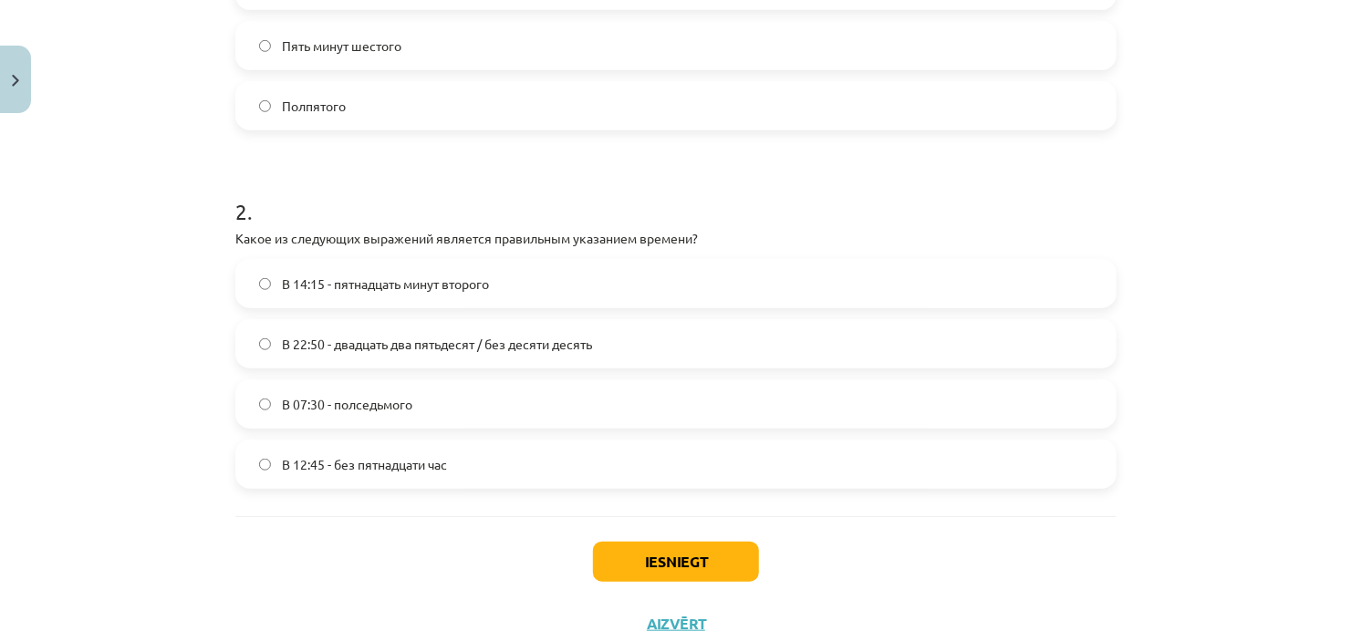
scroll to position [612, 0]
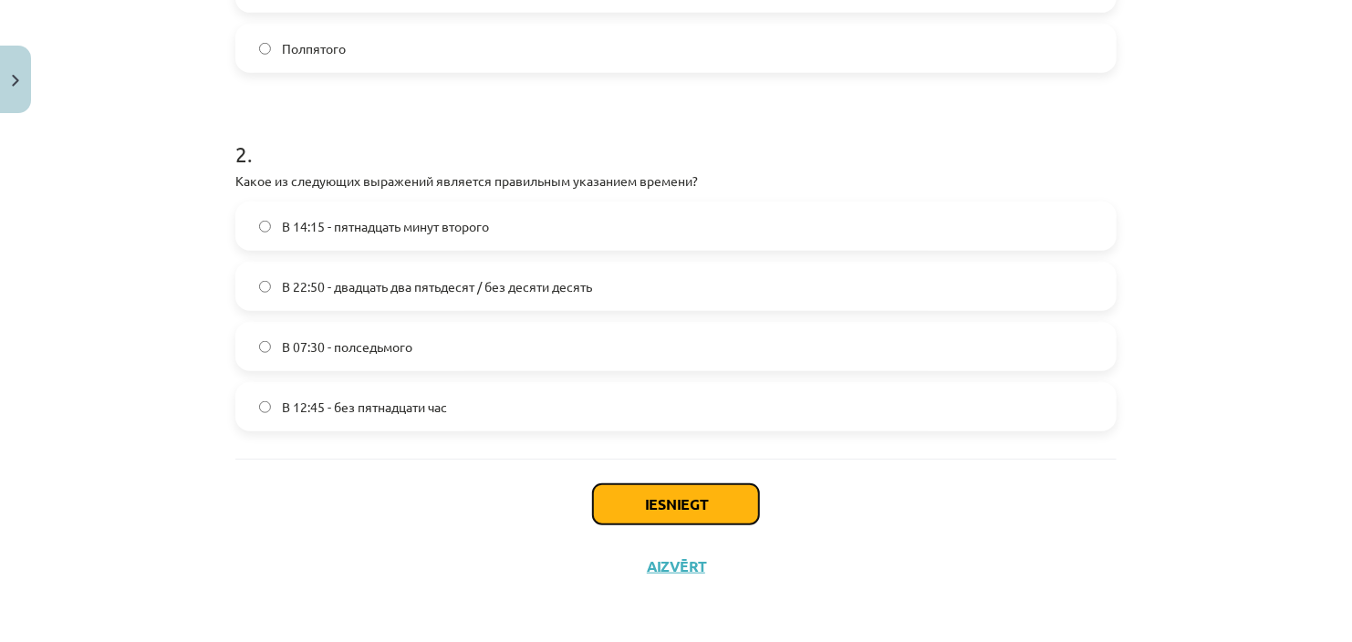
click button "Iesniegt"
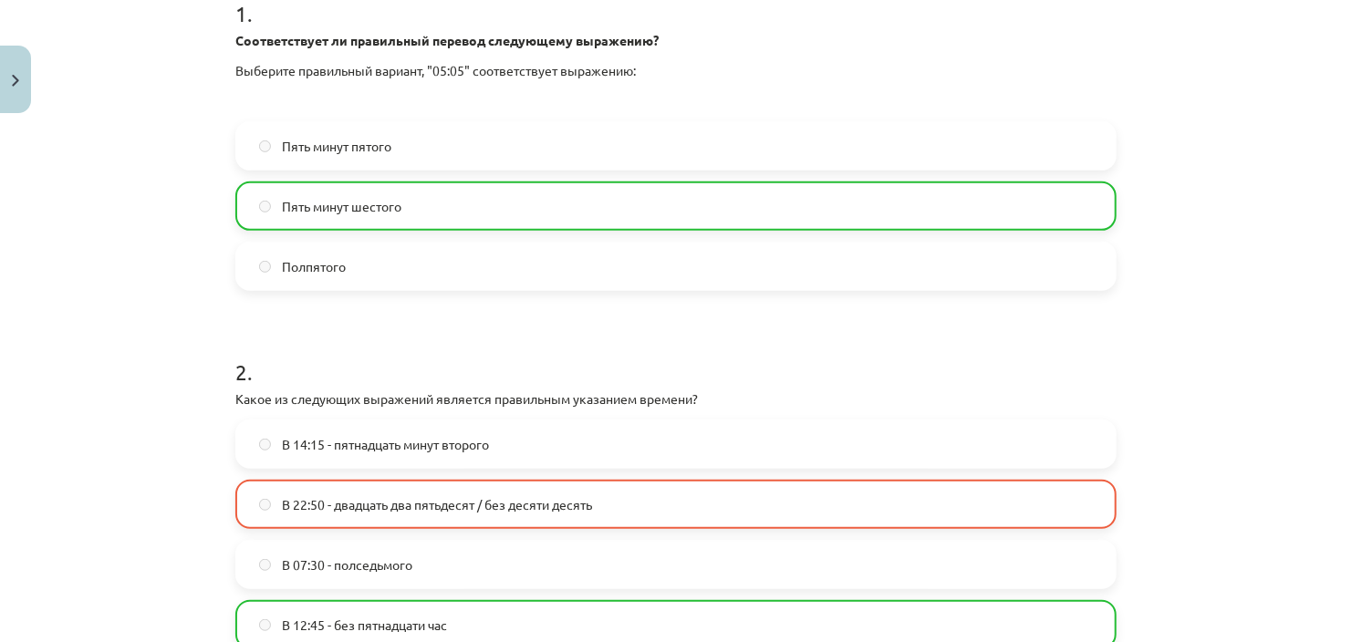
scroll to position [669, 0]
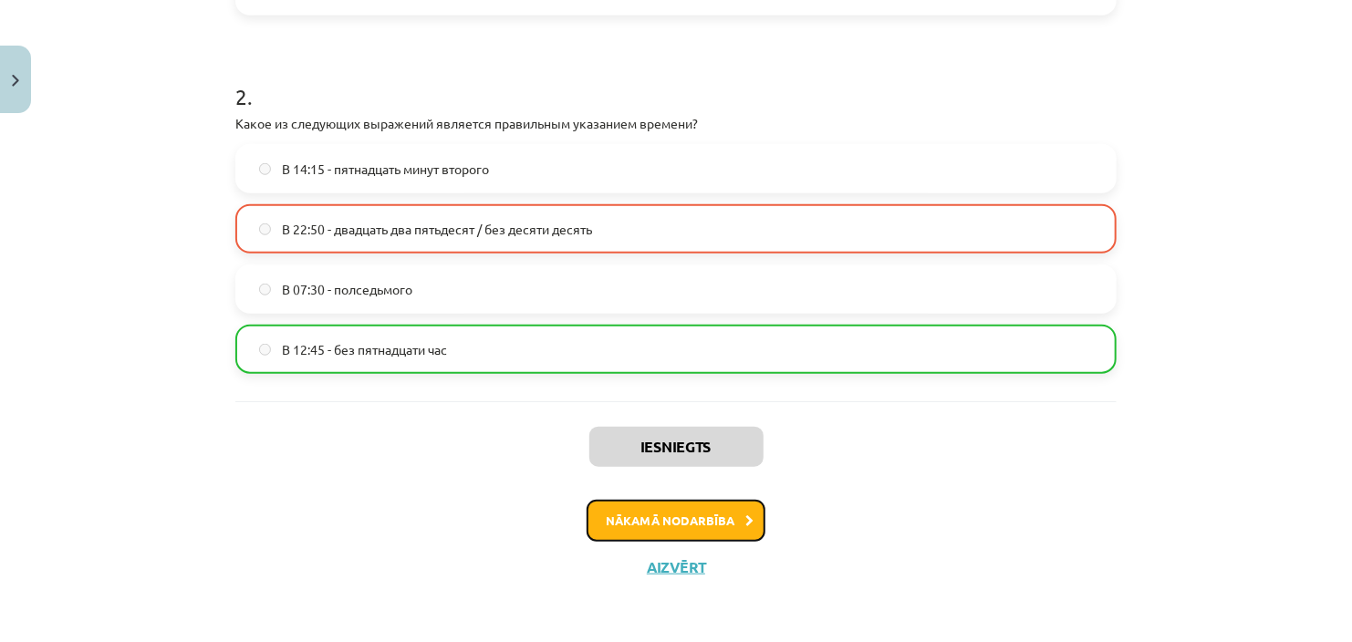
click button "Nākamā nodarbība"
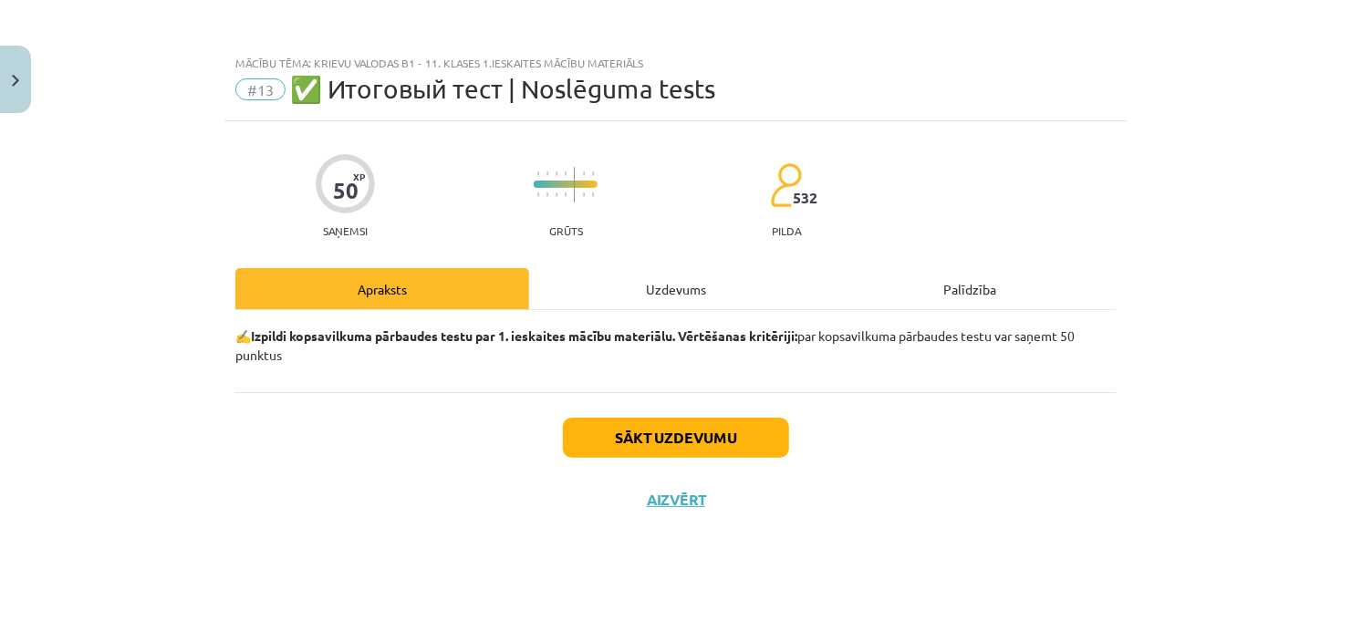
scroll to position [0, 0]
click button "Sākt uzdevumu"
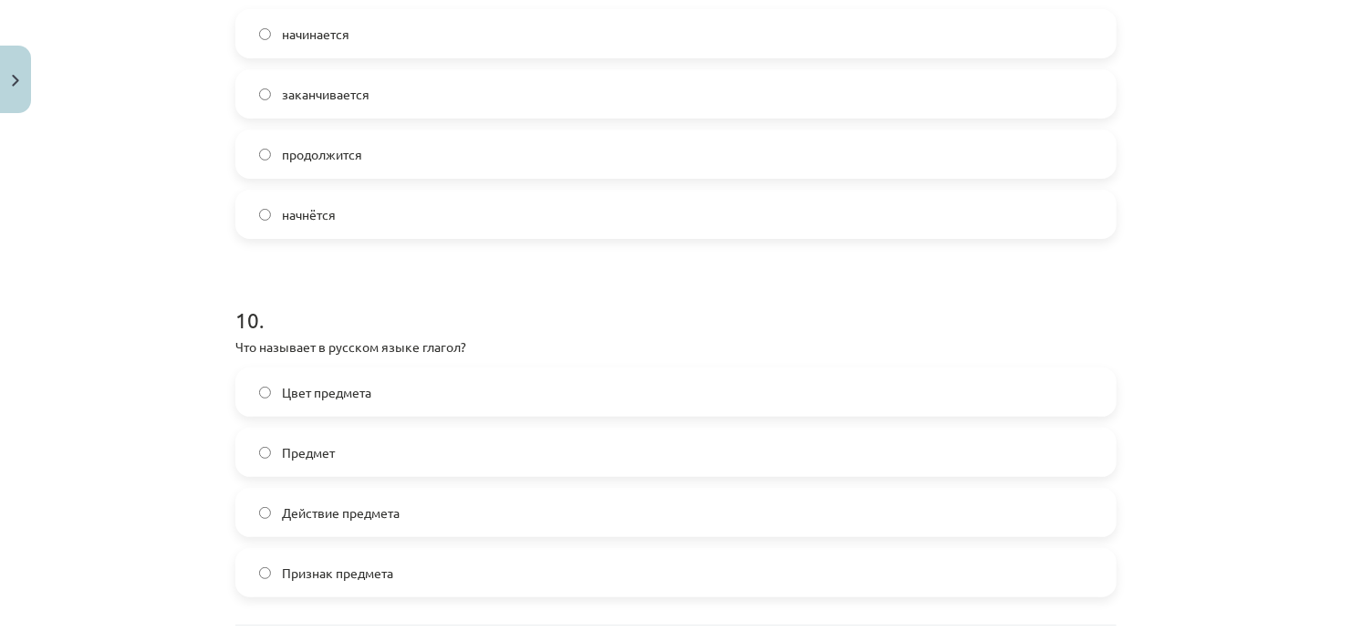
scroll to position [3616, 0]
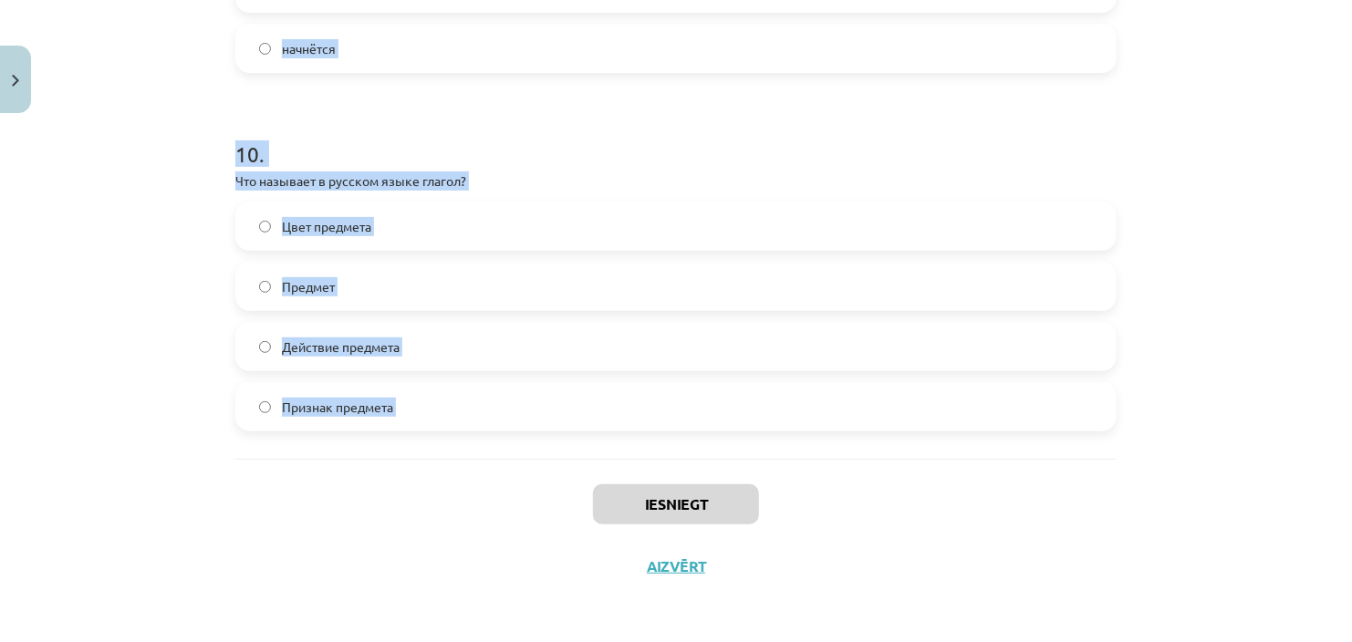
drag, startPoint x: 218, startPoint y: 395, endPoint x: 506, endPoint y: 464, distance: 296.4
click div "50 XP Saņemsi Grūts 532 pilda Apraksts Uzdevums Palīdzība 1 . Укажите сложнопод…"
copy form "1 . Укажите сложноподчинённое предложение с придаточной частью причины. Неужели…"
click div "Mācību tēma: Krievu valodas b1 - 11. klases 1.ieskaites mācību materiāls #13 ✅ …"
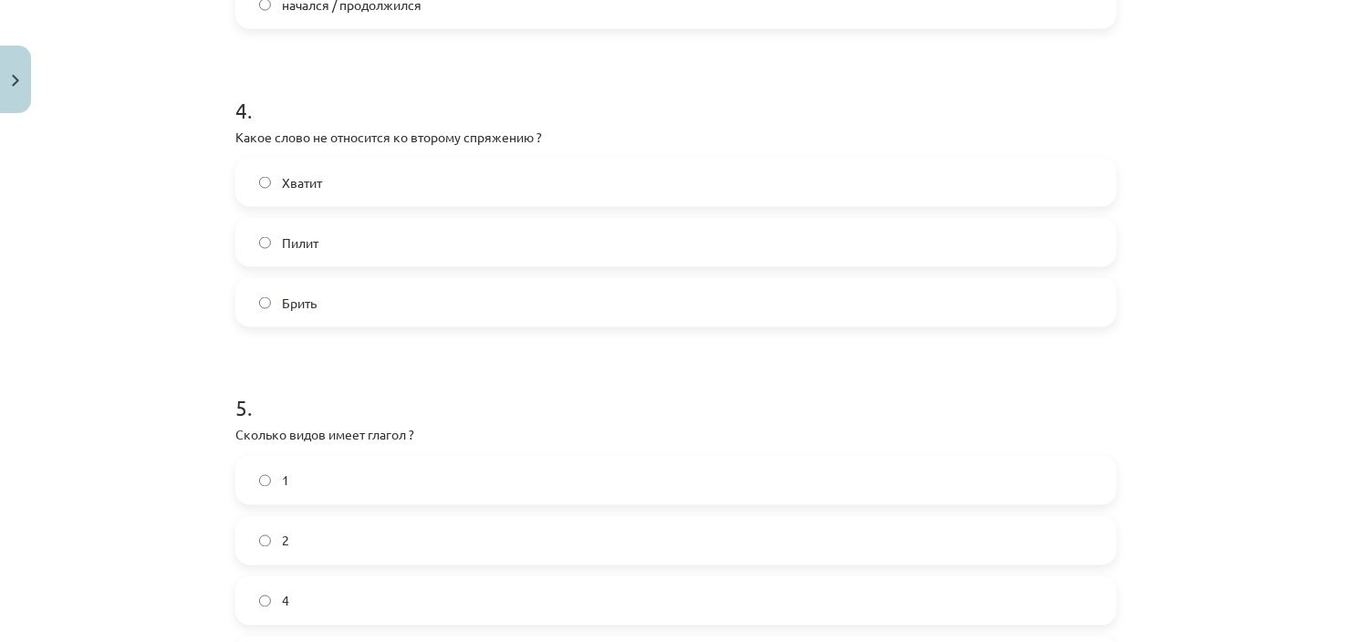
scroll to position [1363, 0]
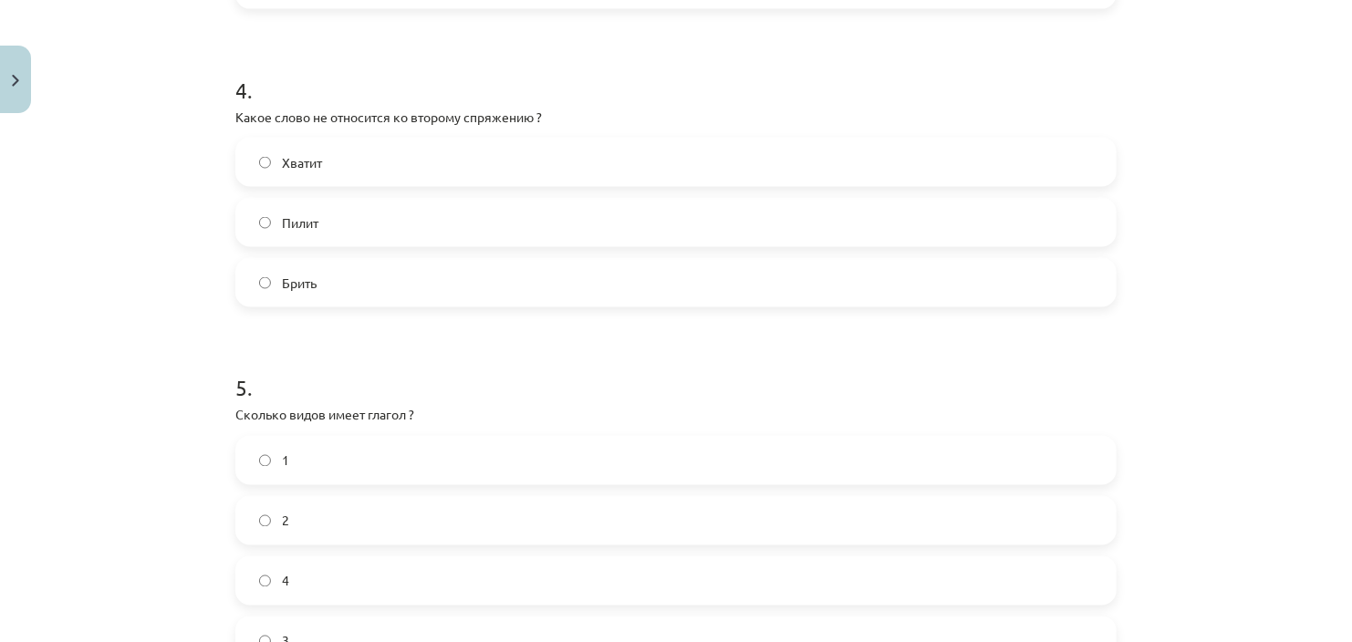
click span "Пилит"
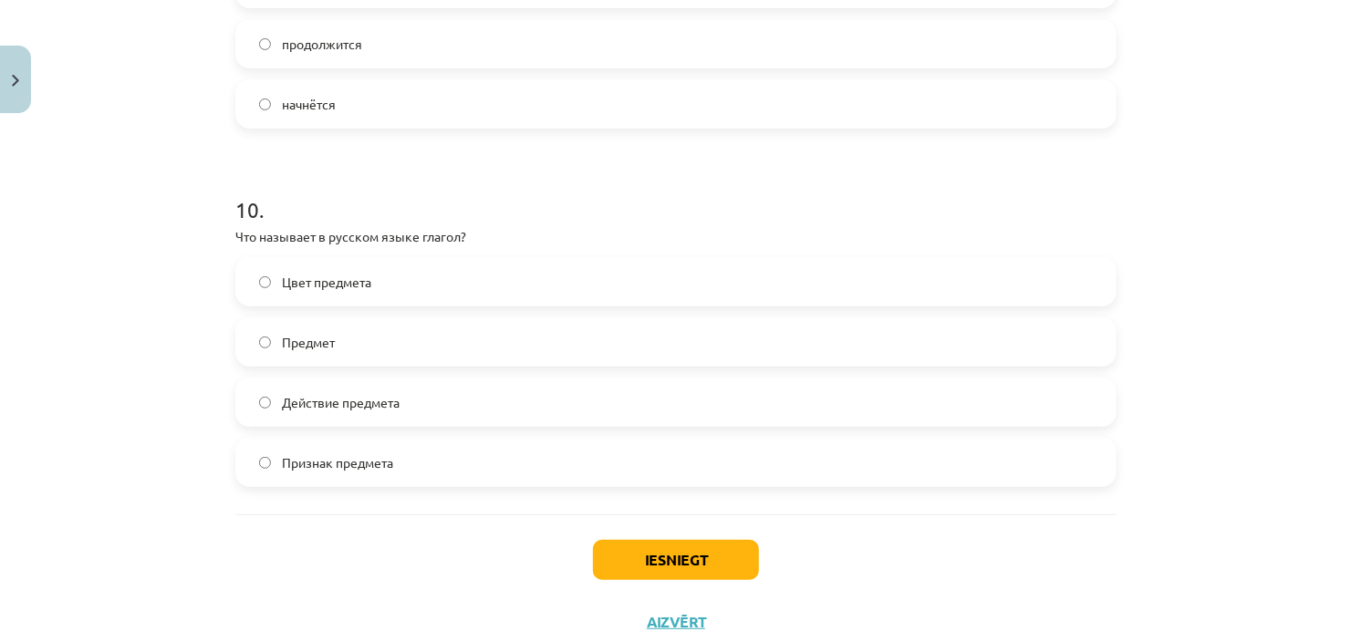
scroll to position [3612, 0]
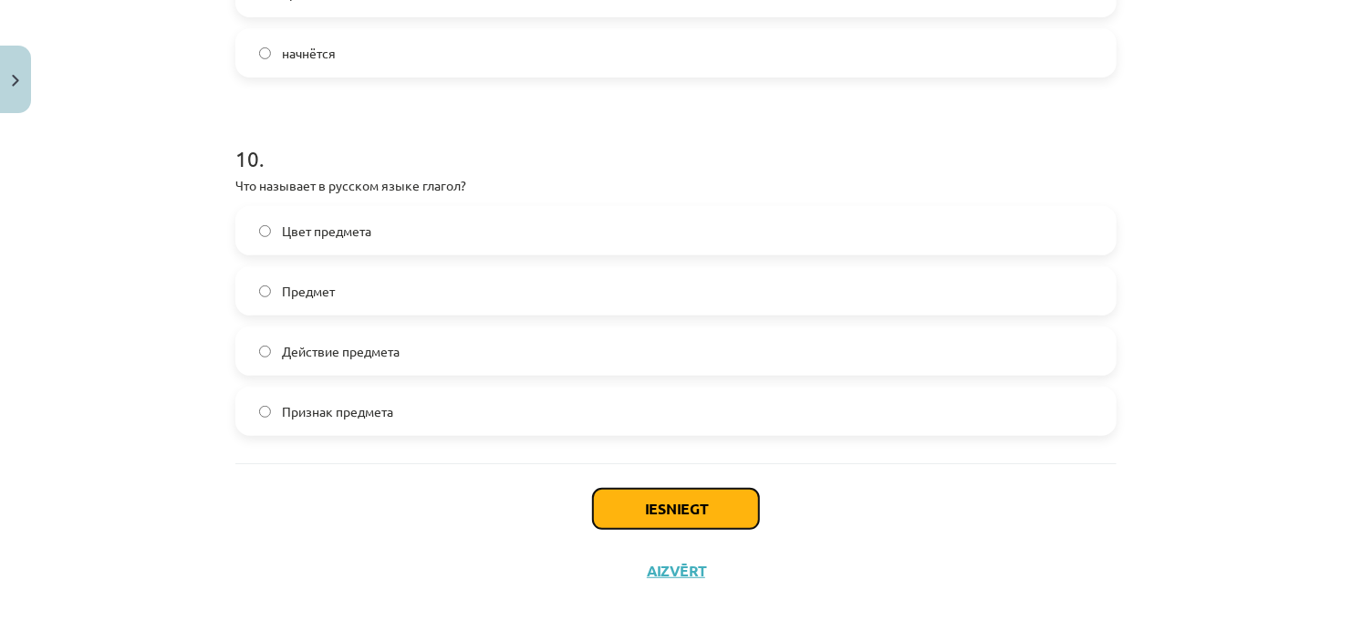
click button "Iesniegt"
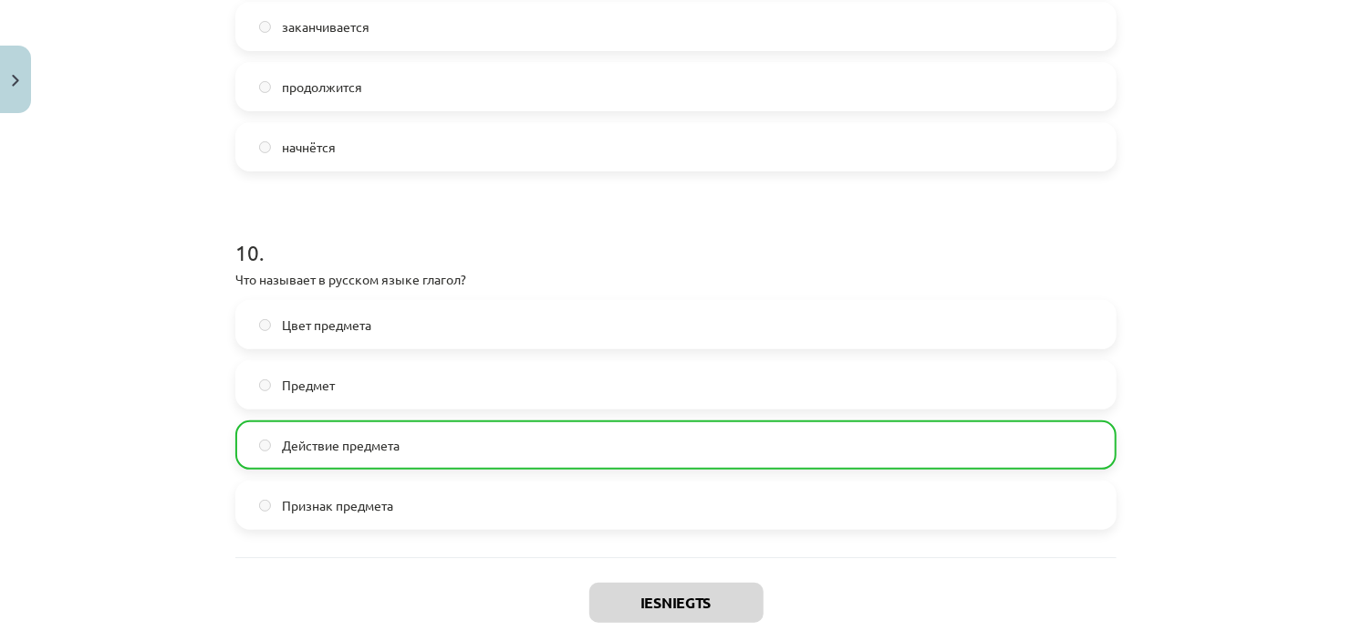
scroll to position [3674, 0]
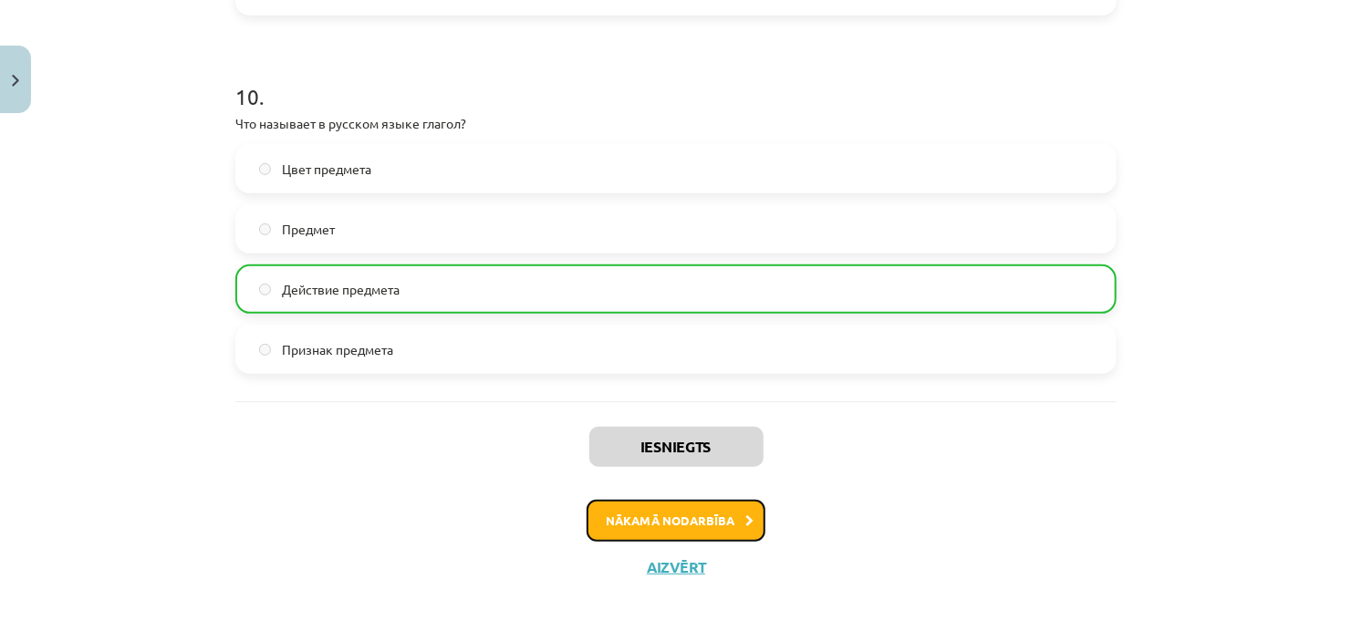
click button "Nākamā nodarbība"
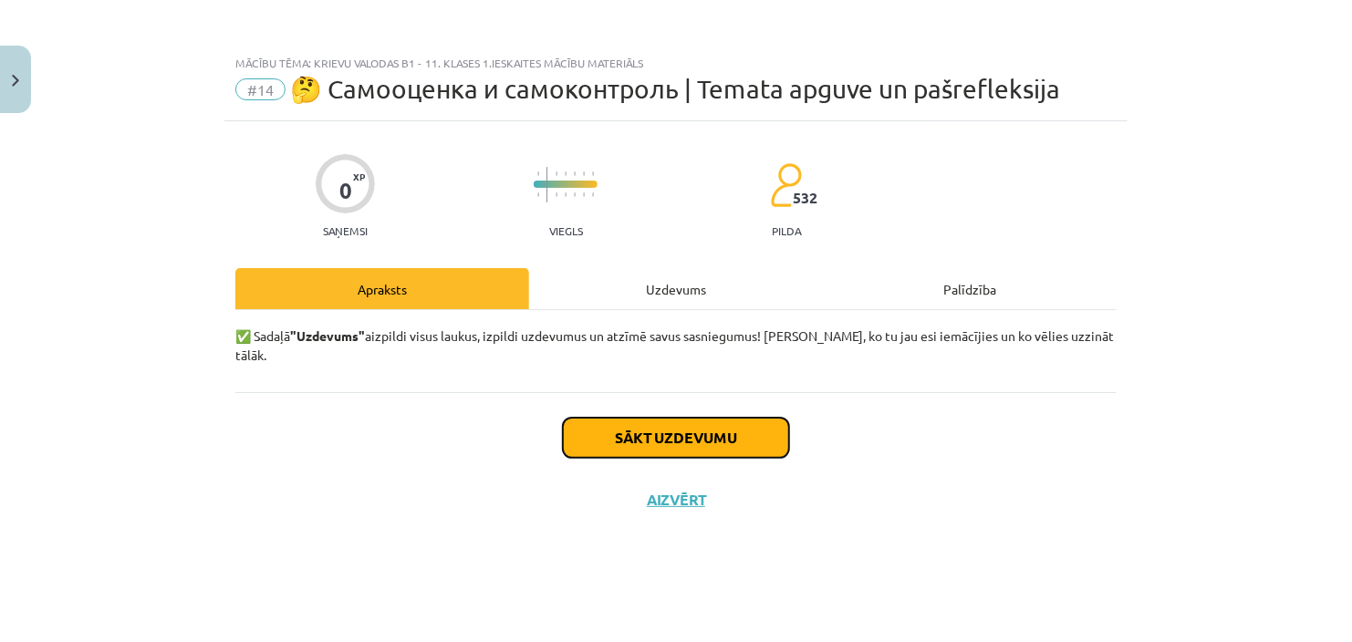
click button "Sākt uzdevumu"
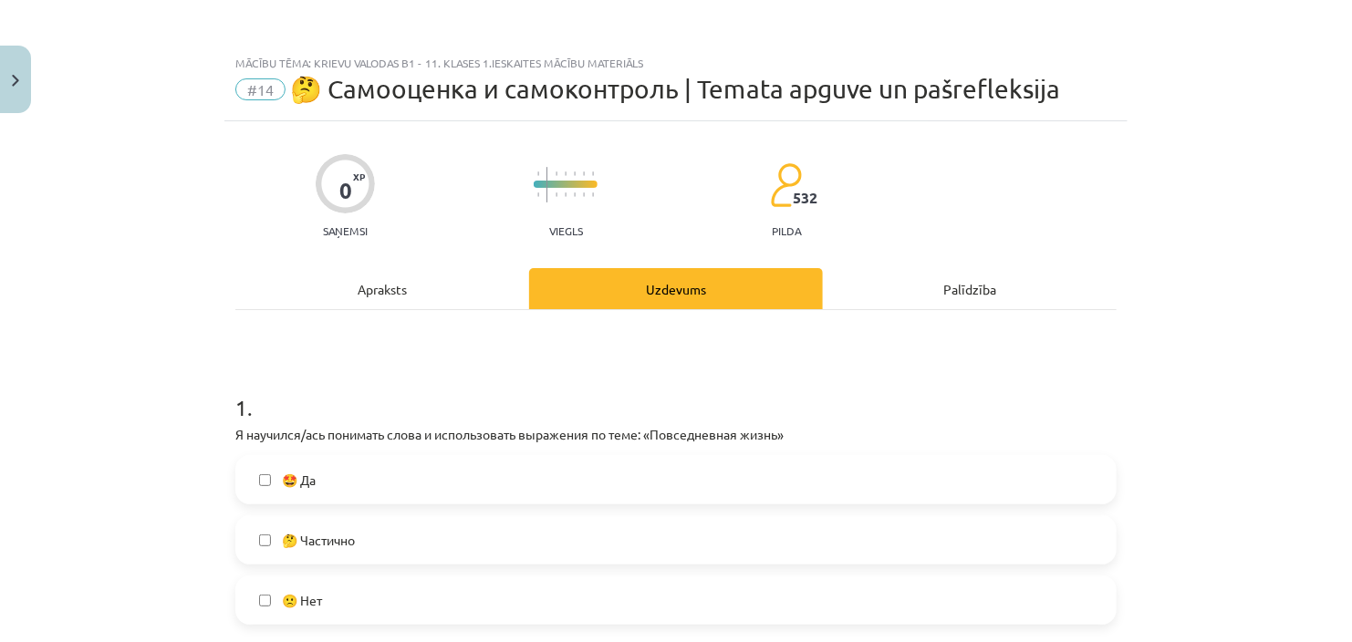
click span "🤩 Да"
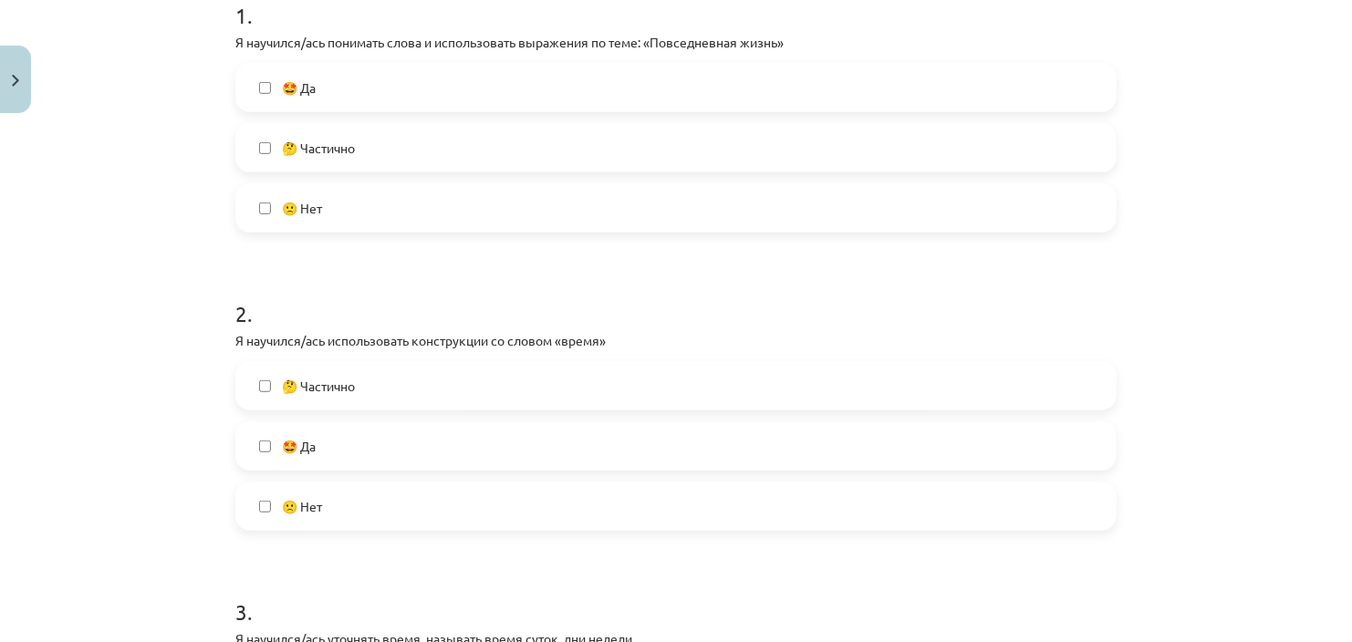
scroll to position [436, 0]
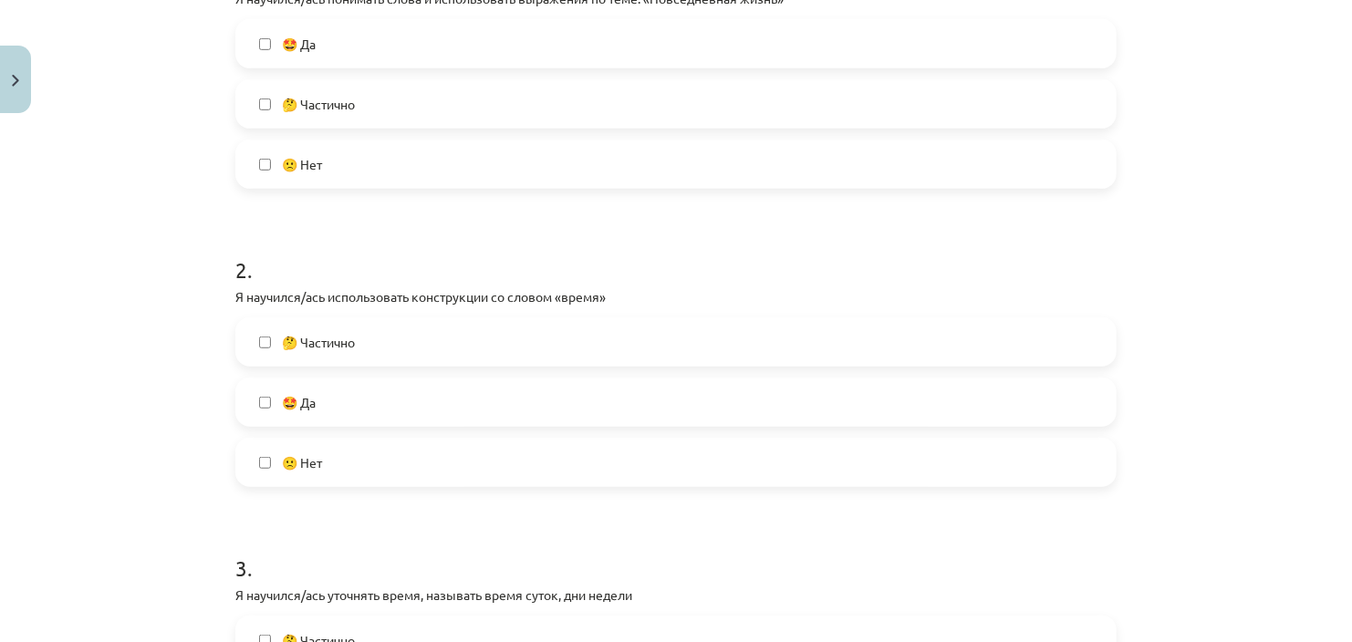
click label "🤩 Да"
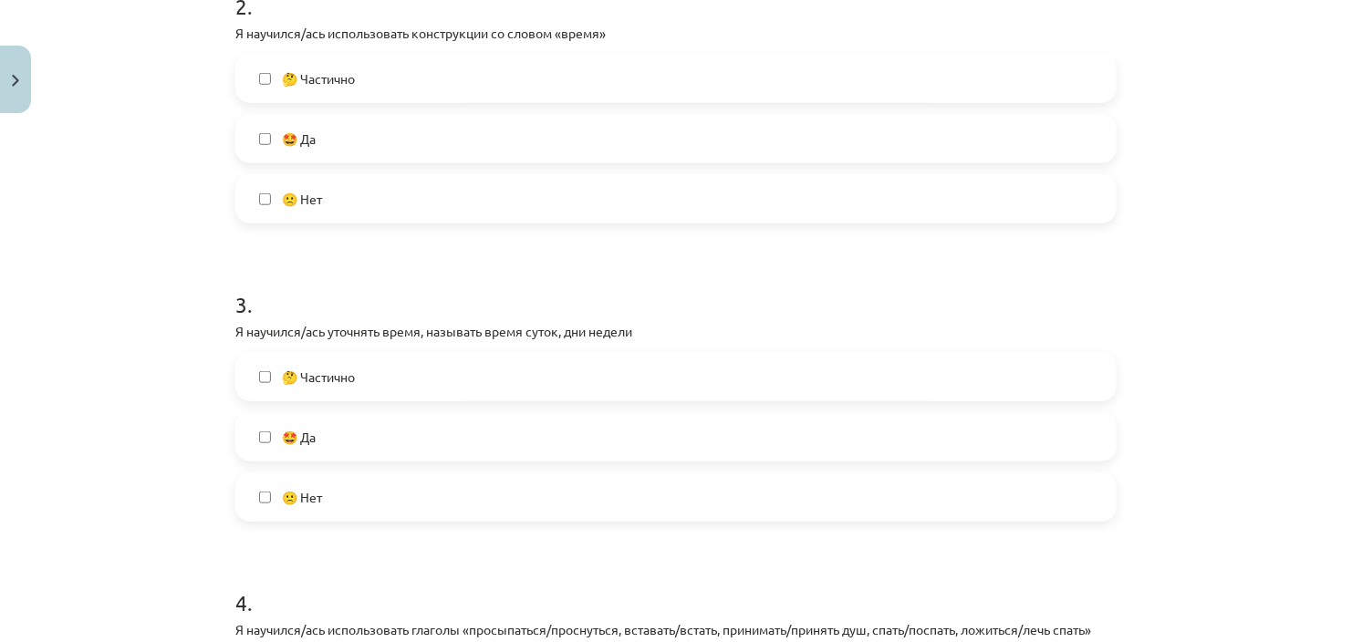
scroll to position [703, 0]
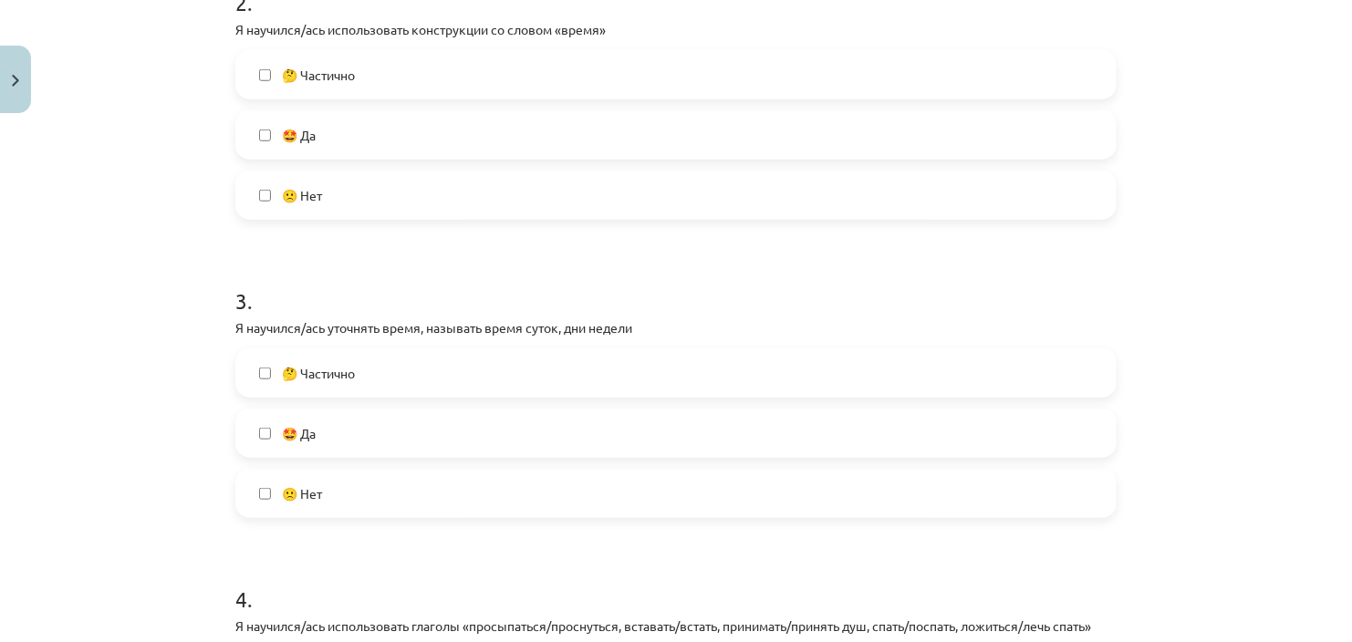
click span "🤩 Да"
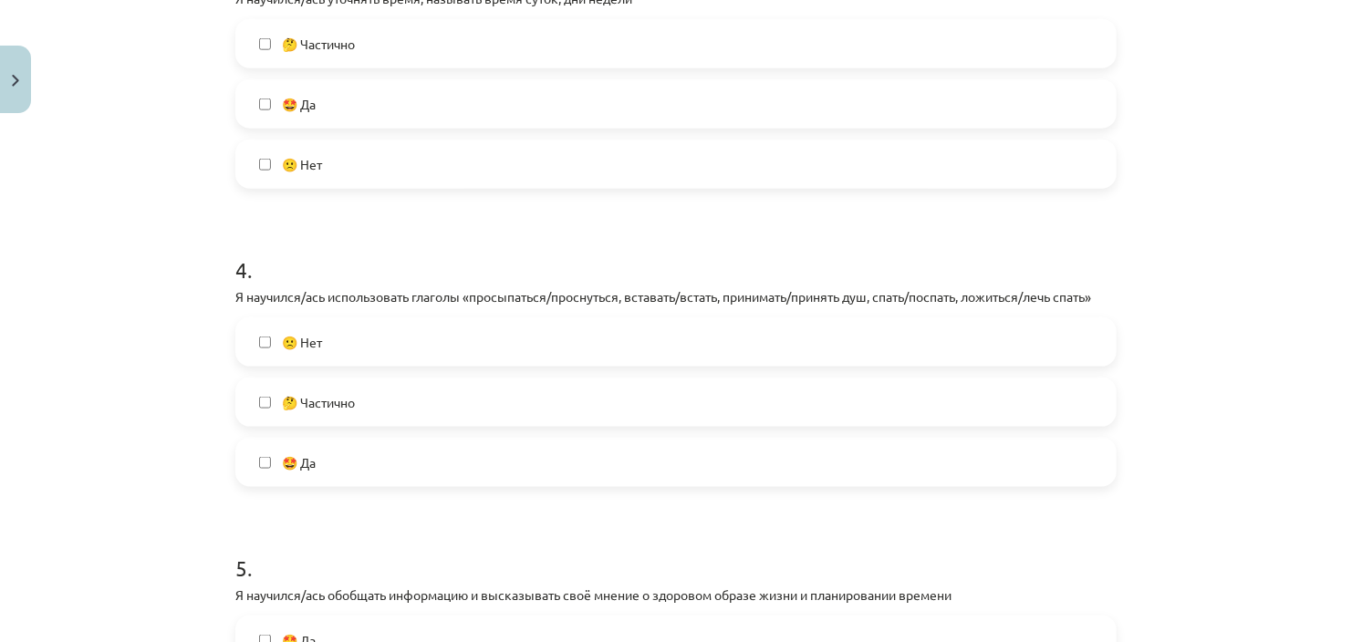
scroll to position [1066, 0]
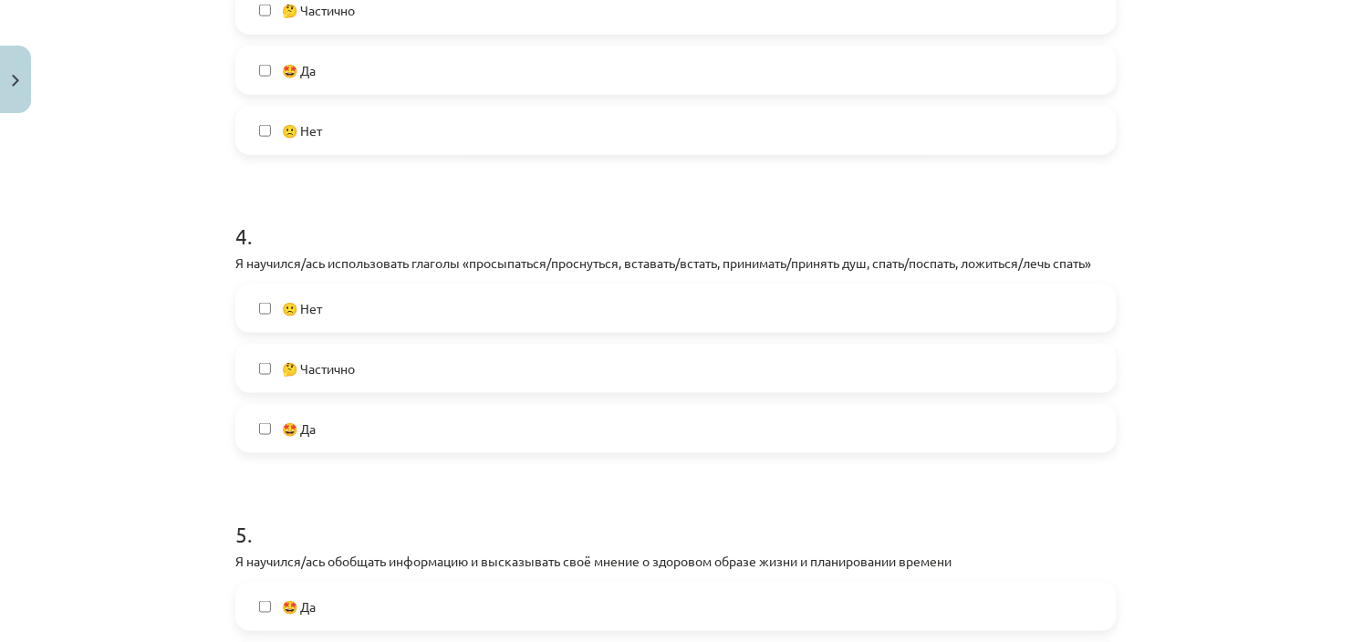
click label "🤩 Да"
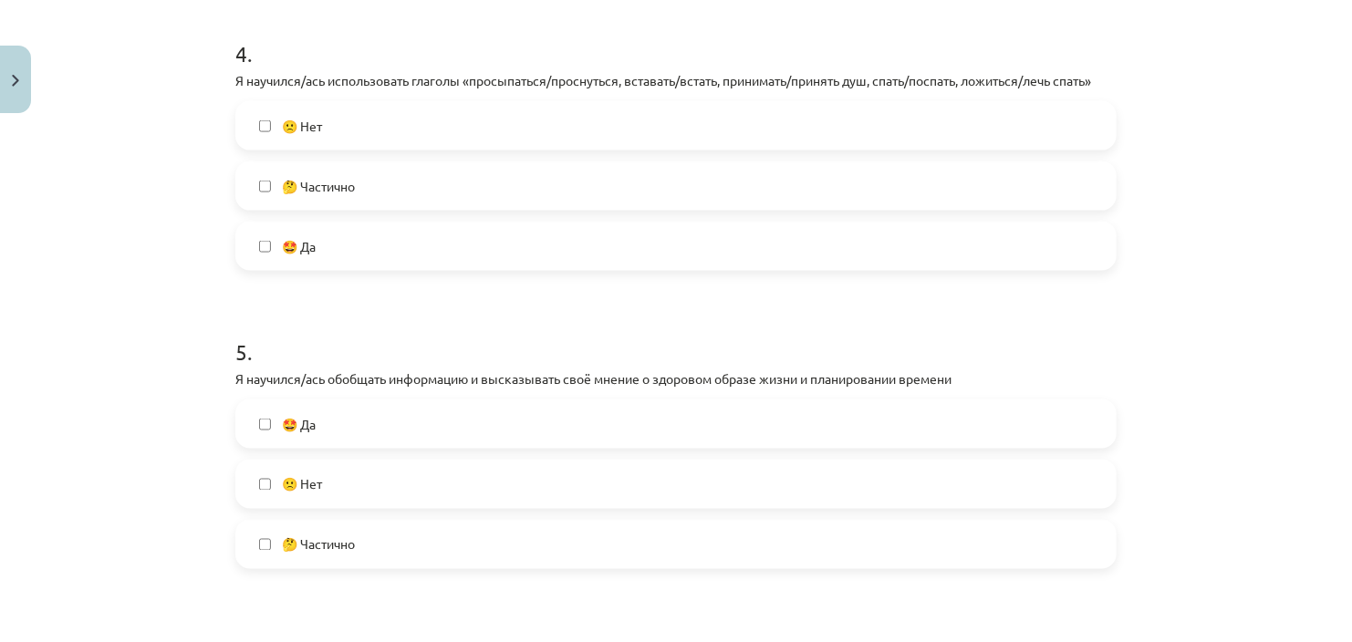
scroll to position [1267, 0]
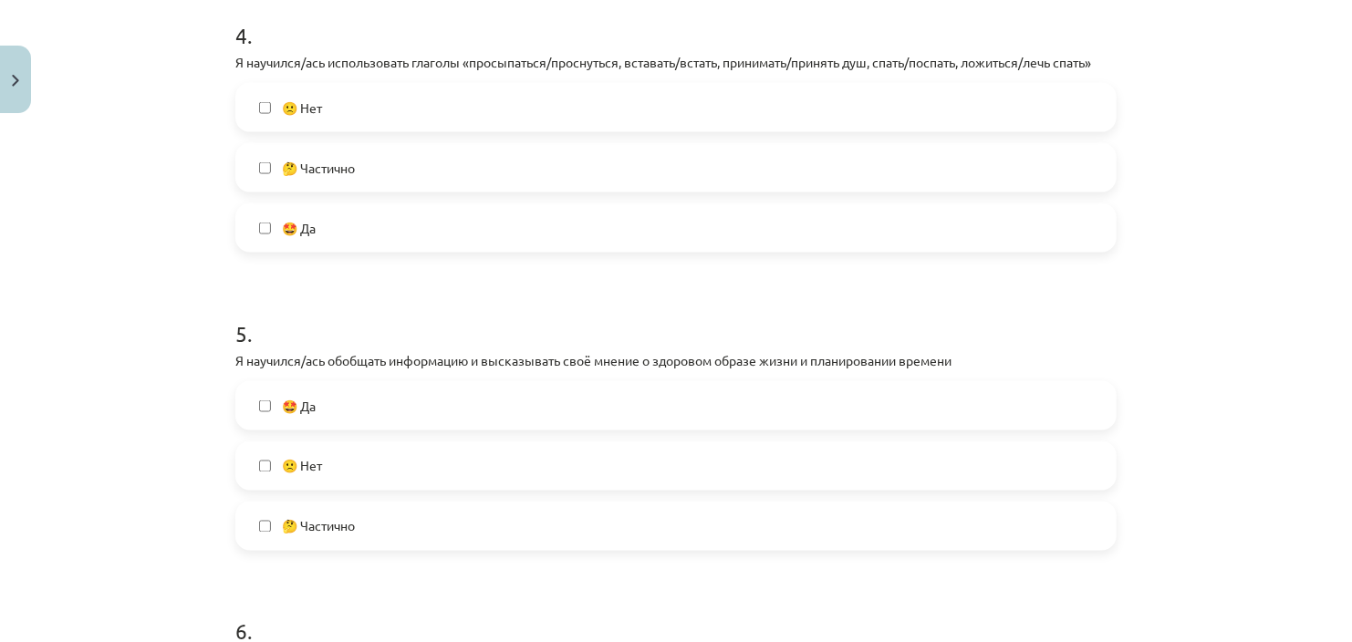
click label "🤩 Да"
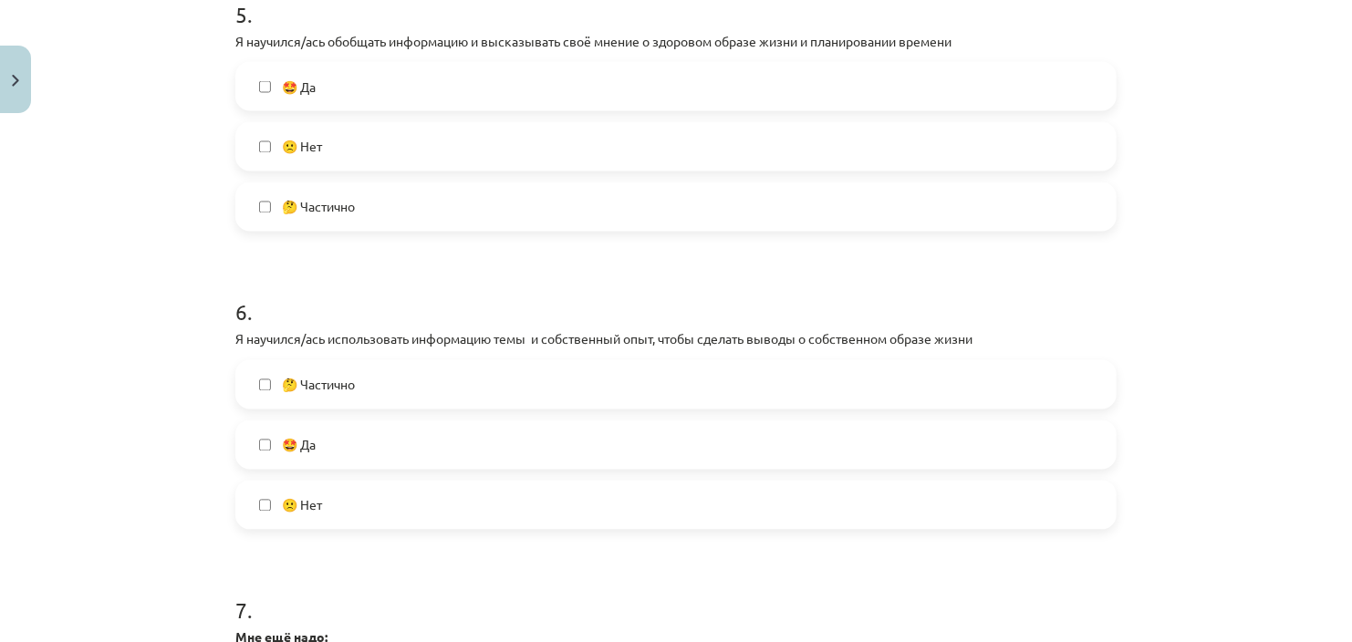
scroll to position [1762, 0]
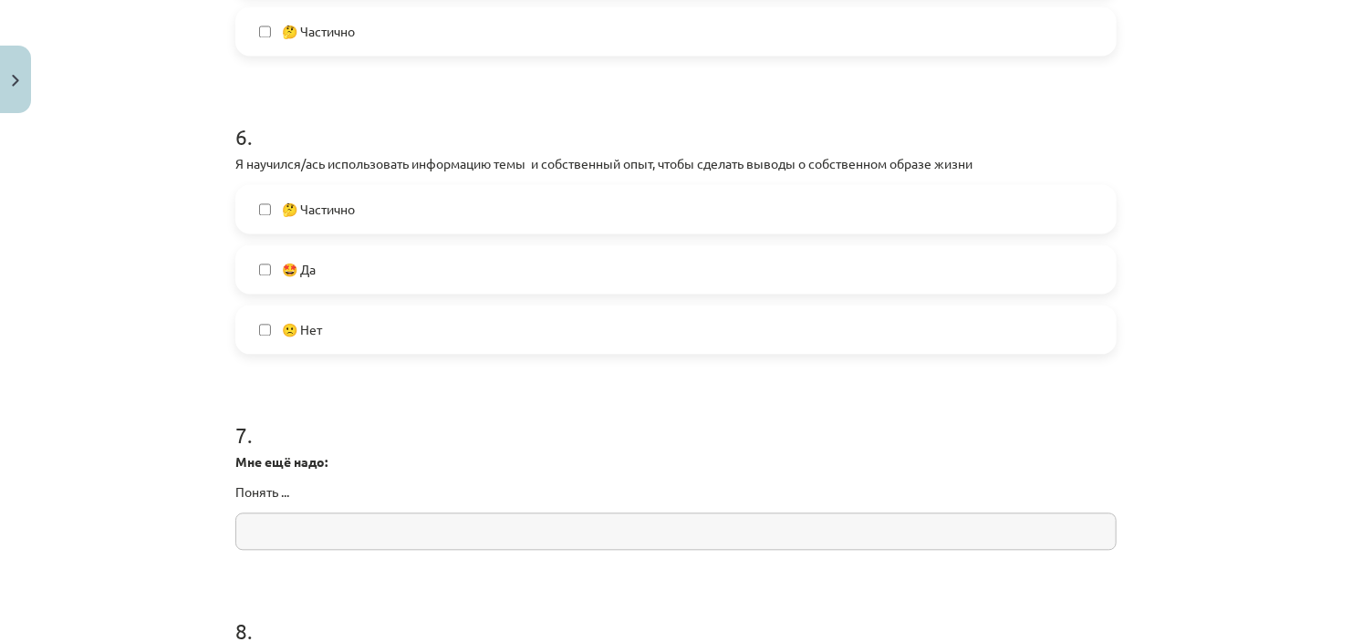
click label "🤩 Да"
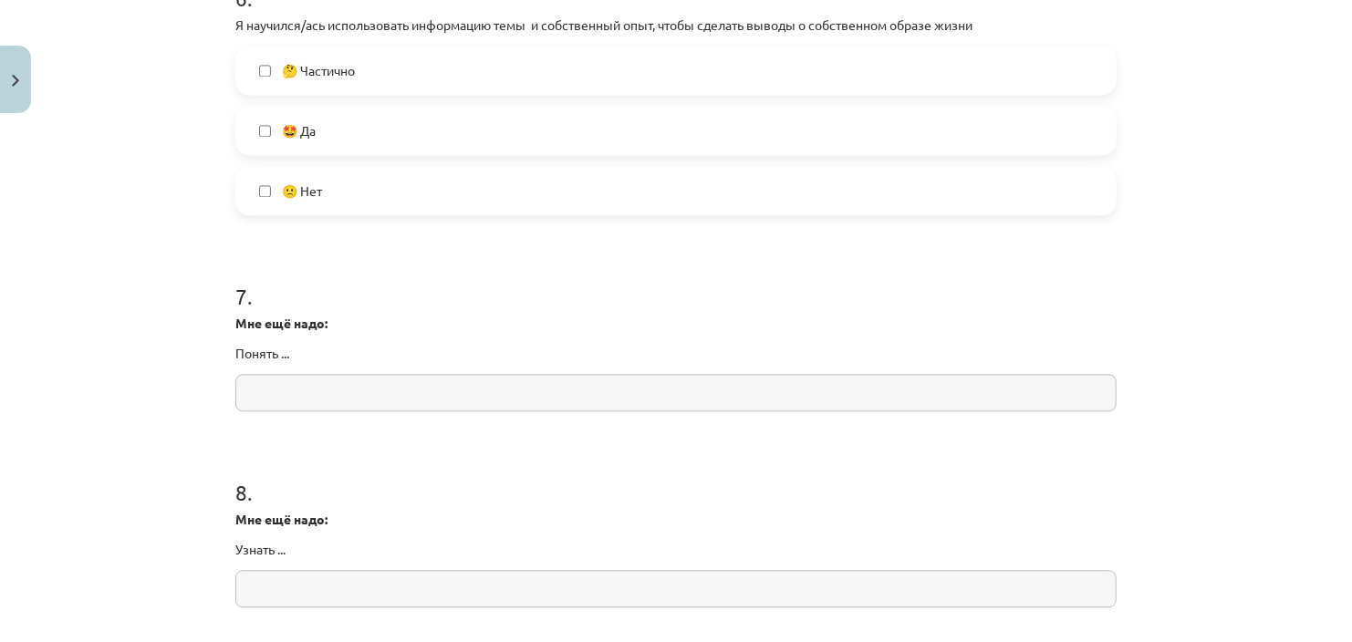
scroll to position [1919, 0]
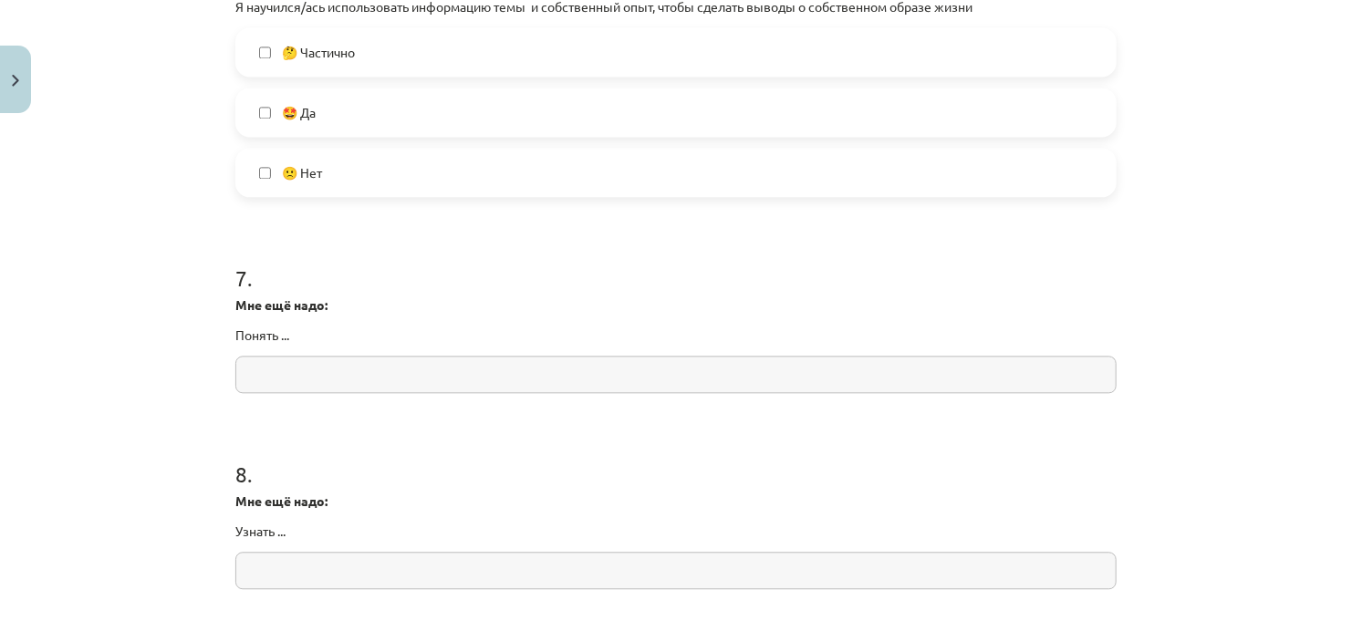
click input "text"
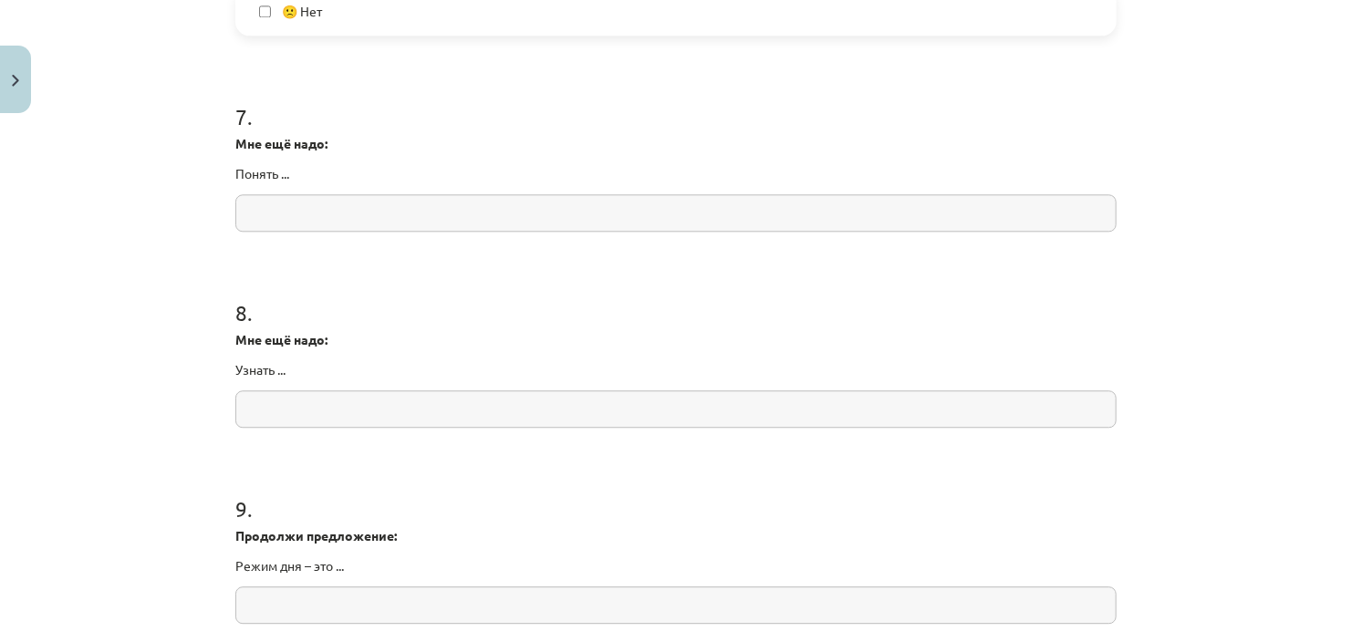
scroll to position [2084, 0]
click input "text"
paste input "****"
type input "****"
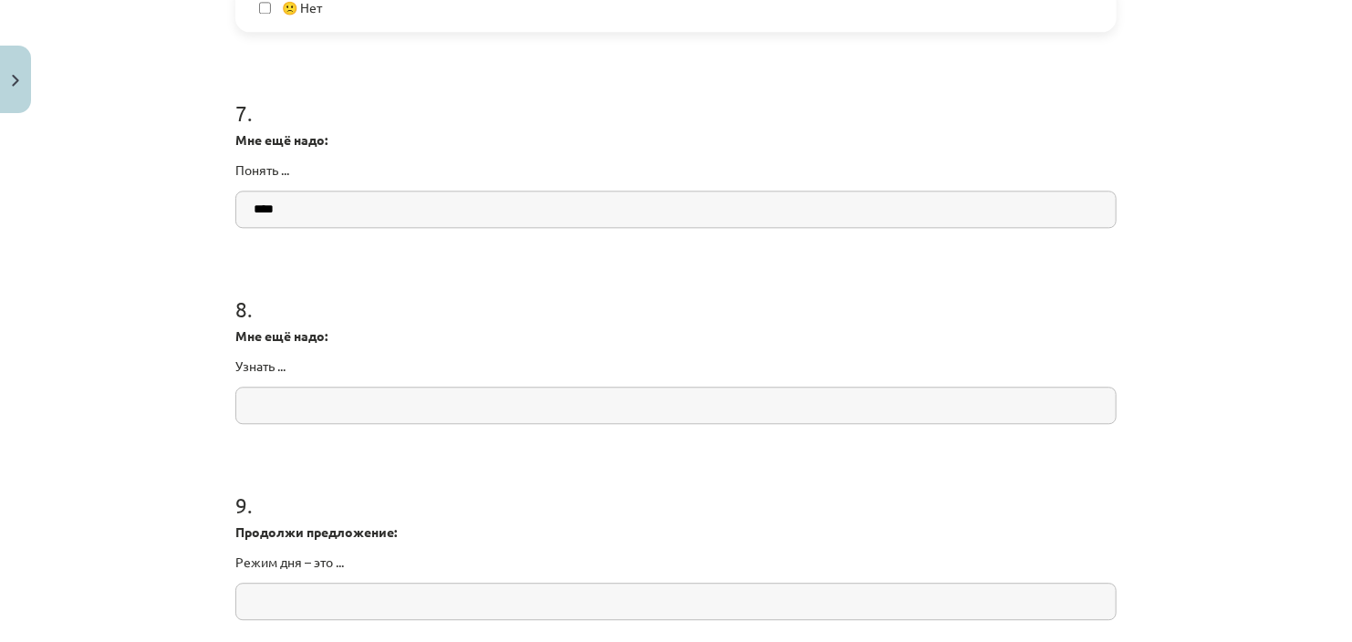
click input "text"
drag, startPoint x: 260, startPoint y: 410, endPoint x: 248, endPoint y: 399, distance: 15.5
click input "text"
paste input "****"
click input "****"
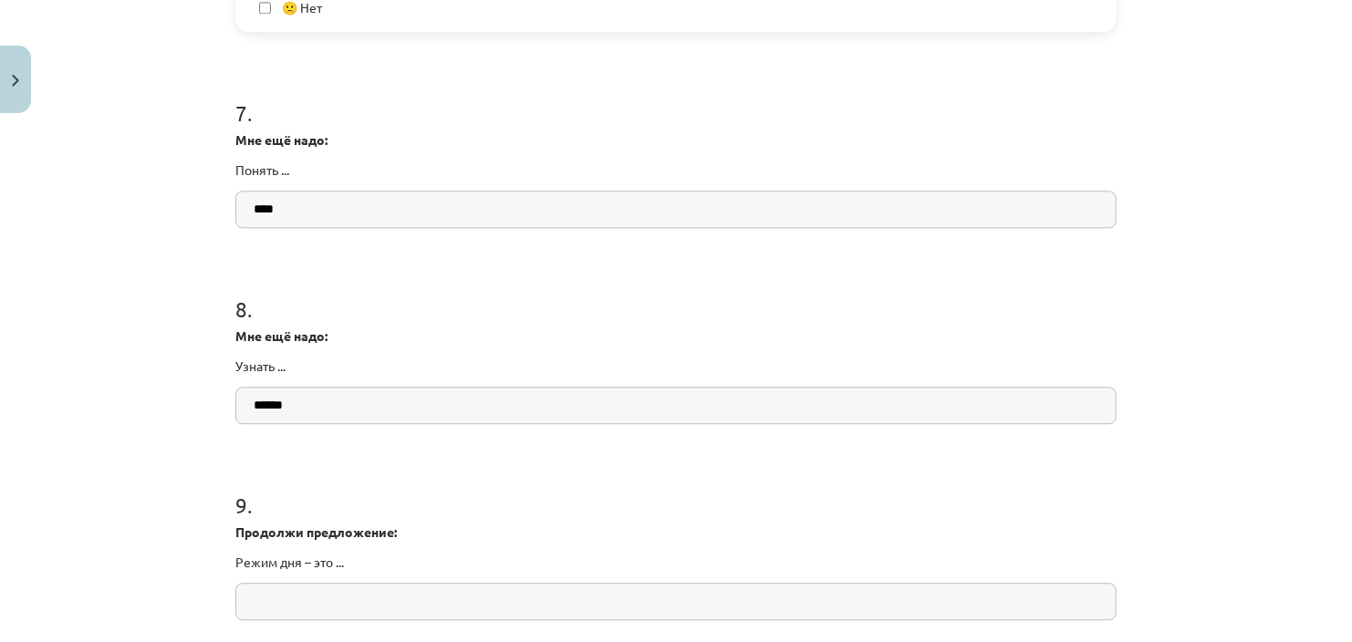
paste input "**********"
type input "**********"
drag, startPoint x: 232, startPoint y: 559, endPoint x: 272, endPoint y: 561, distance: 40.2
click p "Режим дня – это ..."
click div "Mācību tēma: Krievu valodas b1 - 11. klases 1.ieskaites mācību materiāls #14 🤔 …"
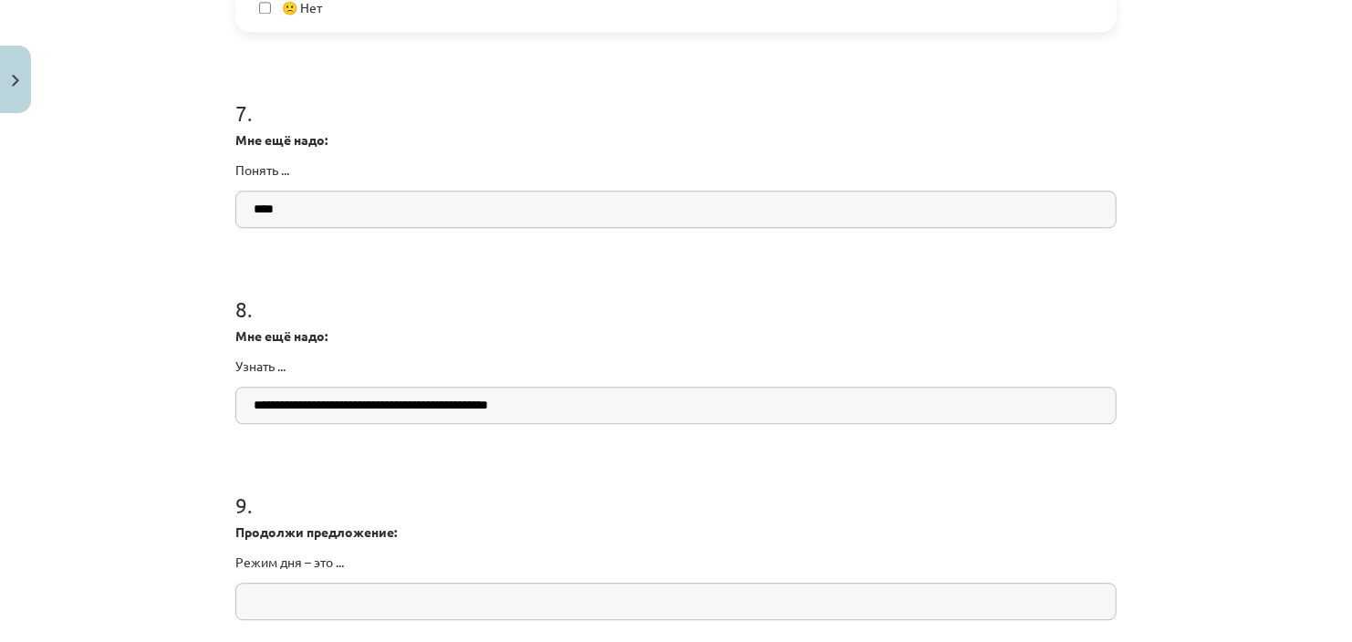
drag, startPoint x: 230, startPoint y: 526, endPoint x: 360, endPoint y: 544, distance: 131.6
click div "Продолжи предложение: Режим дня – это ..."
copy div "Продолжи предложение: Режим дня – это ..."
click input "text"
paste input "**********"
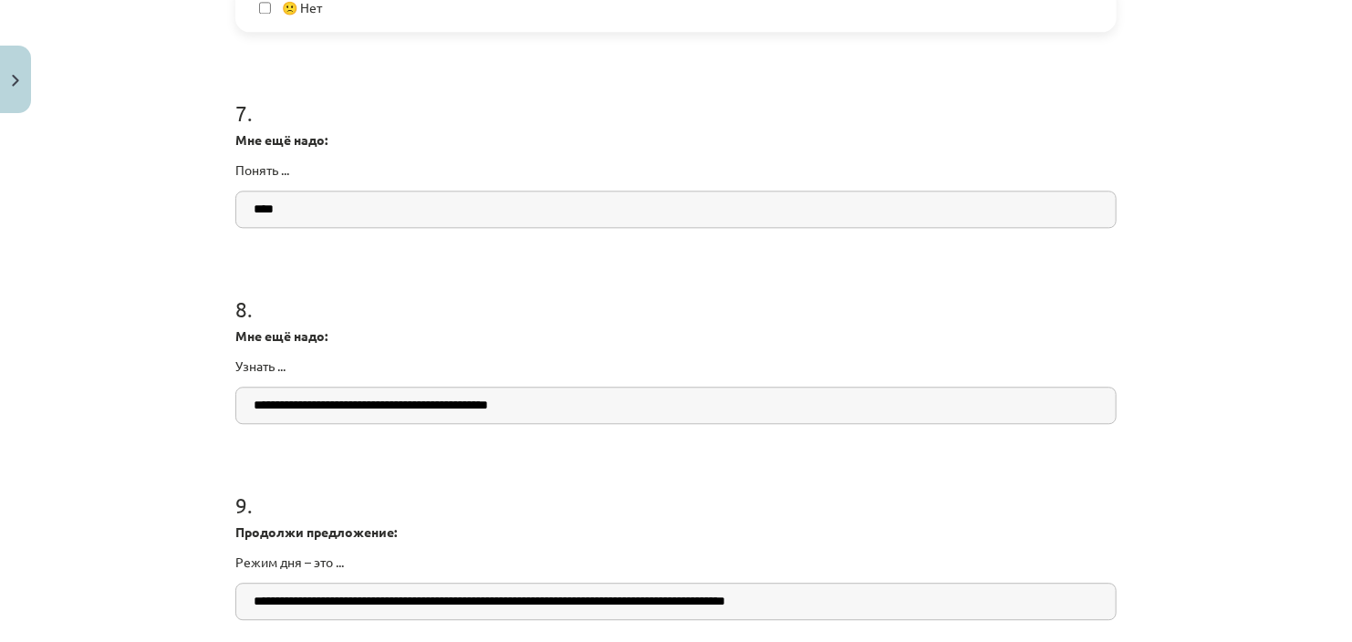
type input "**********"
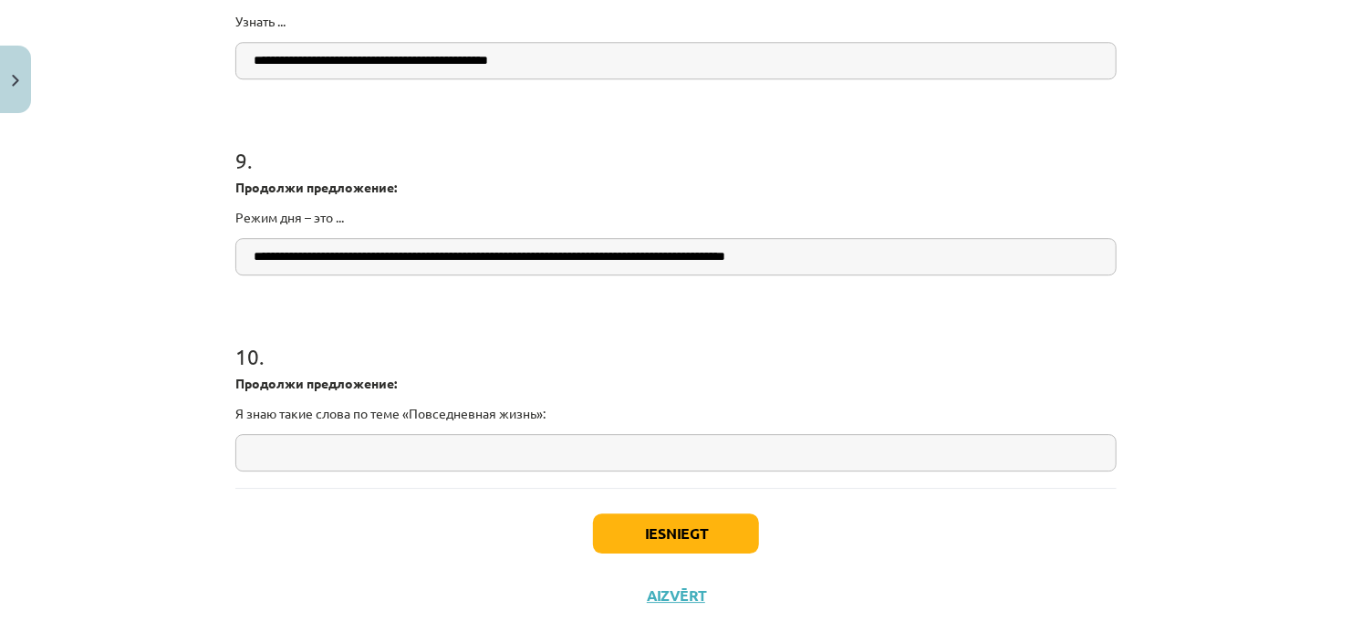
scroll to position [2447, 0]
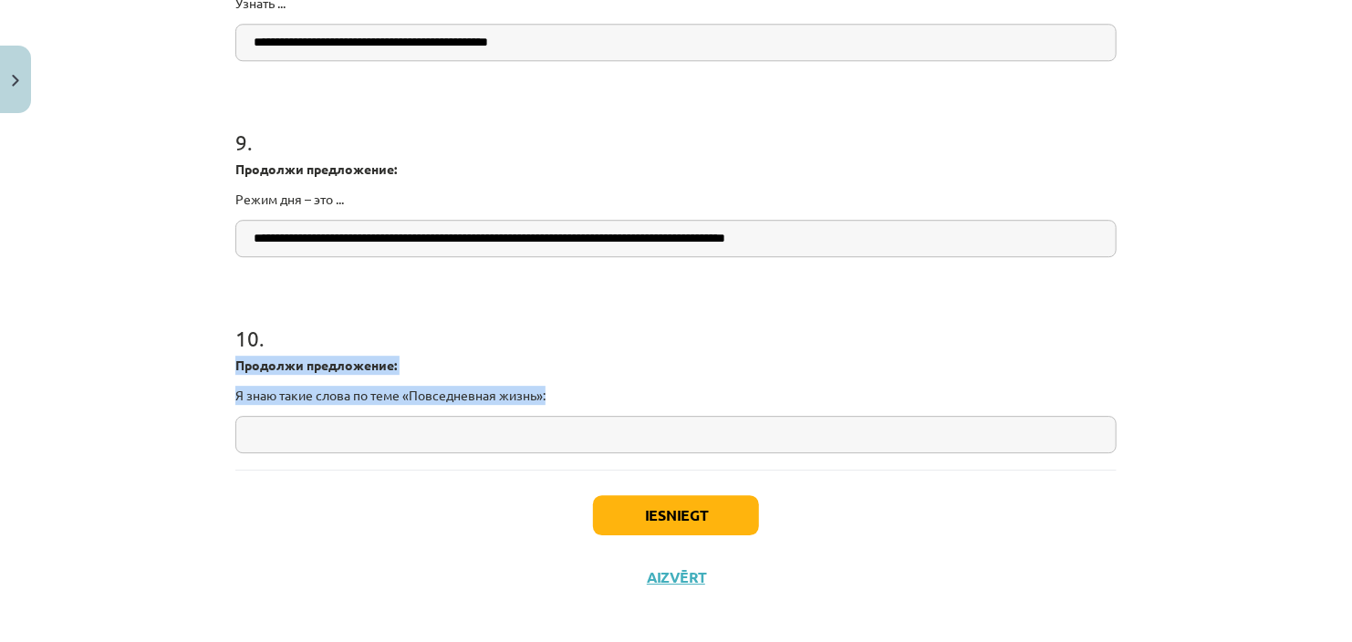
drag, startPoint x: 222, startPoint y: 366, endPoint x: 562, endPoint y: 389, distance: 341.0
click div "0 XP Saņemsi Viegls 532 pilda Apraksts Uzdevums Palīdzība 1 . Я научился/ась по…"
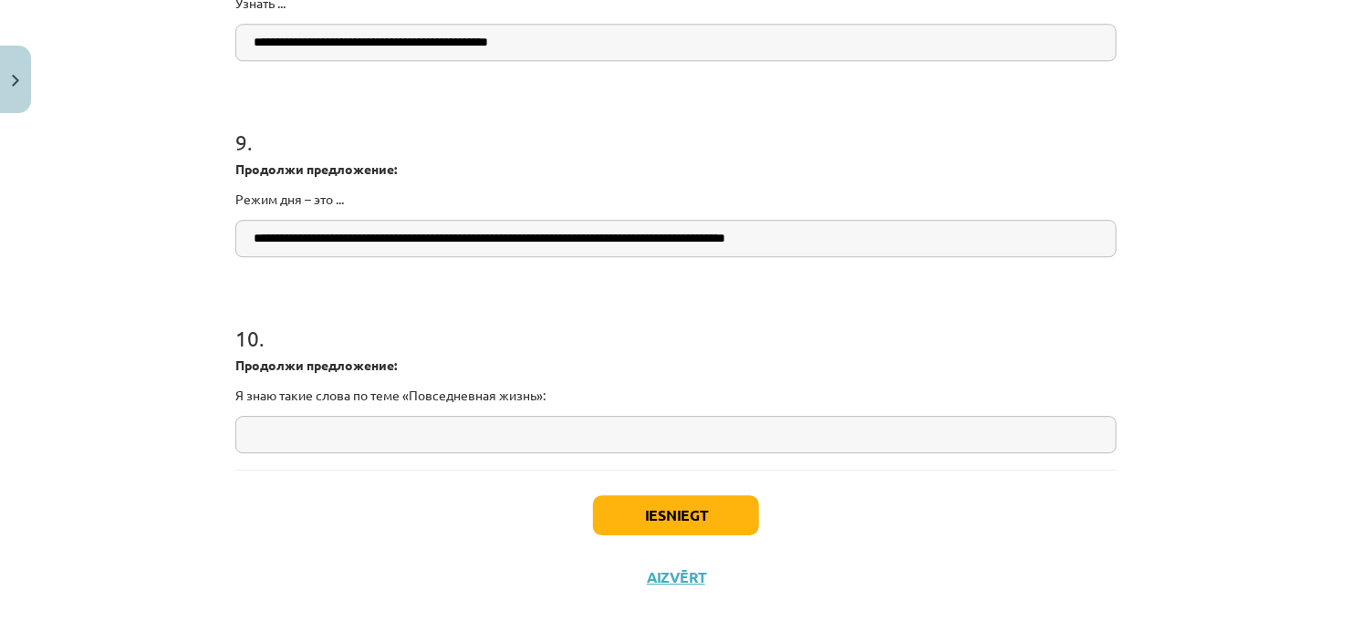
click div "Iesniegt Aizvērt"
click input "text"
drag, startPoint x: 265, startPoint y: 437, endPoint x: 252, endPoint y: 429, distance: 16.0
paste input "**********"
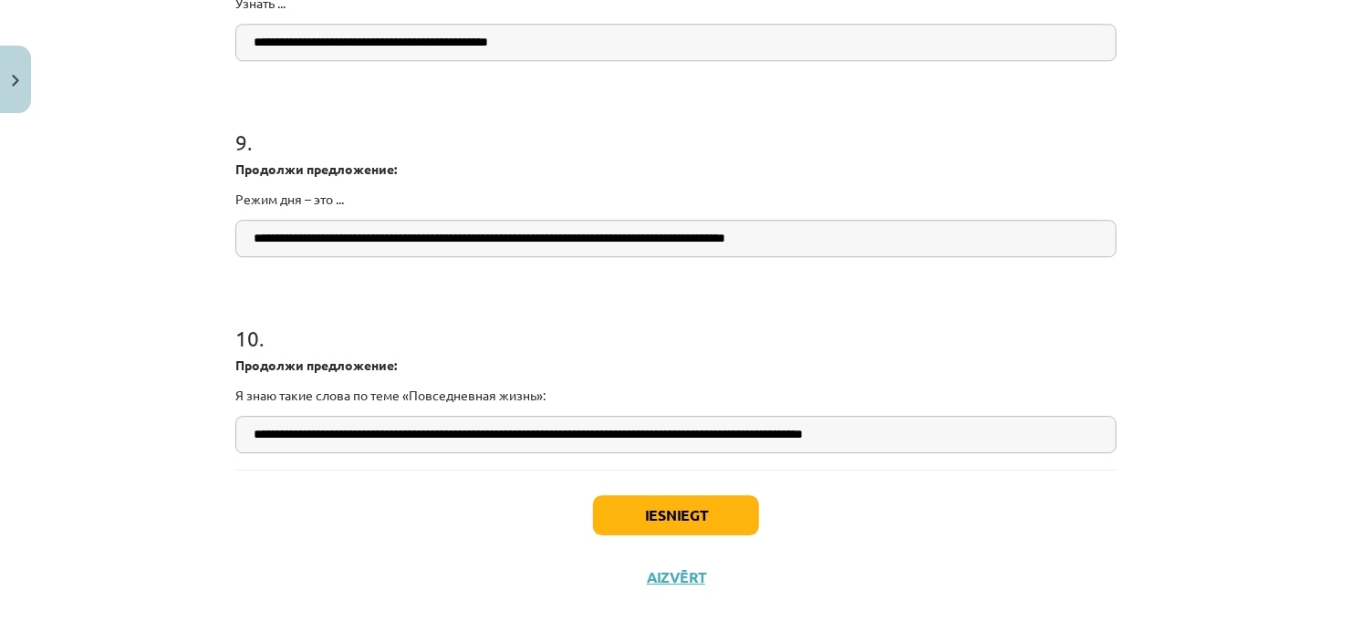
click input "**********"
type input "**********"
click button "Iesniegt"
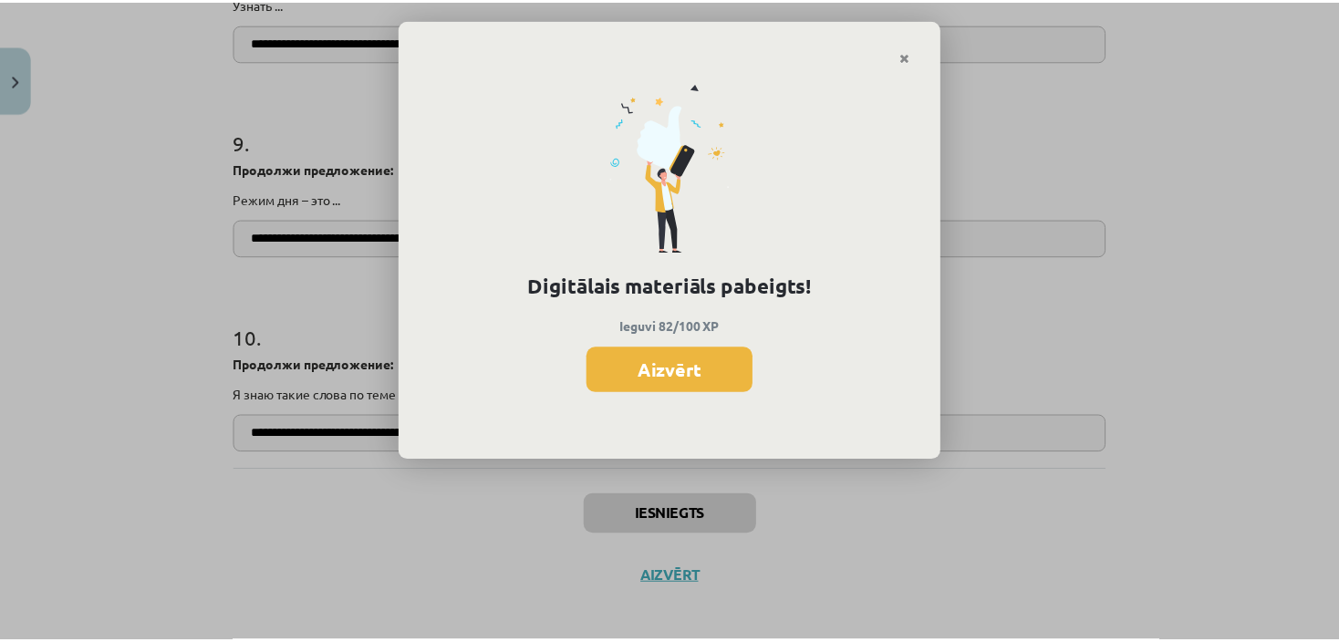
scroll to position [598, 0]
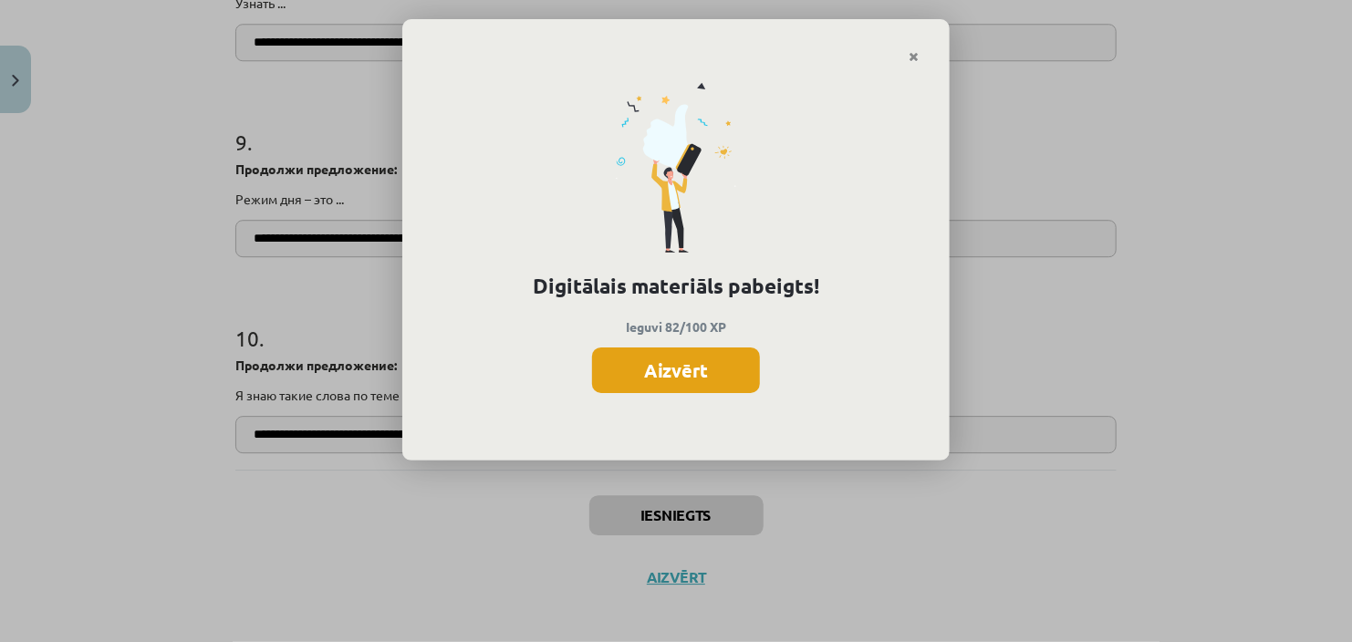
click button "Aizvērt"
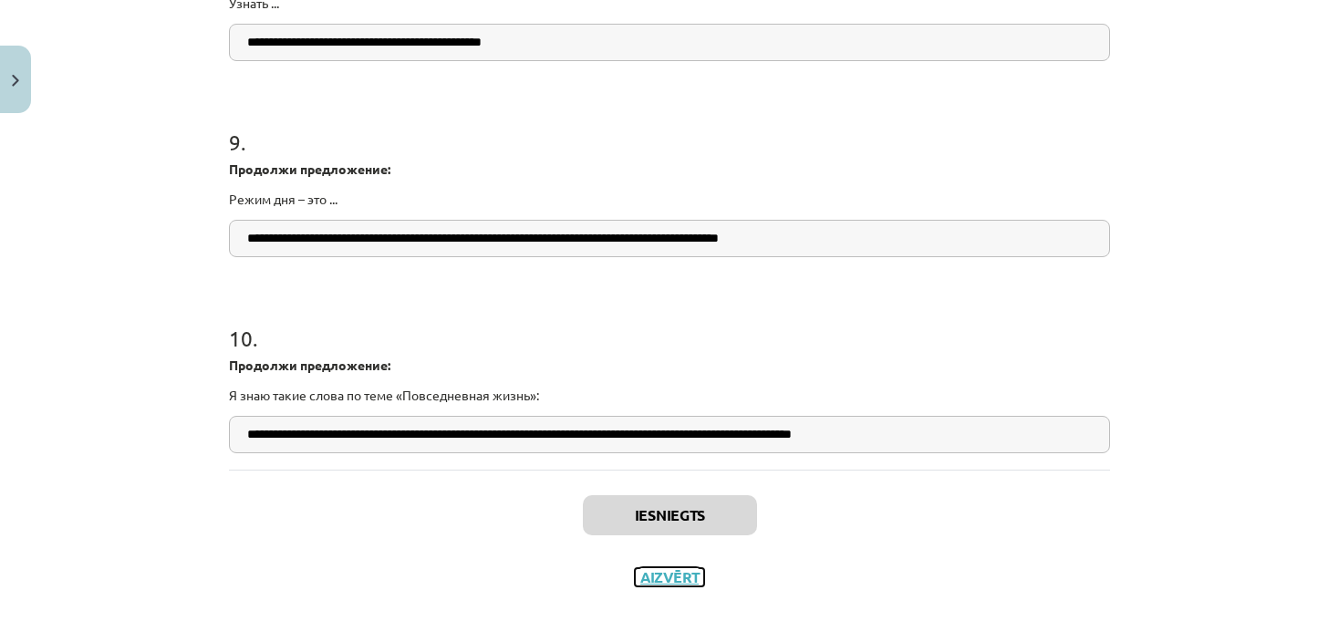
click button "Aizvērt"
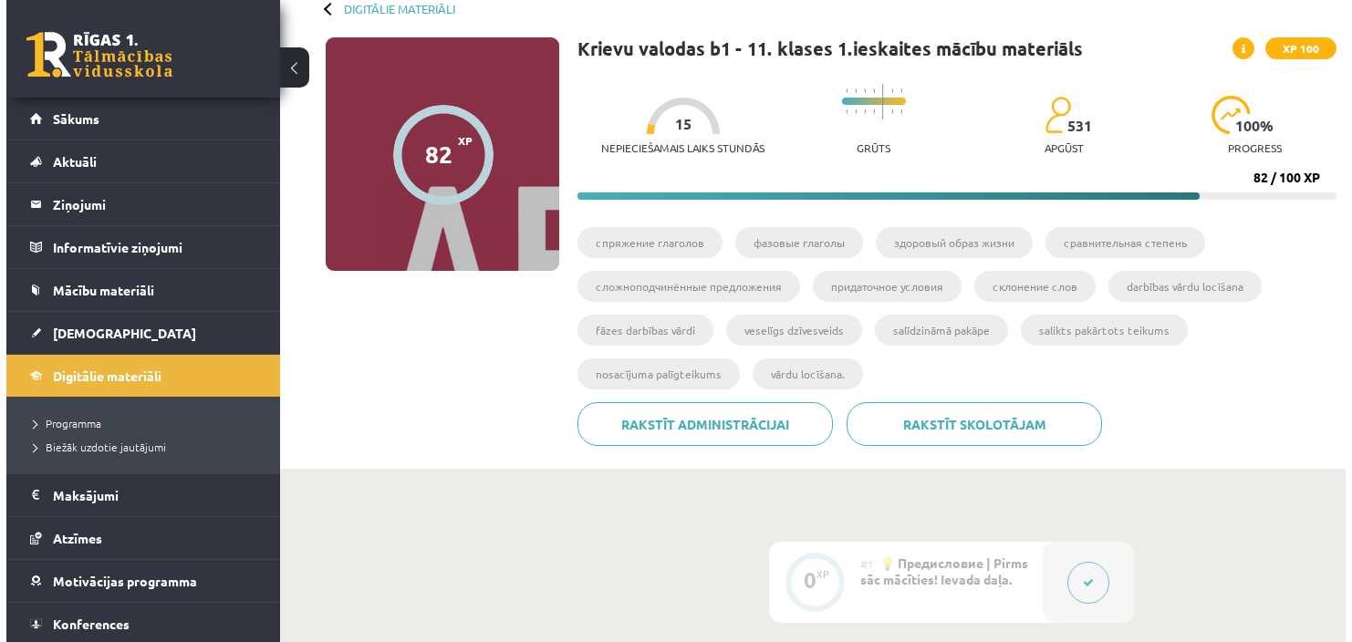
scroll to position [0, 0]
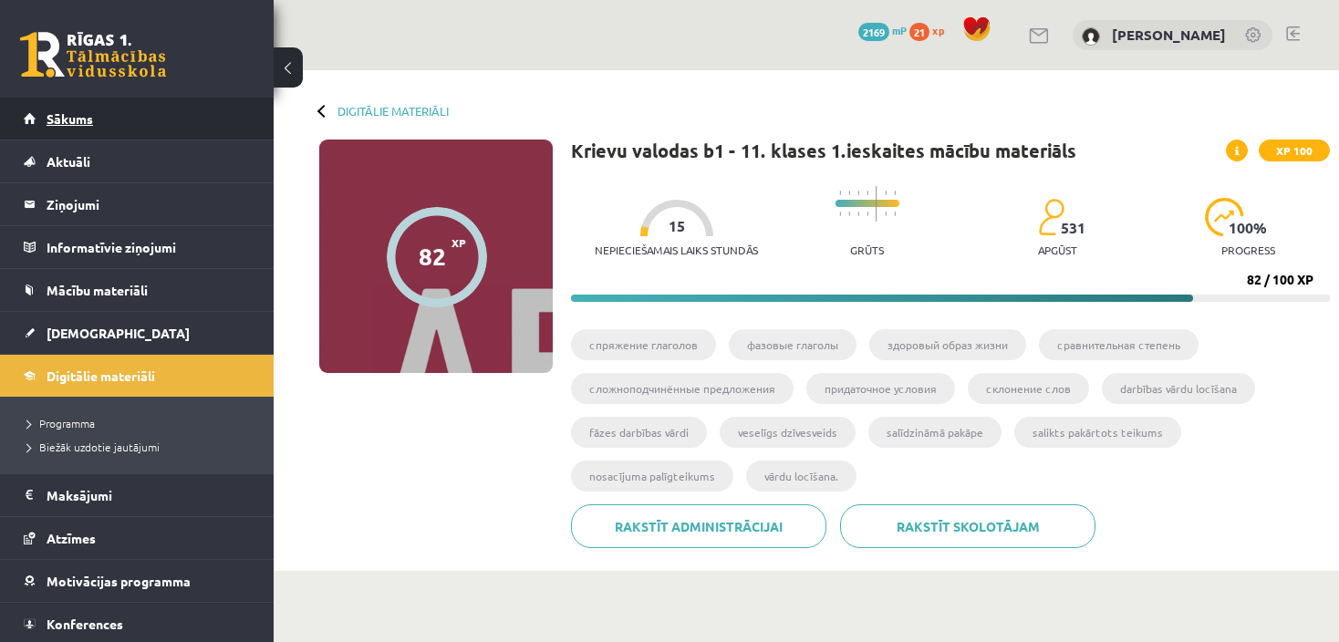
click span "Sākums"
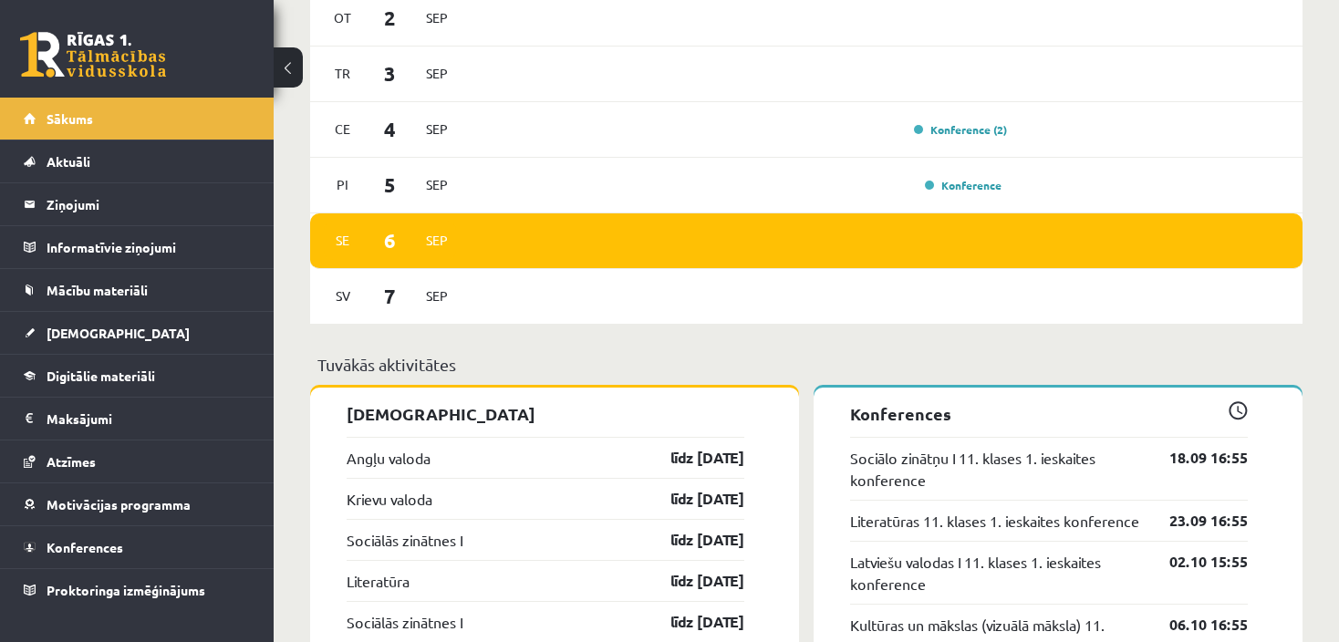
scroll to position [1140, 0]
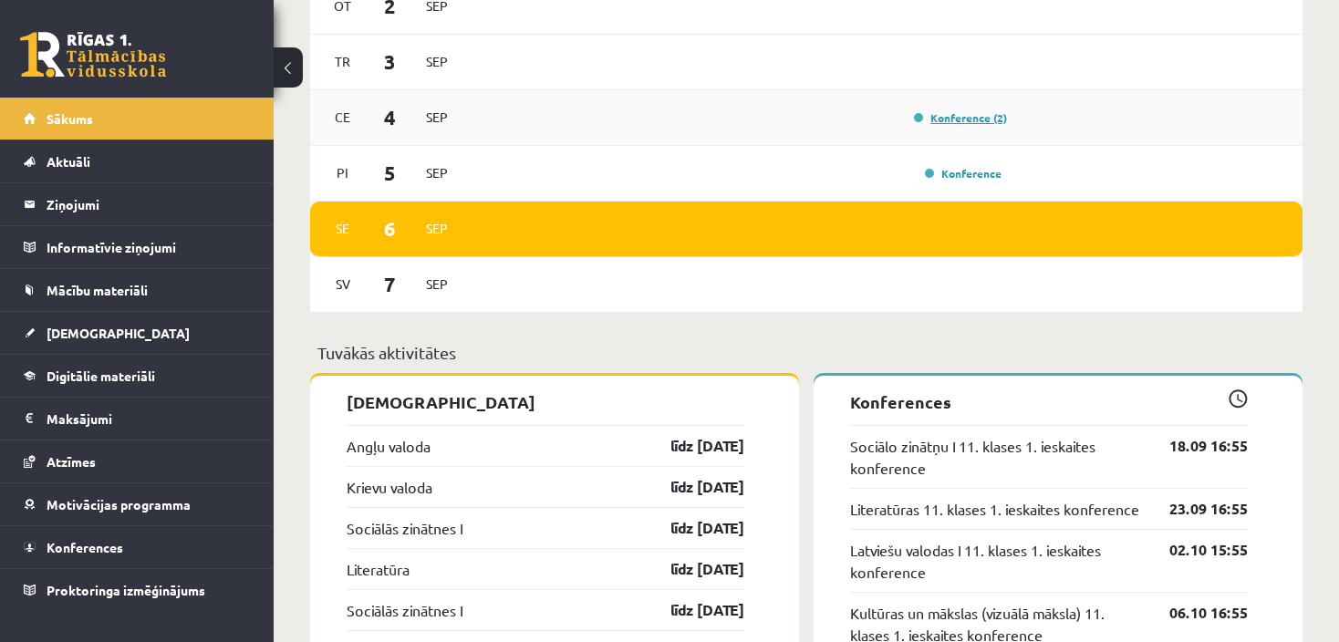
click at [957, 120] on link "Konference (2)" at bounding box center [960, 117] width 93 height 15
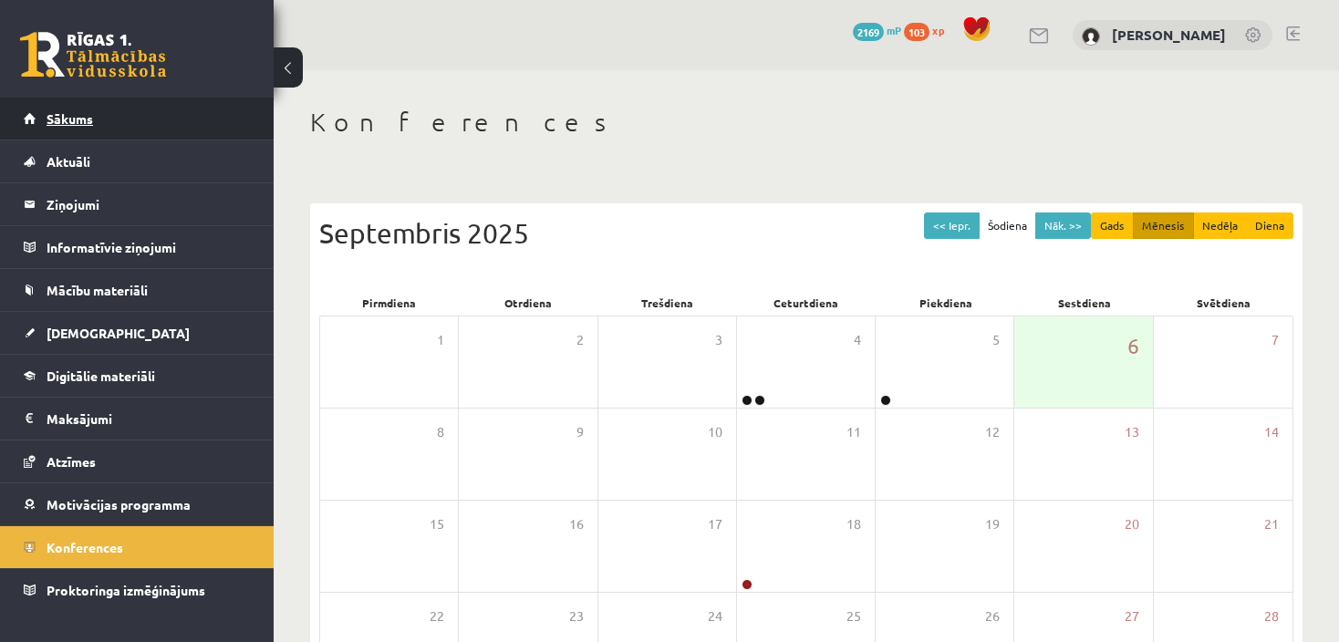
click at [73, 109] on link "Sākums" at bounding box center [137, 119] width 227 height 42
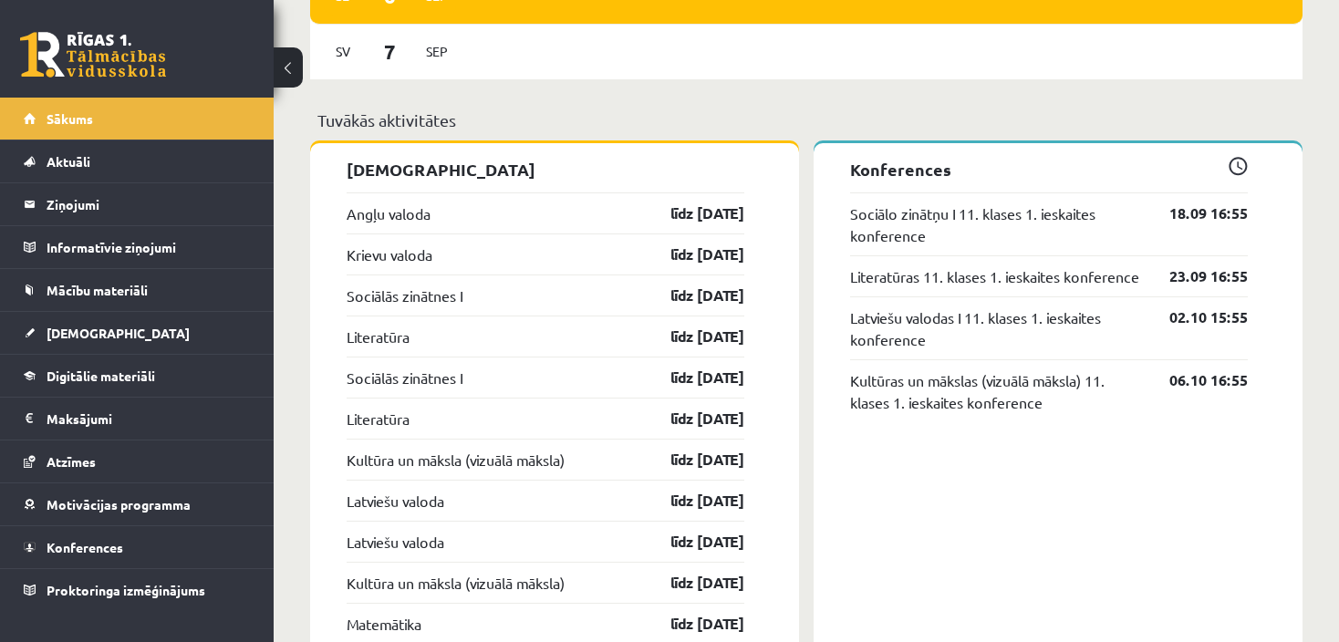
scroll to position [1419, 0]
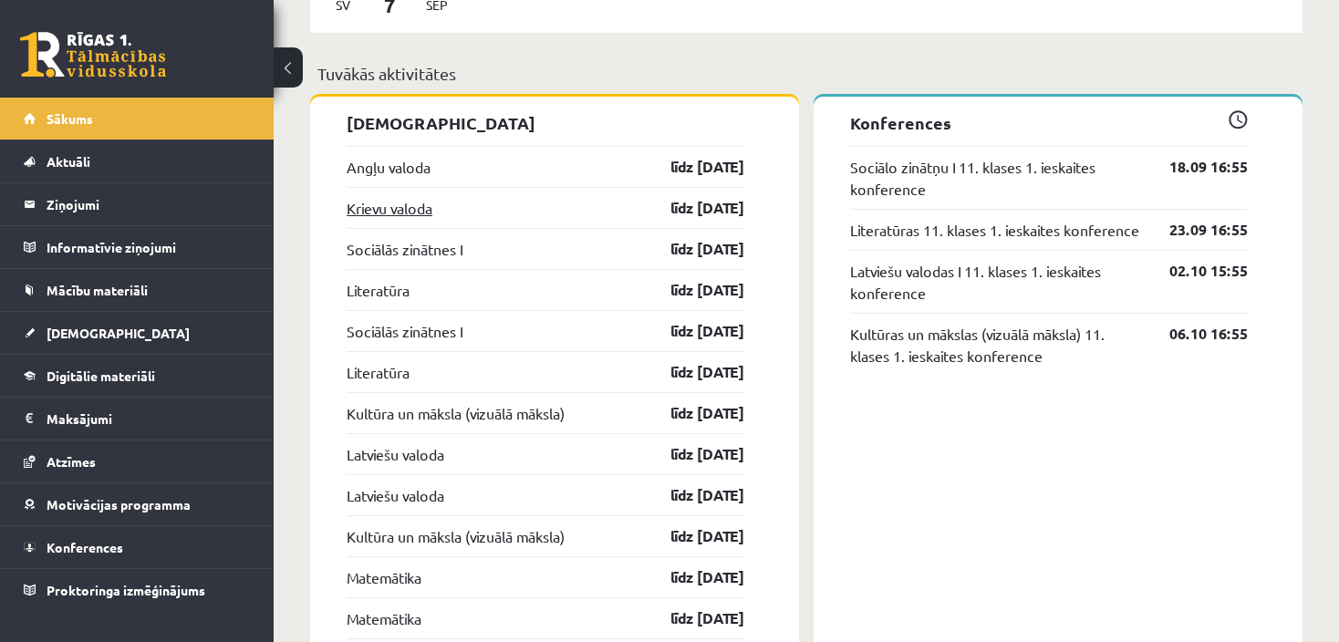
click at [389, 202] on link "Krievu valoda" at bounding box center [390, 208] width 86 height 22
